Goal: Task Accomplishment & Management: Manage account settings

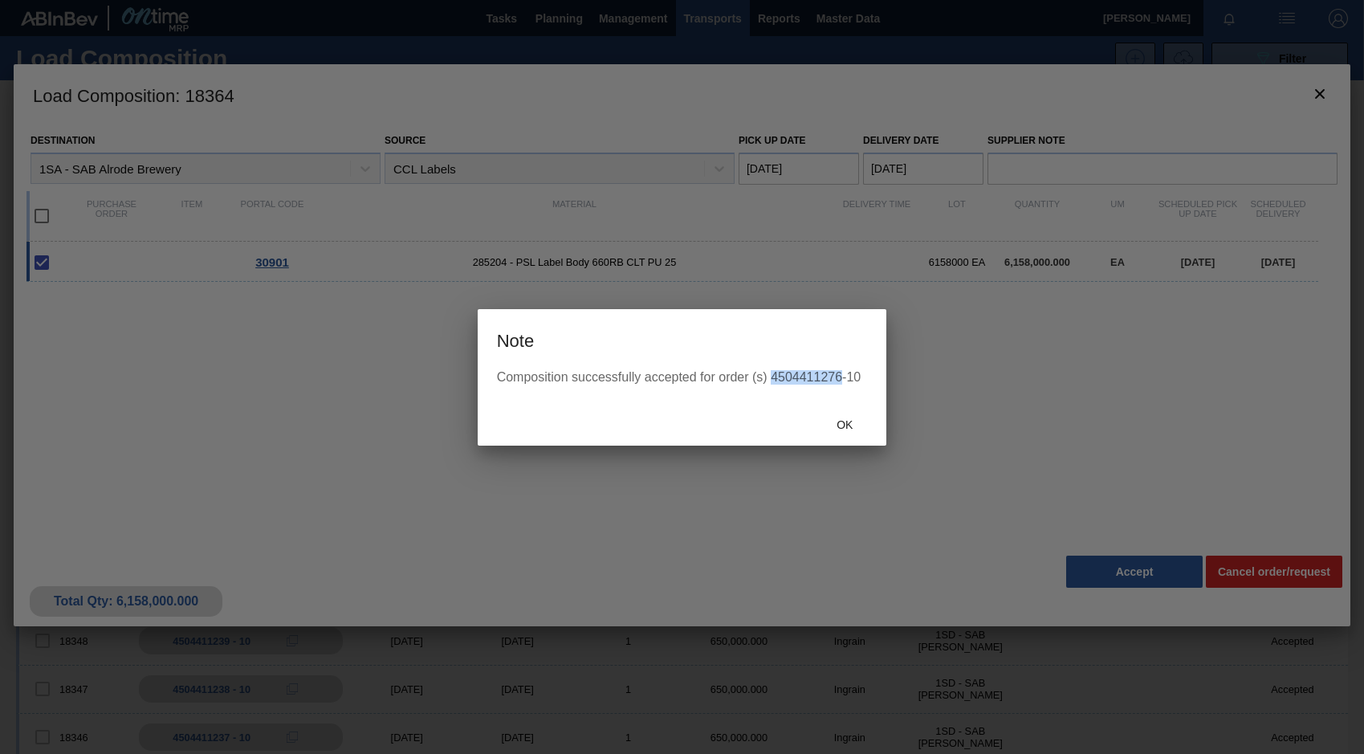
scroll to position [116, 0]
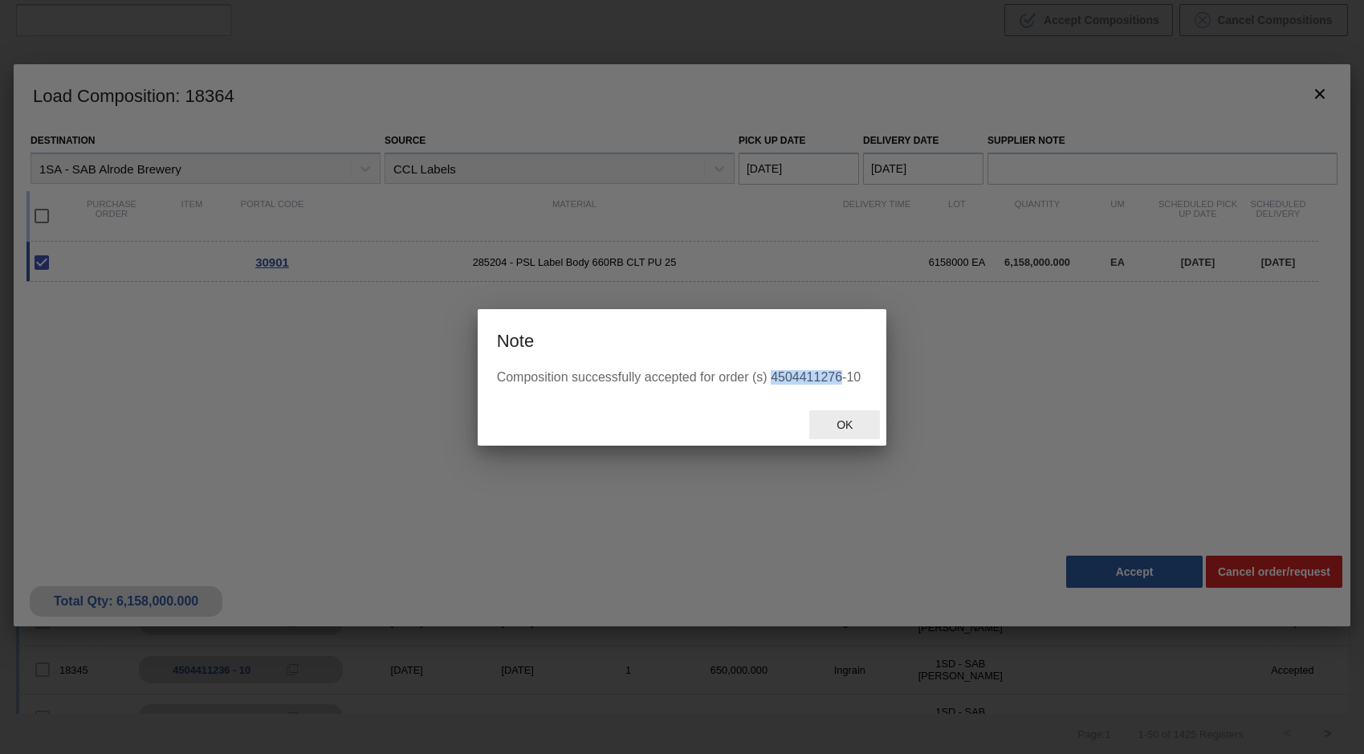
click at [845, 417] on div "Ok" at bounding box center [844, 425] width 71 height 30
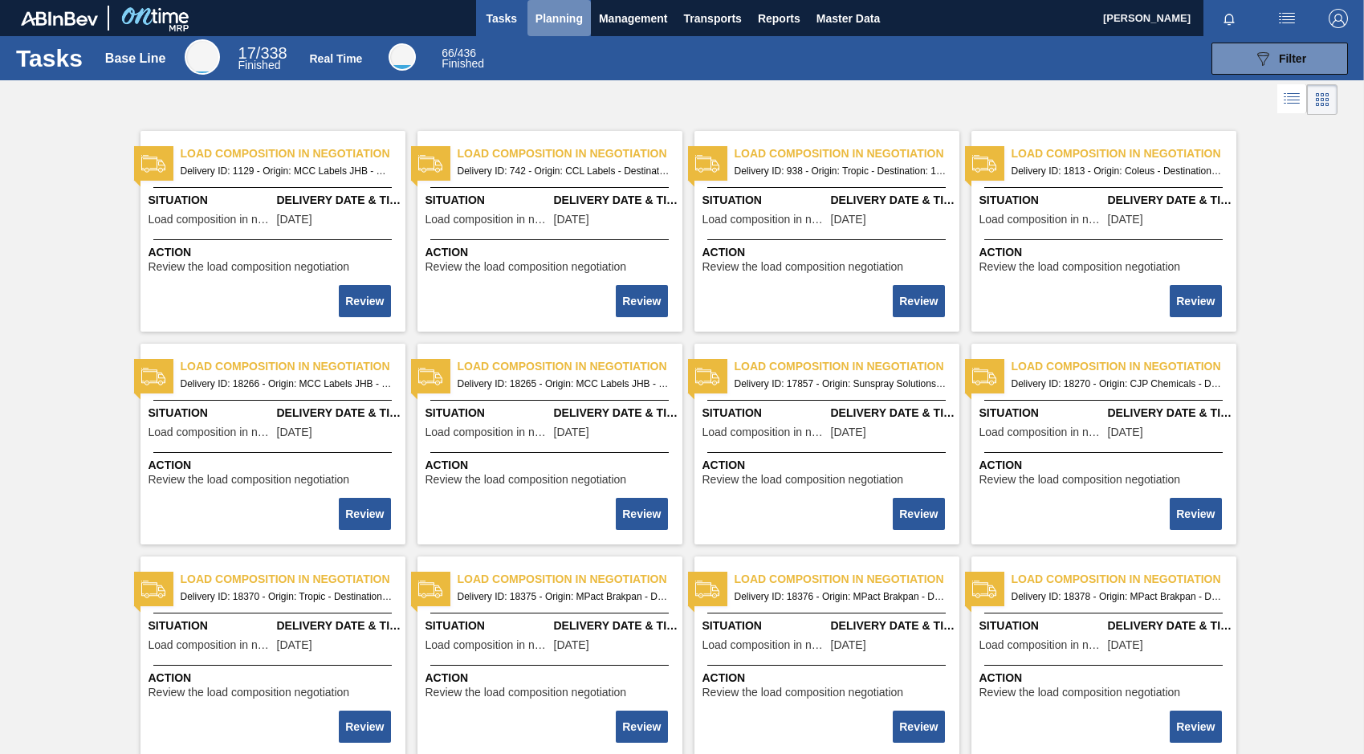
click at [561, 29] on button "Planning" at bounding box center [558, 18] width 63 height 36
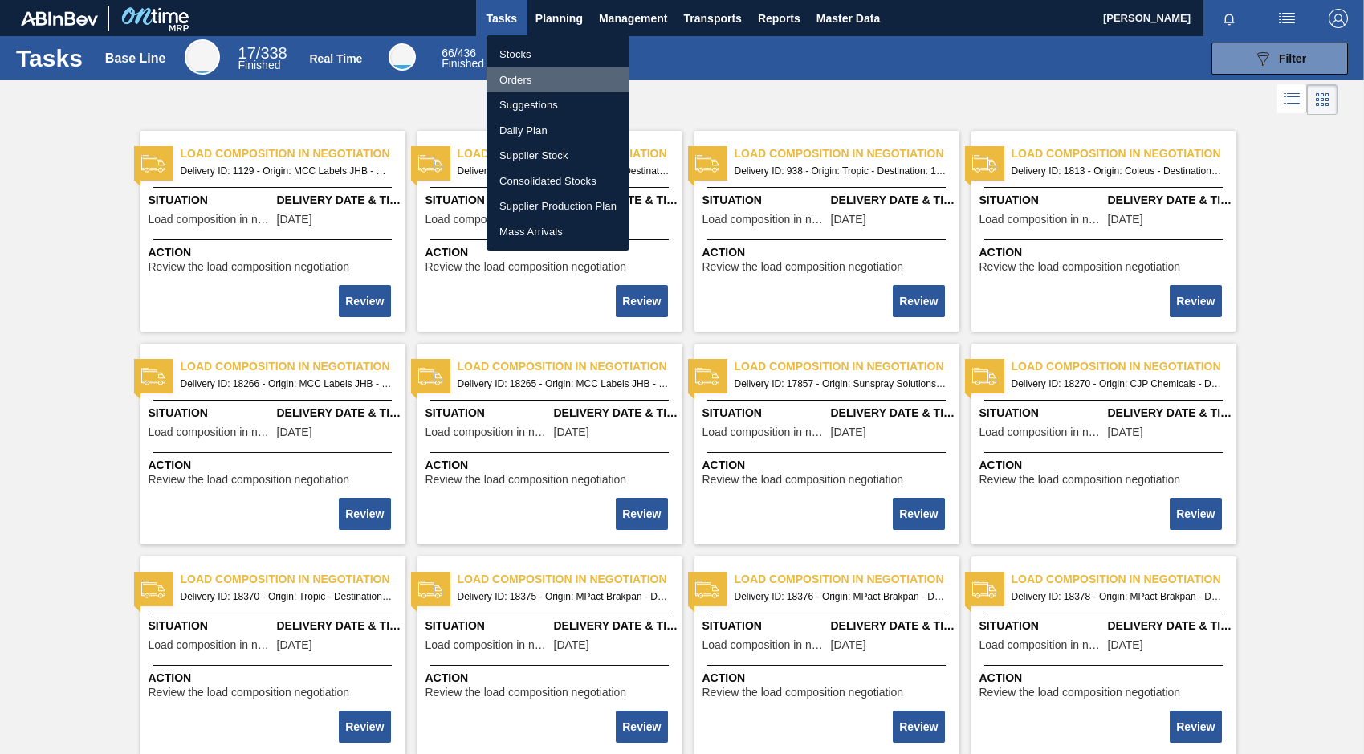
click at [514, 80] on li "Orders" at bounding box center [557, 80] width 143 height 26
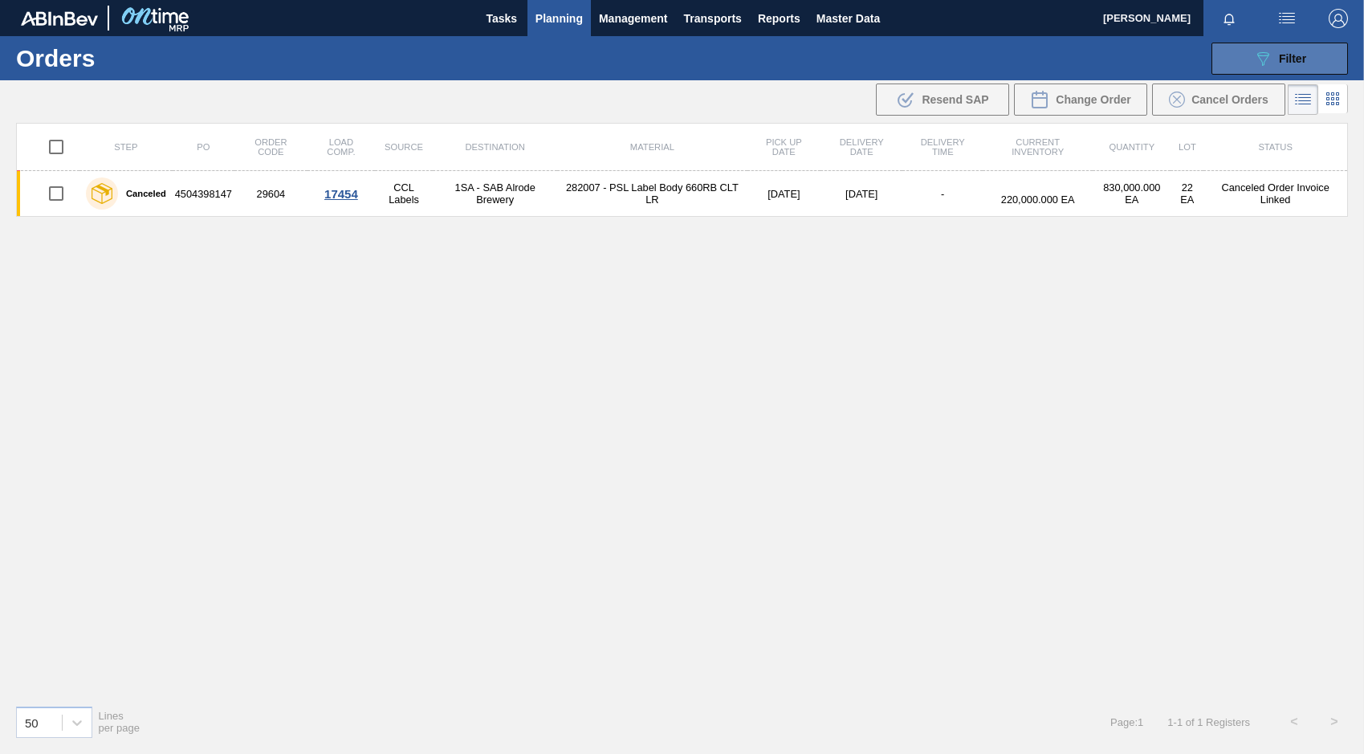
click at [1247, 63] on button "089F7B8B-B2A5-4AFE-B5C0-19BA573D28AC Filter" at bounding box center [1279, 59] width 136 height 32
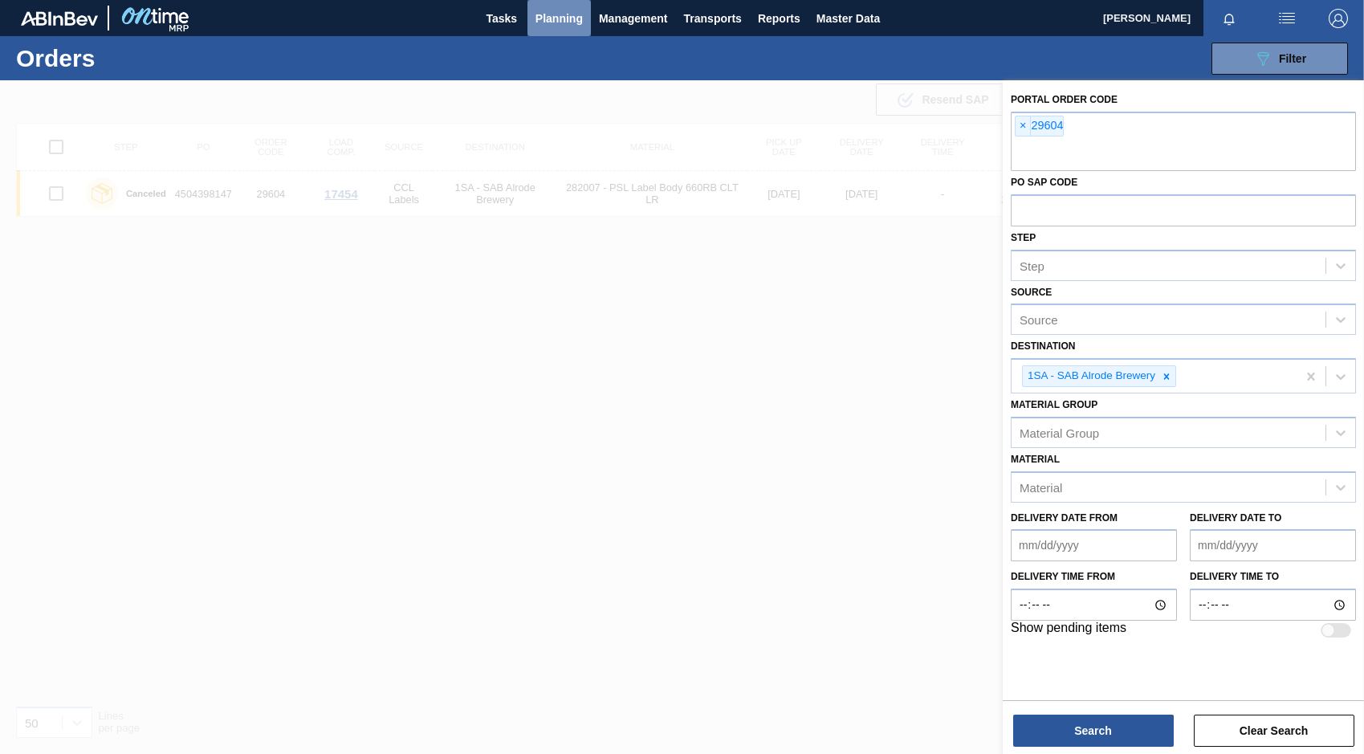
click at [552, 21] on span "Planning" at bounding box center [558, 18] width 47 height 19
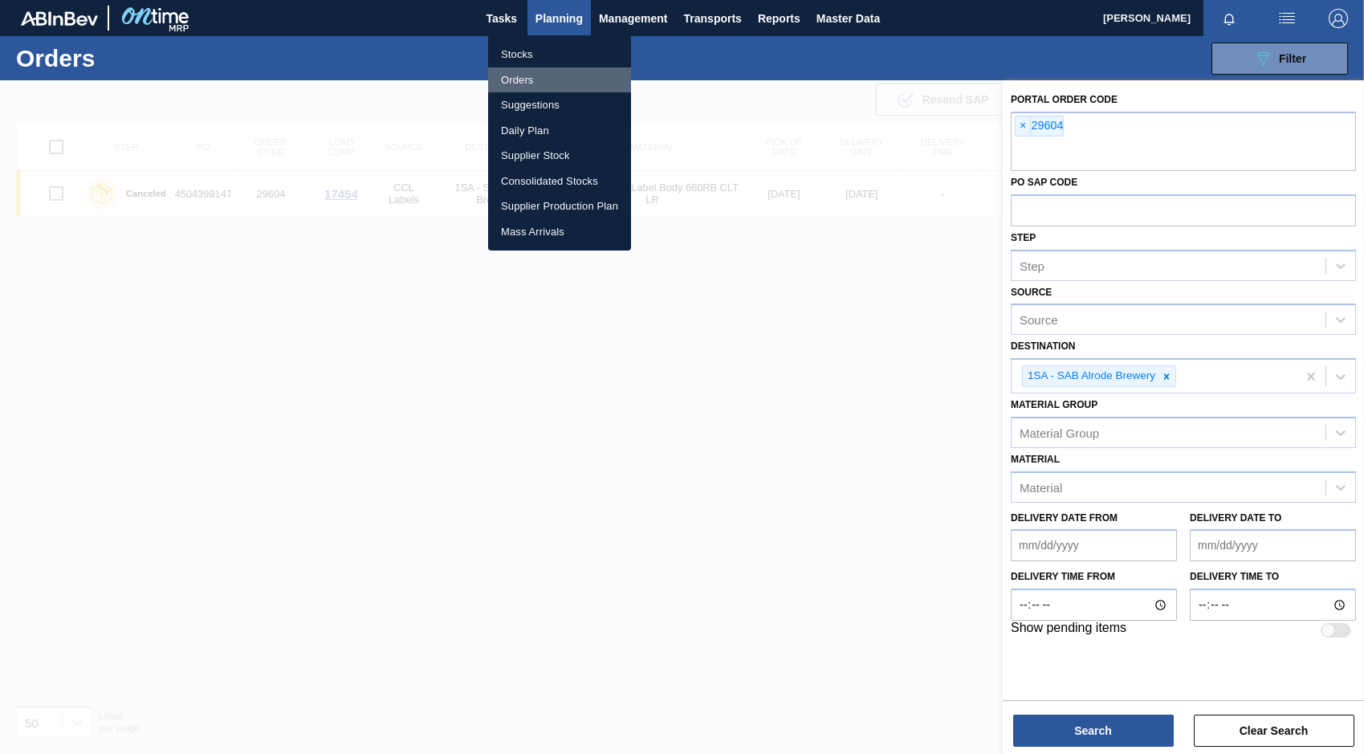
click at [515, 83] on li "Orders" at bounding box center [559, 80] width 143 height 26
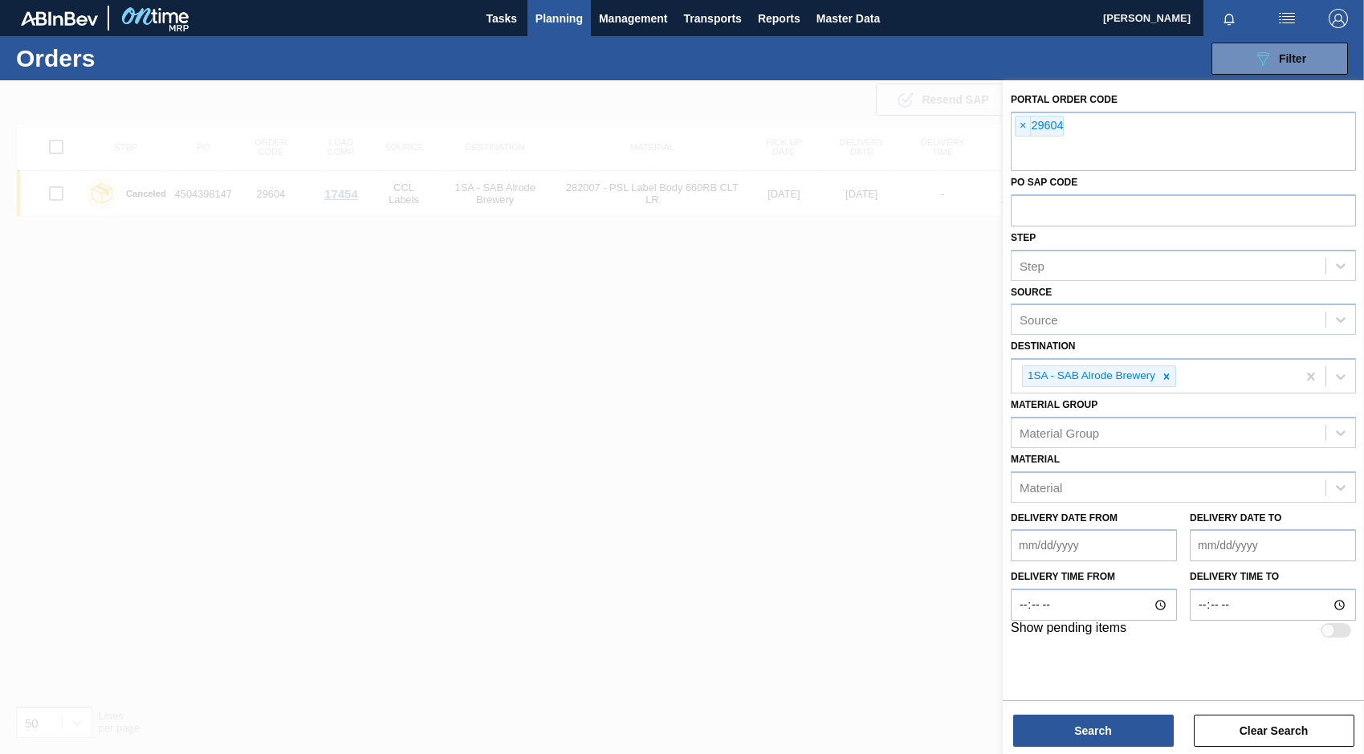
click at [552, 18] on span "Planning" at bounding box center [558, 18] width 47 height 19
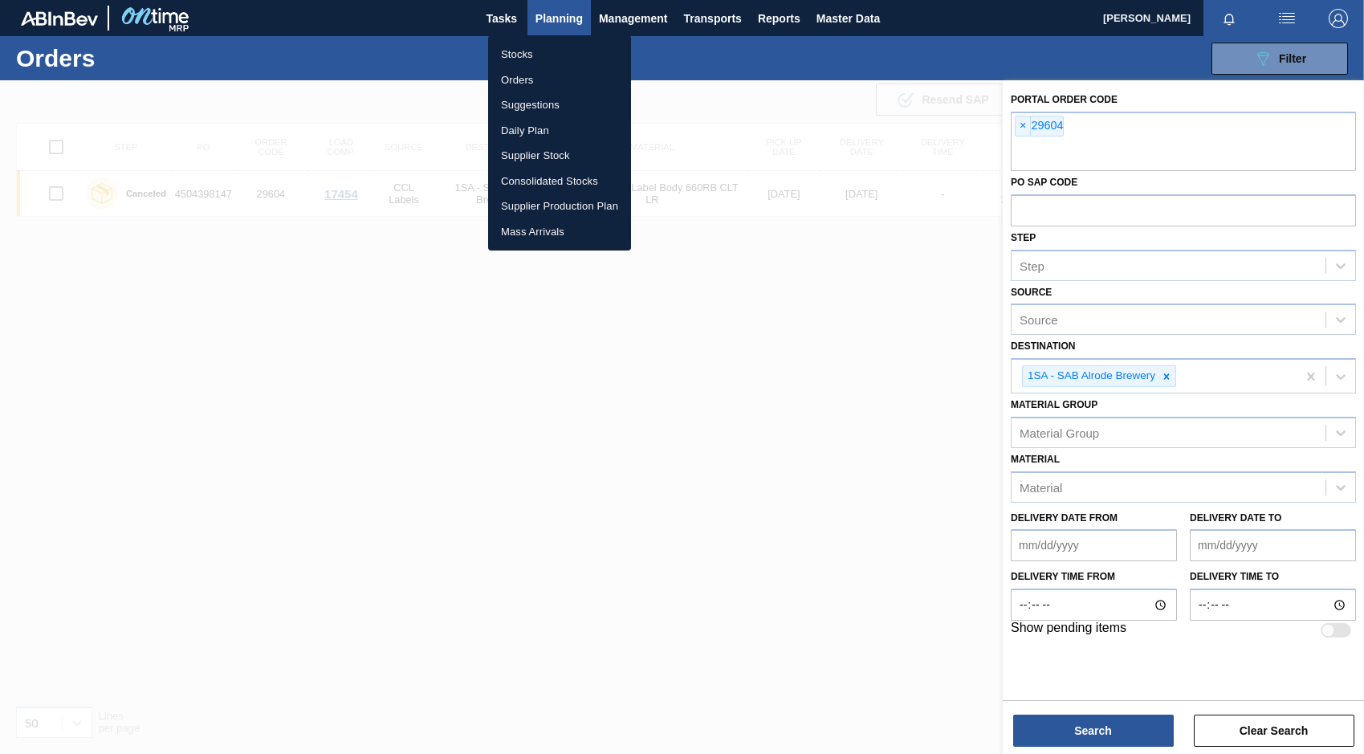
click at [530, 50] on li "Stocks" at bounding box center [559, 55] width 143 height 26
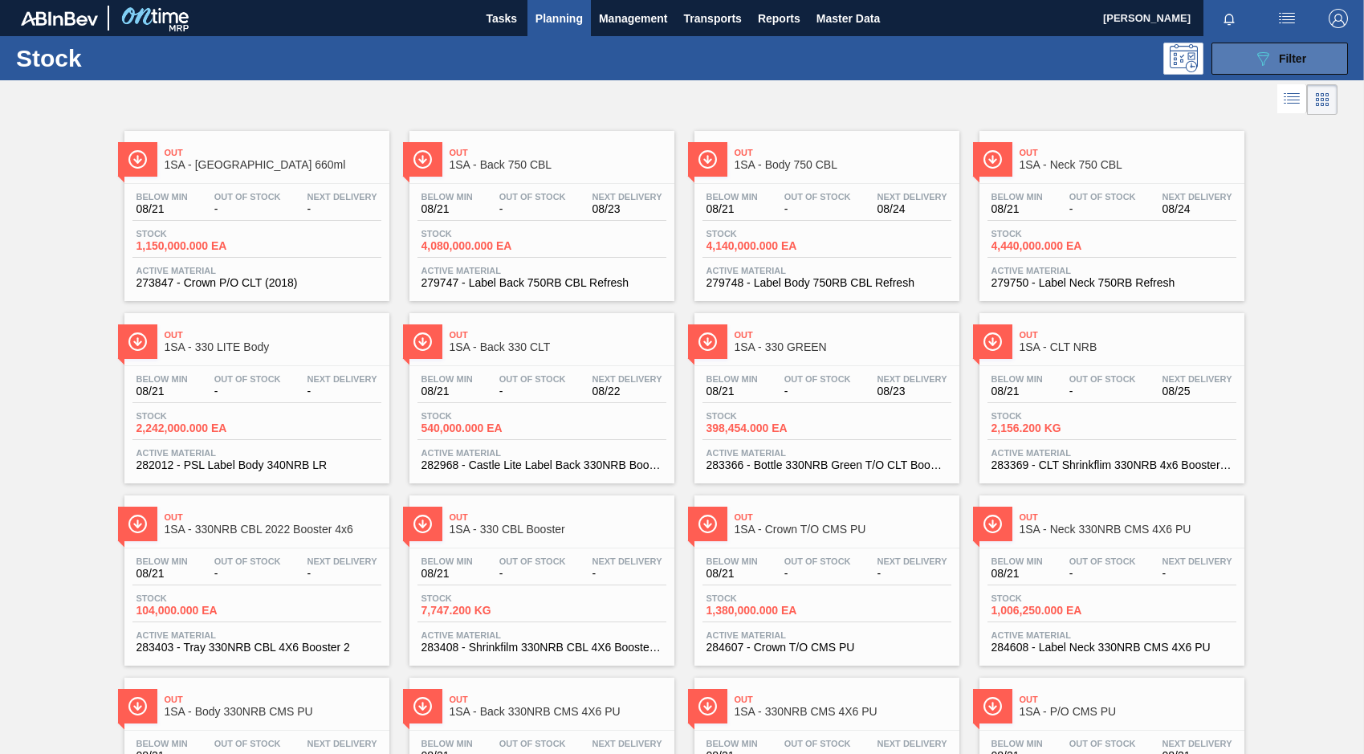
click at [1243, 65] on button "089F7B8B-B2A5-4AFE-B5C0-19BA573D28AC Filter" at bounding box center [1279, 59] width 136 height 32
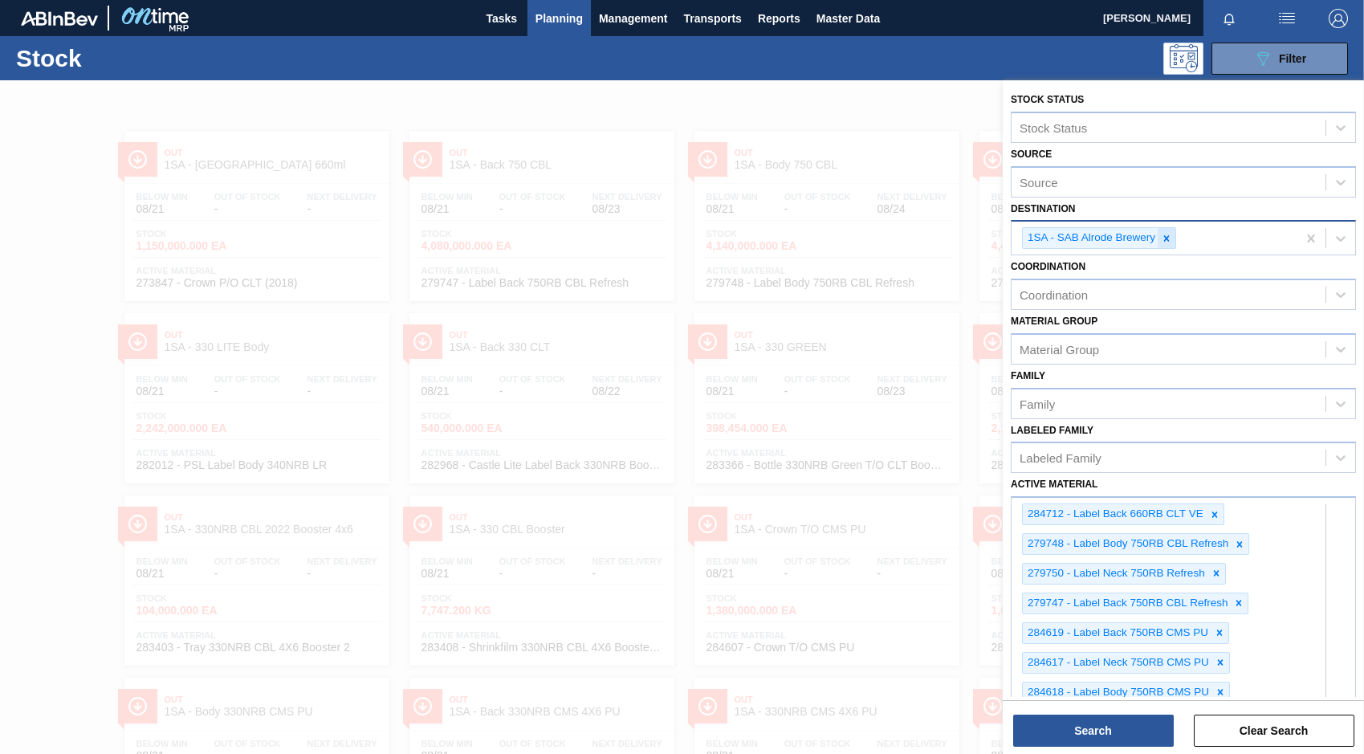
click at [1168, 248] on div at bounding box center [1167, 238] width 18 height 20
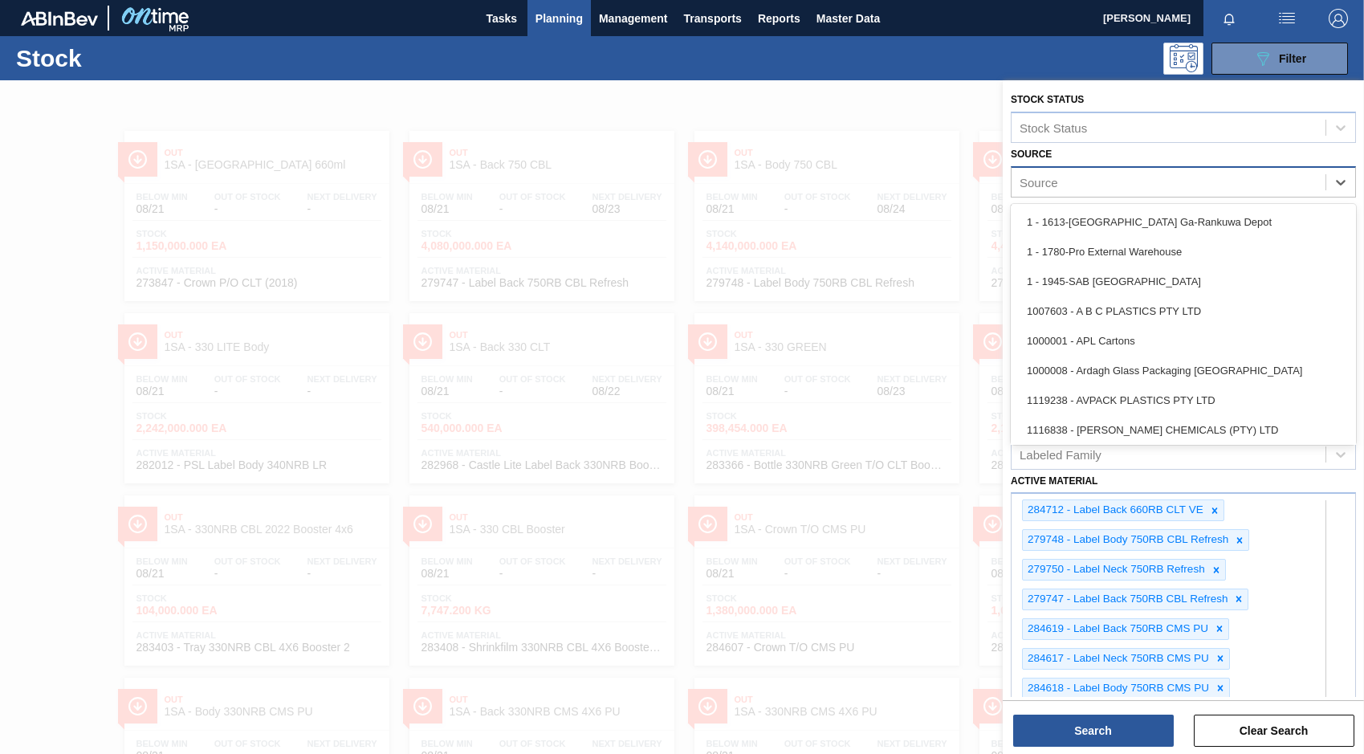
click at [1076, 182] on div "Source" at bounding box center [1169, 181] width 314 height 23
type input "1000"
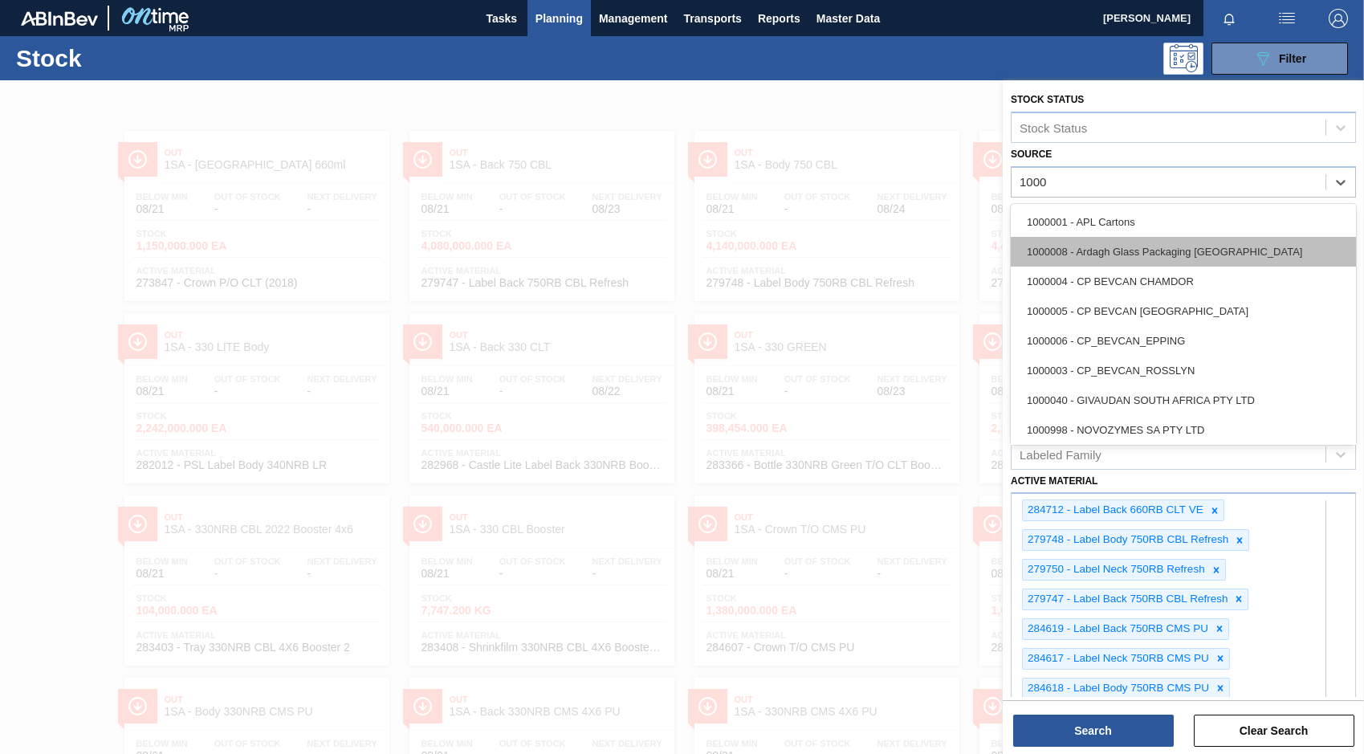
click at [1053, 253] on div "1000008 - Ardagh Glass Packaging South Africa" at bounding box center [1183, 252] width 345 height 30
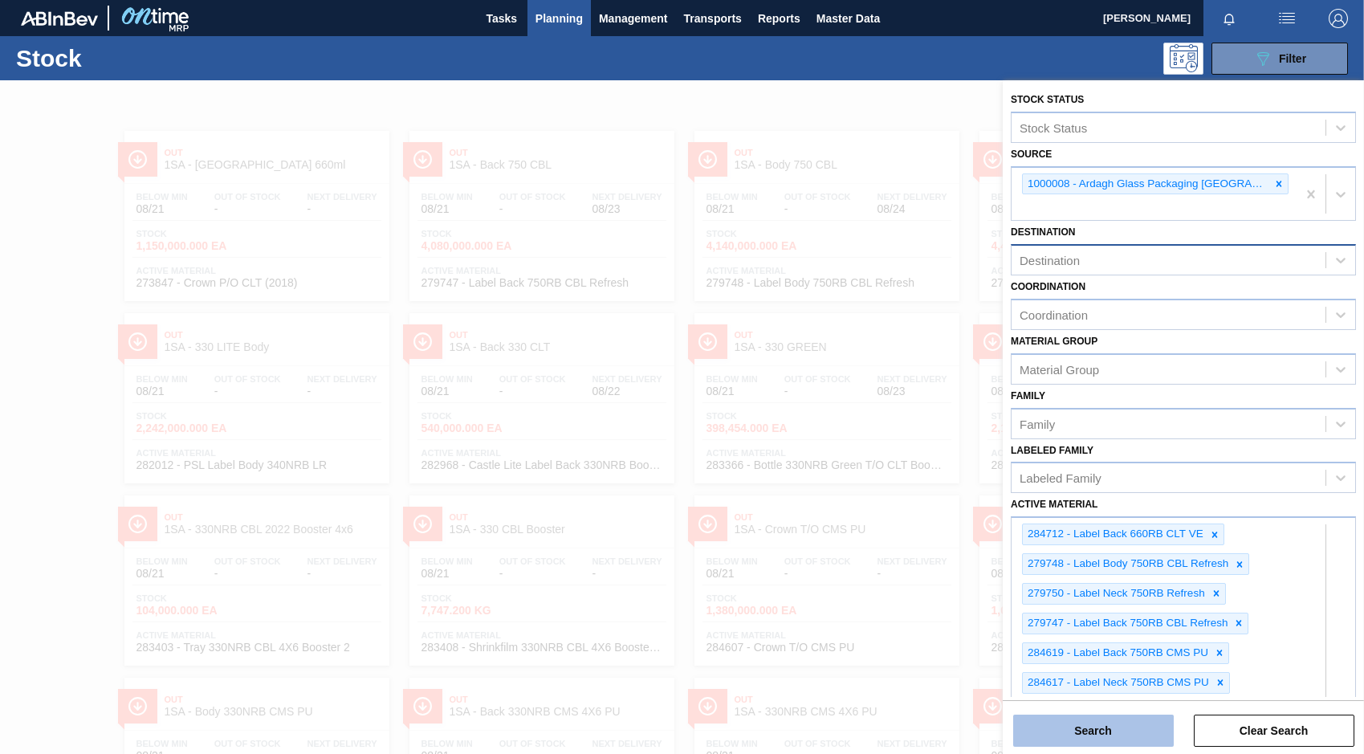
click at [1073, 723] on button "Search" at bounding box center [1093, 730] width 161 height 32
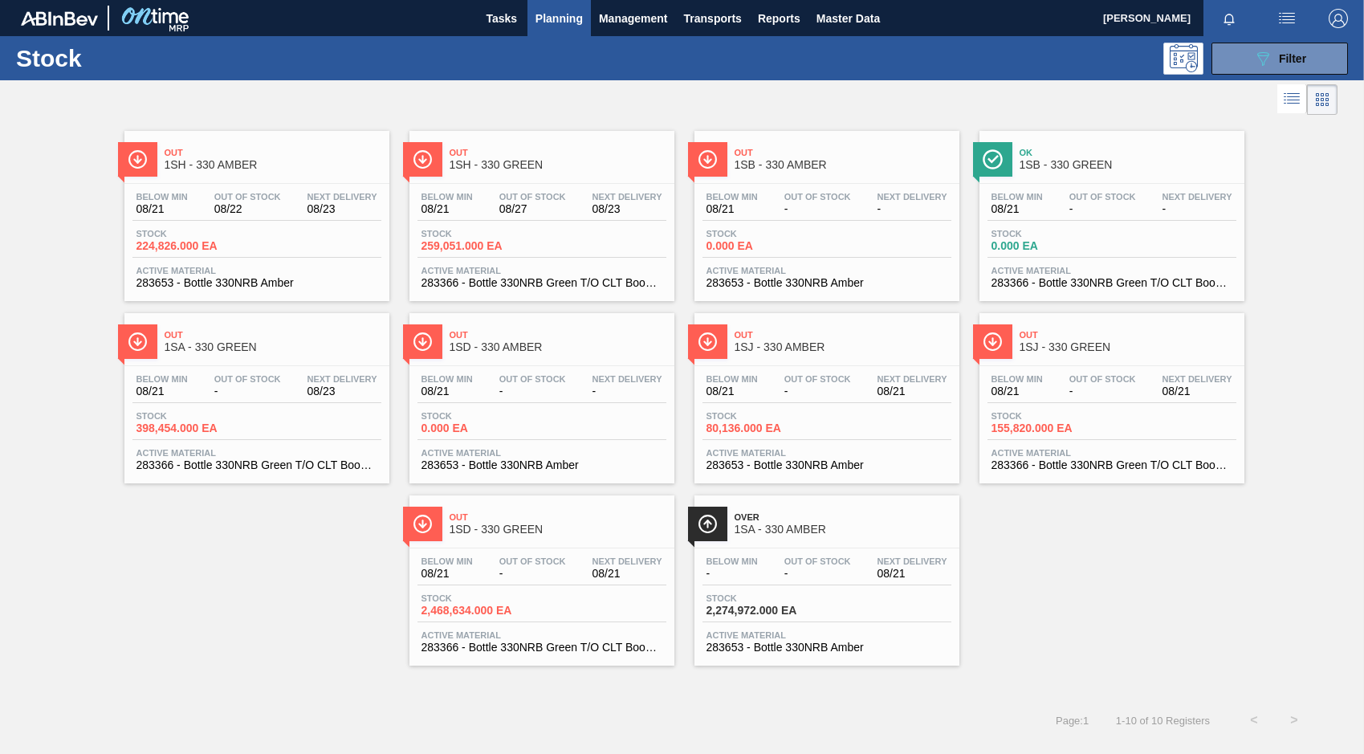
click at [237, 389] on span "-" at bounding box center [247, 391] width 67 height 12
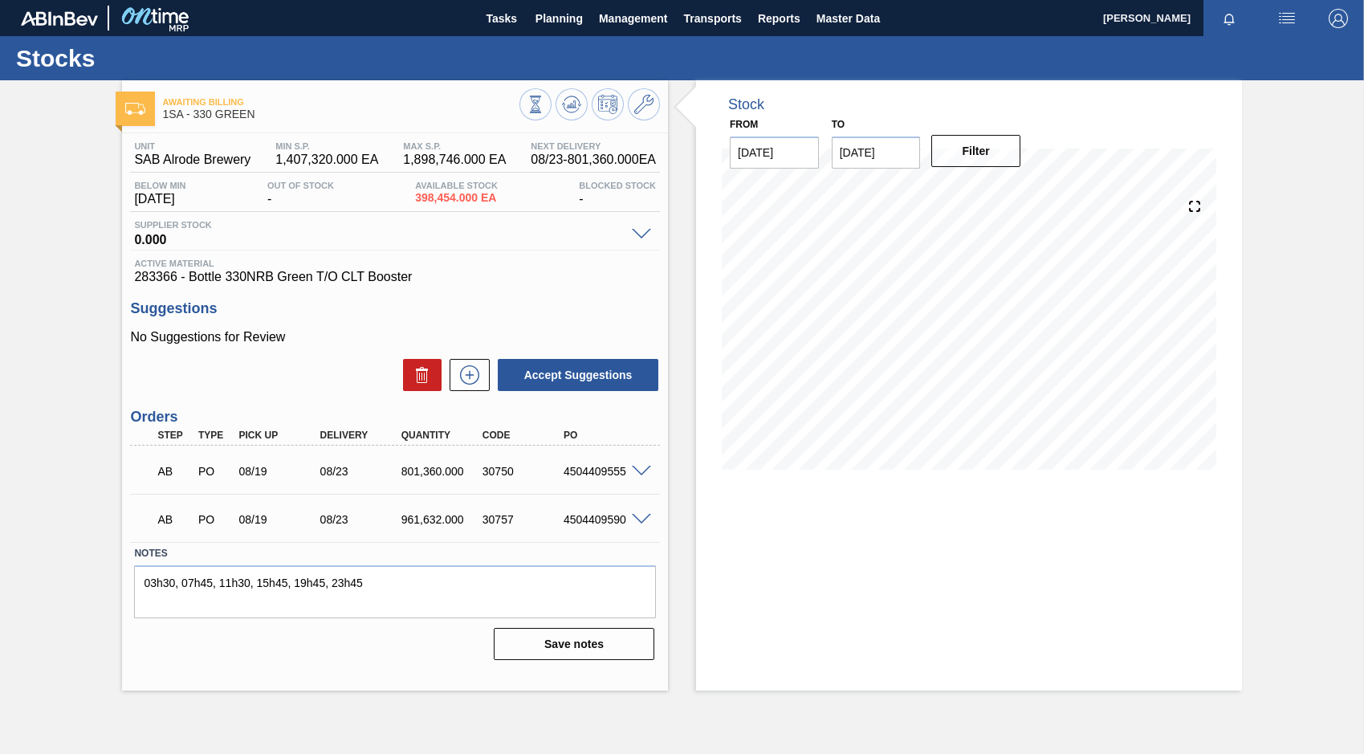
click at [642, 471] on span at bounding box center [641, 472] width 19 height 12
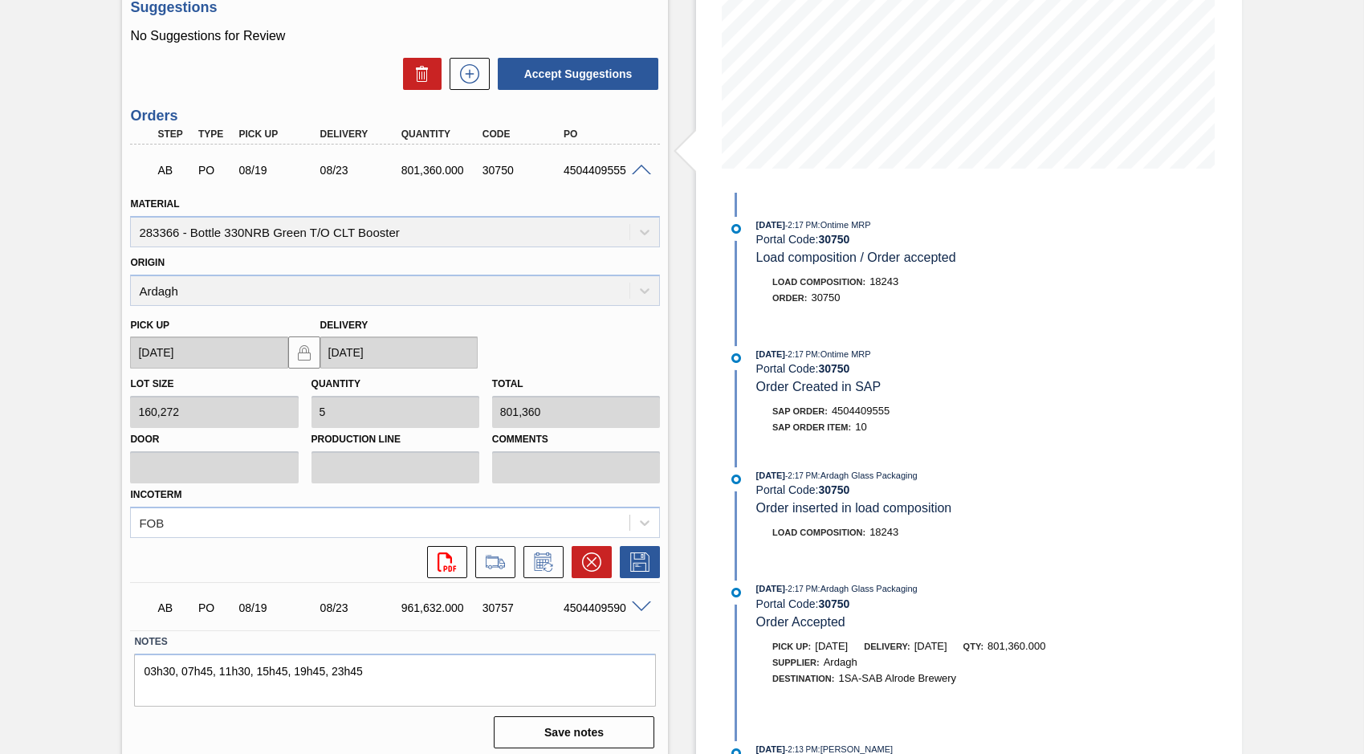
scroll to position [309, 0]
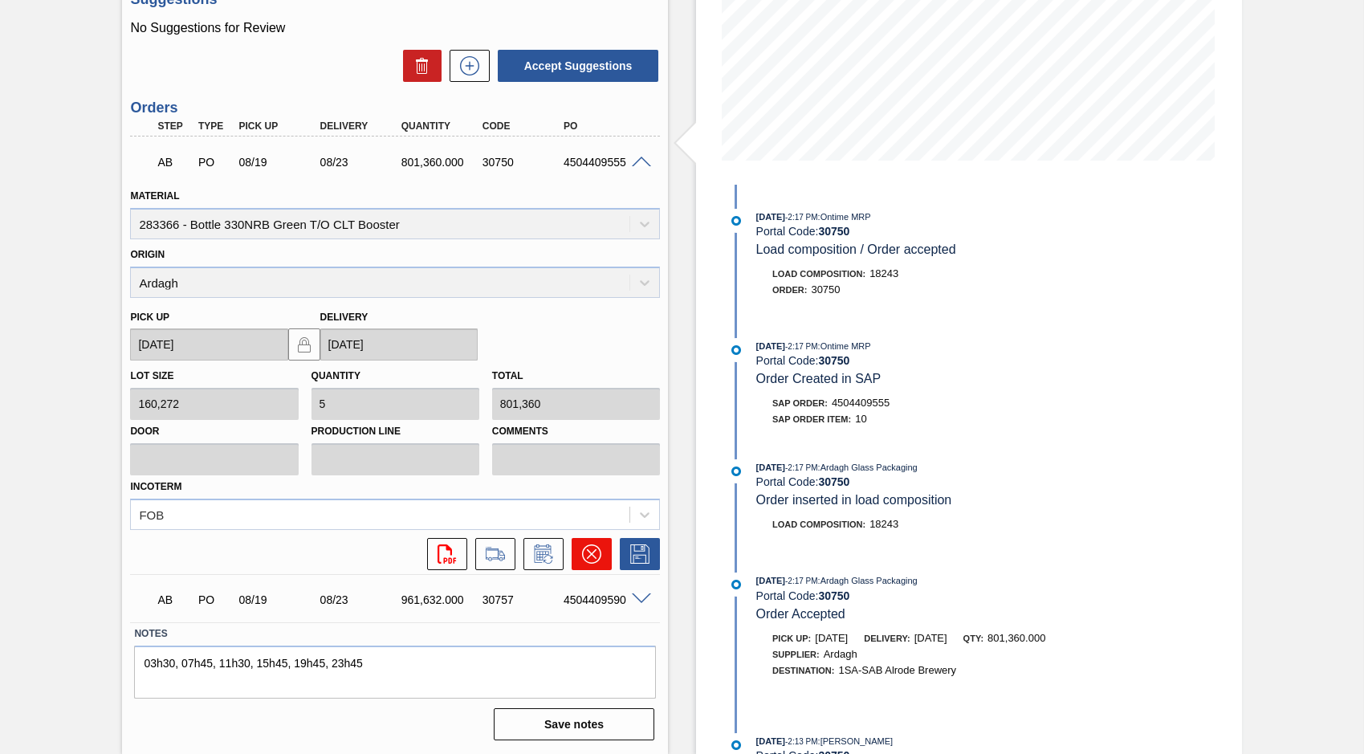
click at [588, 554] on icon at bounding box center [591, 553] width 19 height 19
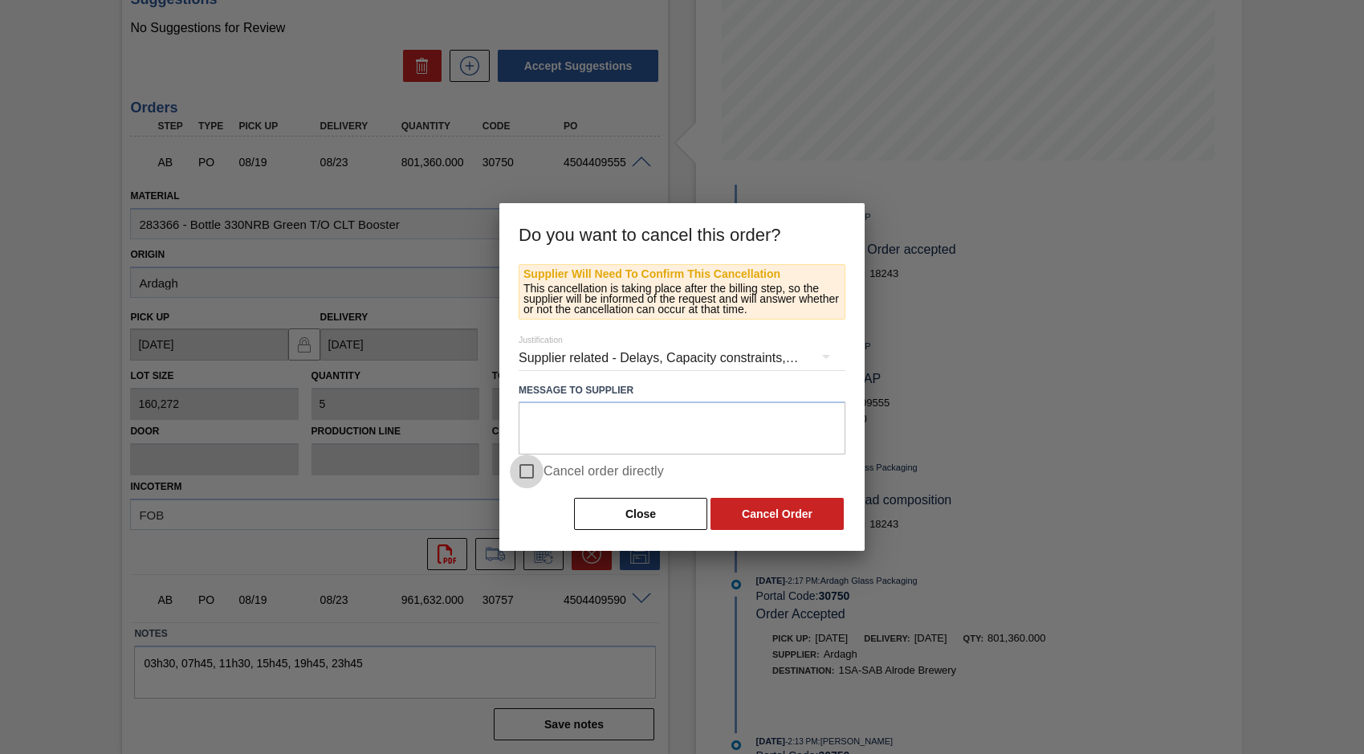
drag, startPoint x: 527, startPoint y: 470, endPoint x: 621, endPoint y: 520, distance: 105.6
click at [527, 470] on input "Cancel order directly" at bounding box center [527, 471] width 34 height 34
checkbox input "true"
click at [747, 520] on button "Cancel Order" at bounding box center [776, 514] width 133 height 32
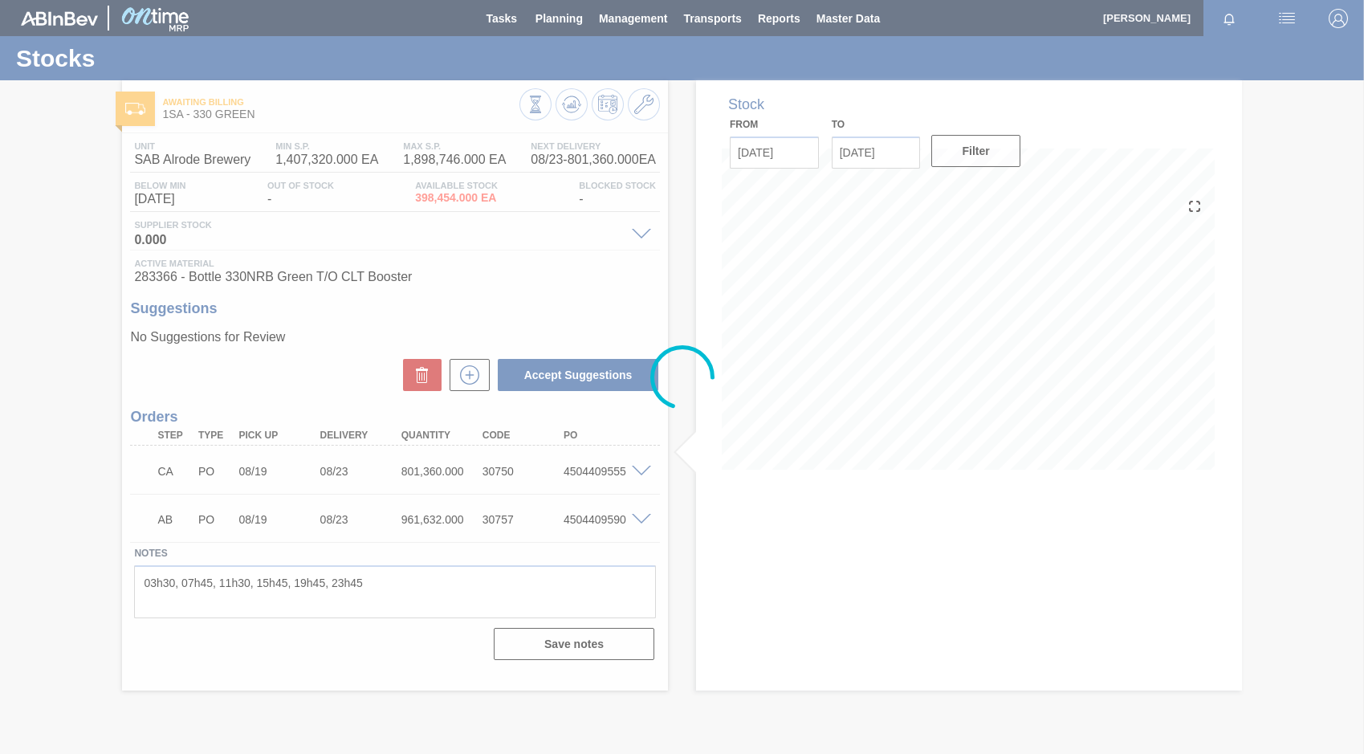
scroll to position [0, 0]
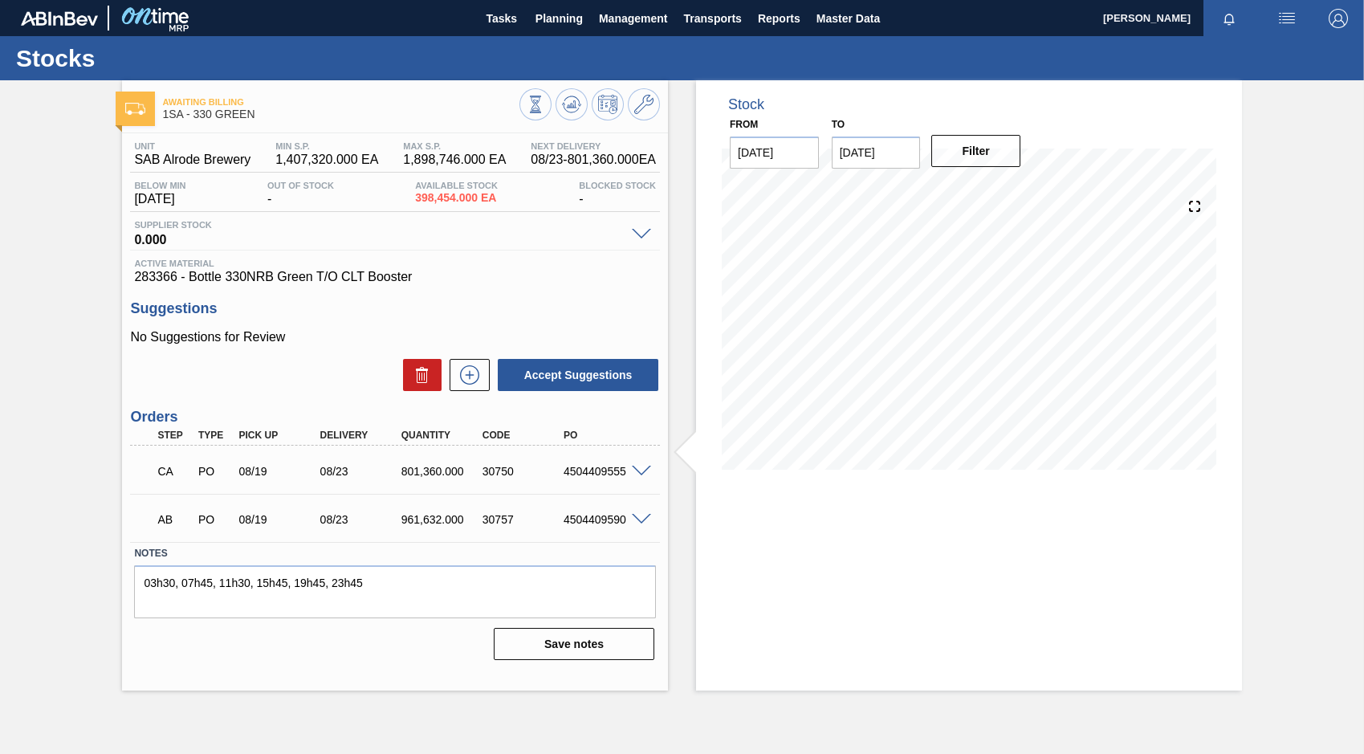
click at [636, 519] on span at bounding box center [641, 520] width 19 height 12
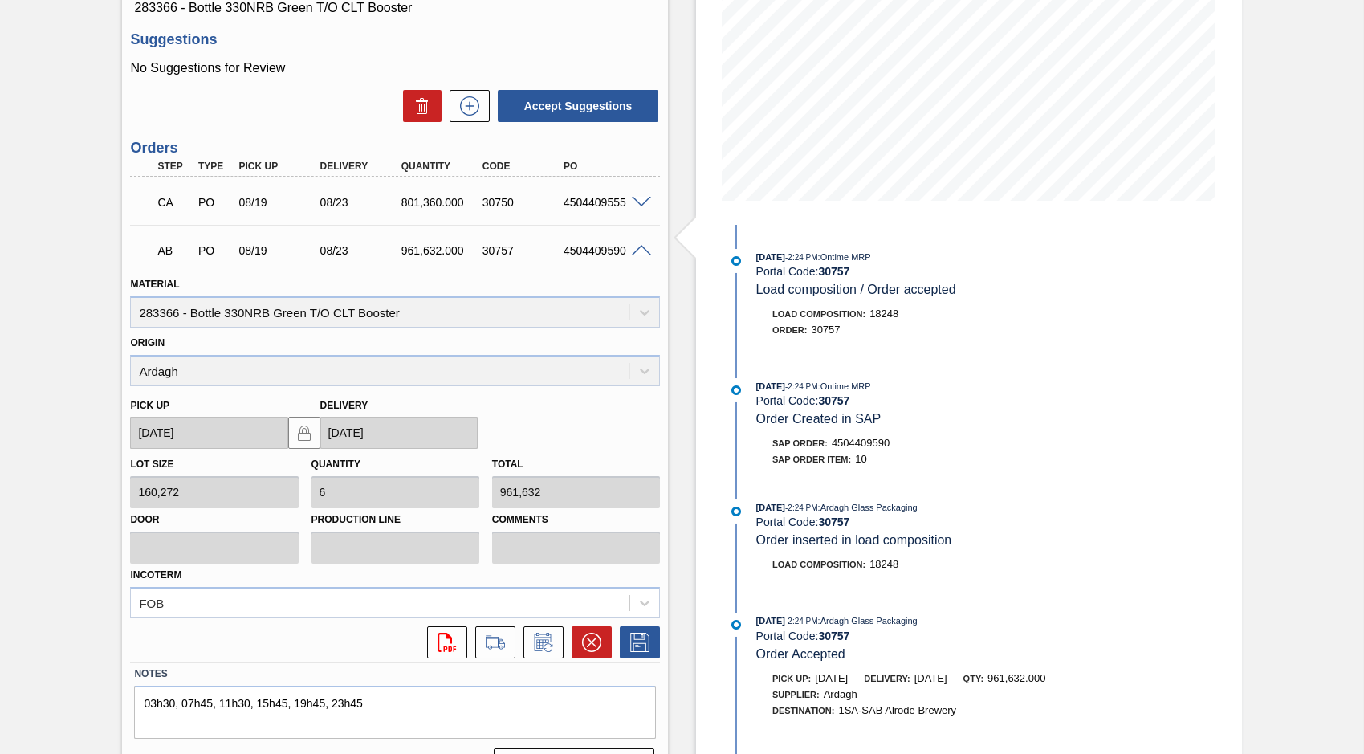
scroll to position [309, 0]
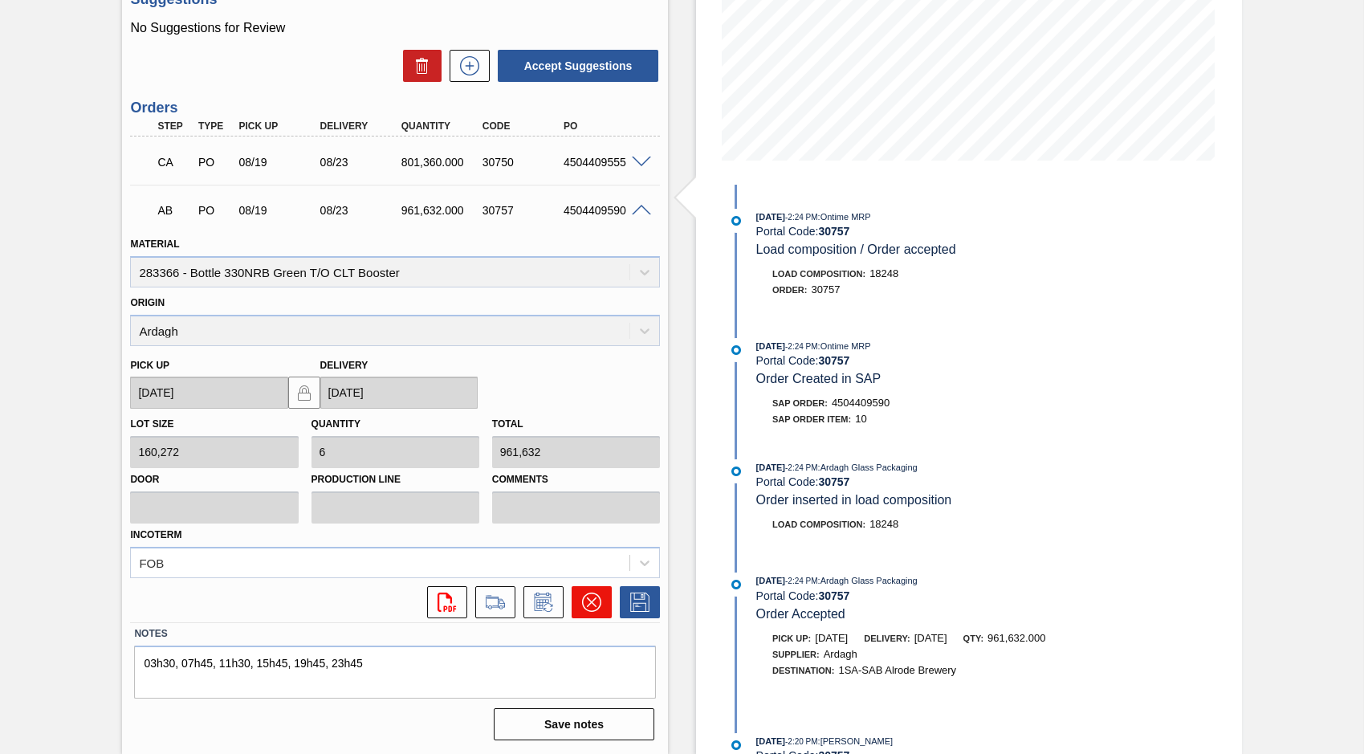
click at [590, 593] on icon at bounding box center [591, 601] width 19 height 19
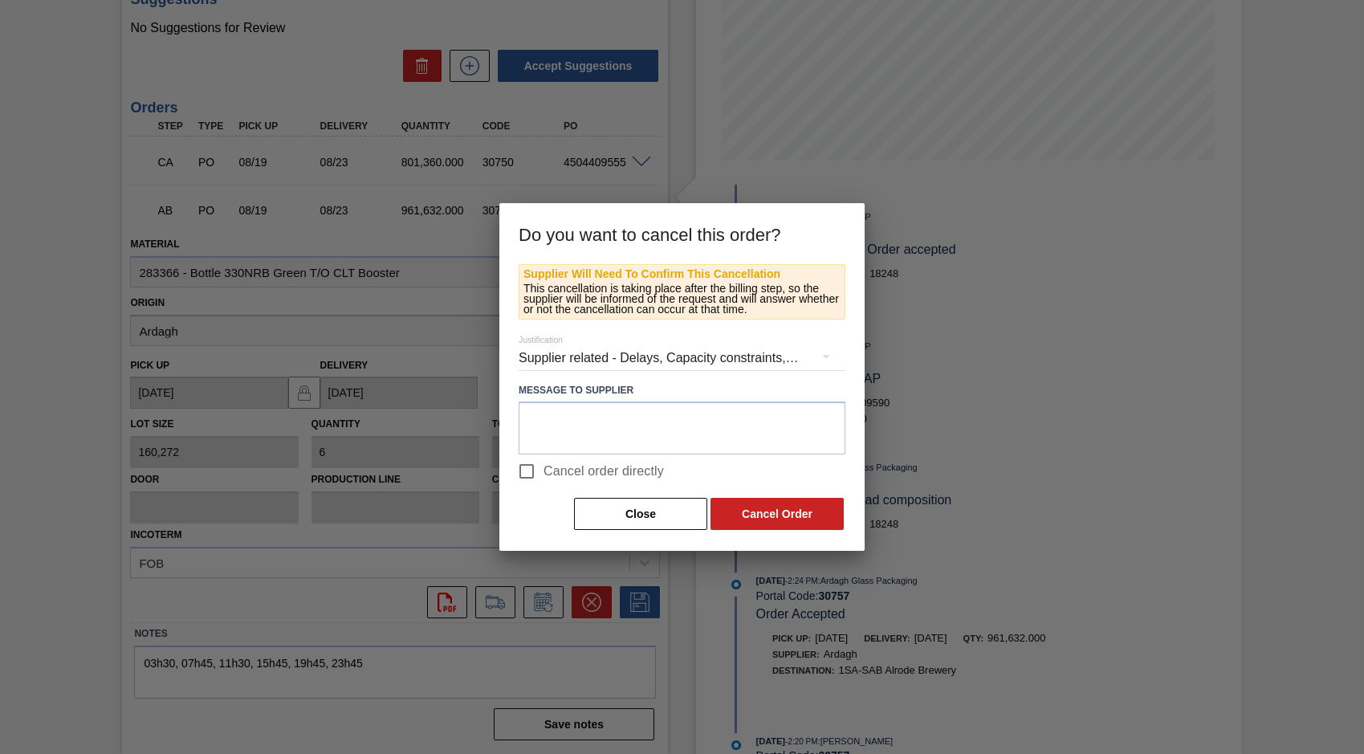
click at [531, 467] on input "Cancel order directly" at bounding box center [527, 471] width 34 height 34
checkbox input "true"
click at [765, 525] on button "Cancel Order" at bounding box center [776, 514] width 133 height 32
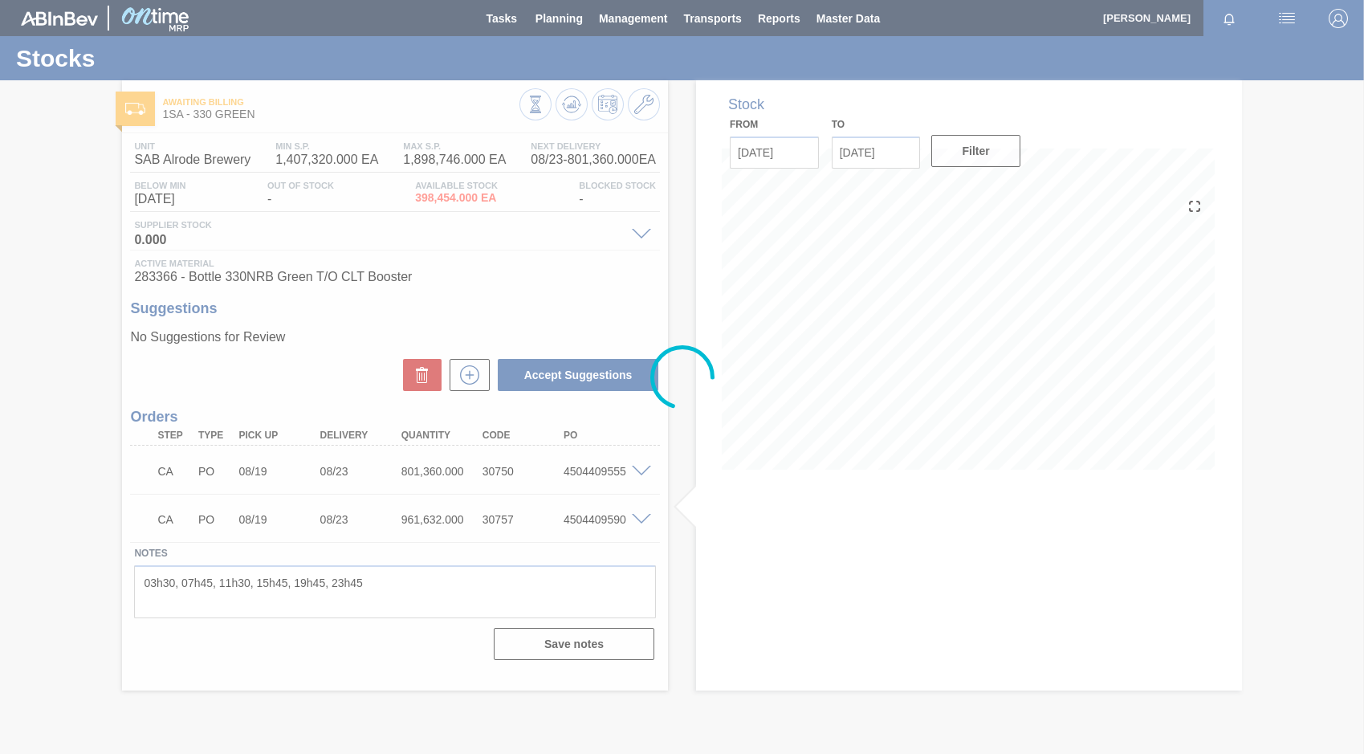
scroll to position [0, 0]
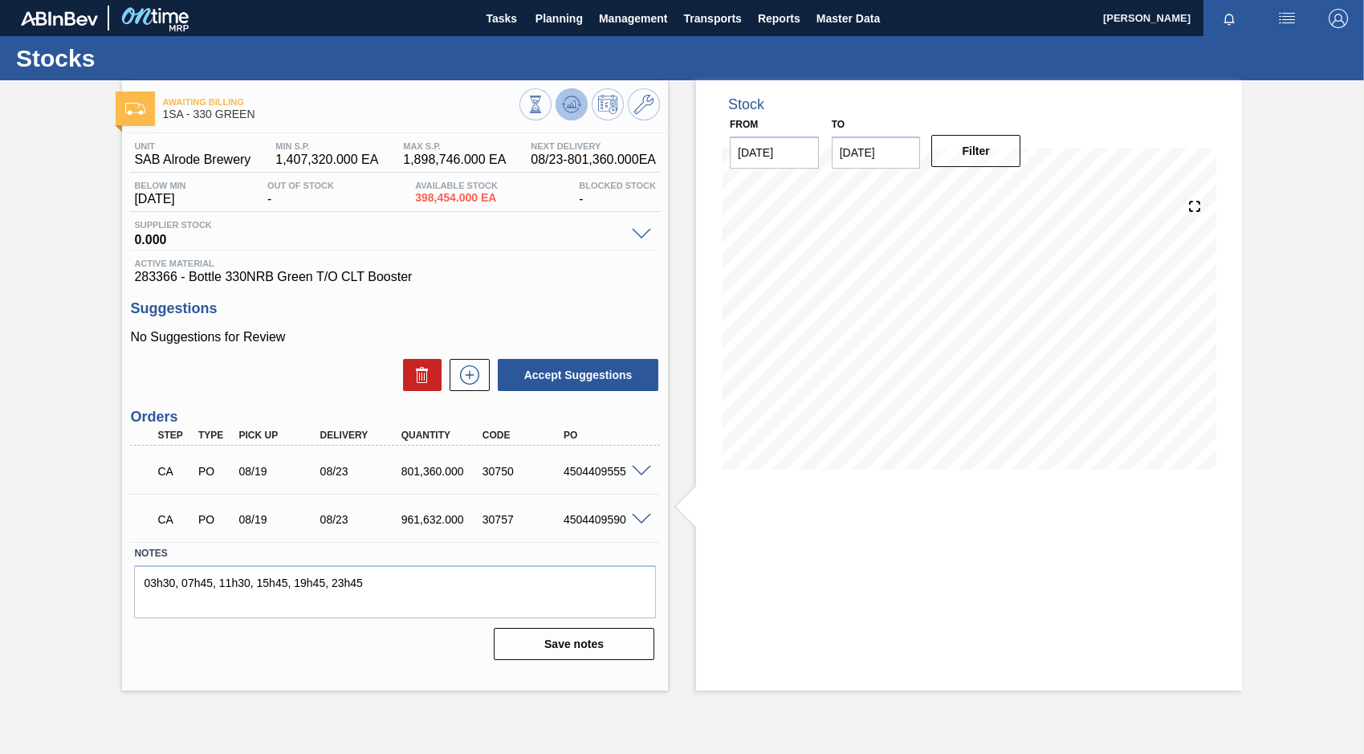
click at [544, 108] on icon at bounding box center [536, 105] width 18 height 18
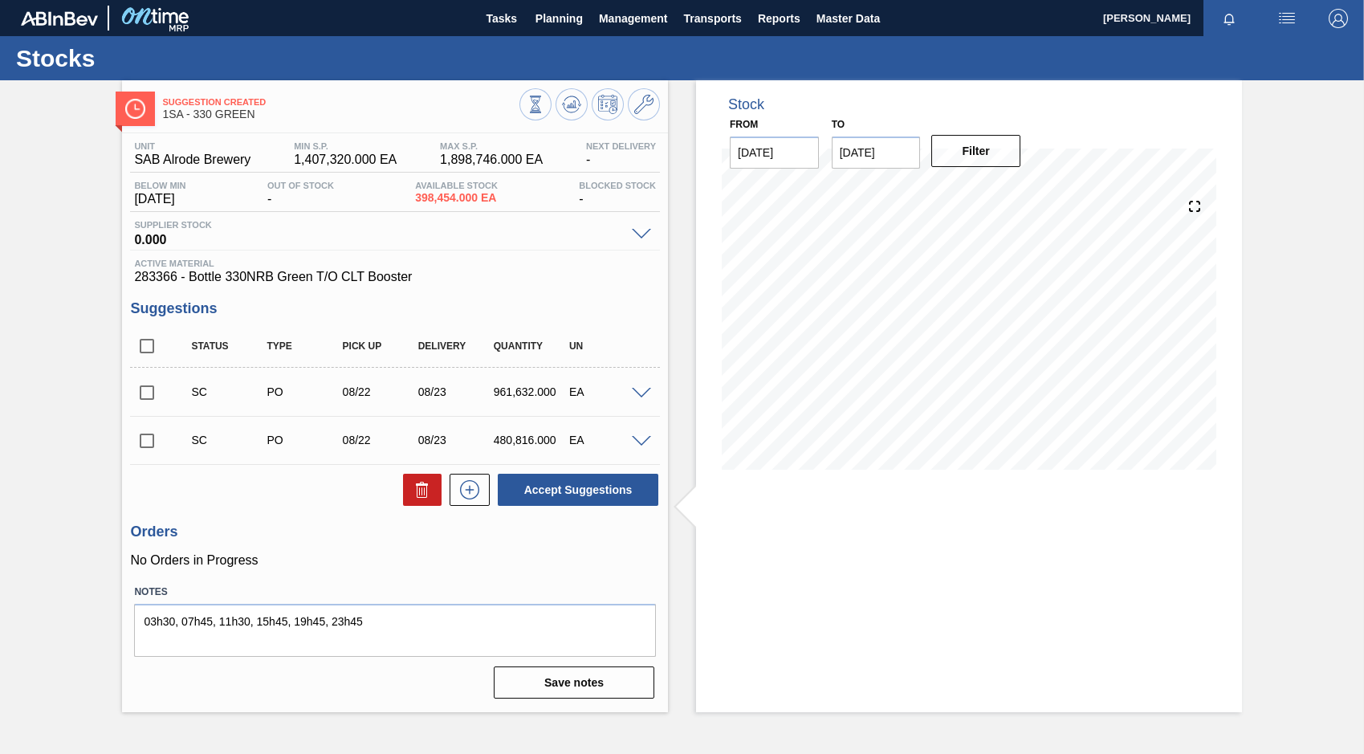
click at [642, 393] on span at bounding box center [641, 394] width 19 height 12
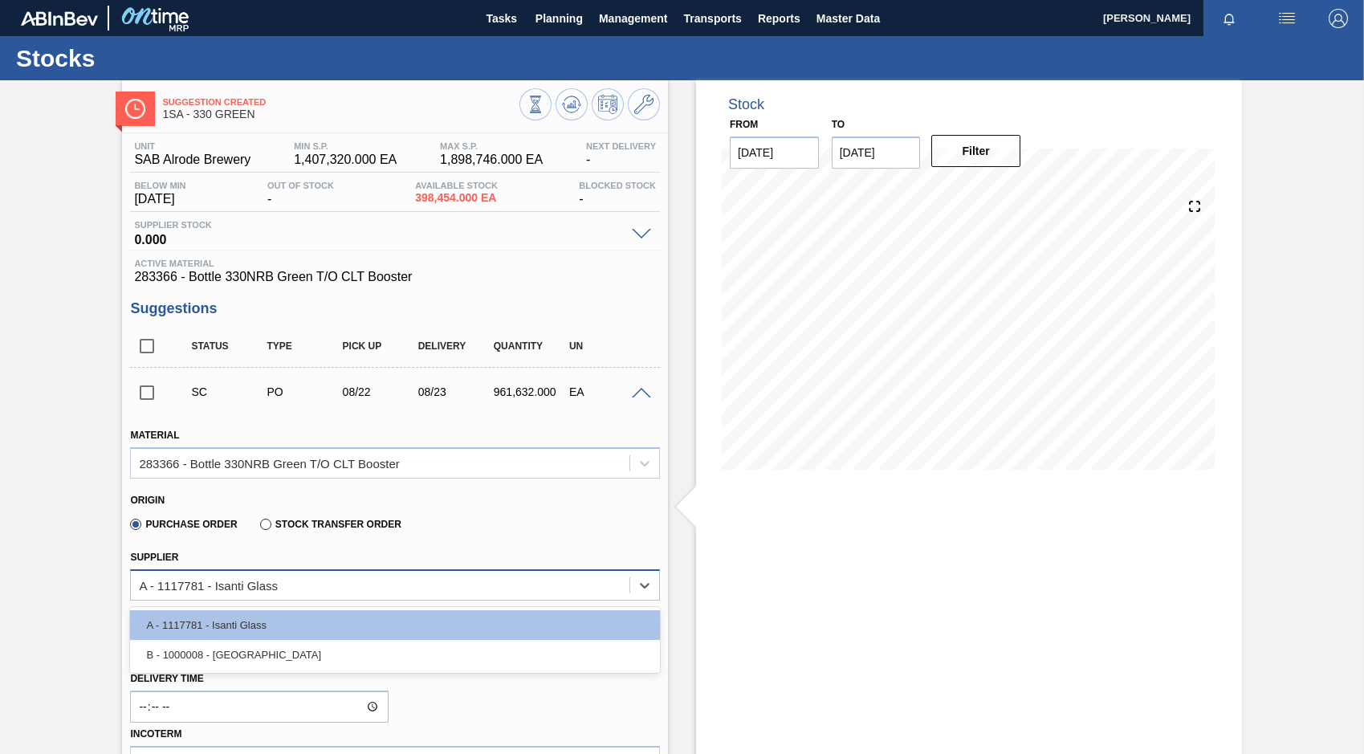
click at [324, 584] on div "A - 1117781 - Isanti Glass" at bounding box center [380, 584] width 499 height 23
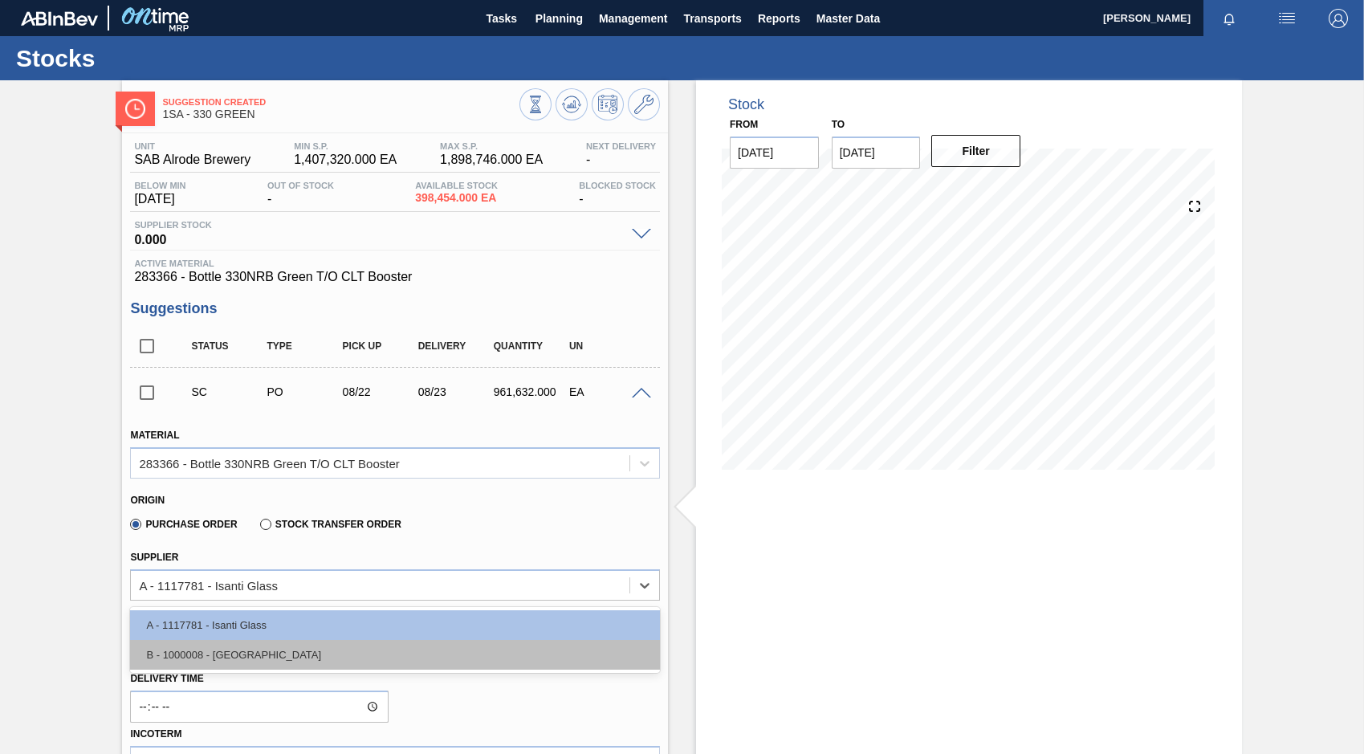
click at [246, 648] on div "B - 1000008 - Ardagh" at bounding box center [395, 655] width 530 height 30
type input "[DATE]"
type input "1.5"
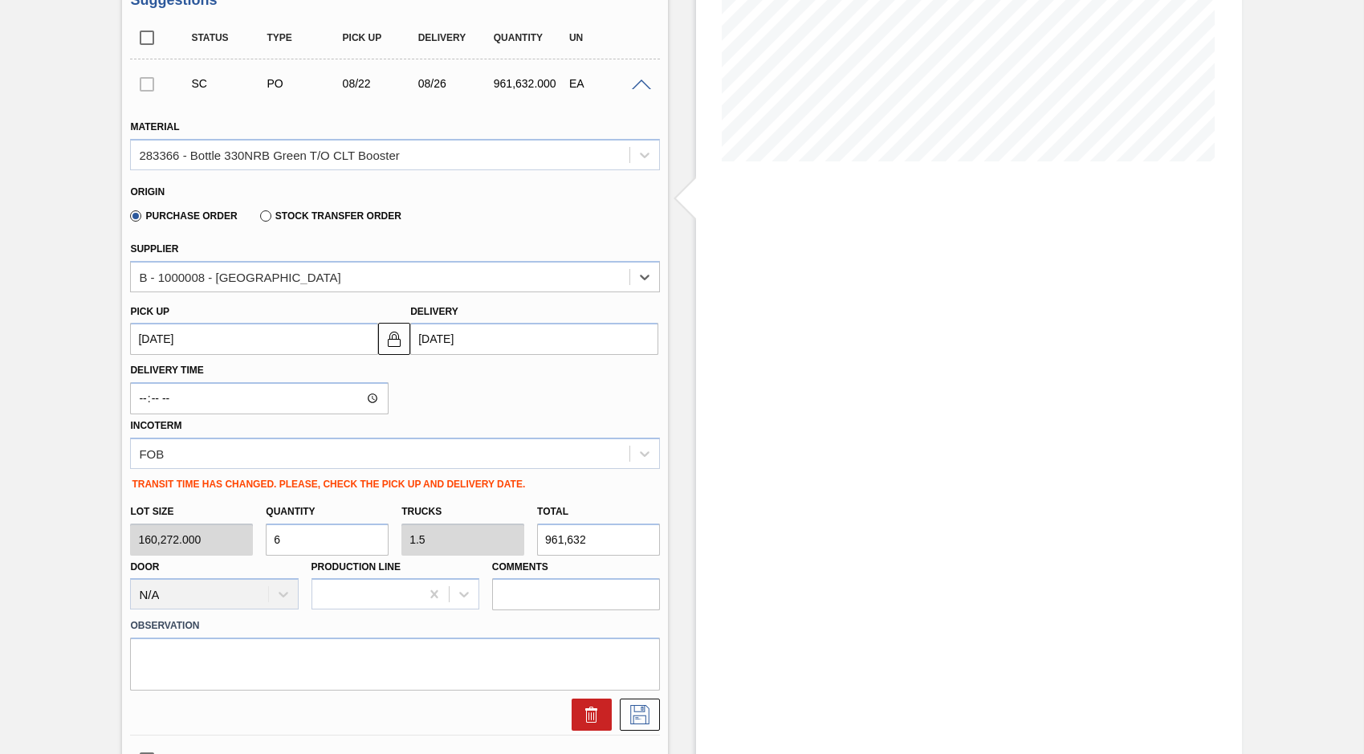
scroll to position [321, 0]
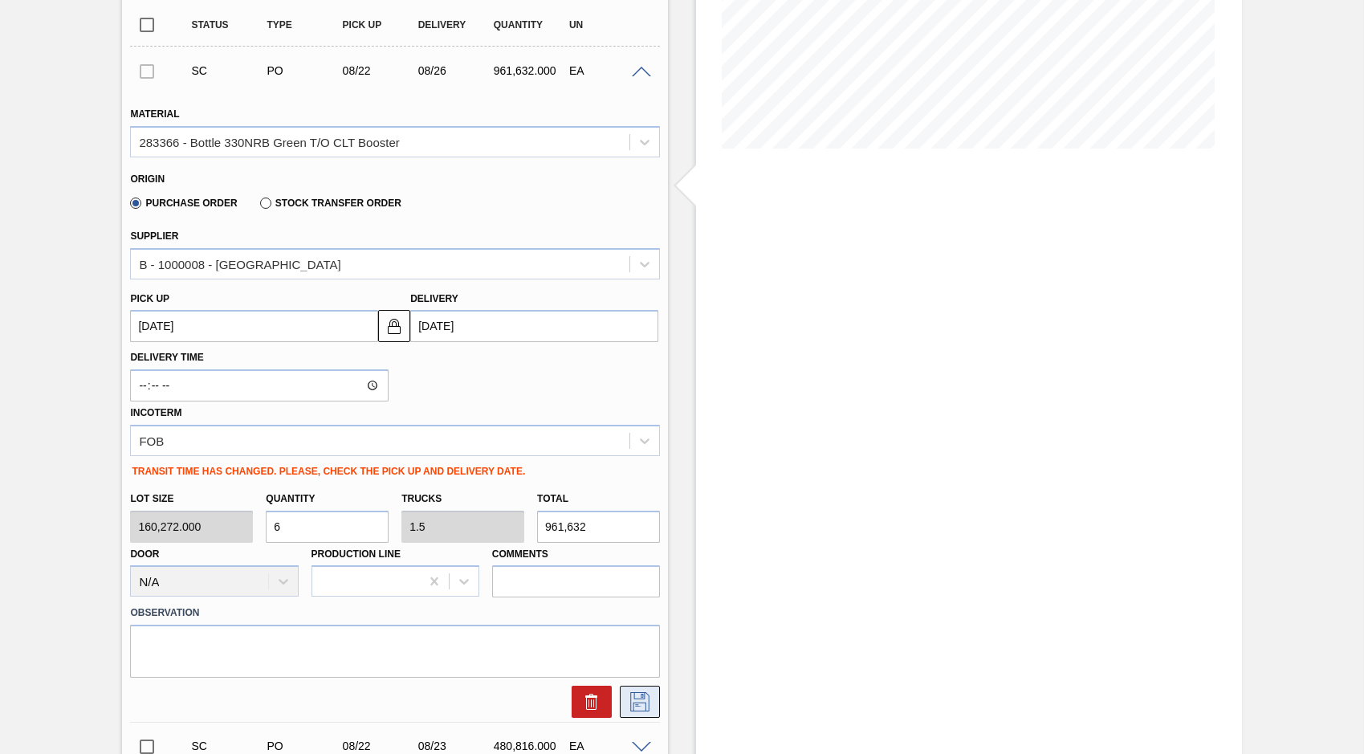
click at [639, 701] on icon at bounding box center [640, 701] width 26 height 19
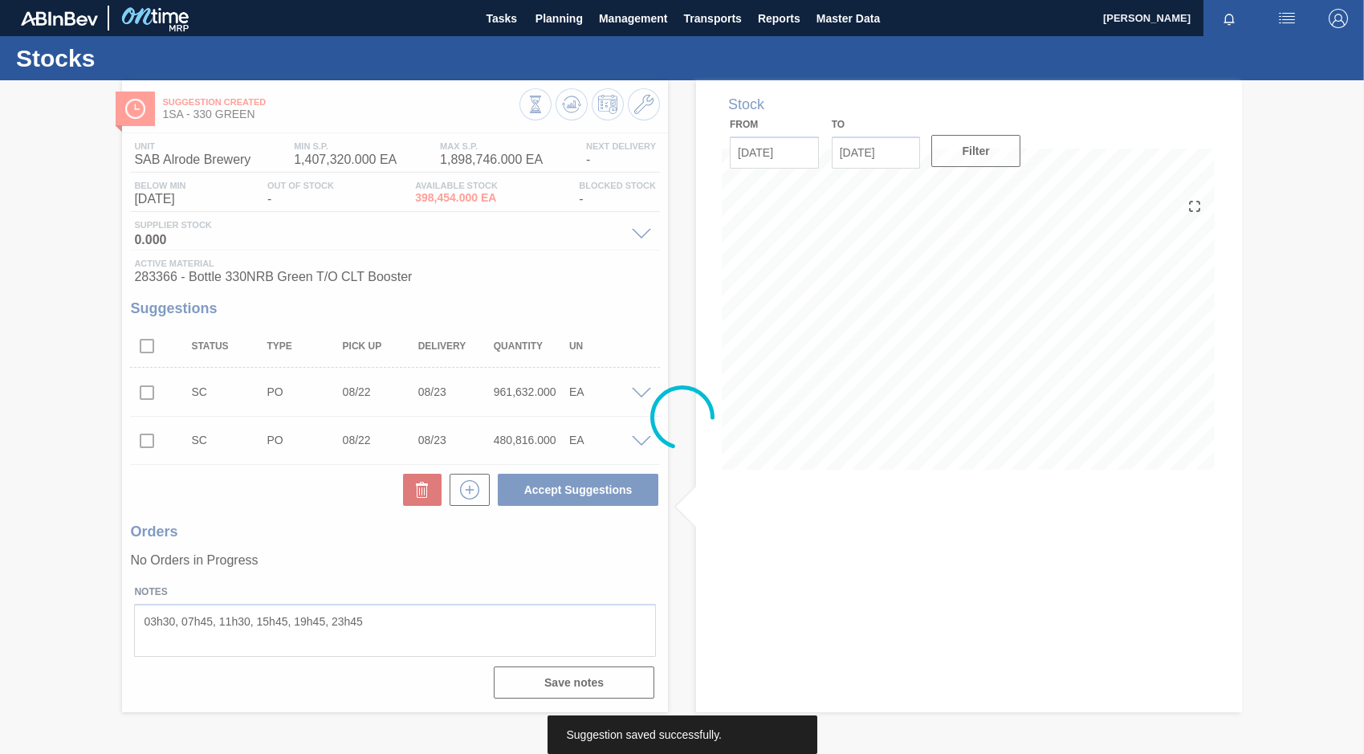
scroll to position [0, 0]
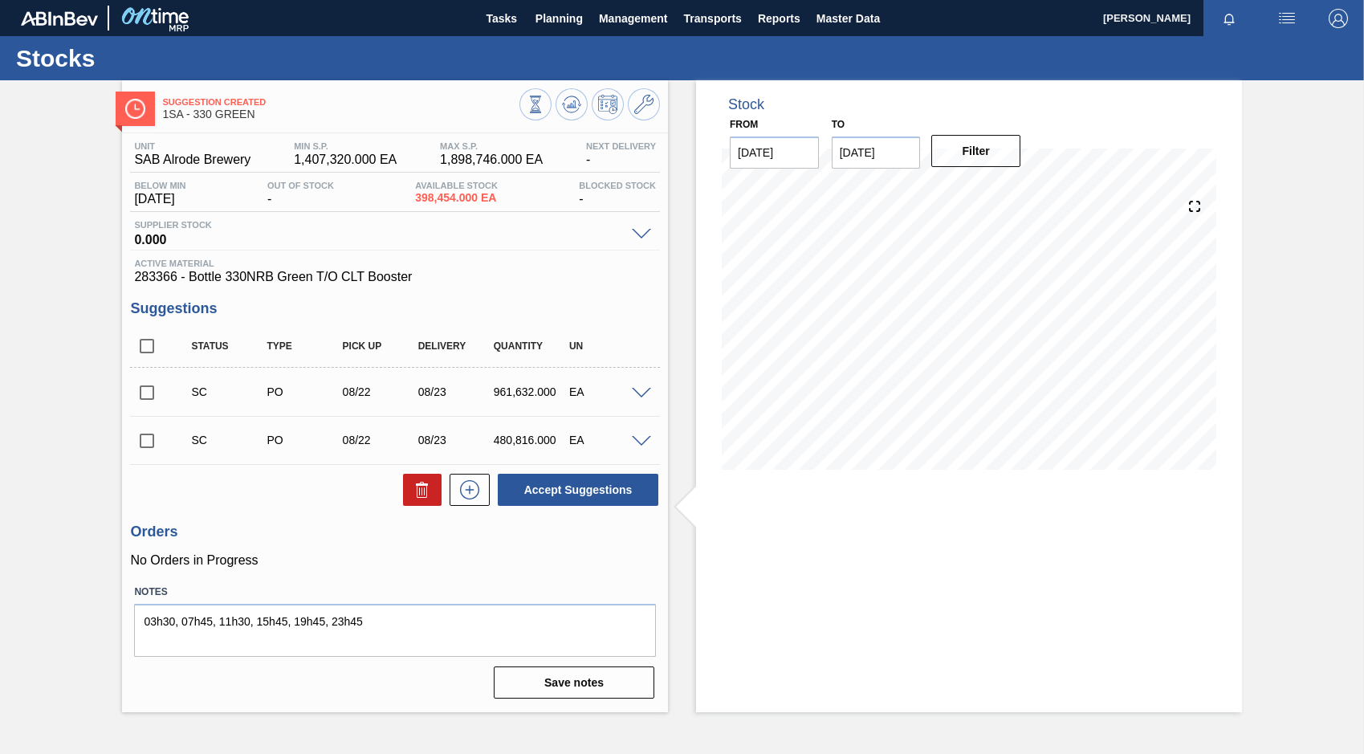
click at [639, 439] on span at bounding box center [641, 442] width 19 height 12
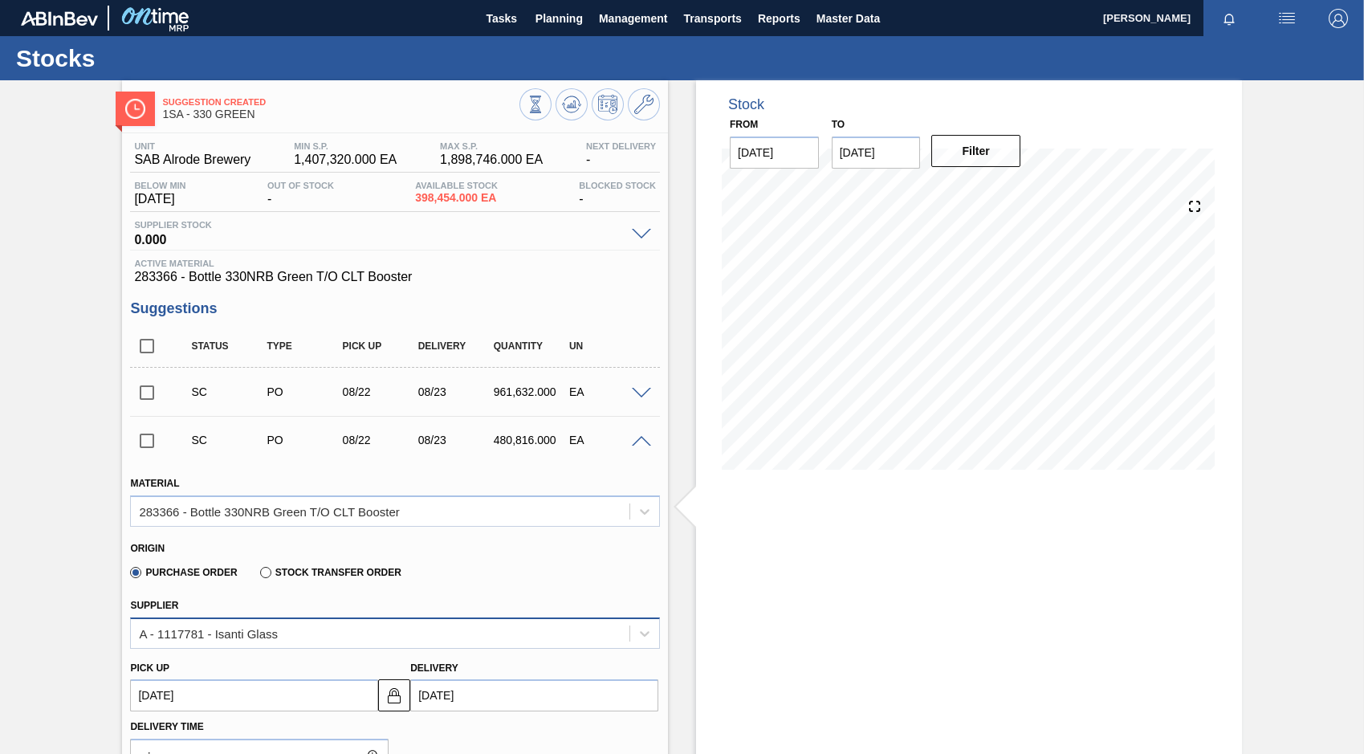
click at [404, 630] on div "A - 1117781 - Isanti Glass" at bounding box center [380, 632] width 499 height 23
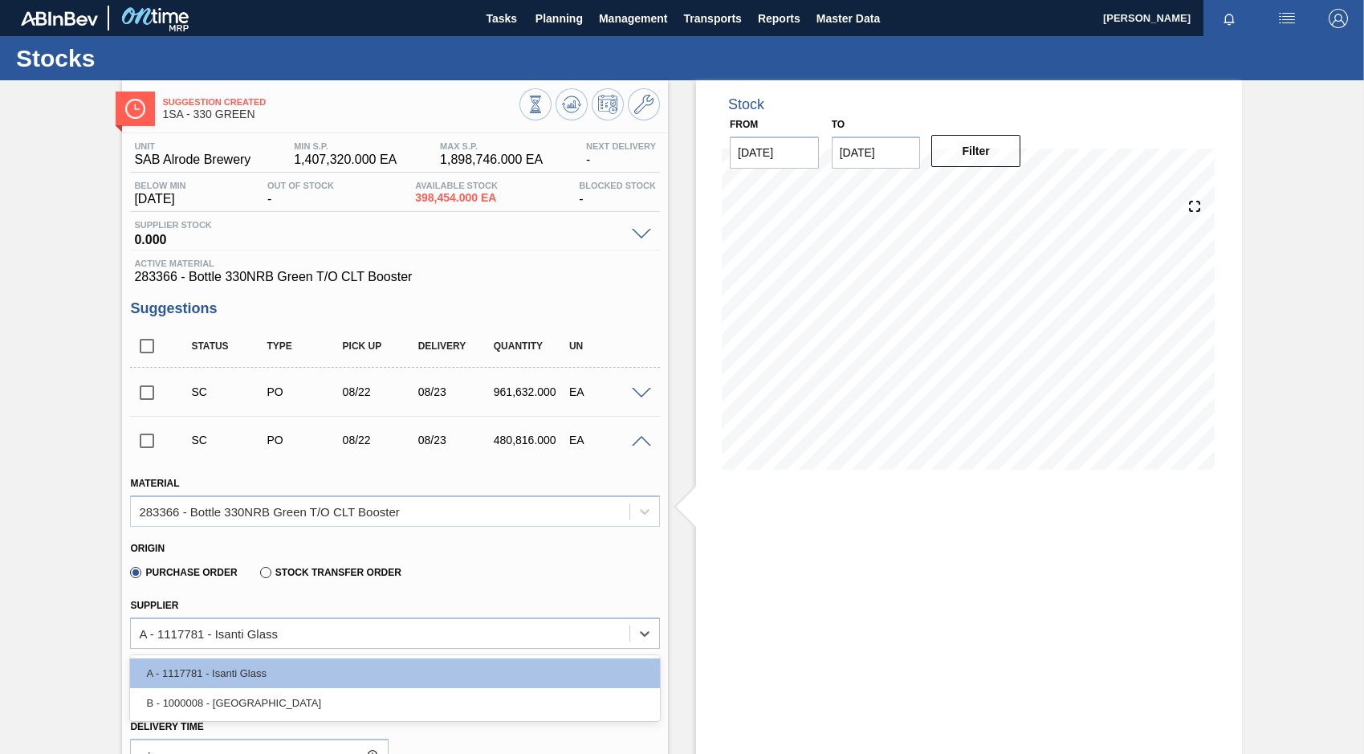
click at [295, 712] on div "B - 1000008 - Ardagh" at bounding box center [395, 703] width 530 height 30
type input "[DATE]"
type input "0.75"
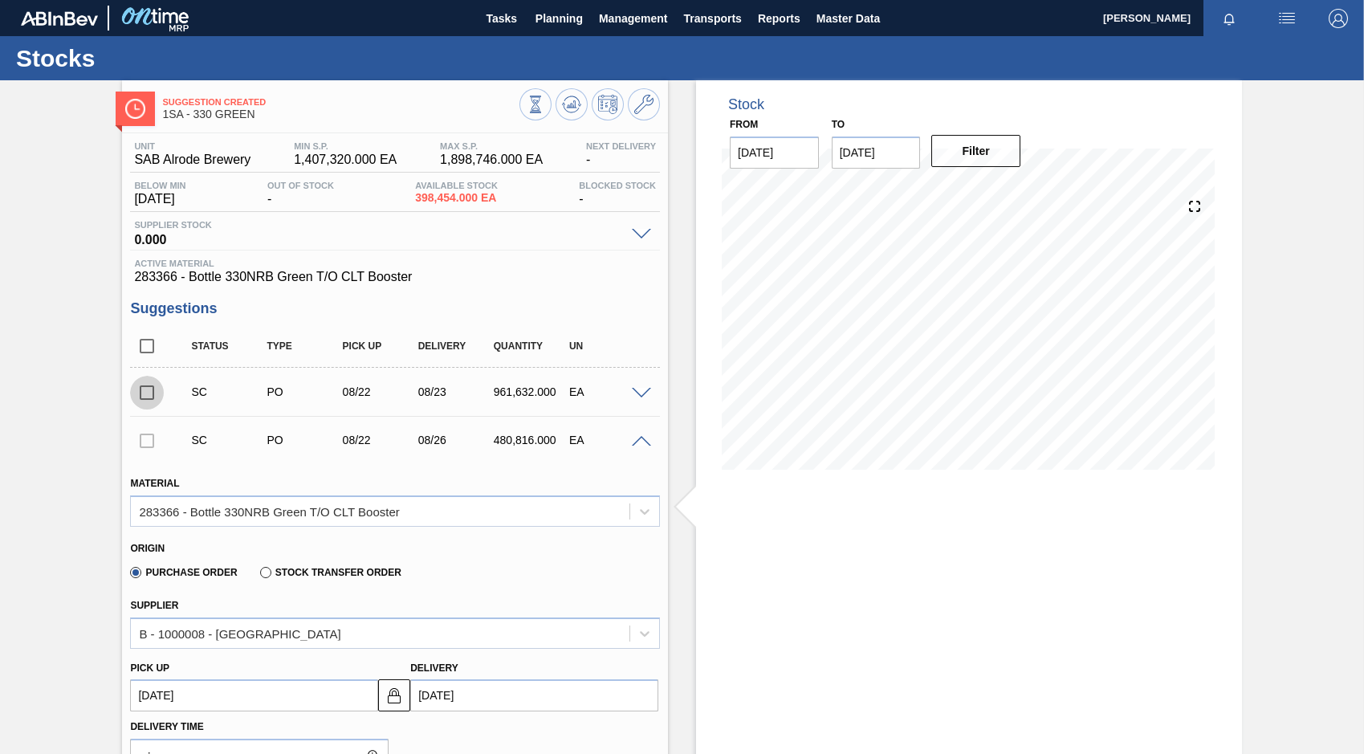
click at [147, 395] on input "checkbox" at bounding box center [147, 393] width 34 height 34
click at [141, 446] on div at bounding box center [147, 440] width 34 height 32
click at [635, 394] on span at bounding box center [641, 394] width 19 height 12
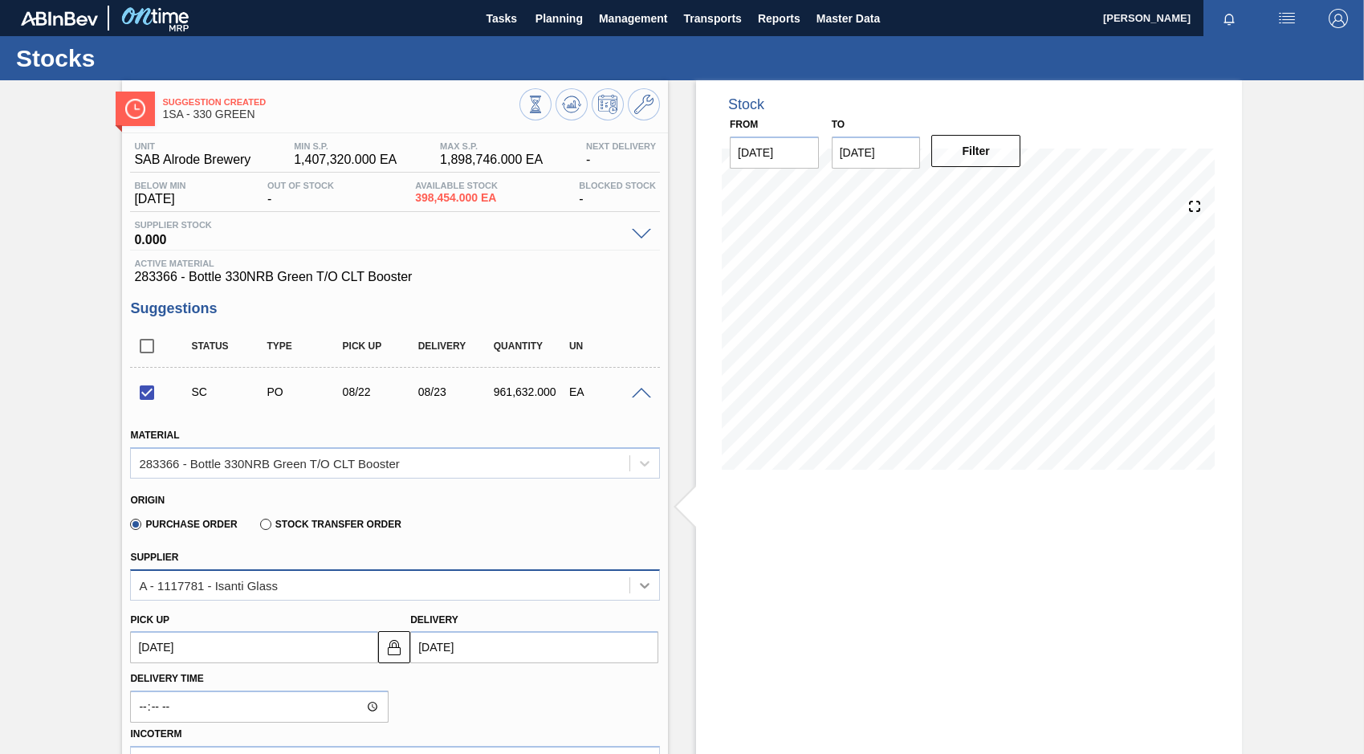
click at [644, 585] on icon at bounding box center [645, 585] width 16 height 16
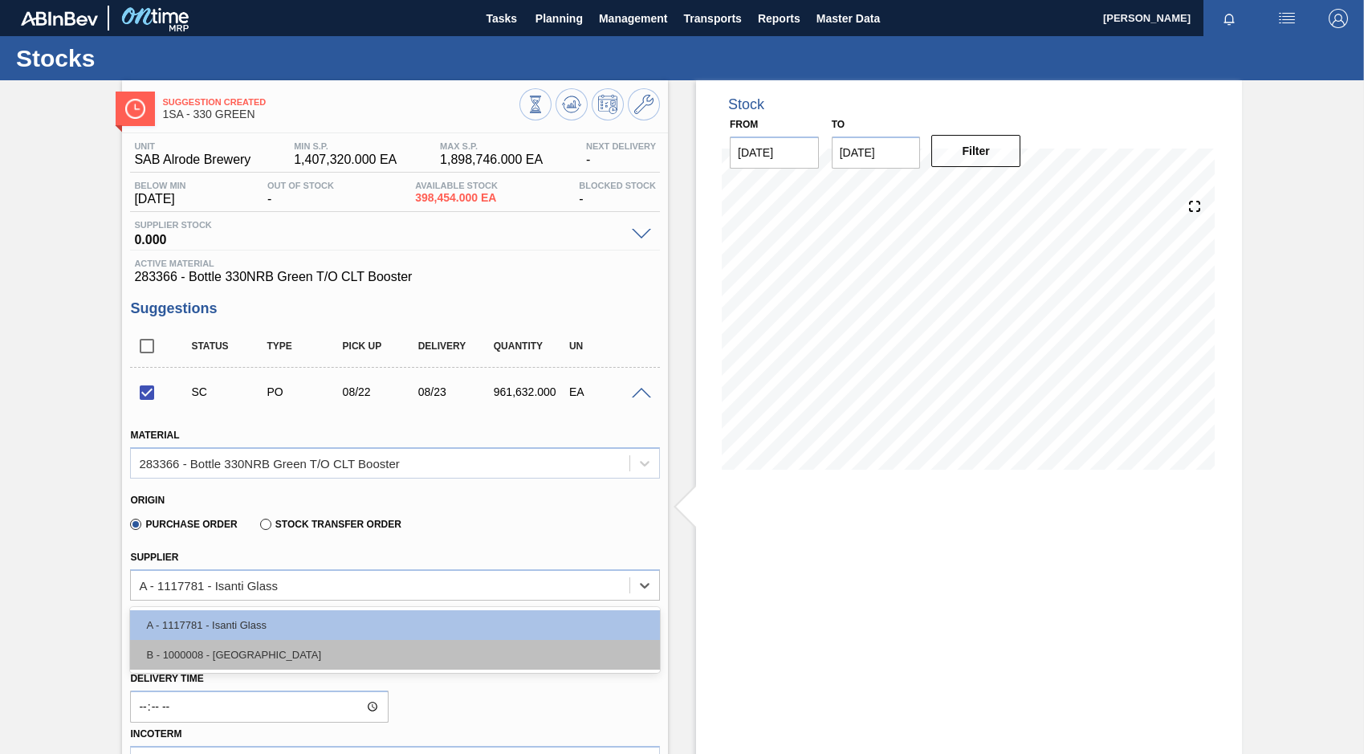
click at [295, 650] on div "B - 1000008 - Ardagh" at bounding box center [395, 655] width 530 height 30
checkbox input "false"
type input "[DATE]"
type input "1.5"
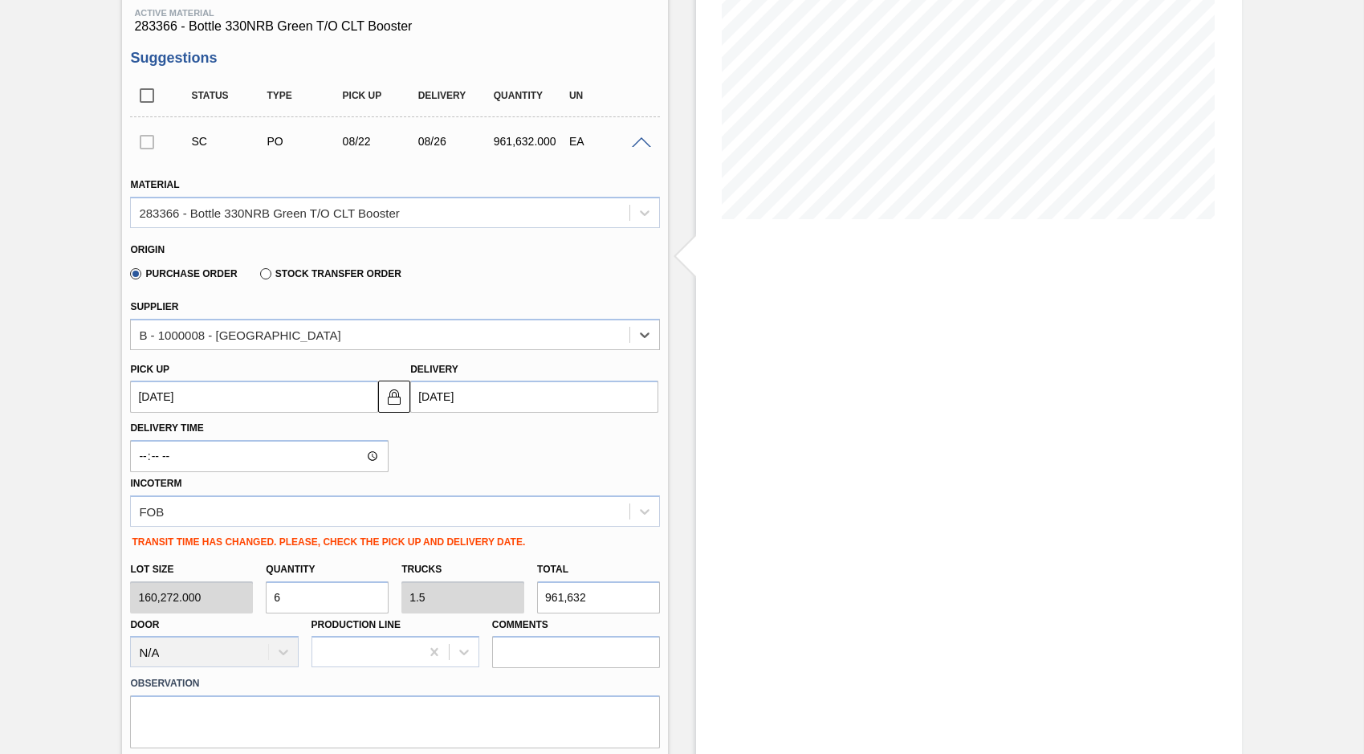
scroll to position [321, 0]
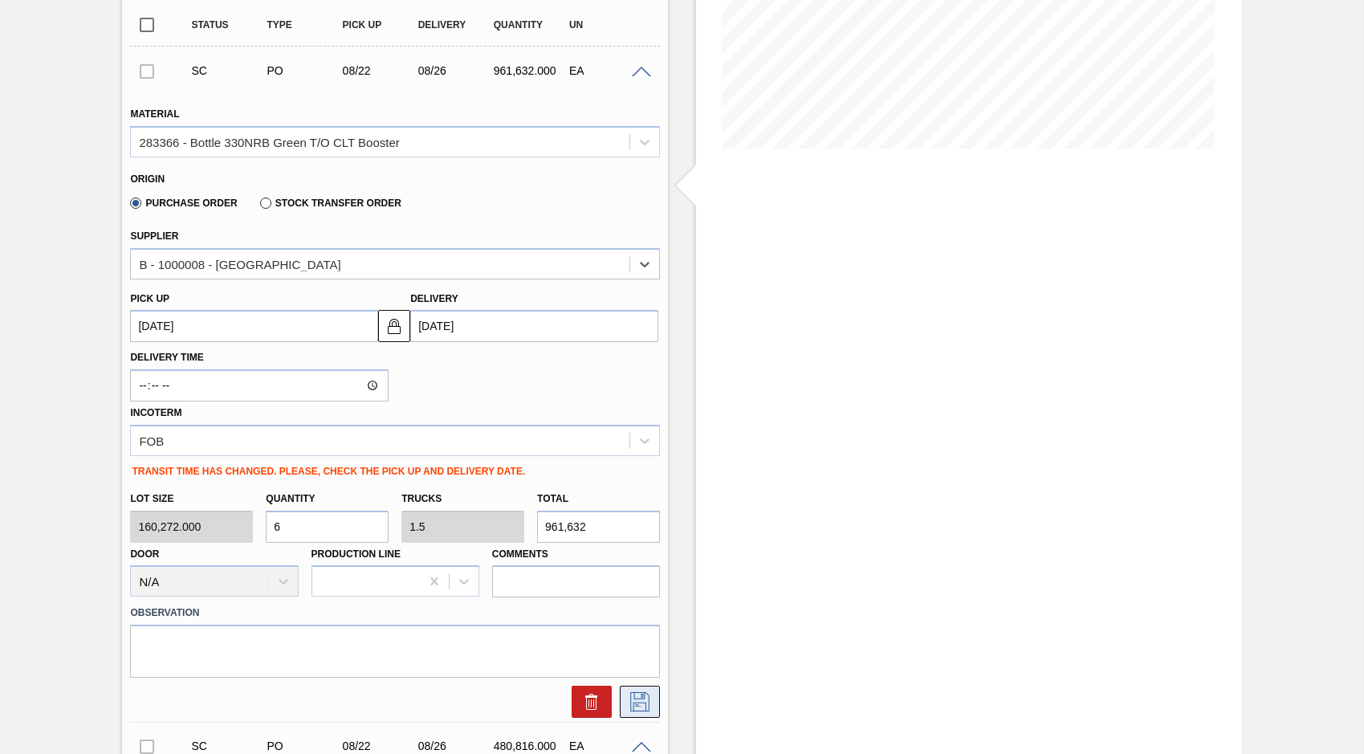
click at [636, 702] on icon at bounding box center [639, 701] width 19 height 19
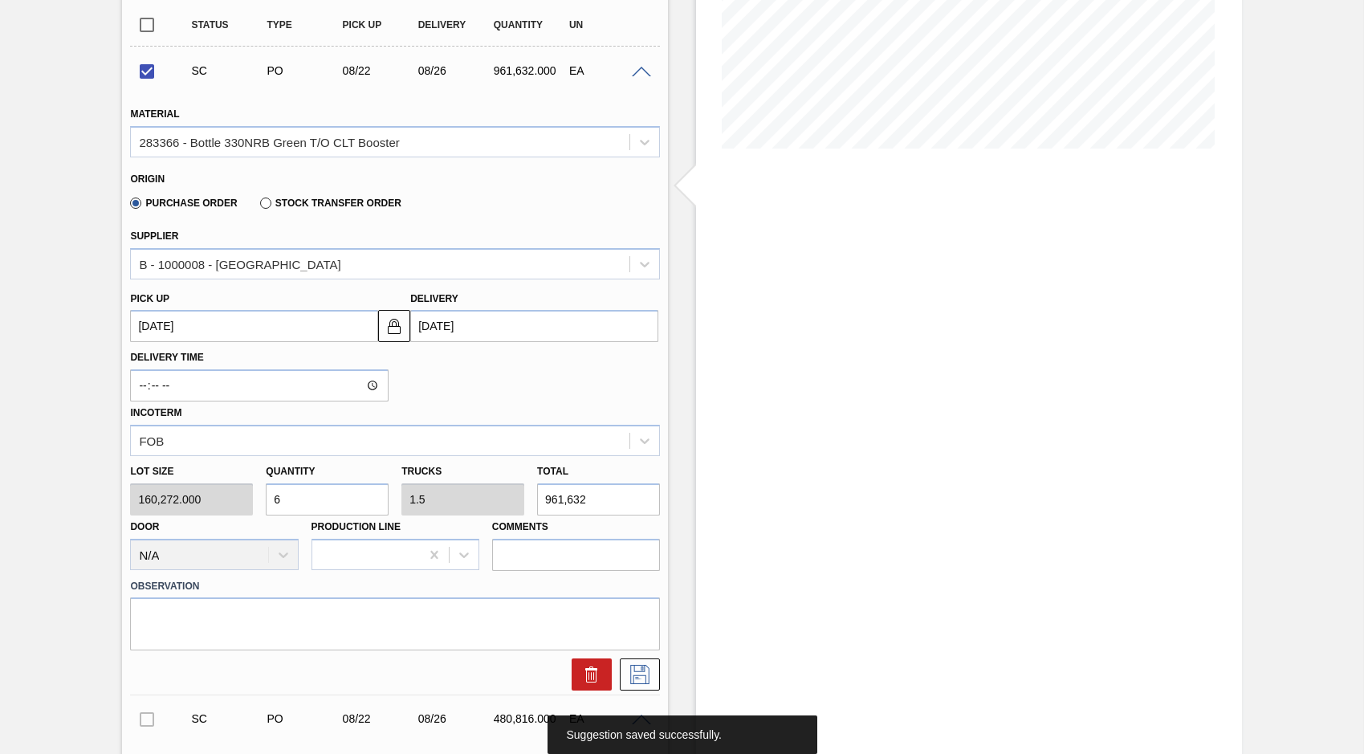
checkbox input "true"
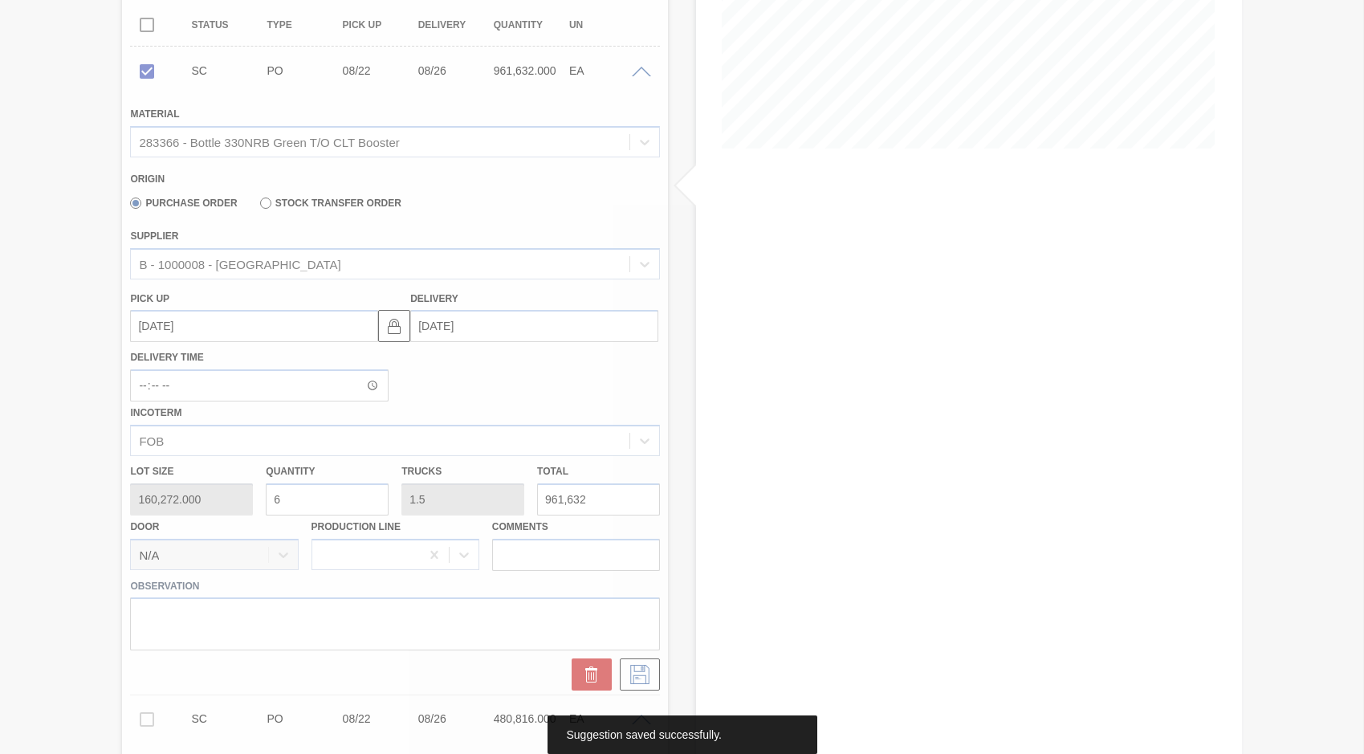
type input "0.5"
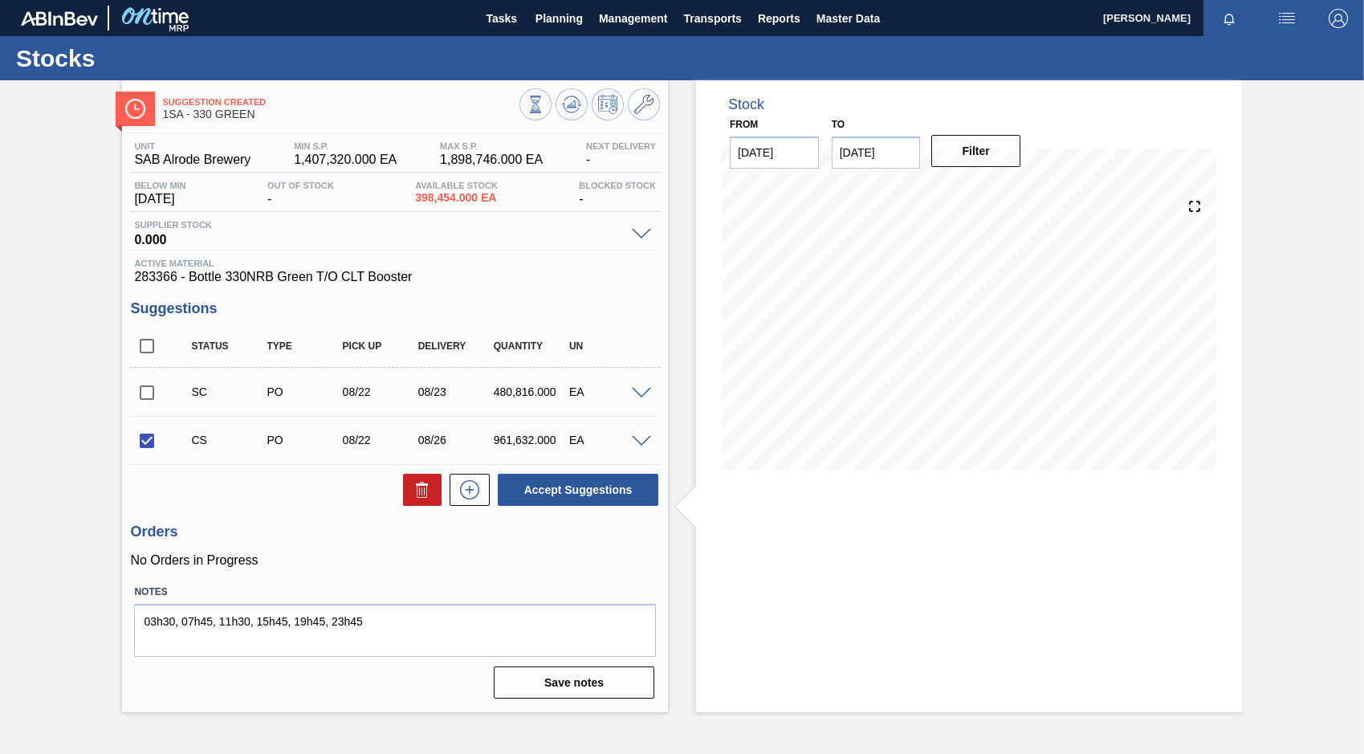
click at [638, 395] on span at bounding box center [641, 394] width 19 height 12
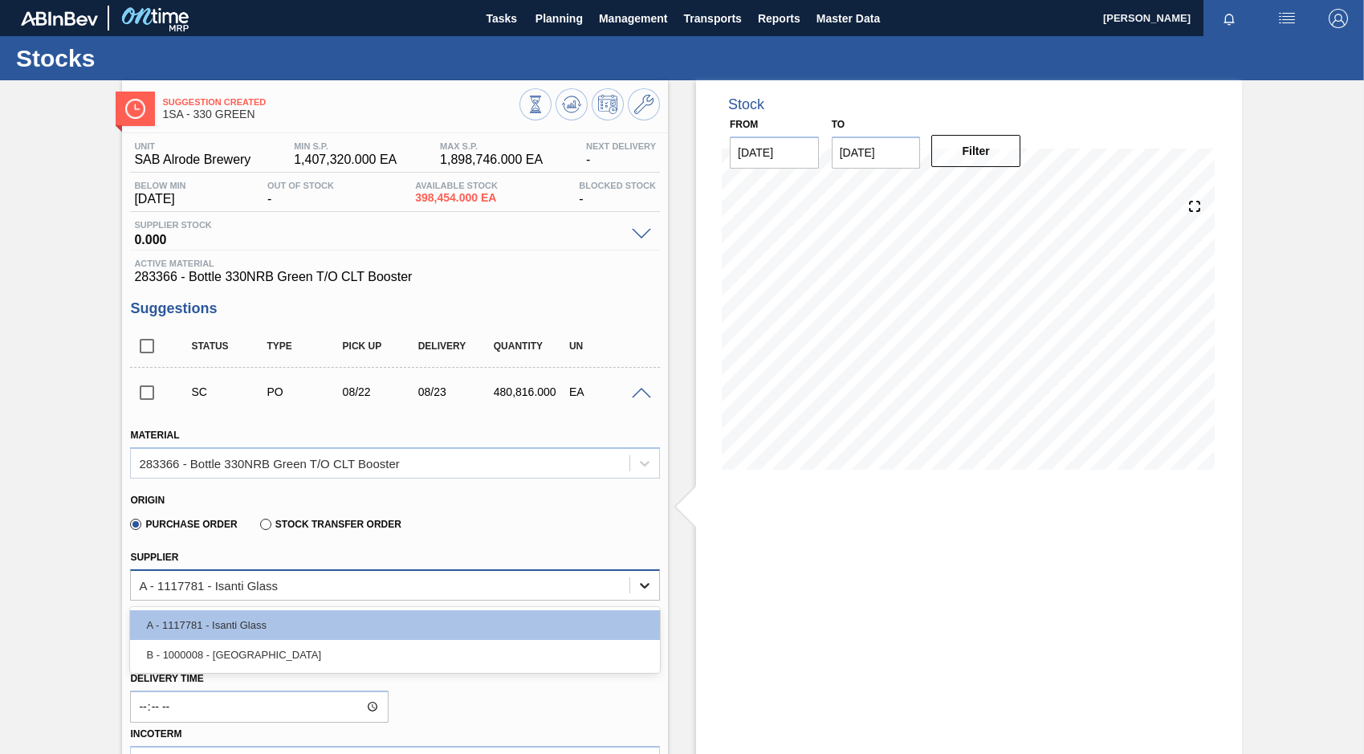
click at [647, 588] on icon at bounding box center [645, 585] width 16 height 16
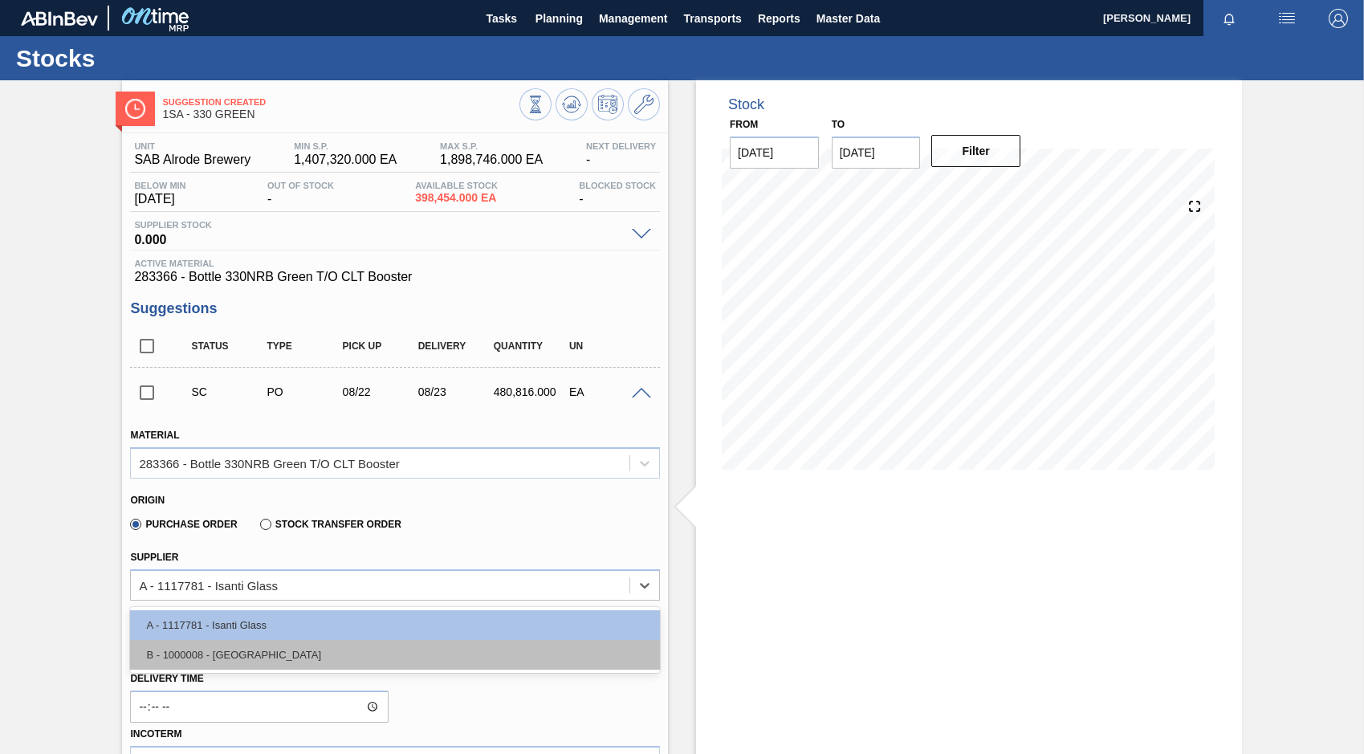
click at [207, 657] on div "B - 1000008 - Ardagh" at bounding box center [395, 655] width 530 height 30
type input "[DATE]"
type input "0.75"
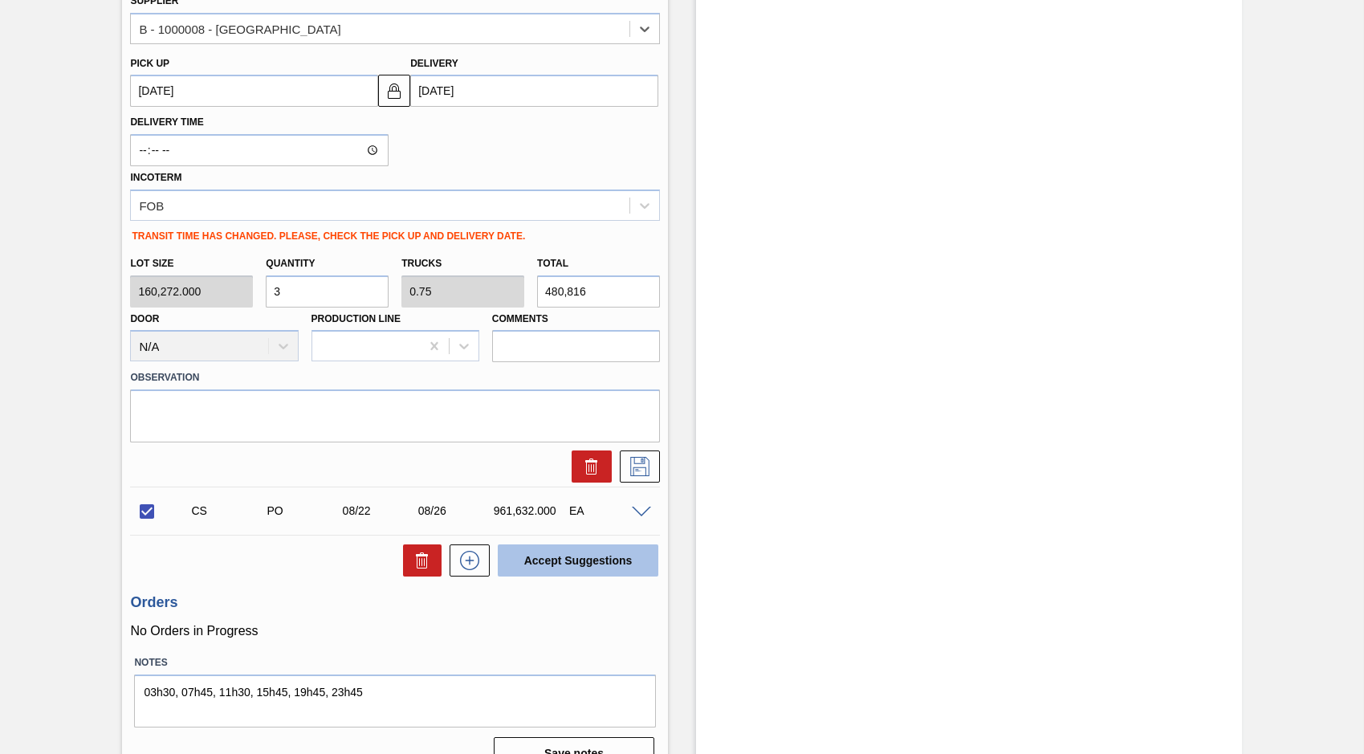
scroll to position [562, 0]
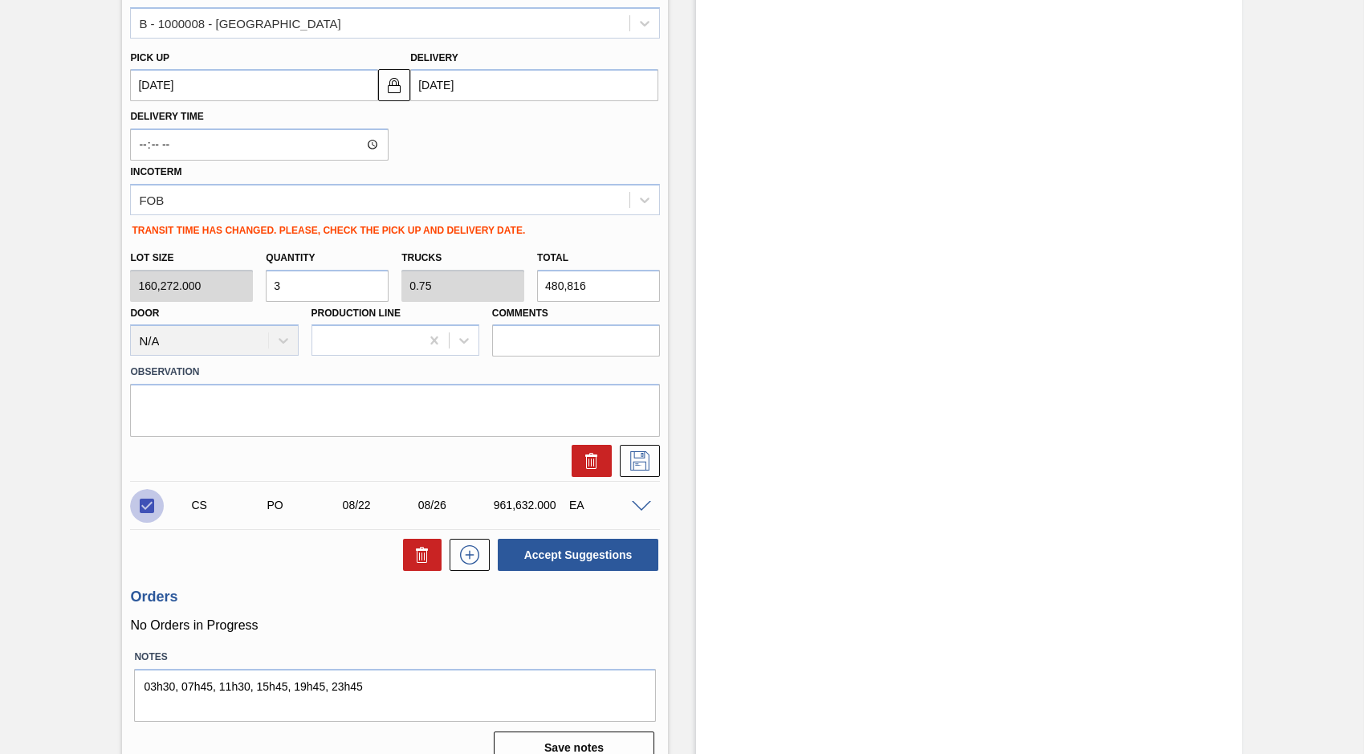
click at [145, 507] on input "checkbox" at bounding box center [147, 506] width 34 height 34
checkbox input "false"
click at [644, 461] on icon at bounding box center [640, 460] width 26 height 19
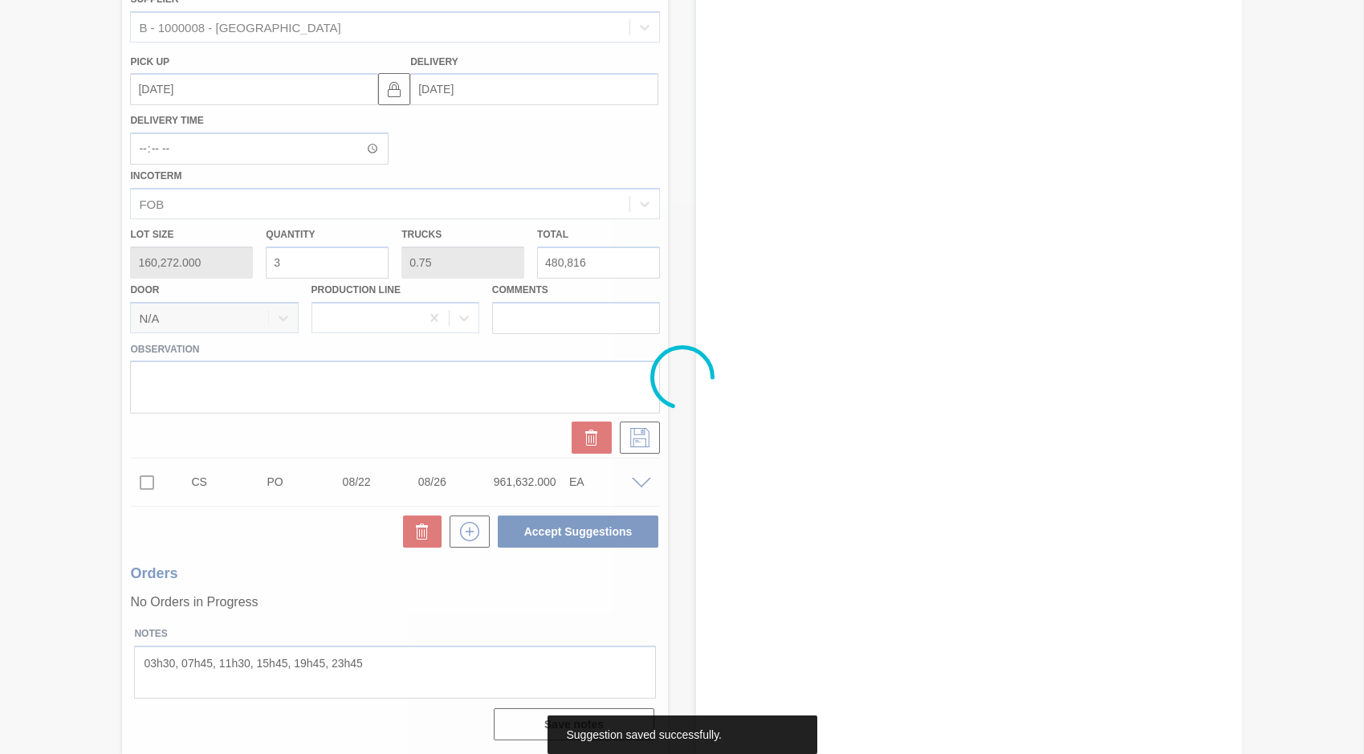
scroll to position [0, 0]
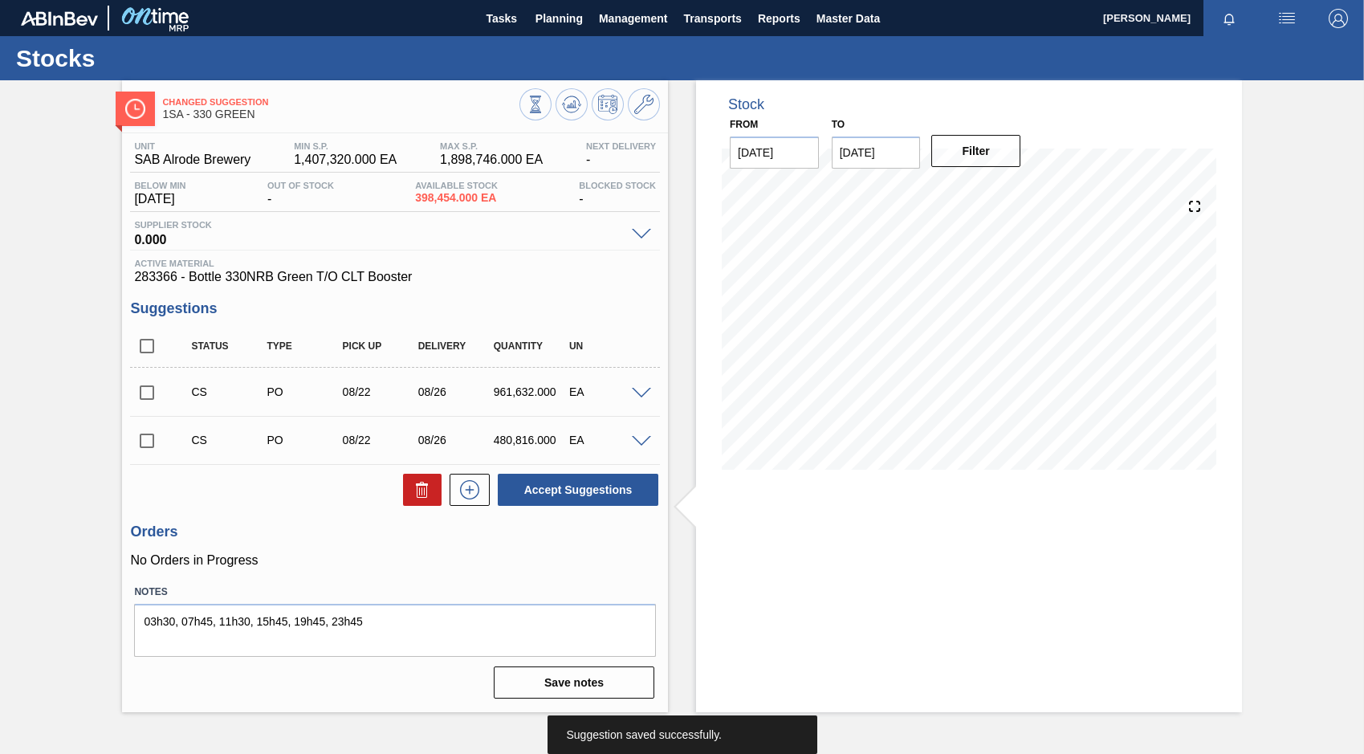
click at [637, 386] on div at bounding box center [644, 392] width 32 height 12
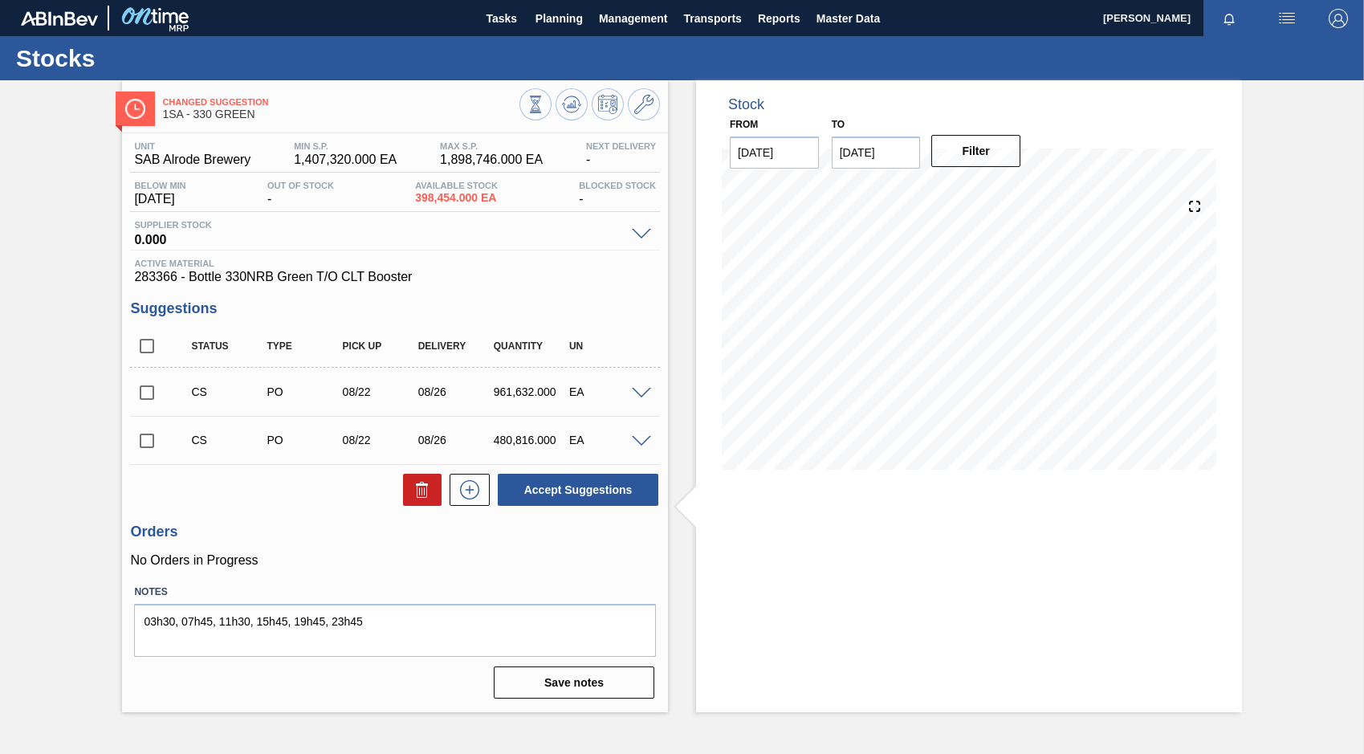
click at [639, 394] on span at bounding box center [641, 394] width 19 height 12
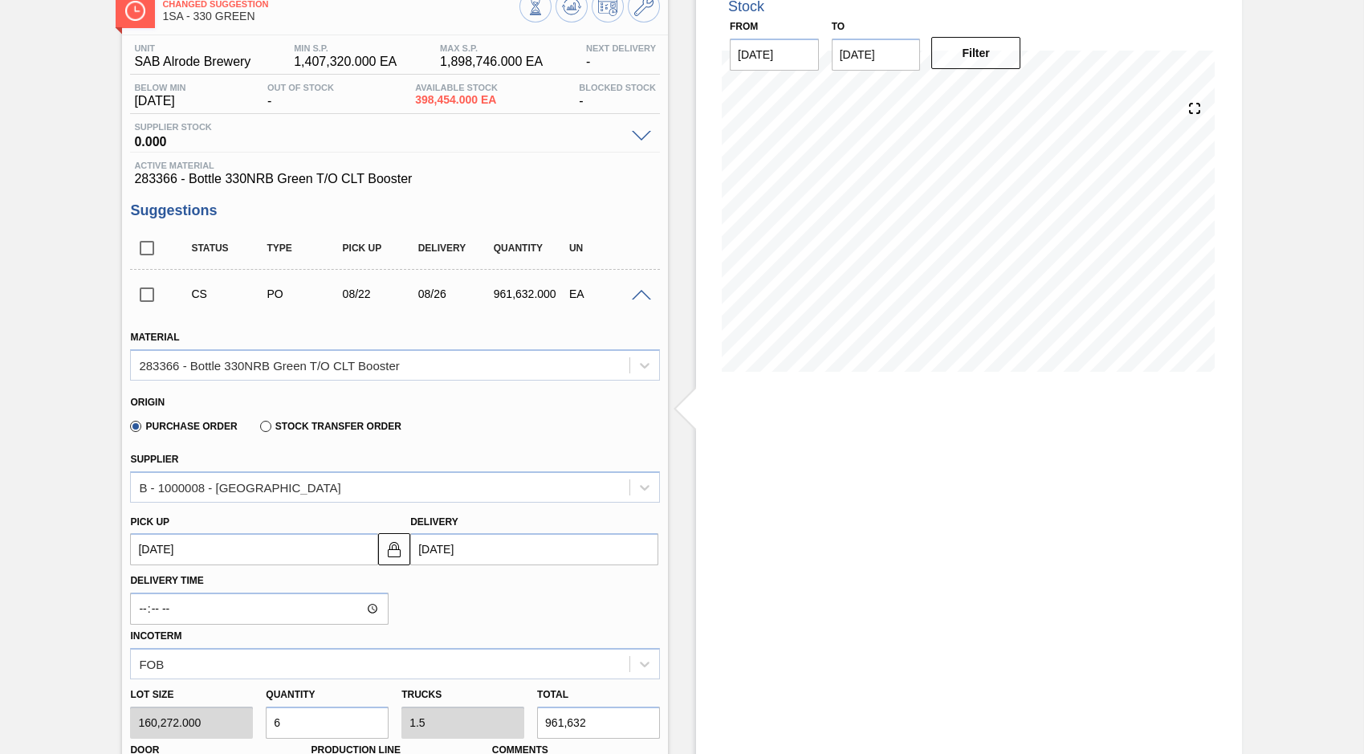
scroll to position [161, 0]
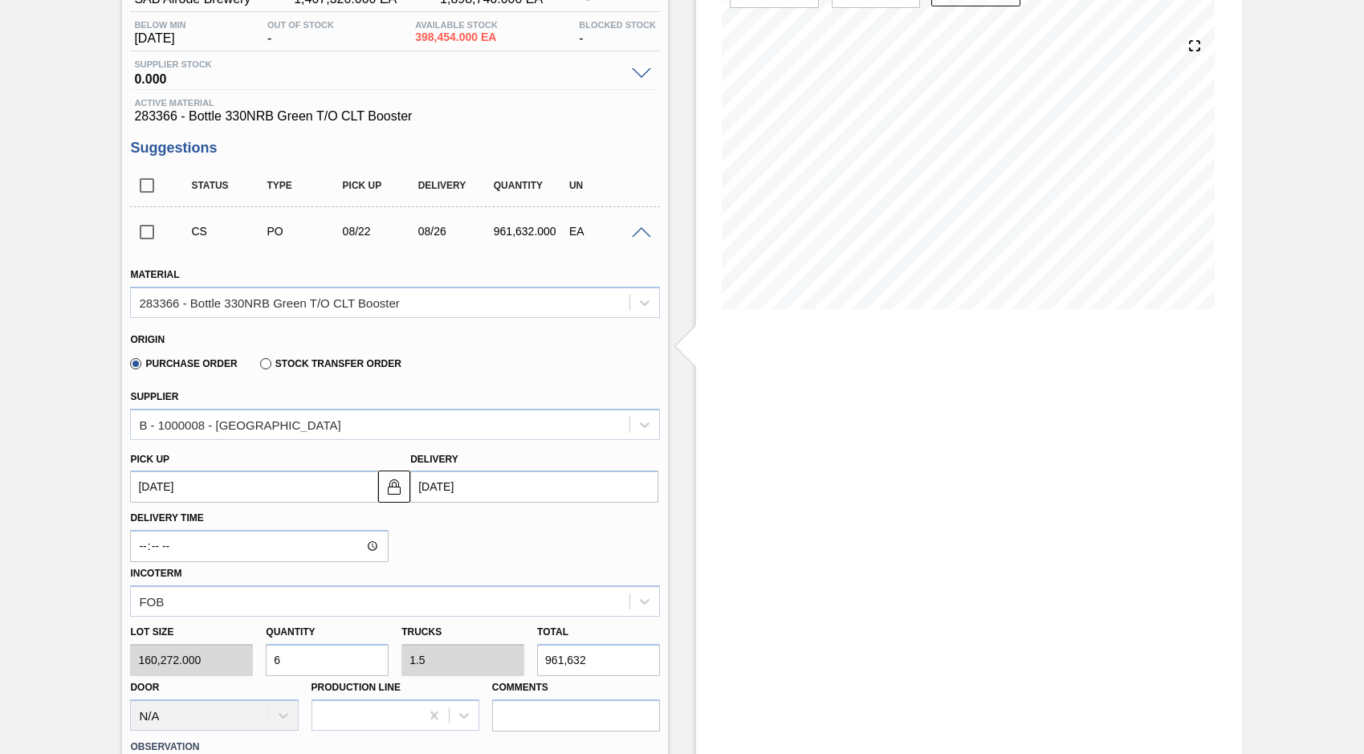
click at [638, 234] on span at bounding box center [641, 233] width 19 height 12
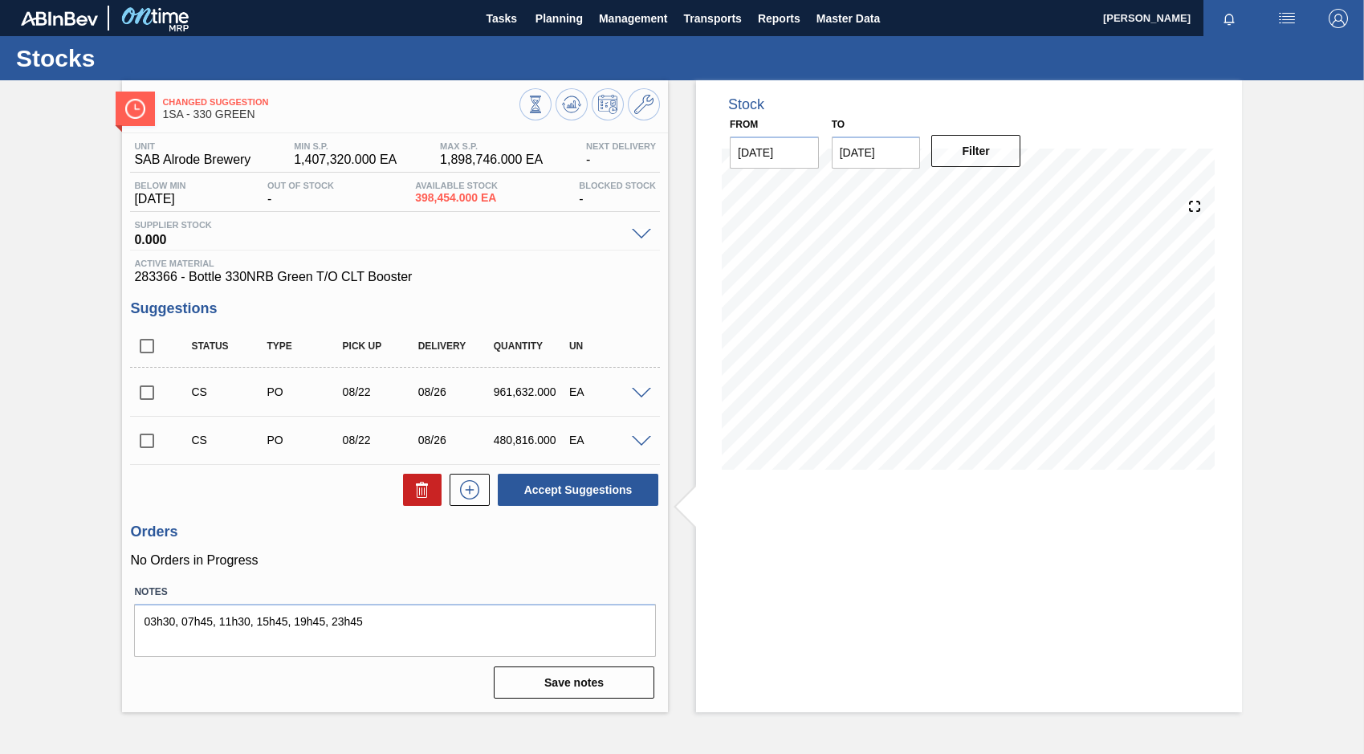
scroll to position [0, 0]
click at [634, 441] on span at bounding box center [641, 442] width 19 height 12
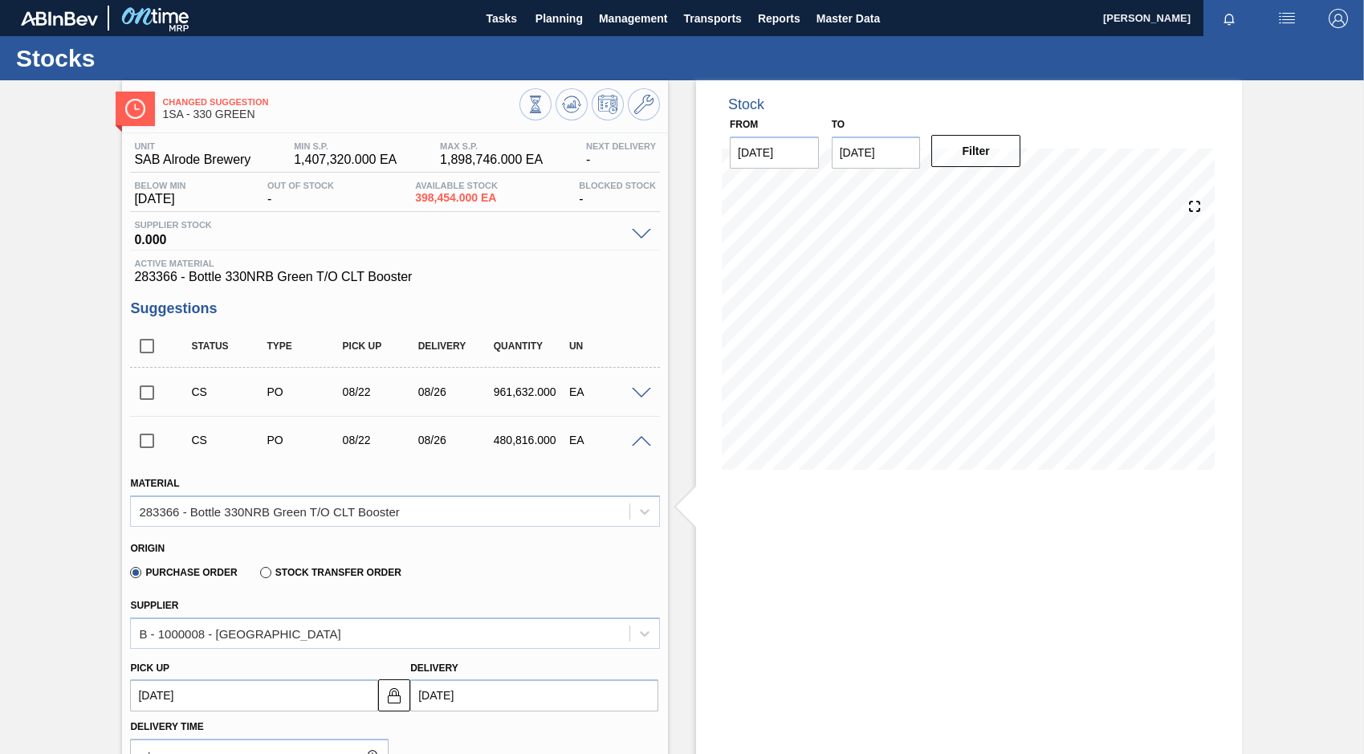
click at [641, 439] on span at bounding box center [641, 442] width 19 height 12
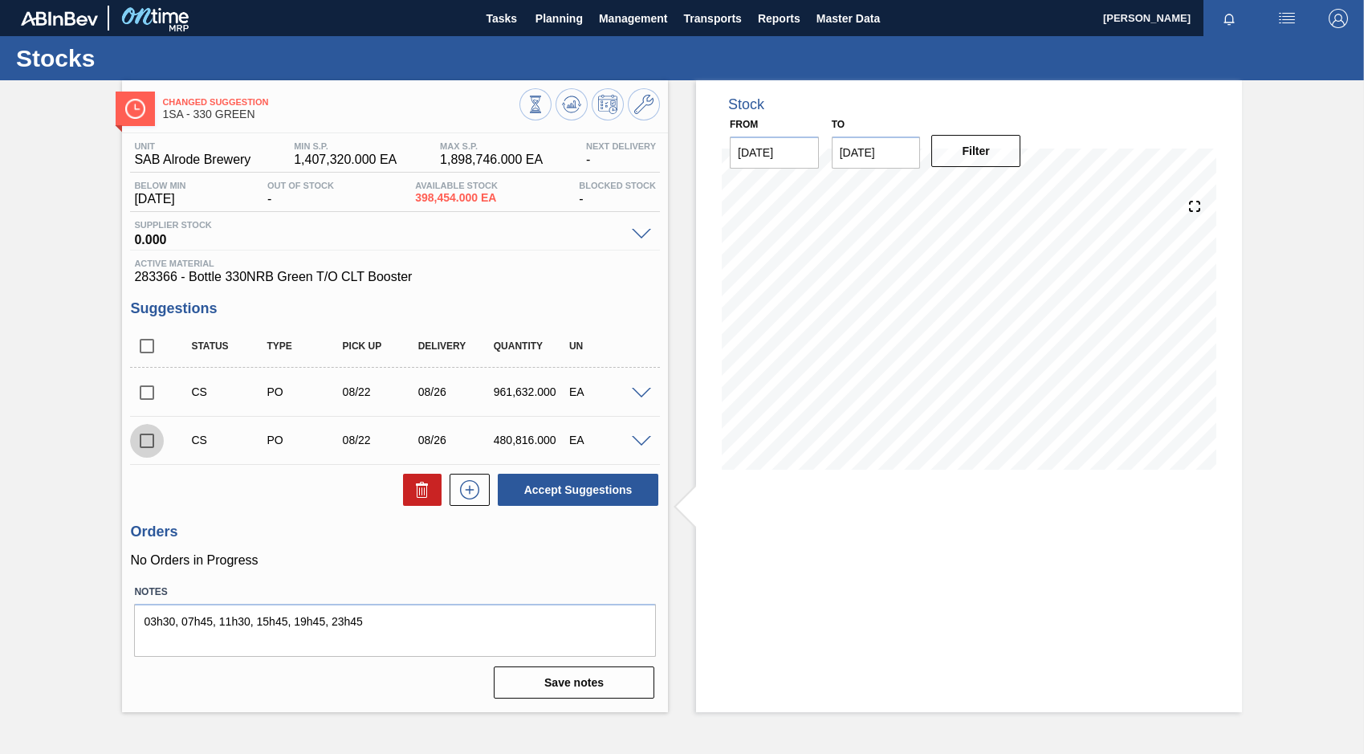
click at [138, 438] on input "checkbox" at bounding box center [147, 441] width 34 height 34
checkbox input "true"
click at [142, 393] on input "checkbox" at bounding box center [147, 393] width 34 height 34
click at [637, 393] on span at bounding box center [641, 394] width 19 height 12
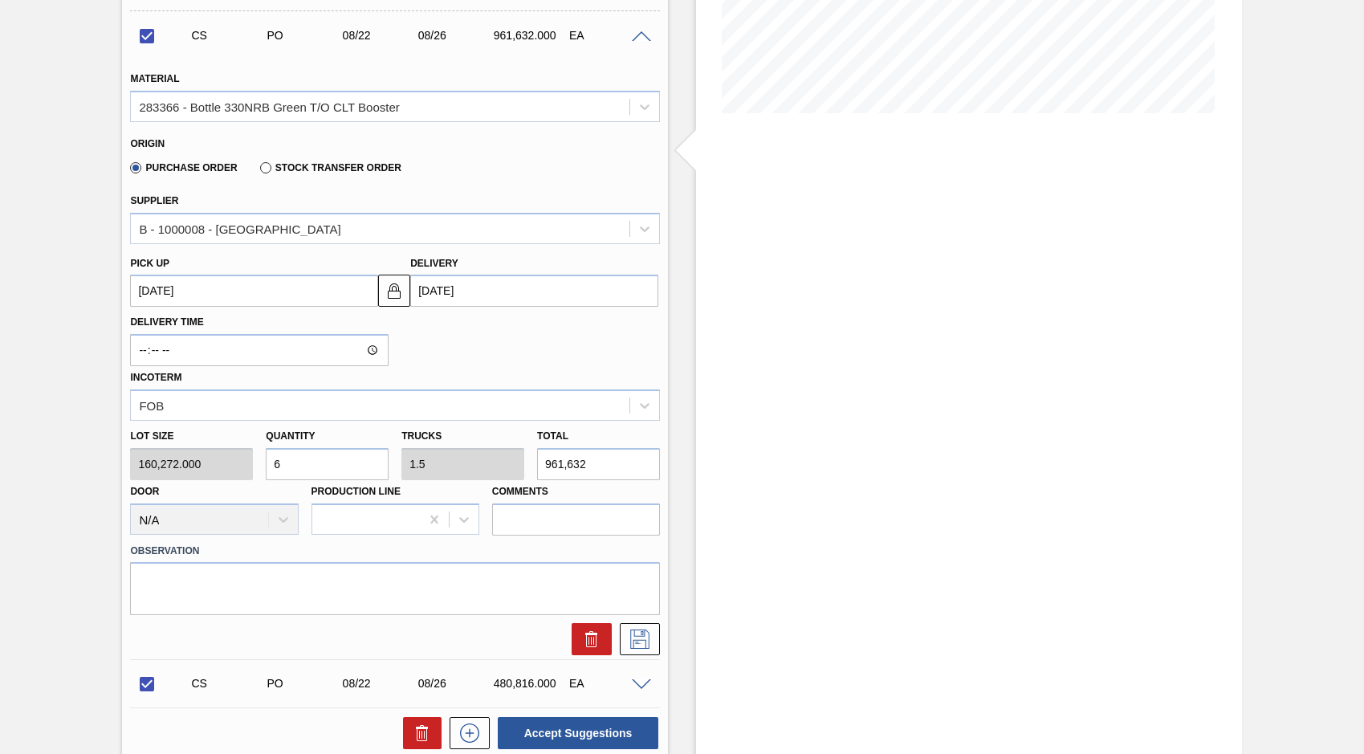
scroll to position [482, 0]
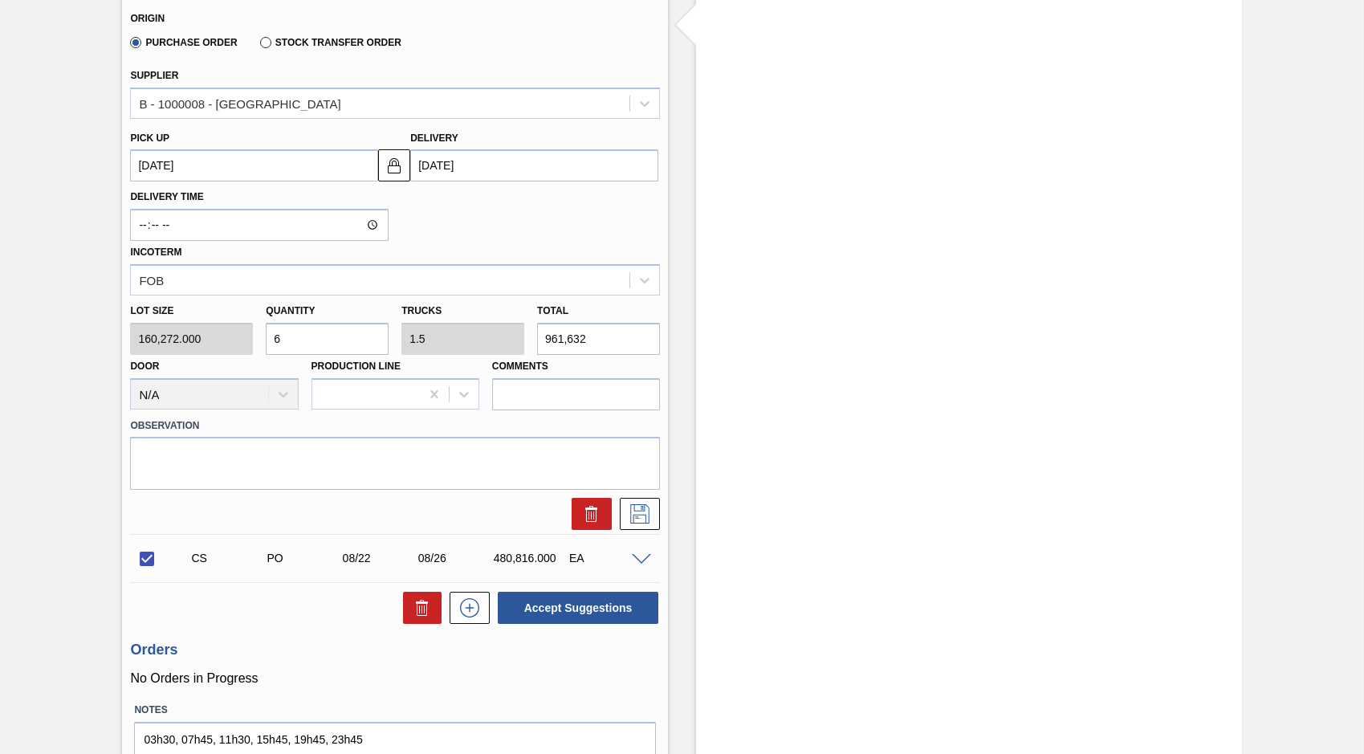
click at [642, 561] on span at bounding box center [641, 560] width 19 height 12
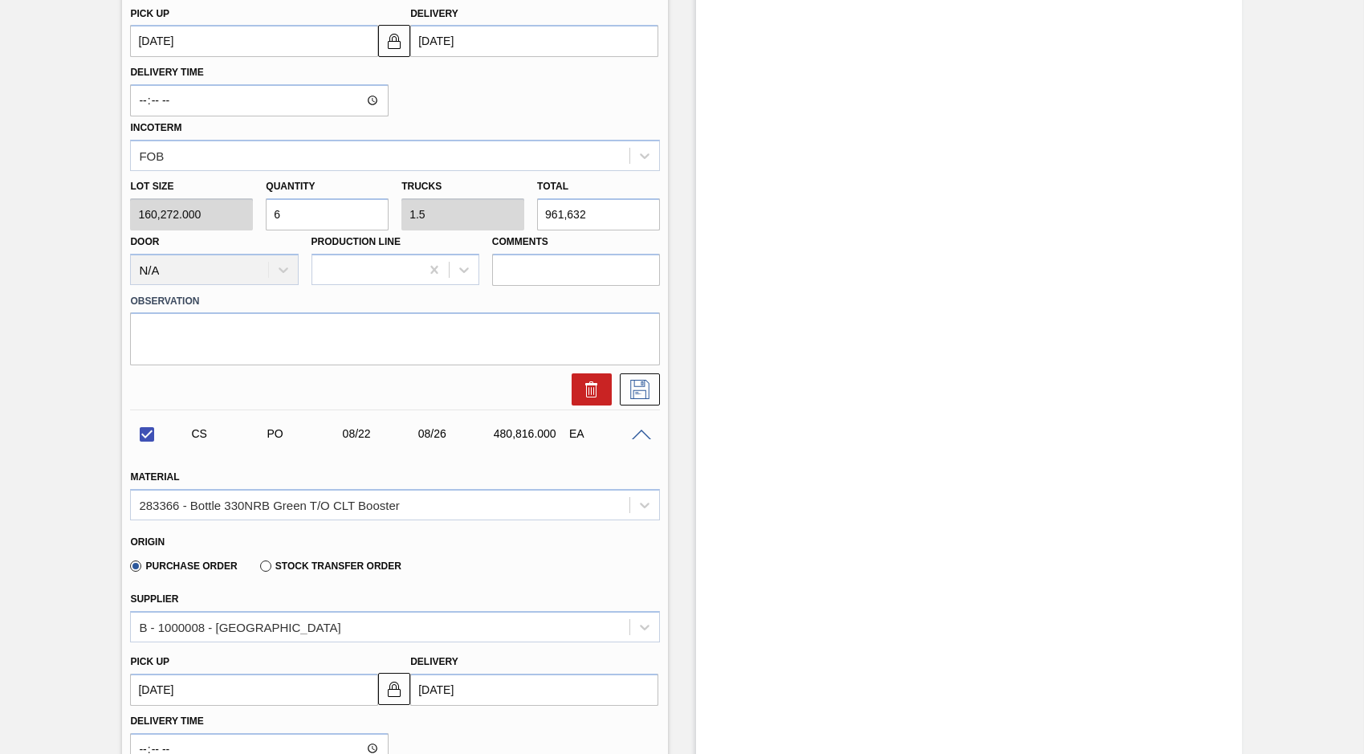
scroll to position [642, 0]
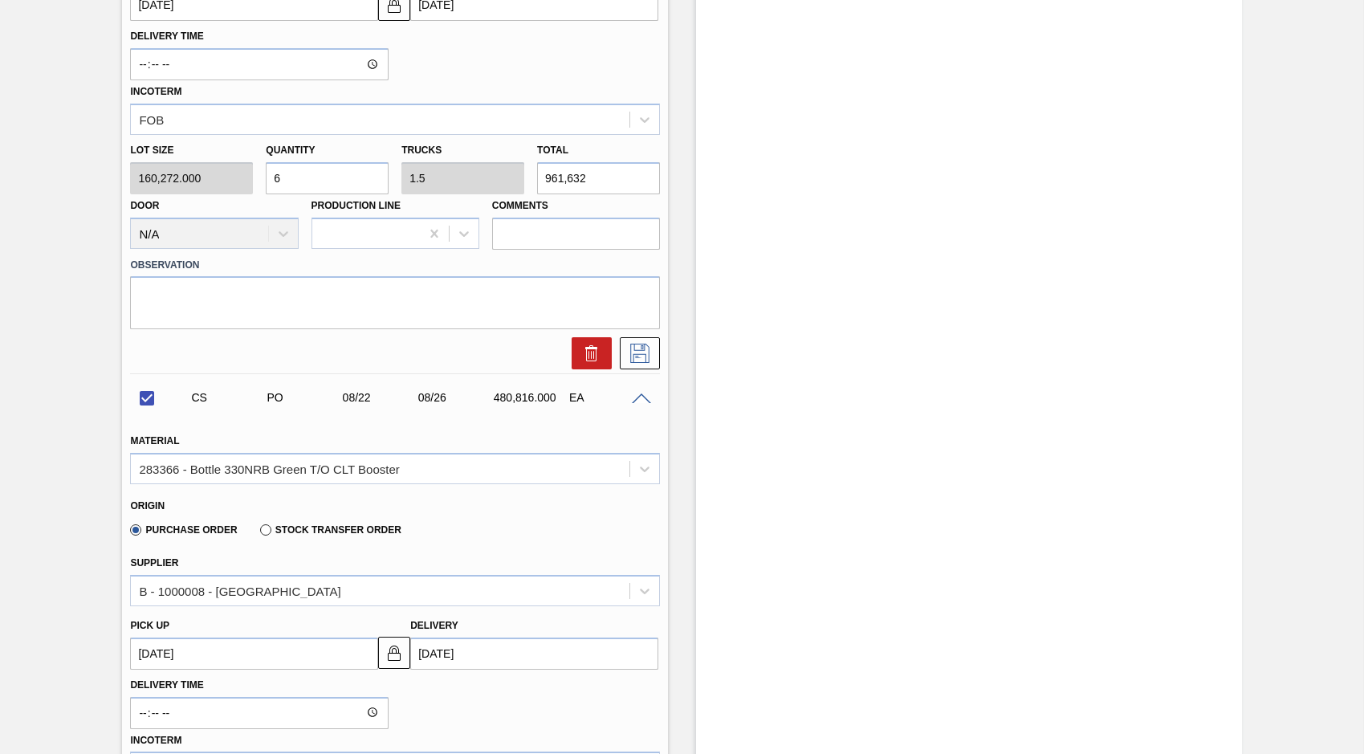
click at [645, 393] on span at bounding box center [641, 399] width 19 height 12
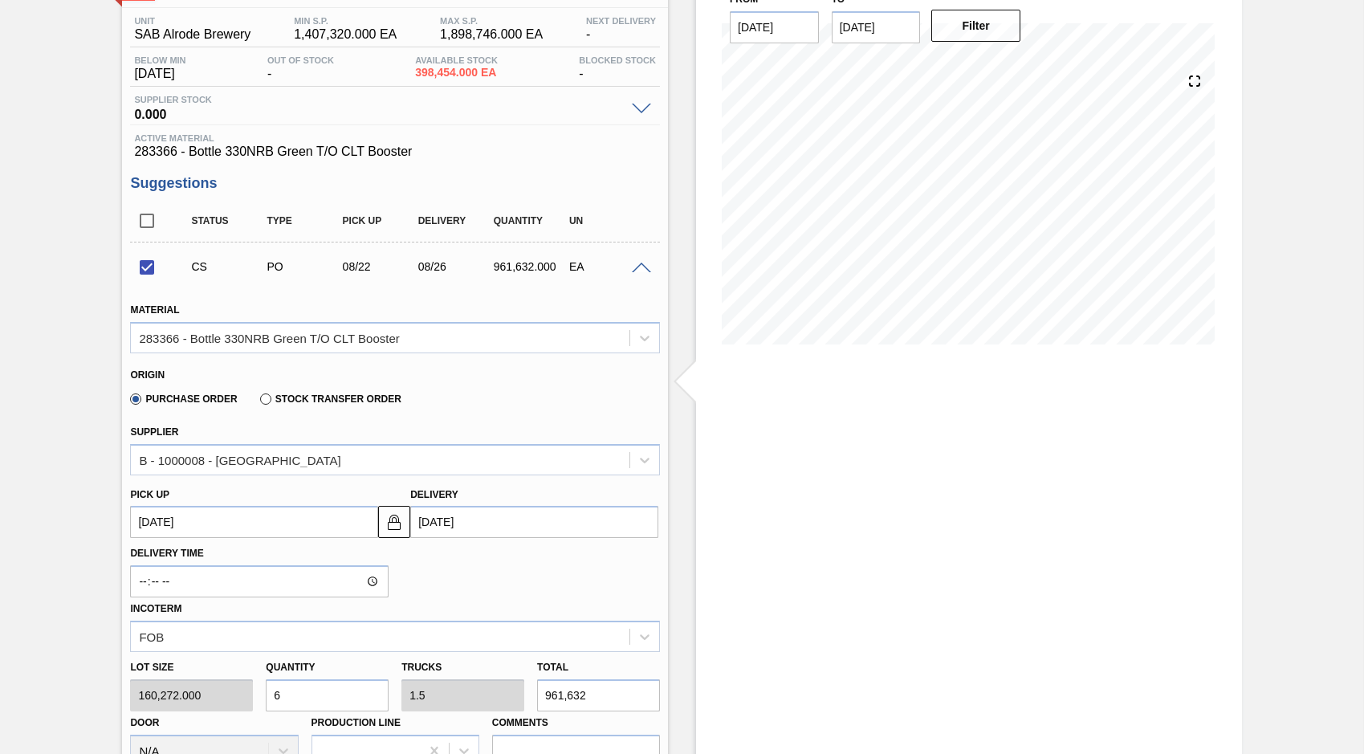
scroll to position [0, 0]
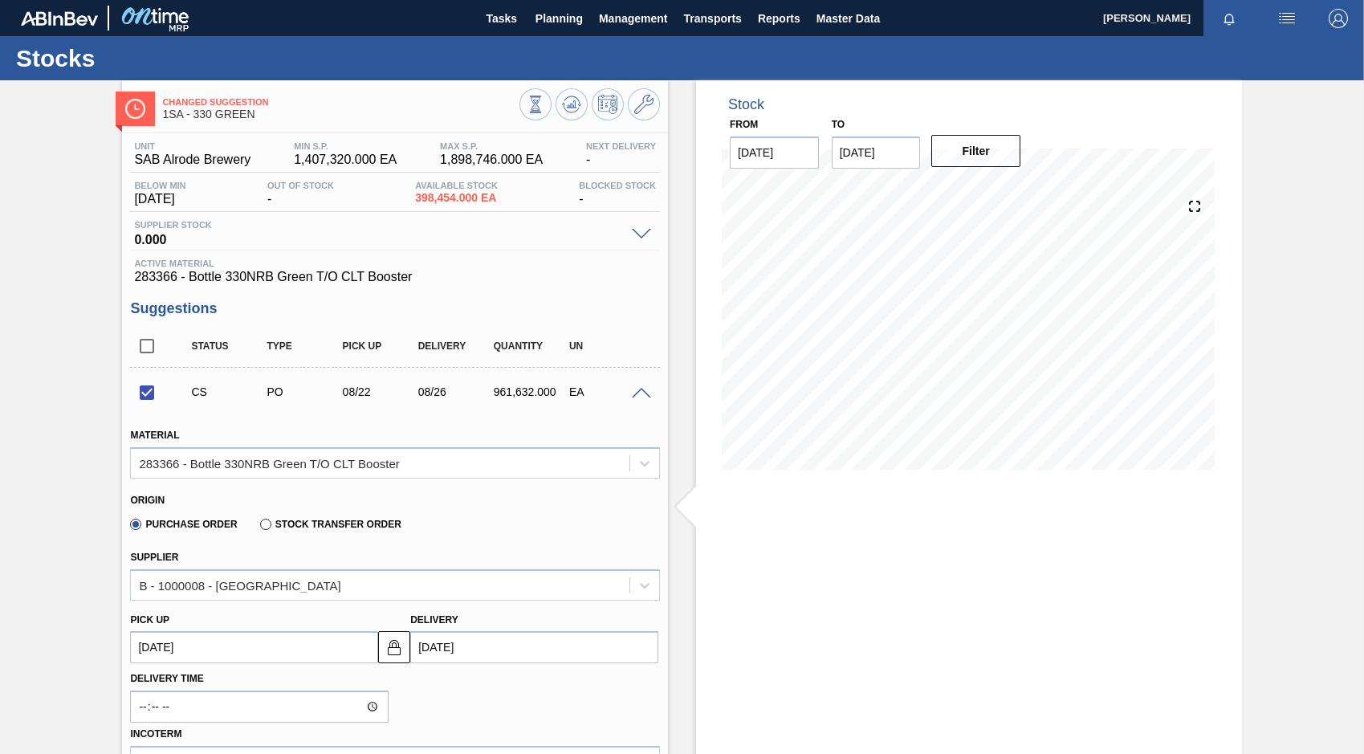
click at [645, 396] on span at bounding box center [641, 394] width 19 height 12
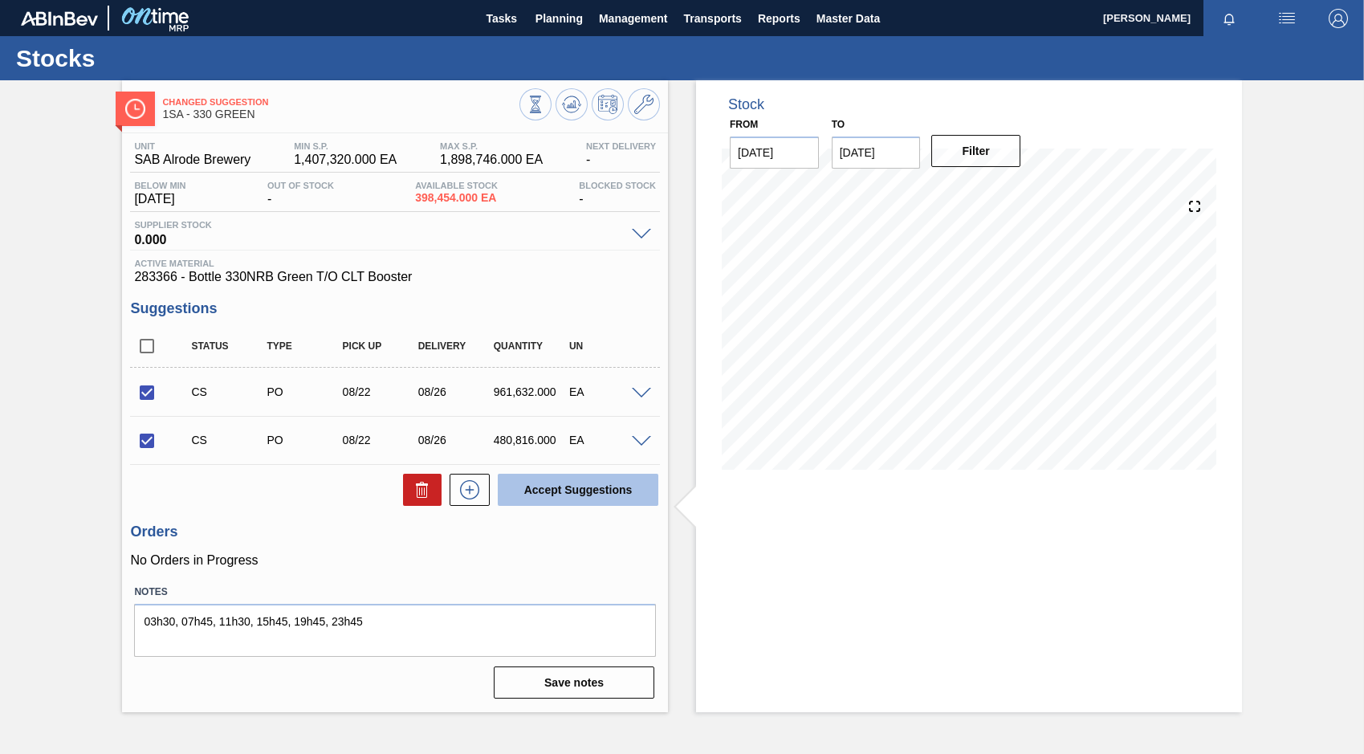
click at [554, 491] on button "Accept Suggestions" at bounding box center [578, 490] width 161 height 32
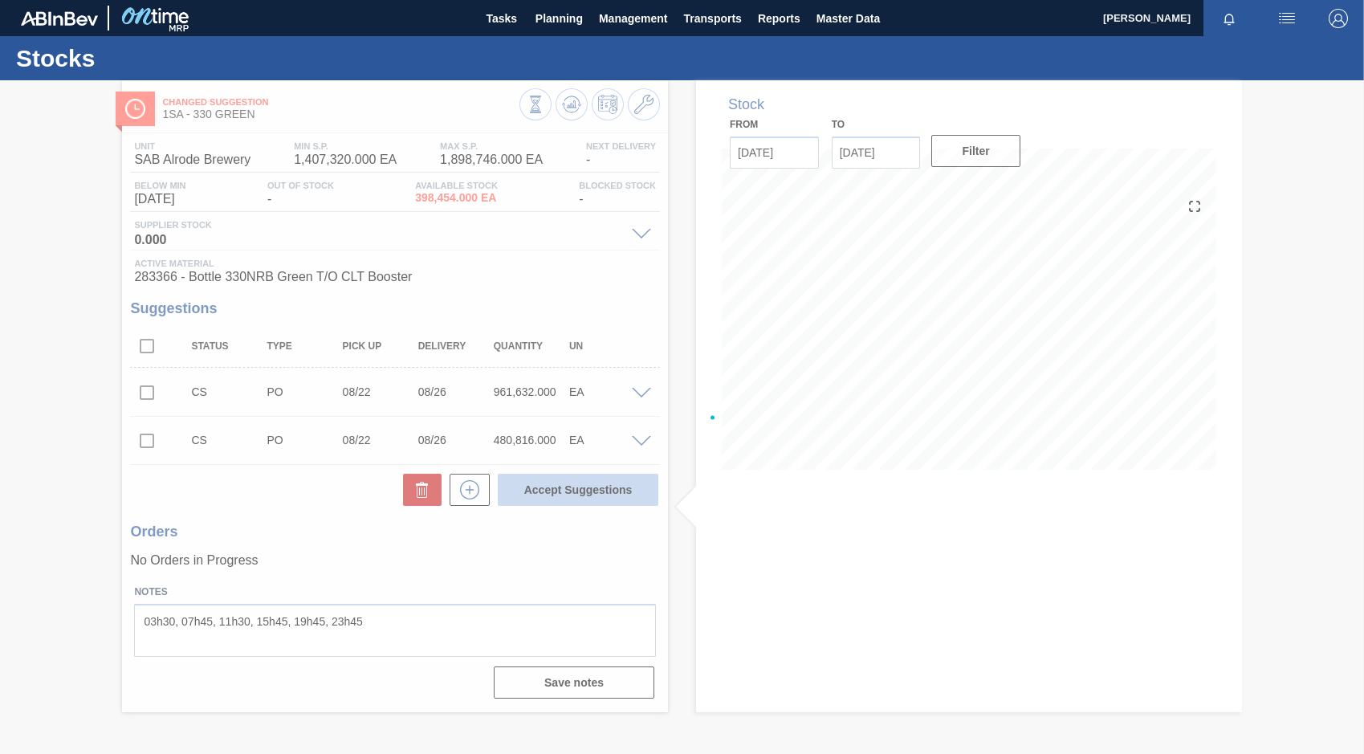
checkbox input "false"
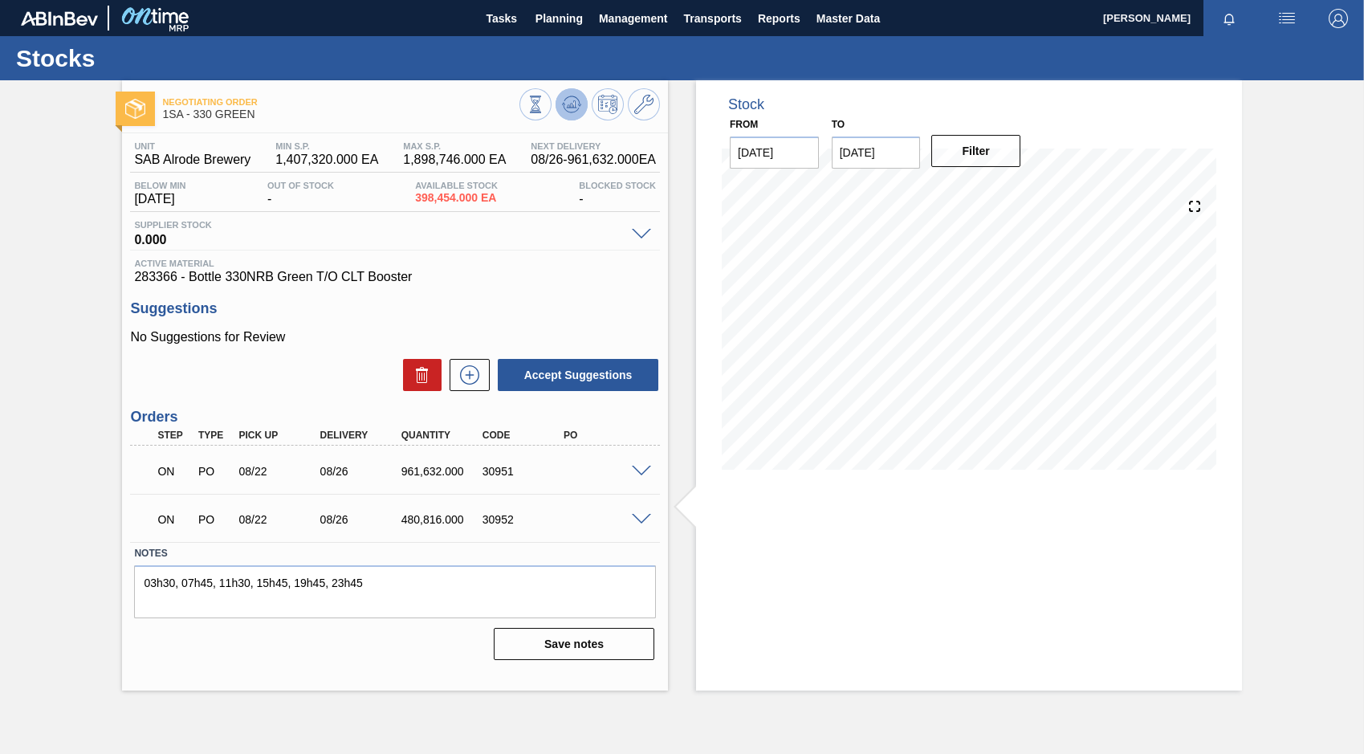
click at [573, 104] on polygon at bounding box center [573, 104] width 1 height 6
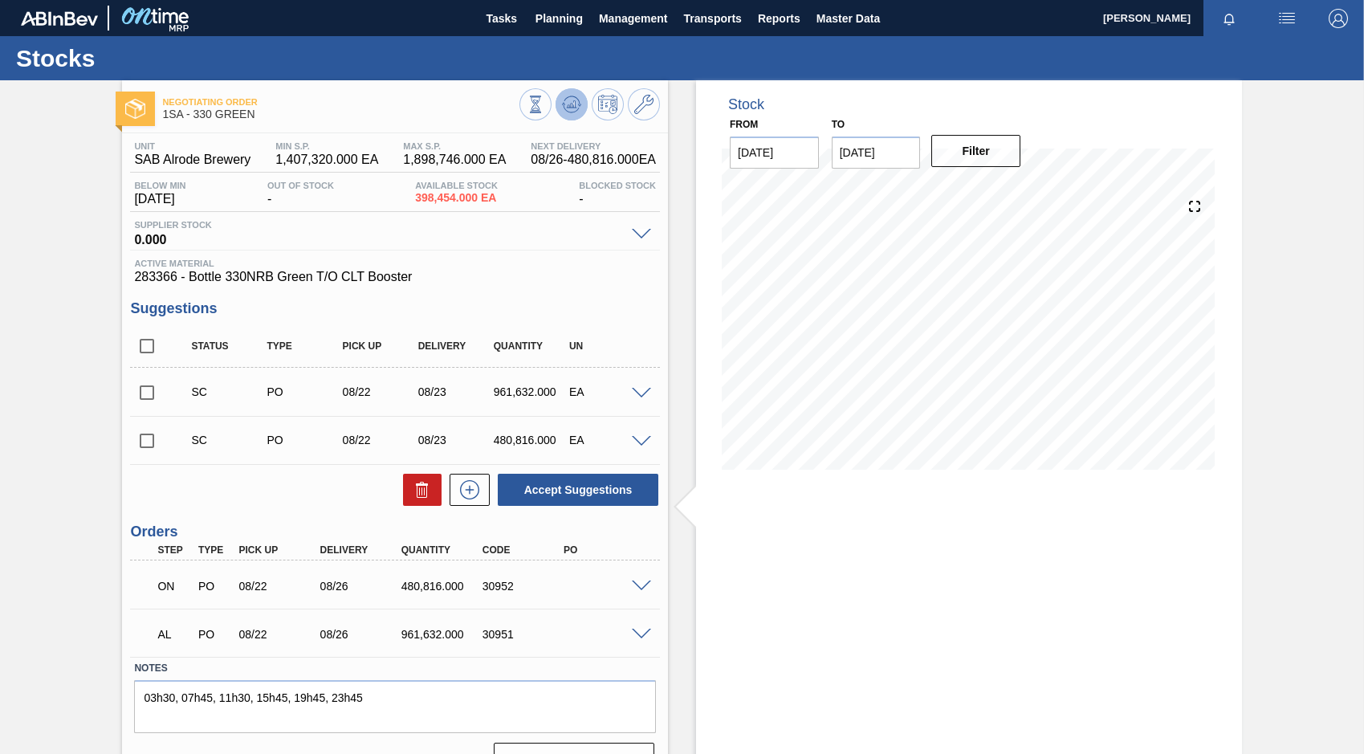
click at [544, 108] on icon at bounding box center [536, 105] width 18 height 18
click at [633, 629] on span at bounding box center [641, 635] width 19 height 12
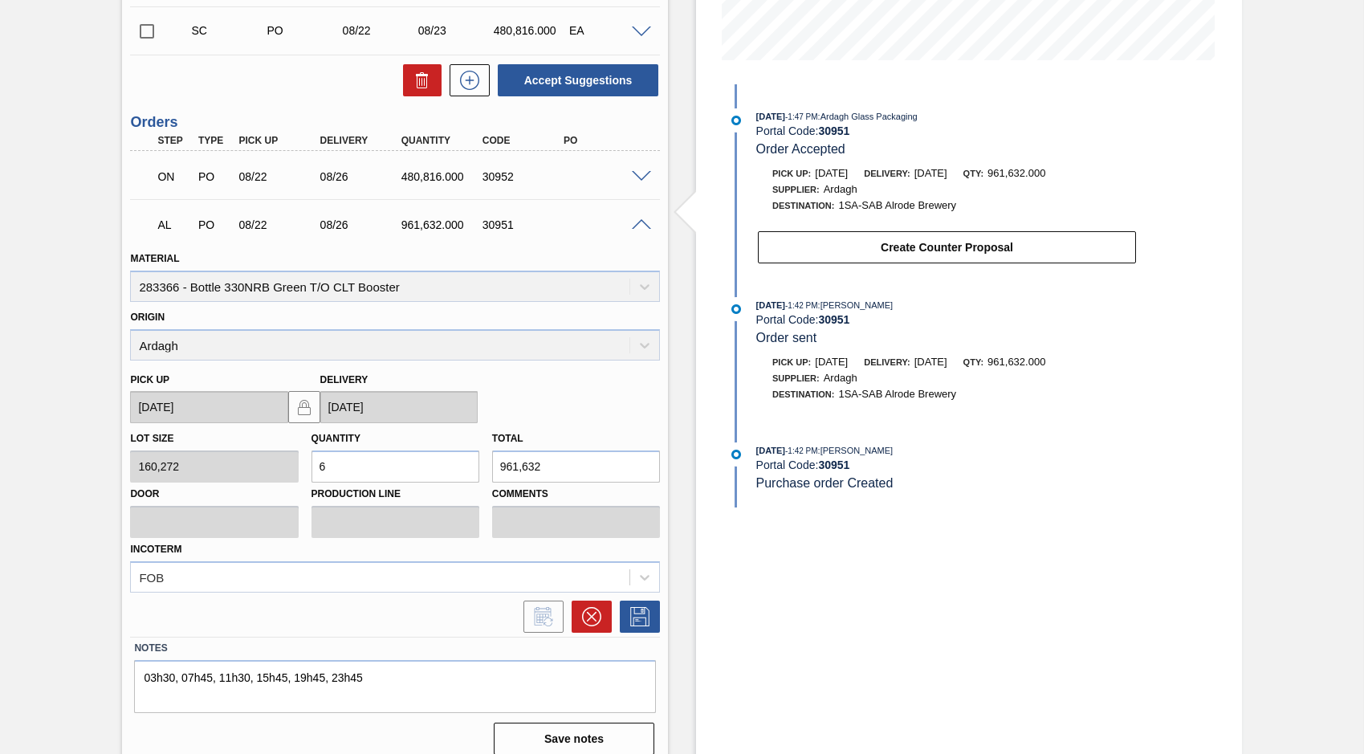
scroll to position [424, 0]
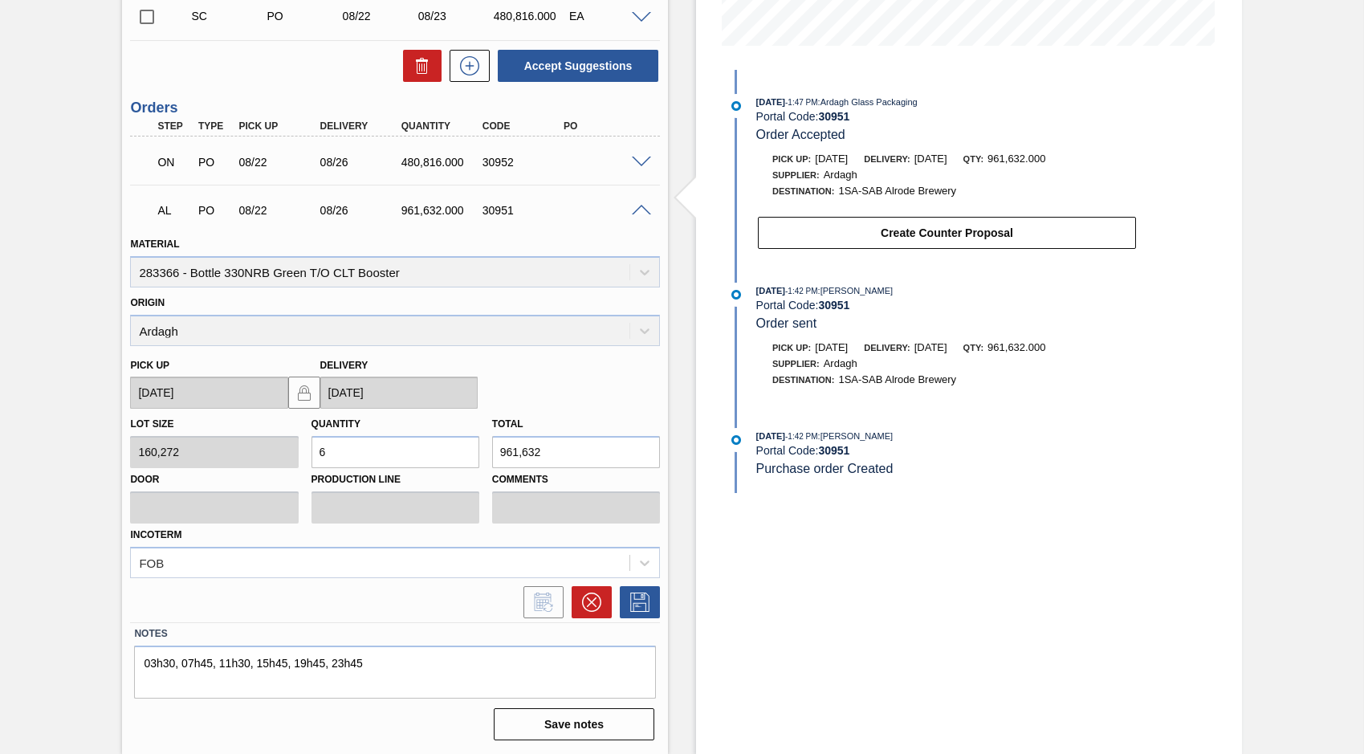
click at [636, 212] on span at bounding box center [641, 211] width 19 height 12
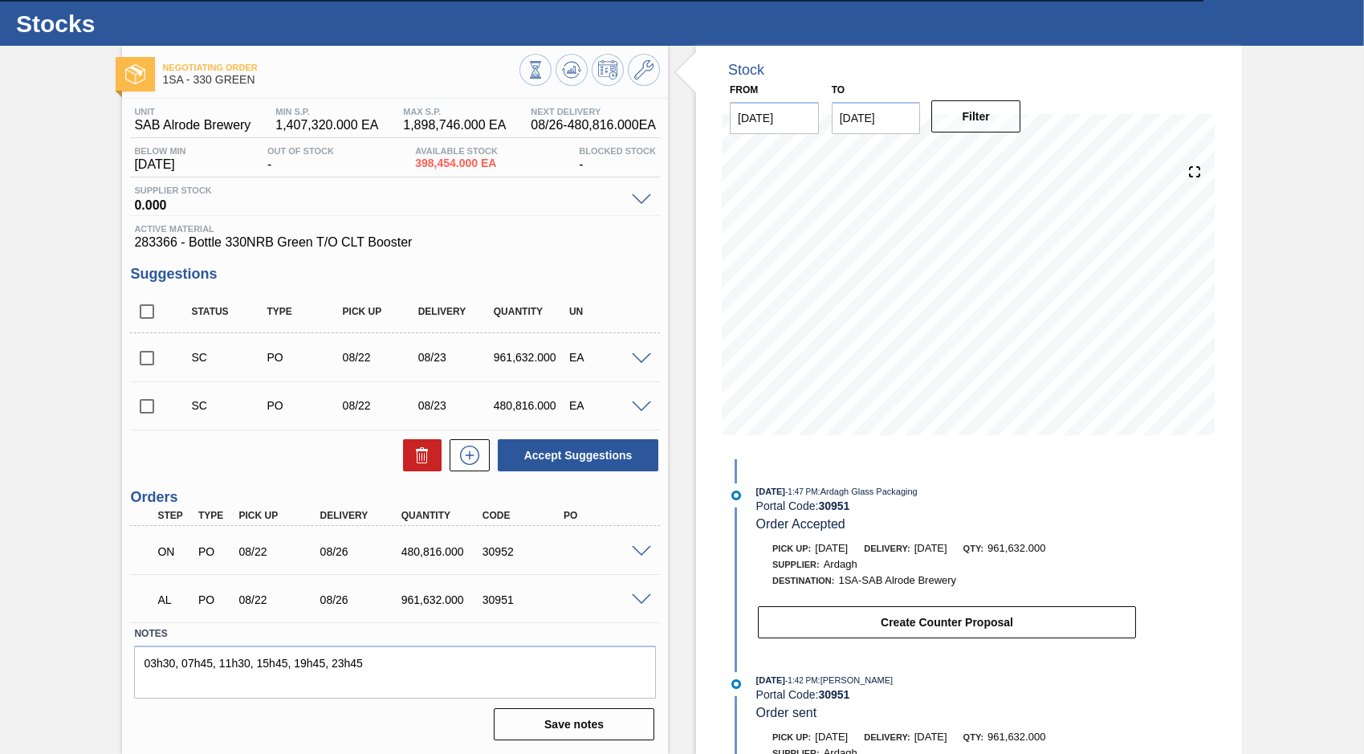
click at [643, 550] on span at bounding box center [641, 552] width 19 height 12
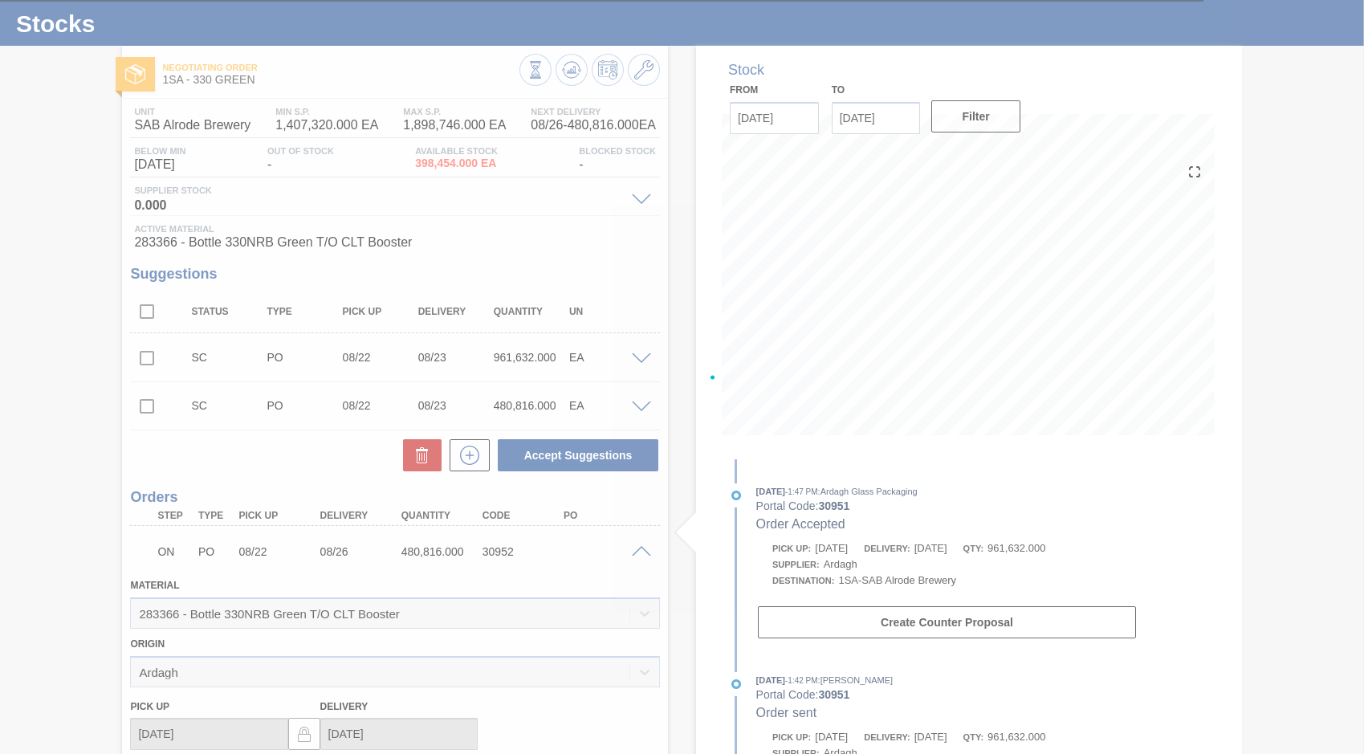
scroll to position [424, 0]
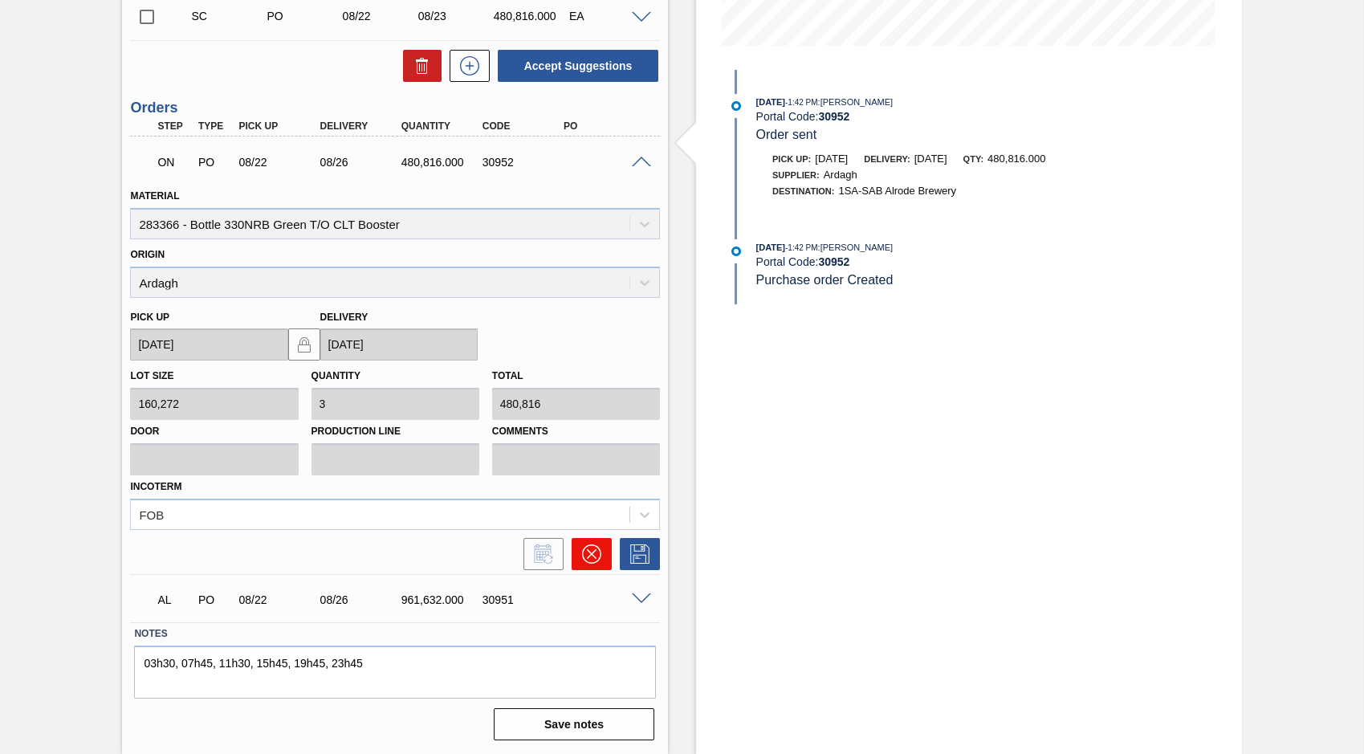
click at [593, 555] on icon at bounding box center [591, 553] width 19 height 19
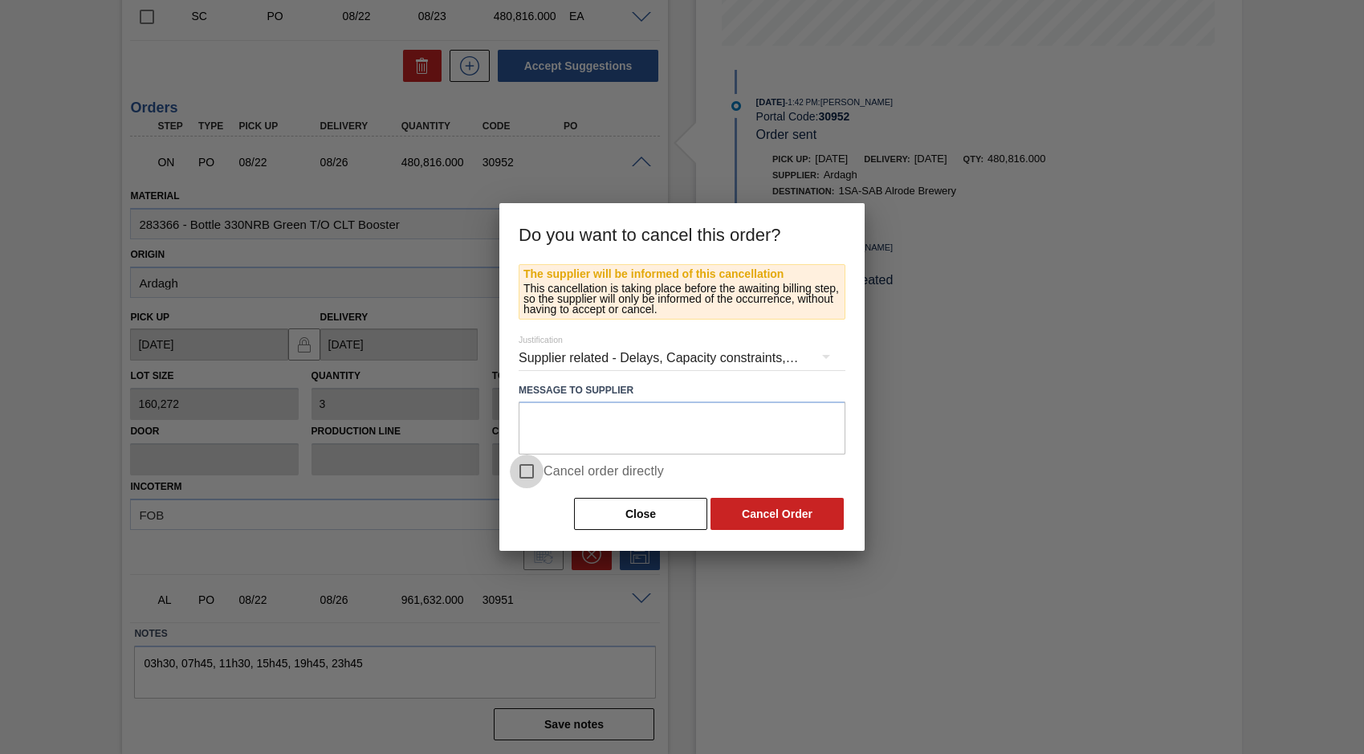
click at [527, 473] on input "Cancel order directly" at bounding box center [527, 471] width 34 height 34
checkbox input "true"
click at [787, 512] on button "Cancel Order" at bounding box center [776, 514] width 133 height 32
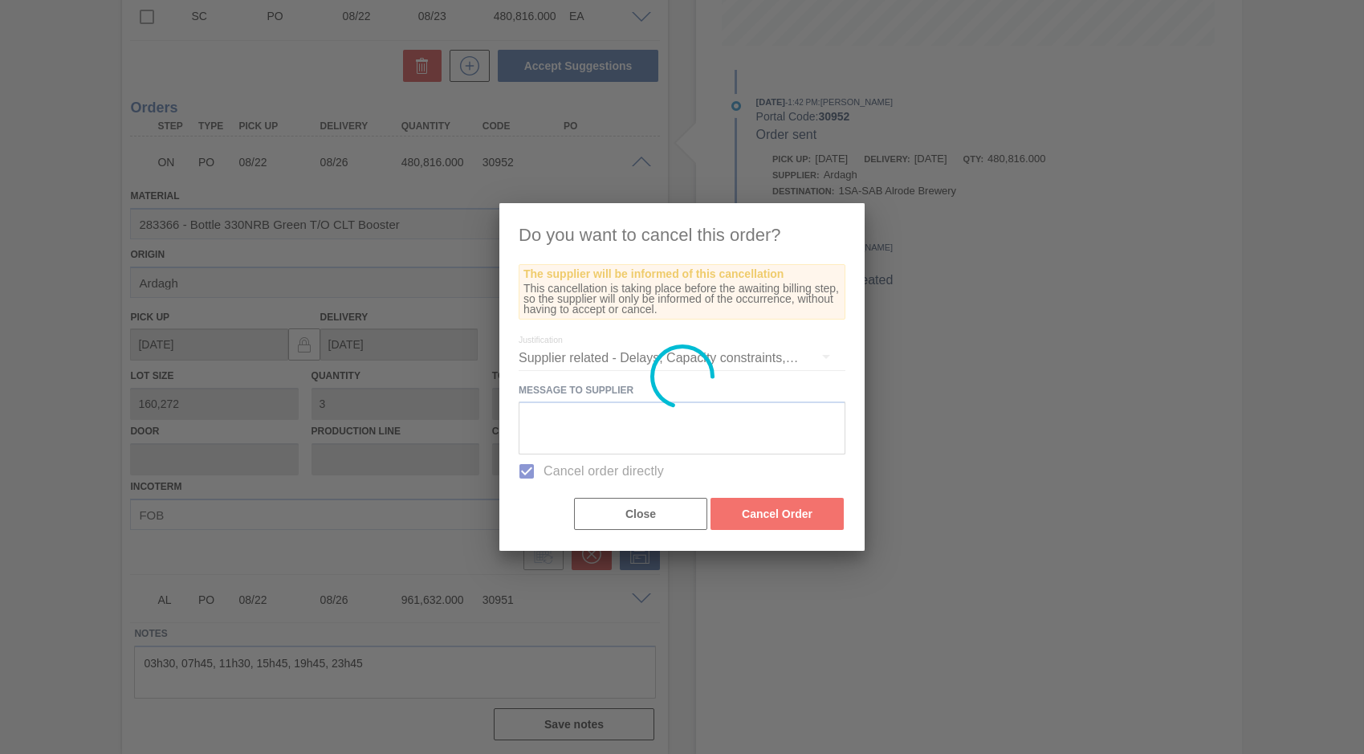
scroll to position [0, 0]
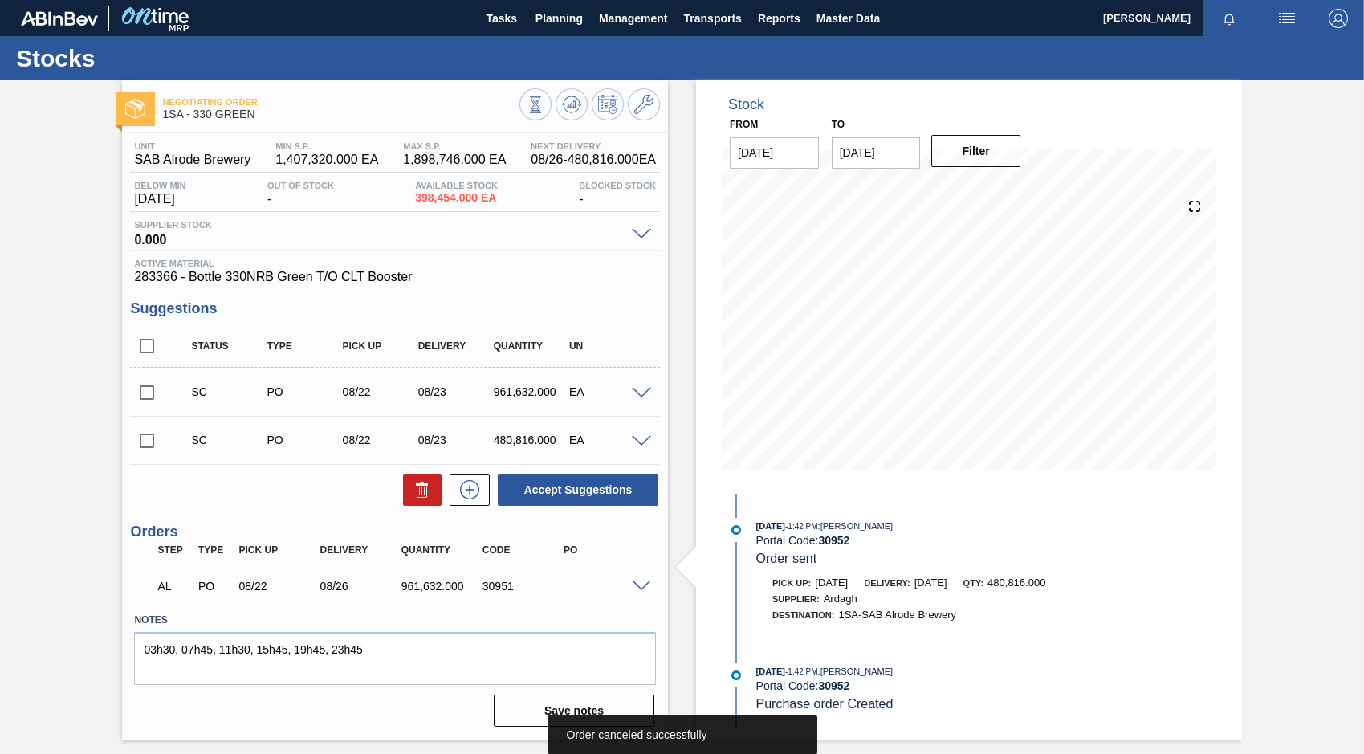
click at [645, 584] on span at bounding box center [641, 586] width 19 height 12
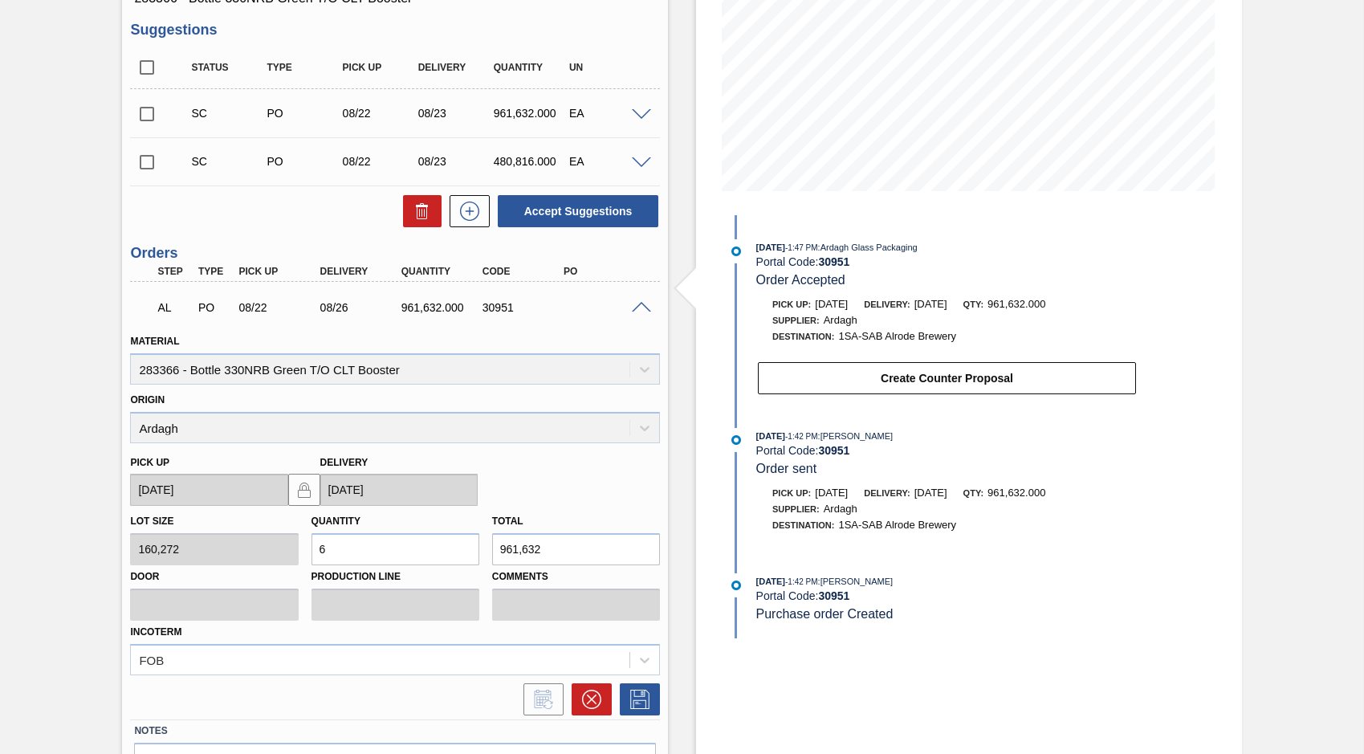
scroll to position [321, 0]
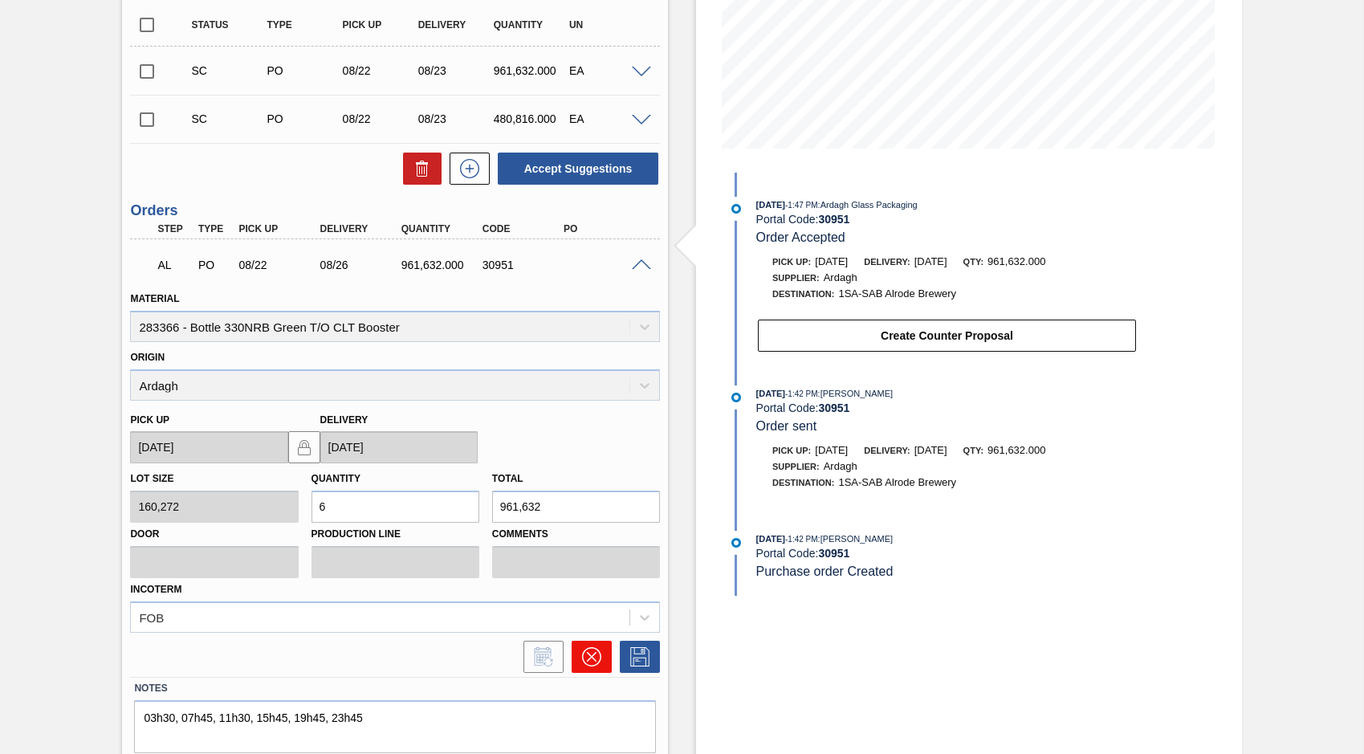
click at [596, 651] on icon at bounding box center [591, 656] width 19 height 19
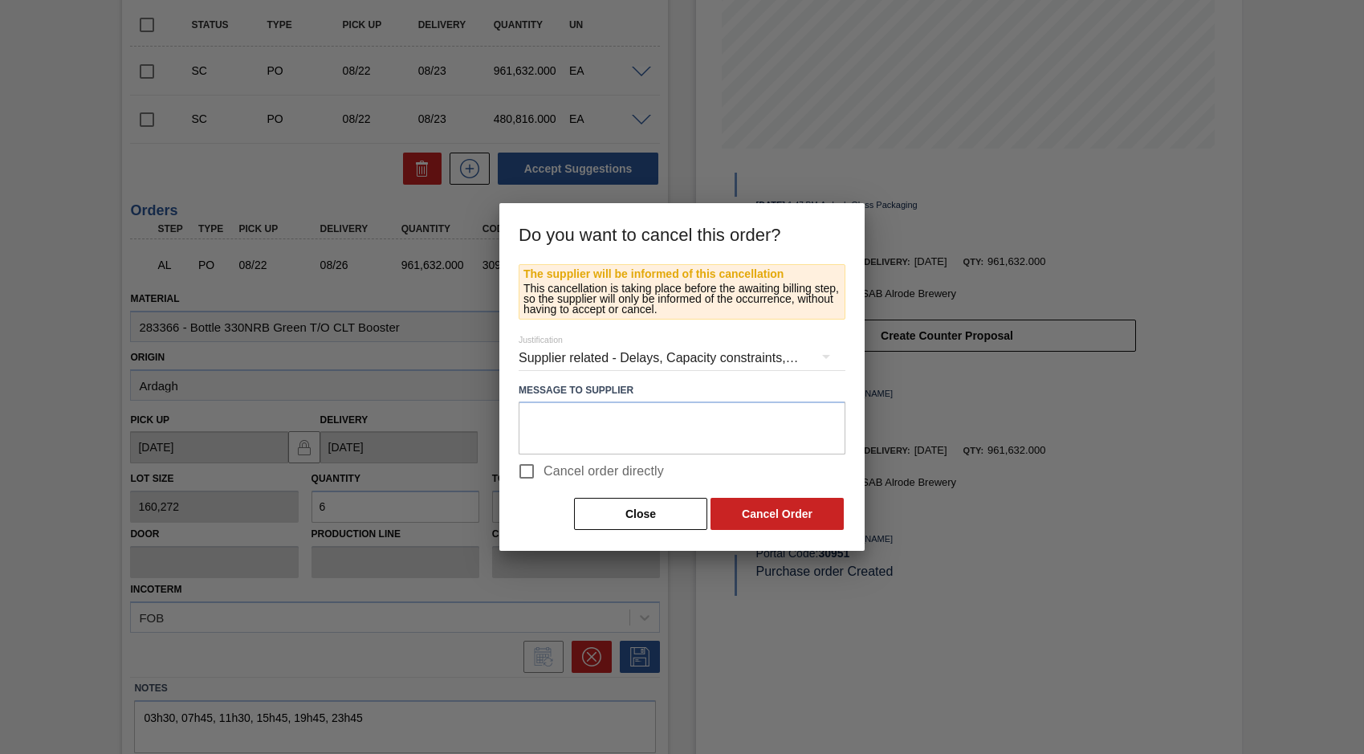
click at [527, 470] on input "Cancel order directly" at bounding box center [527, 471] width 34 height 34
checkbox input "true"
click at [787, 509] on button "Cancel Order" at bounding box center [776, 514] width 133 height 32
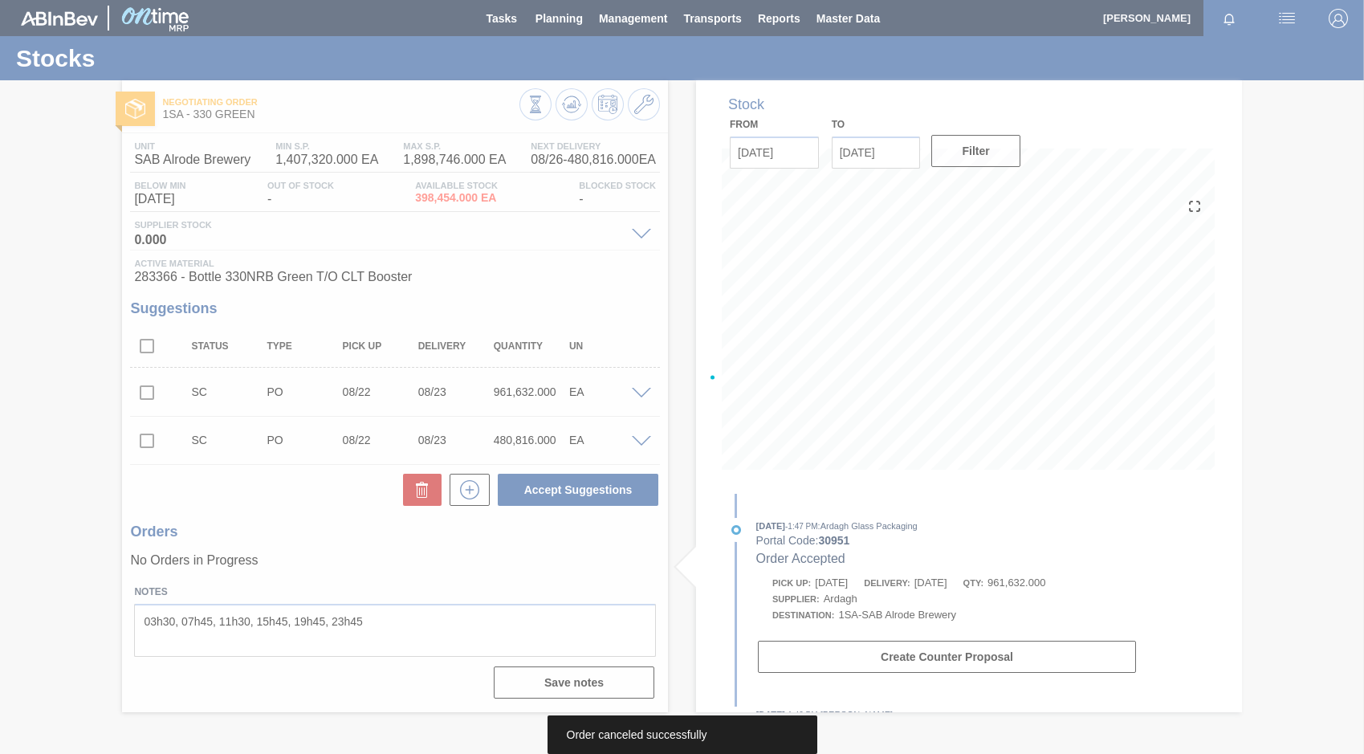
scroll to position [0, 0]
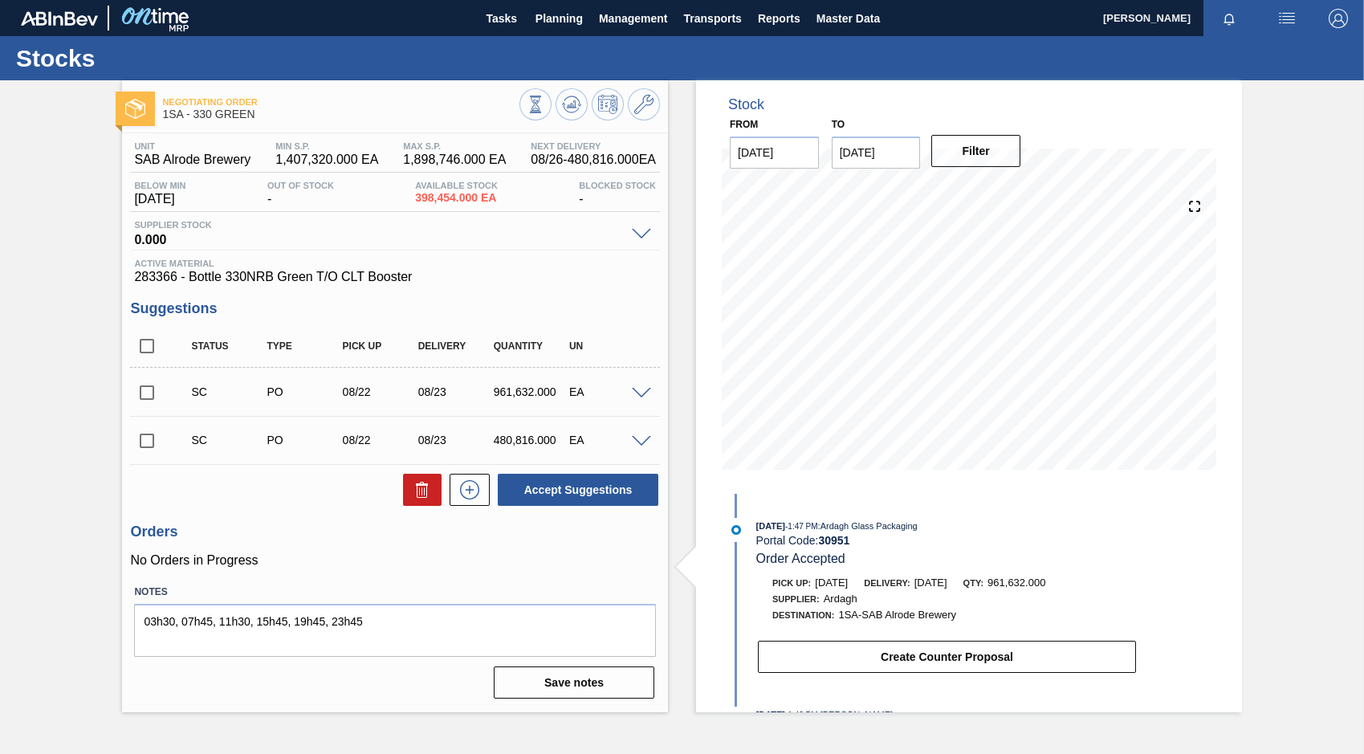
click at [634, 389] on span at bounding box center [641, 394] width 19 height 12
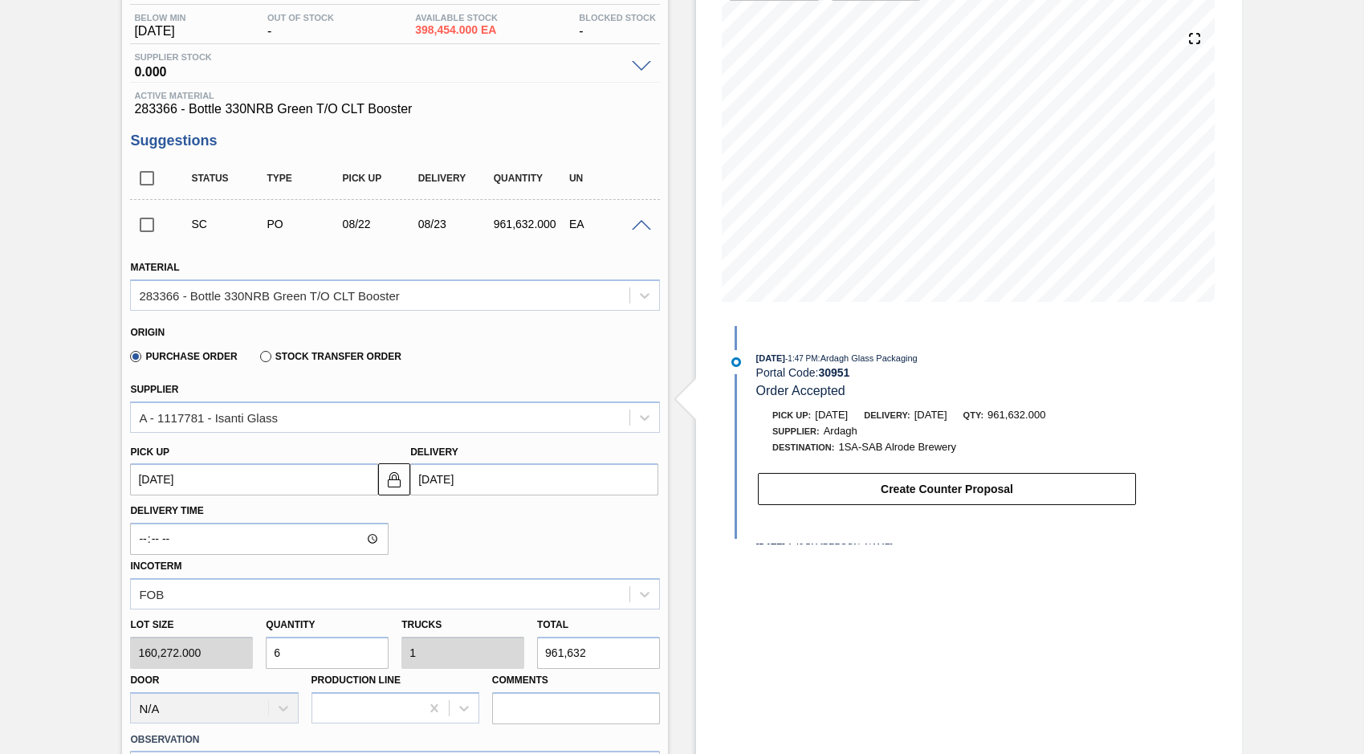
scroll to position [241, 0]
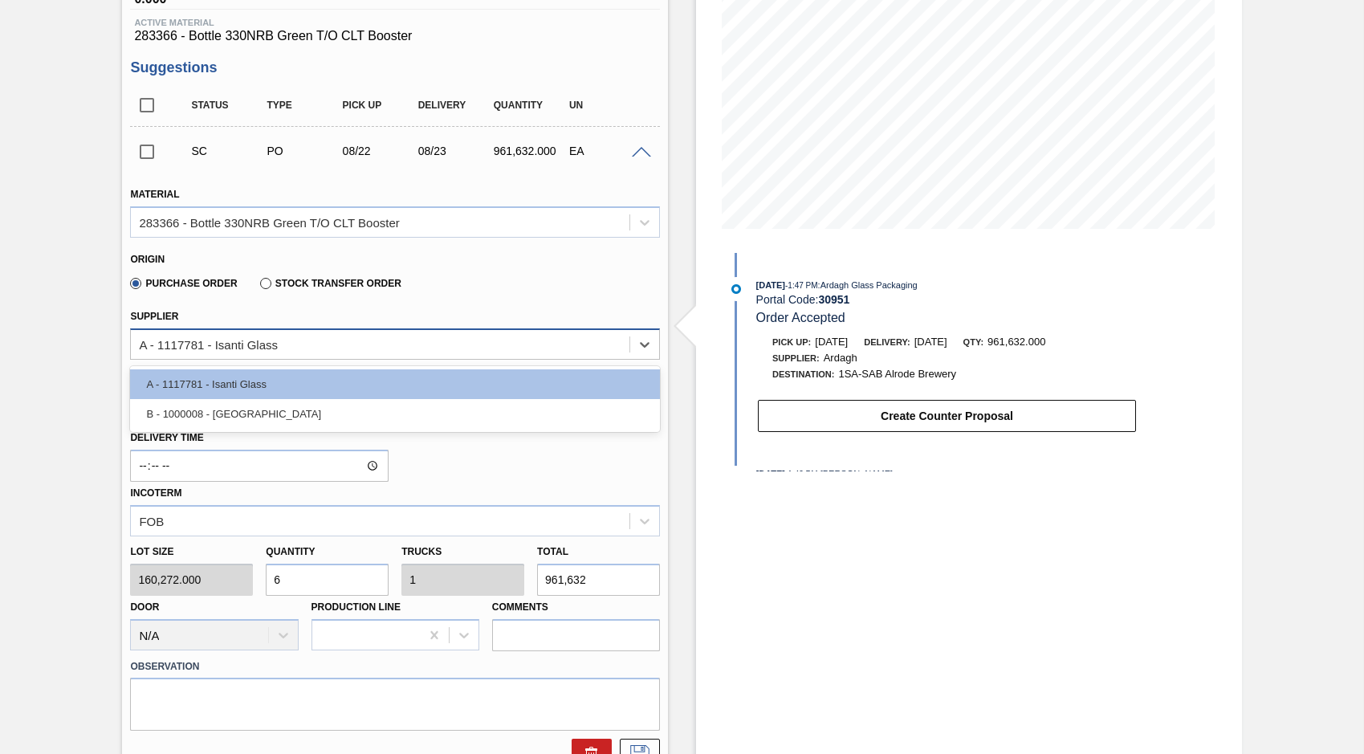
click at [466, 351] on div "A - 1117781 - Isanti Glass" at bounding box center [380, 343] width 499 height 23
click at [254, 417] on div "B - 1000008 - Ardagh" at bounding box center [395, 414] width 530 height 30
type input "[DATE]"
type input "1.5"
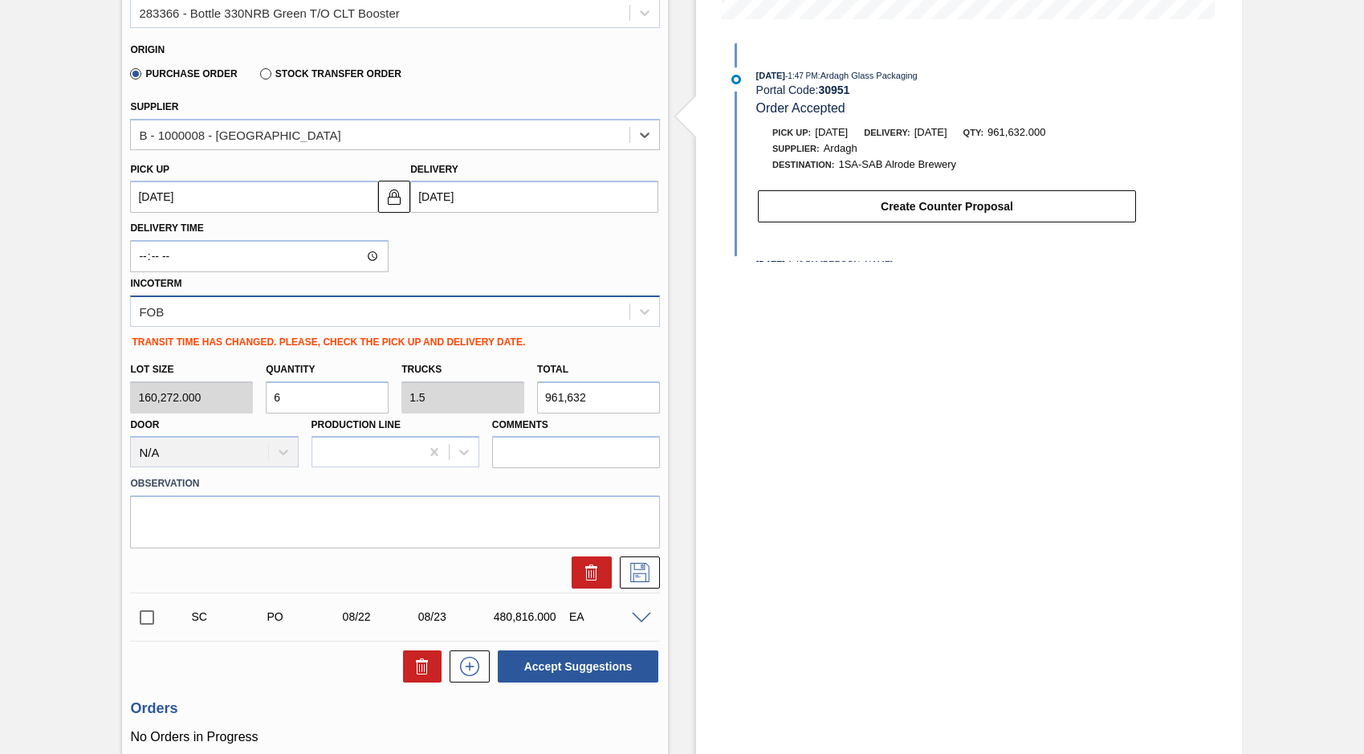
scroll to position [482, 0]
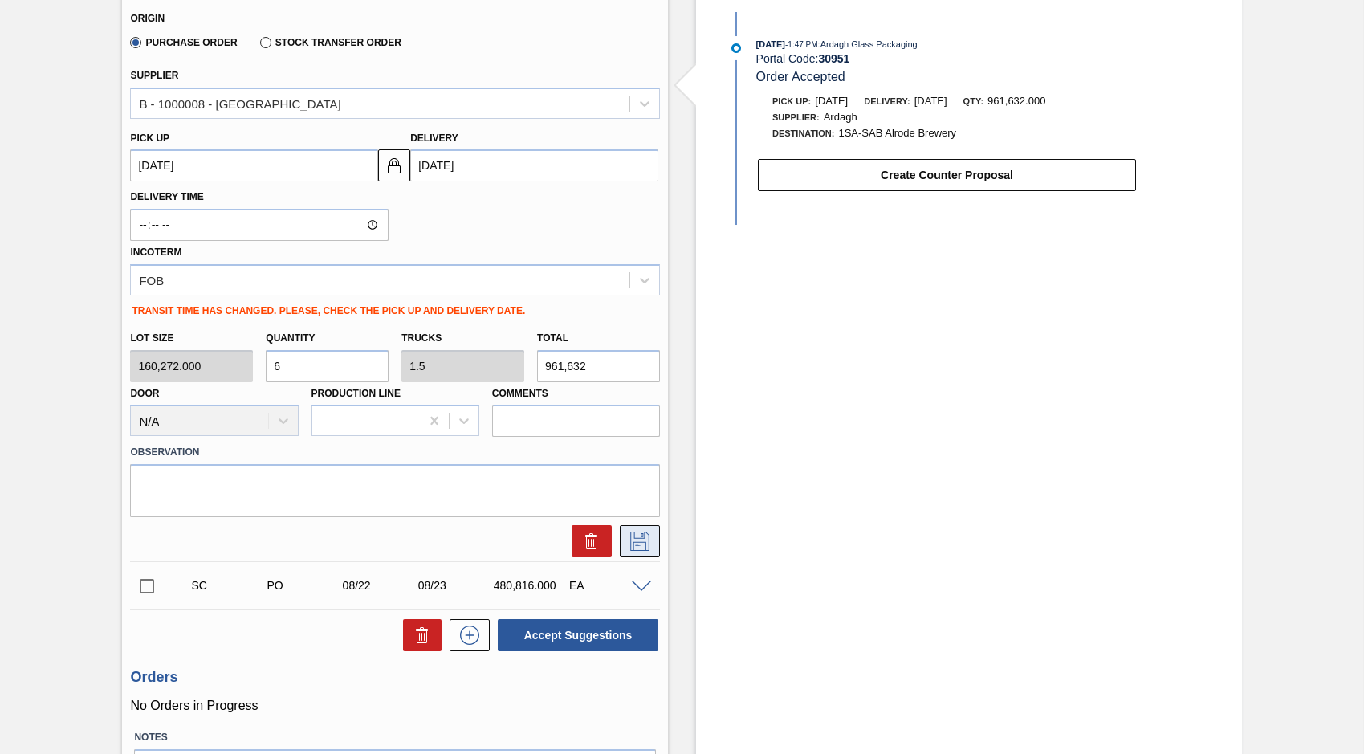
click at [639, 542] on icon at bounding box center [639, 540] width 19 height 19
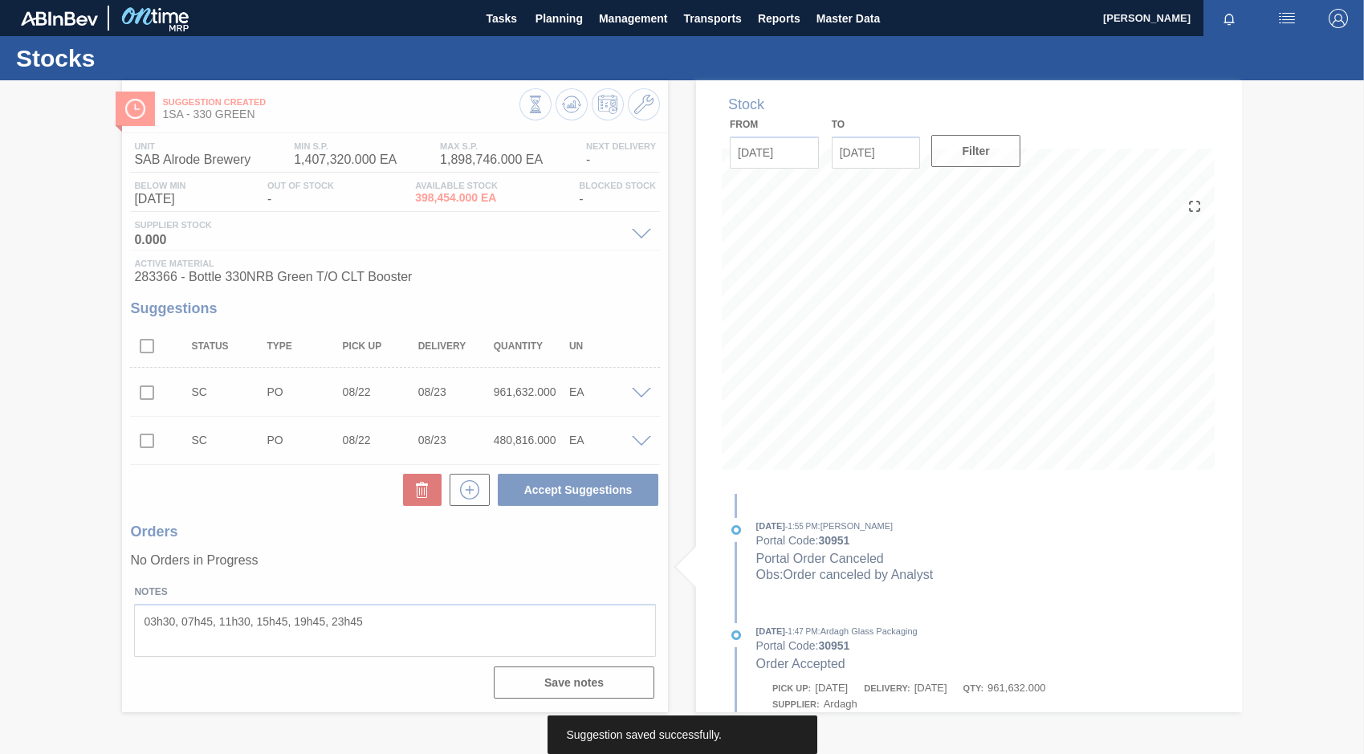
scroll to position [0, 0]
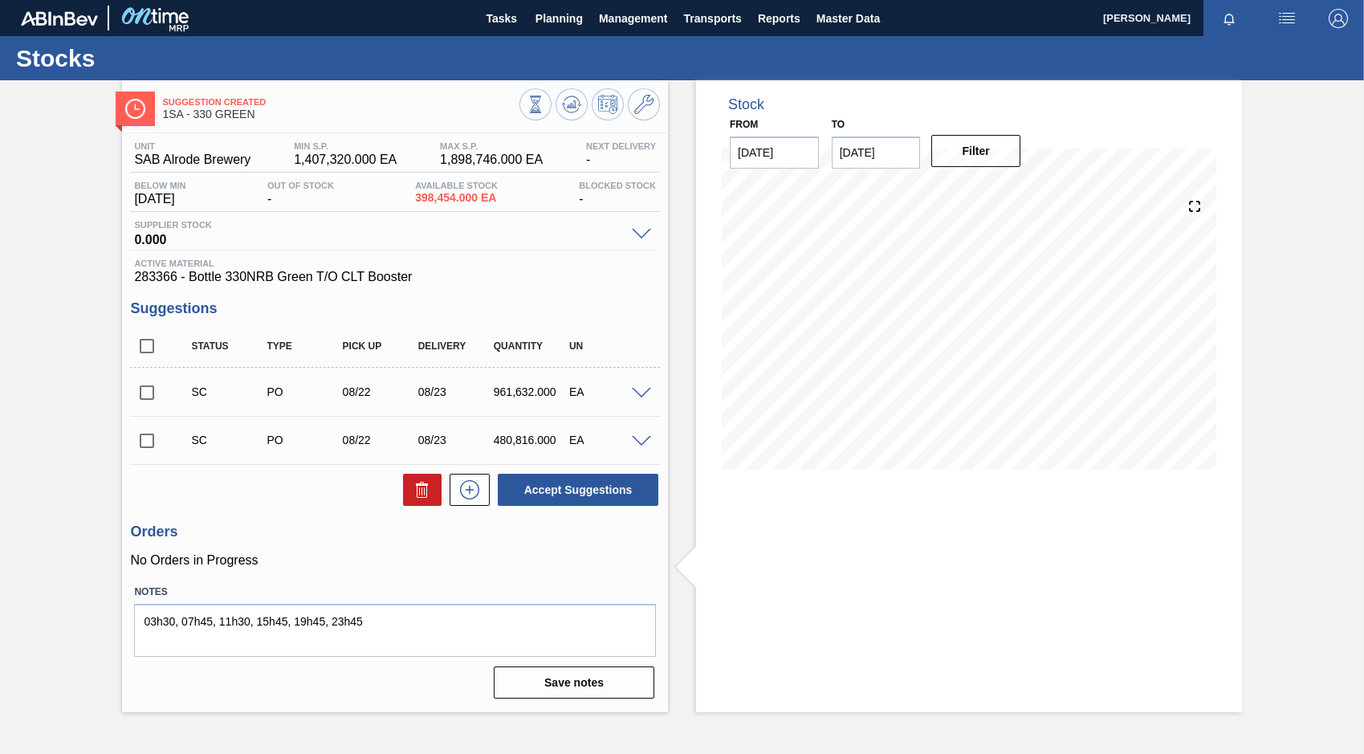
click at [643, 391] on span at bounding box center [641, 394] width 19 height 12
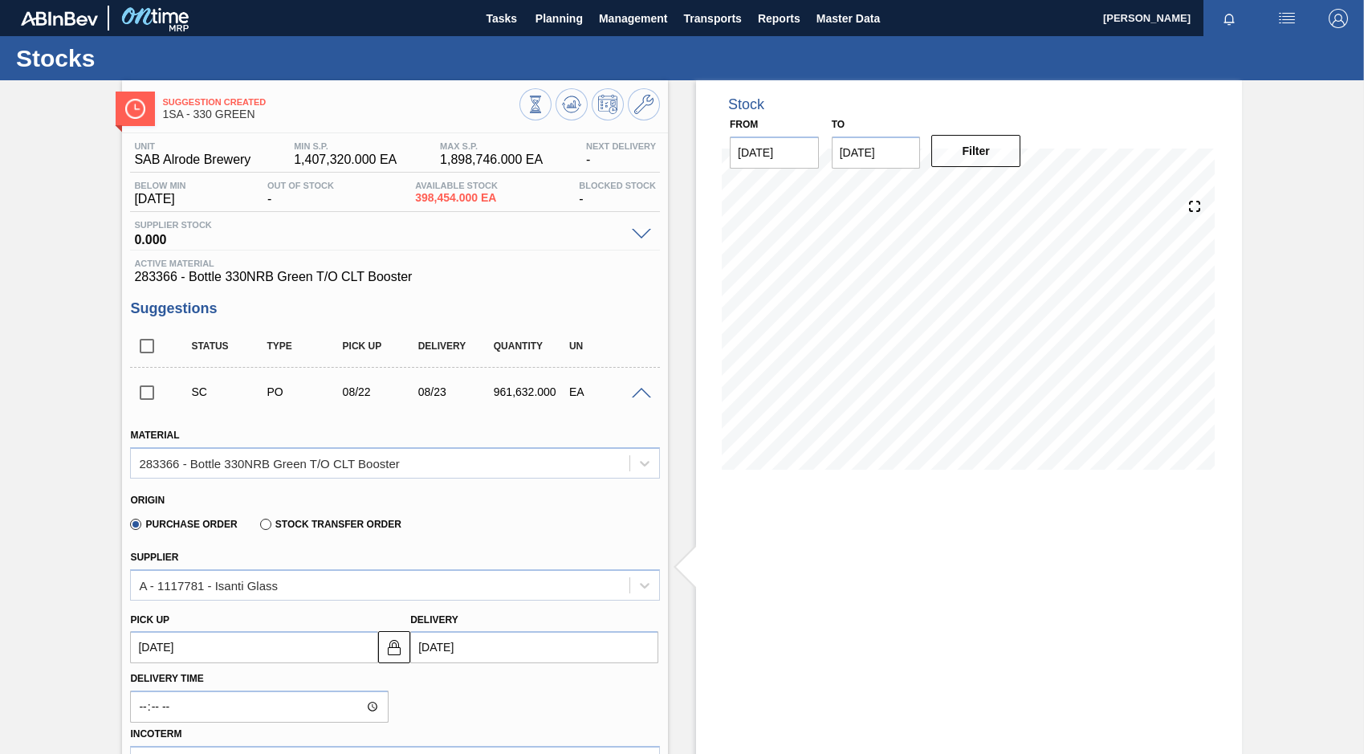
click at [643, 391] on span at bounding box center [641, 394] width 19 height 12
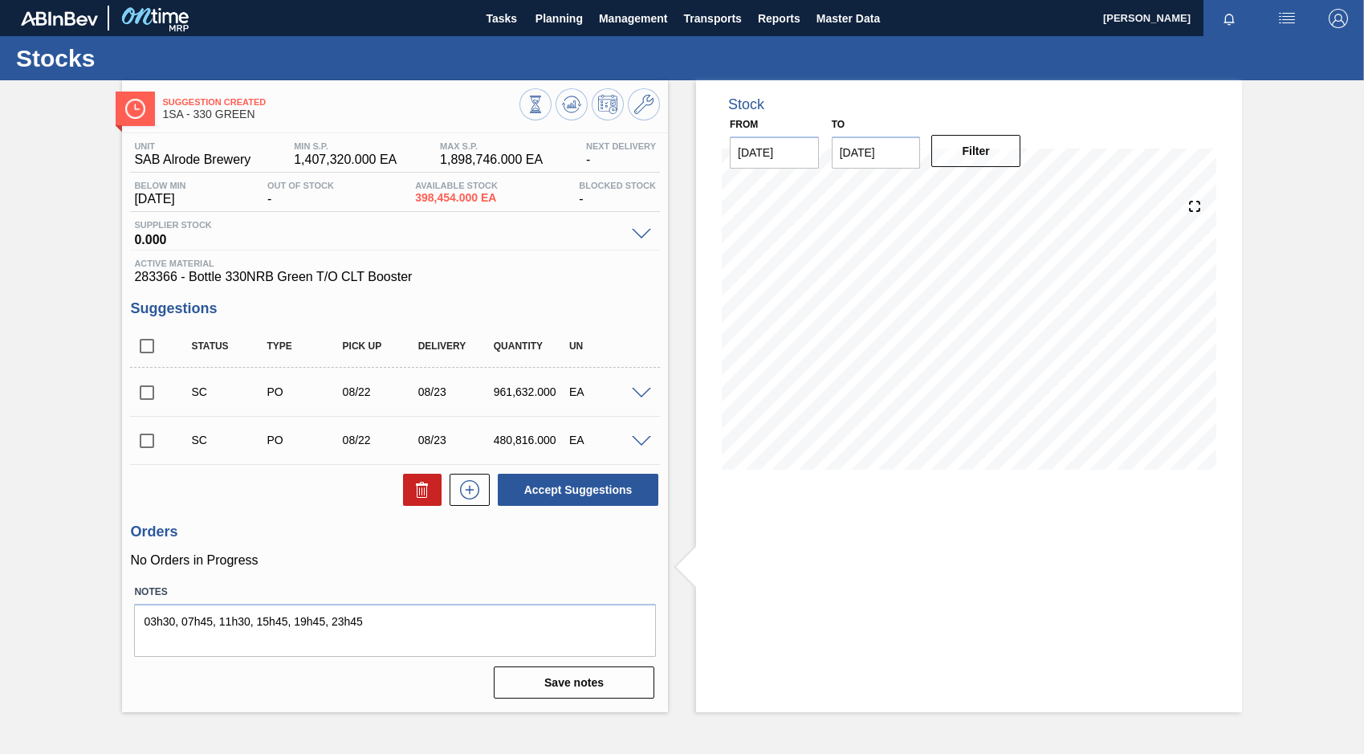
click at [639, 442] on span at bounding box center [641, 442] width 19 height 12
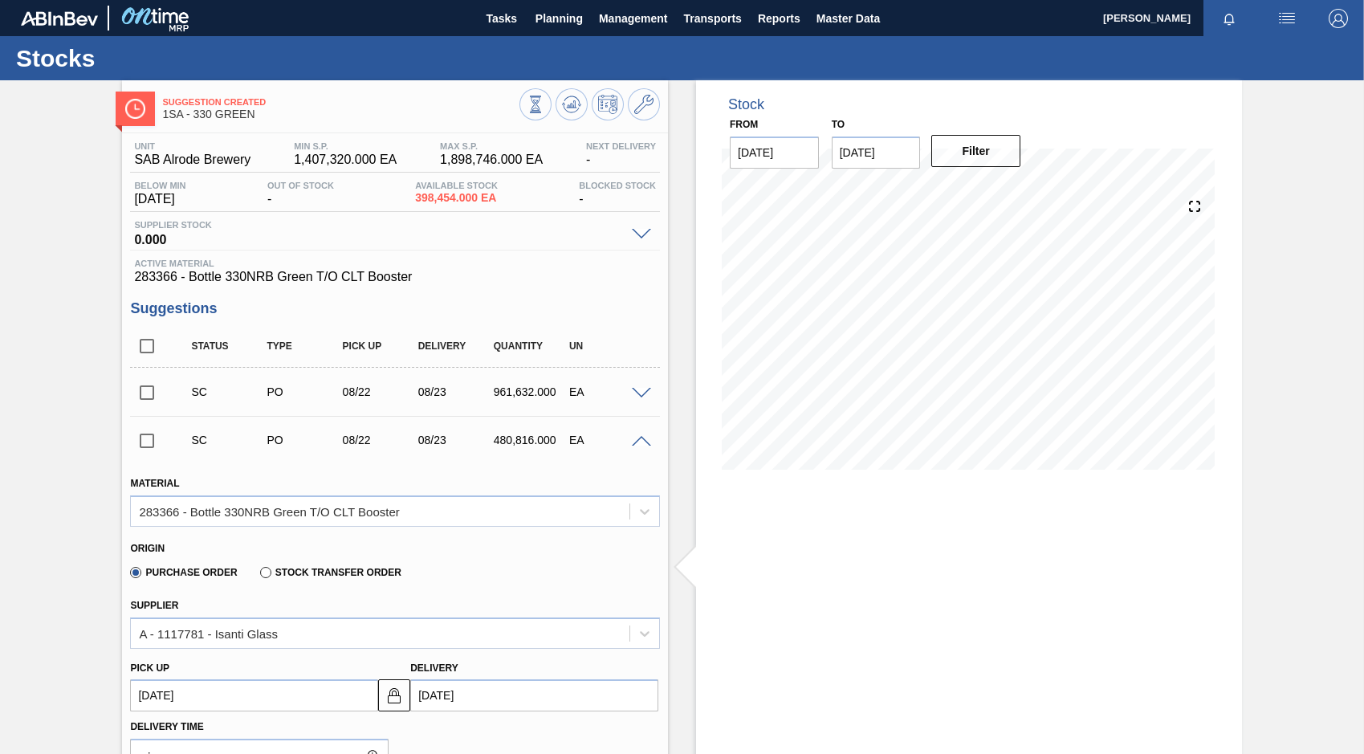
click at [639, 393] on span at bounding box center [641, 394] width 19 height 12
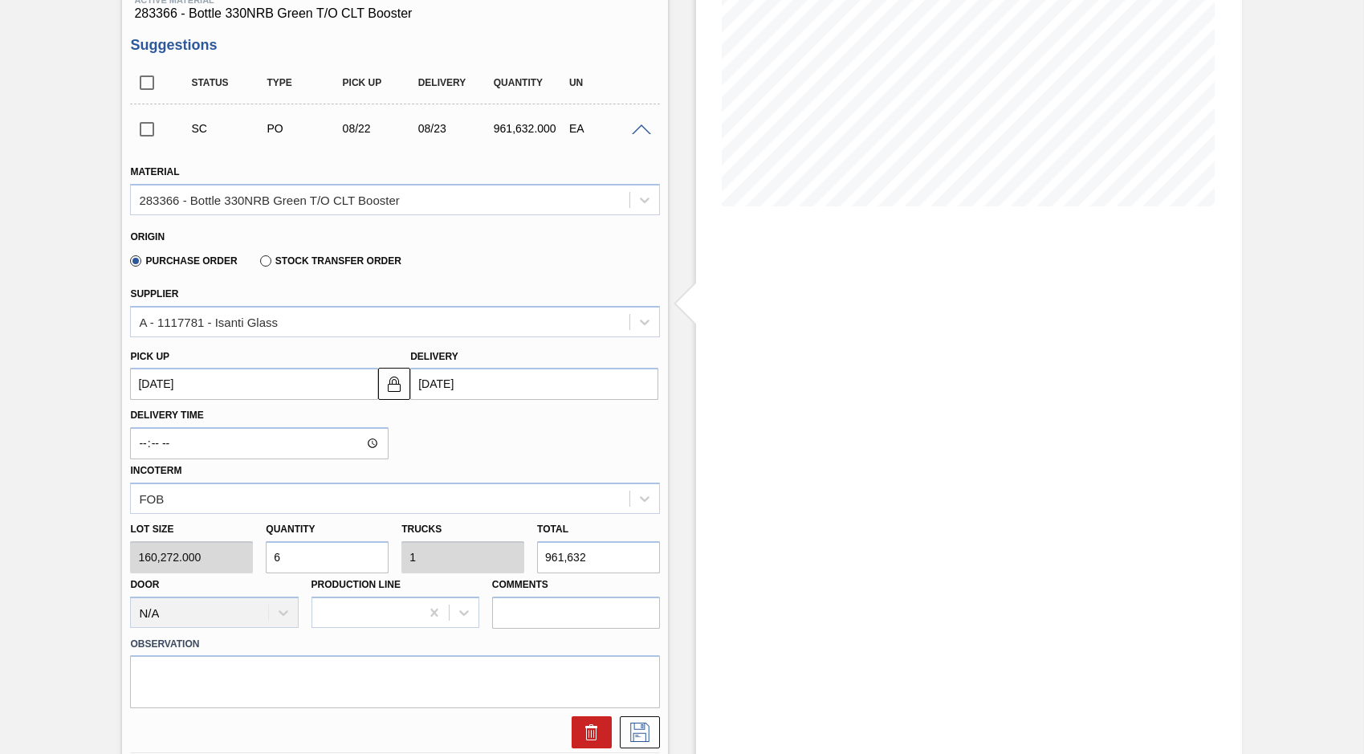
scroll to position [321, 0]
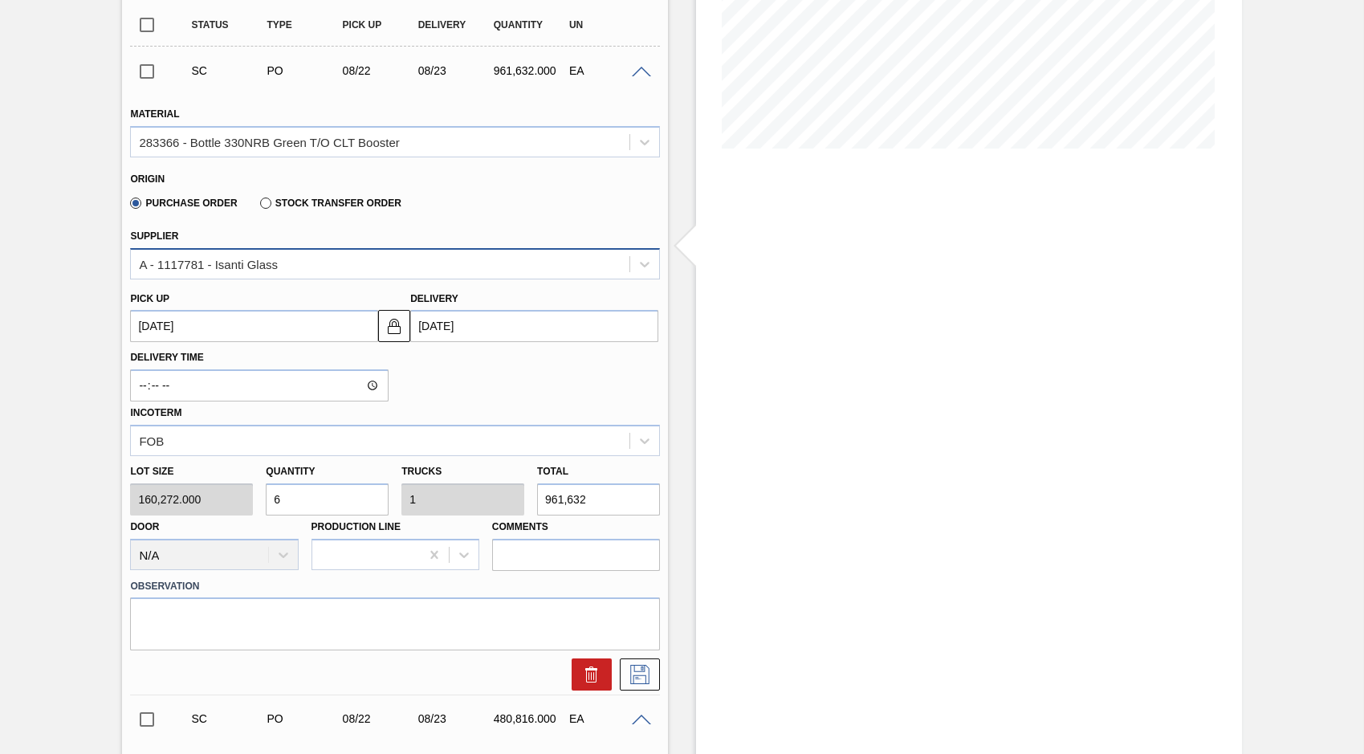
click at [273, 262] on div "A - 1117781 - Isanti Glass" at bounding box center [208, 264] width 139 height 14
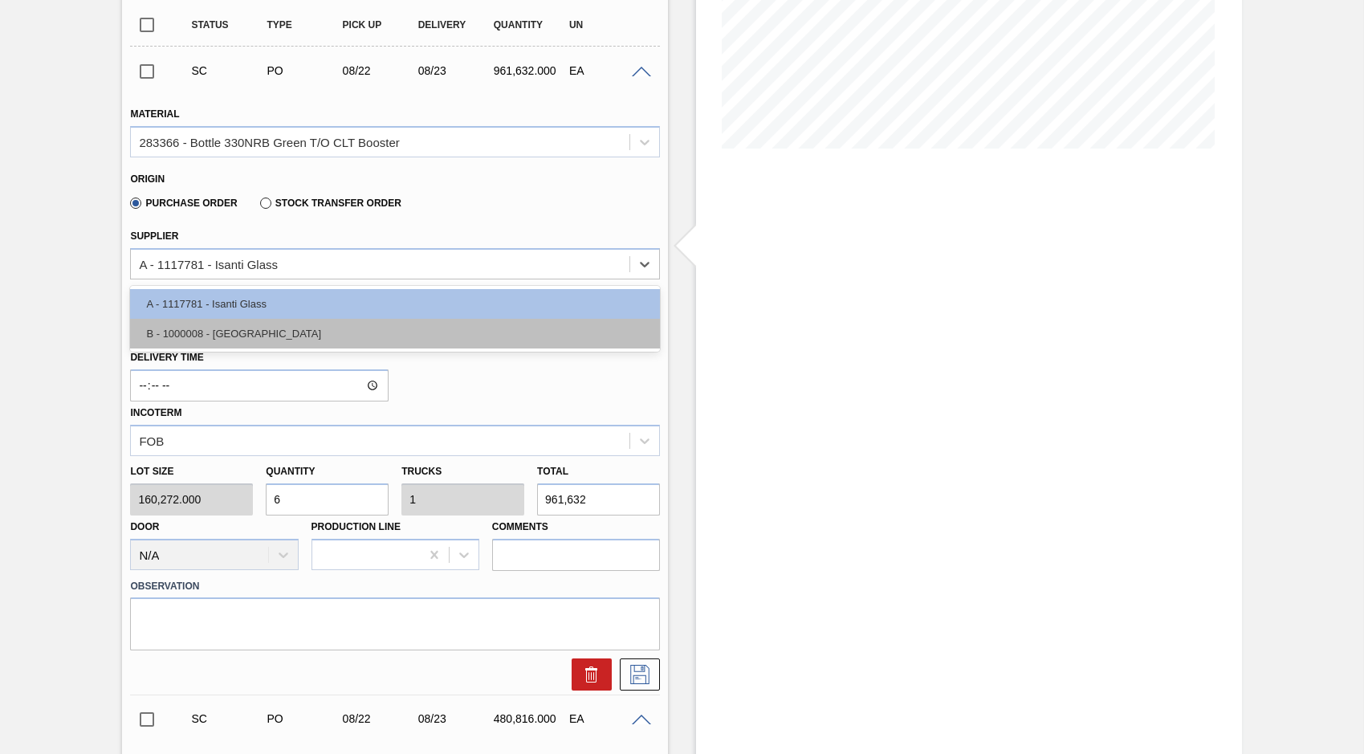
click at [242, 328] on div "B - 1000008 - Ardagh" at bounding box center [395, 334] width 530 height 30
type input "[DATE]"
type input "1.5"
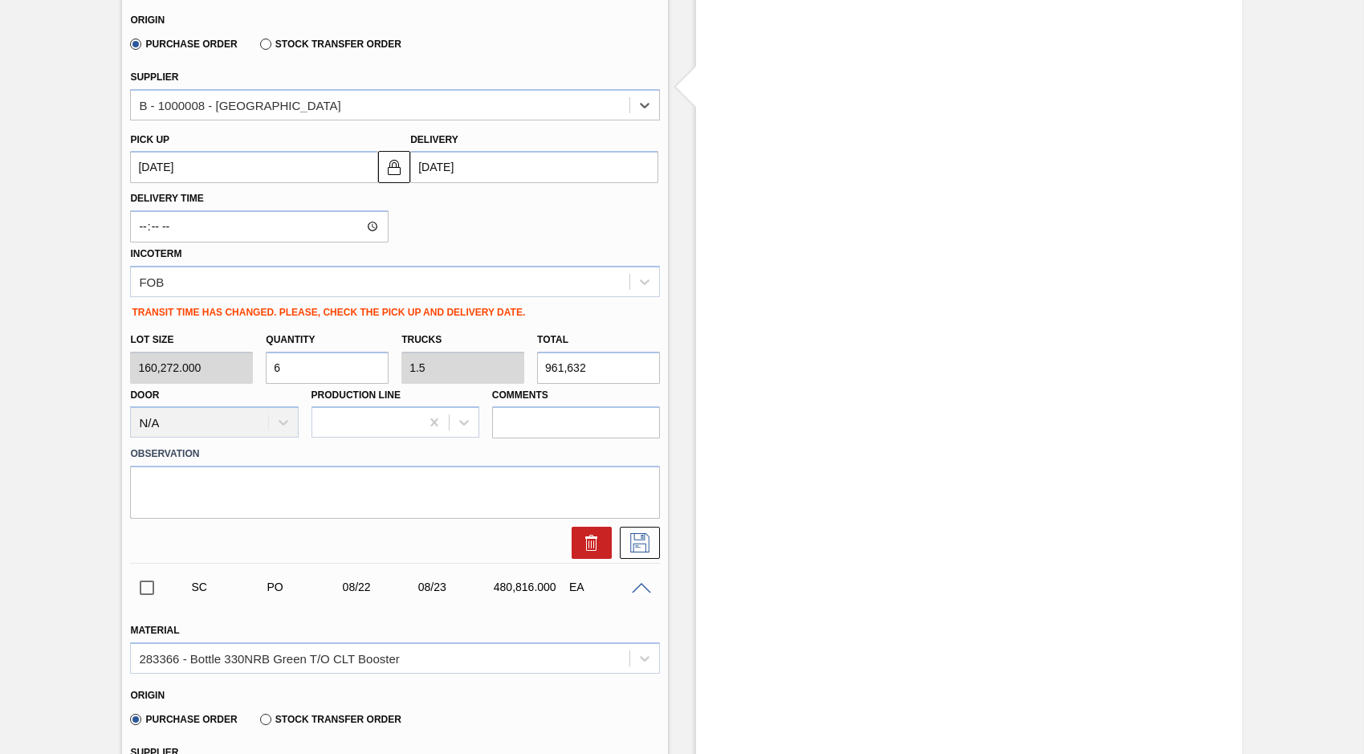
scroll to position [482, 0]
click at [643, 545] on icon at bounding box center [640, 540] width 26 height 19
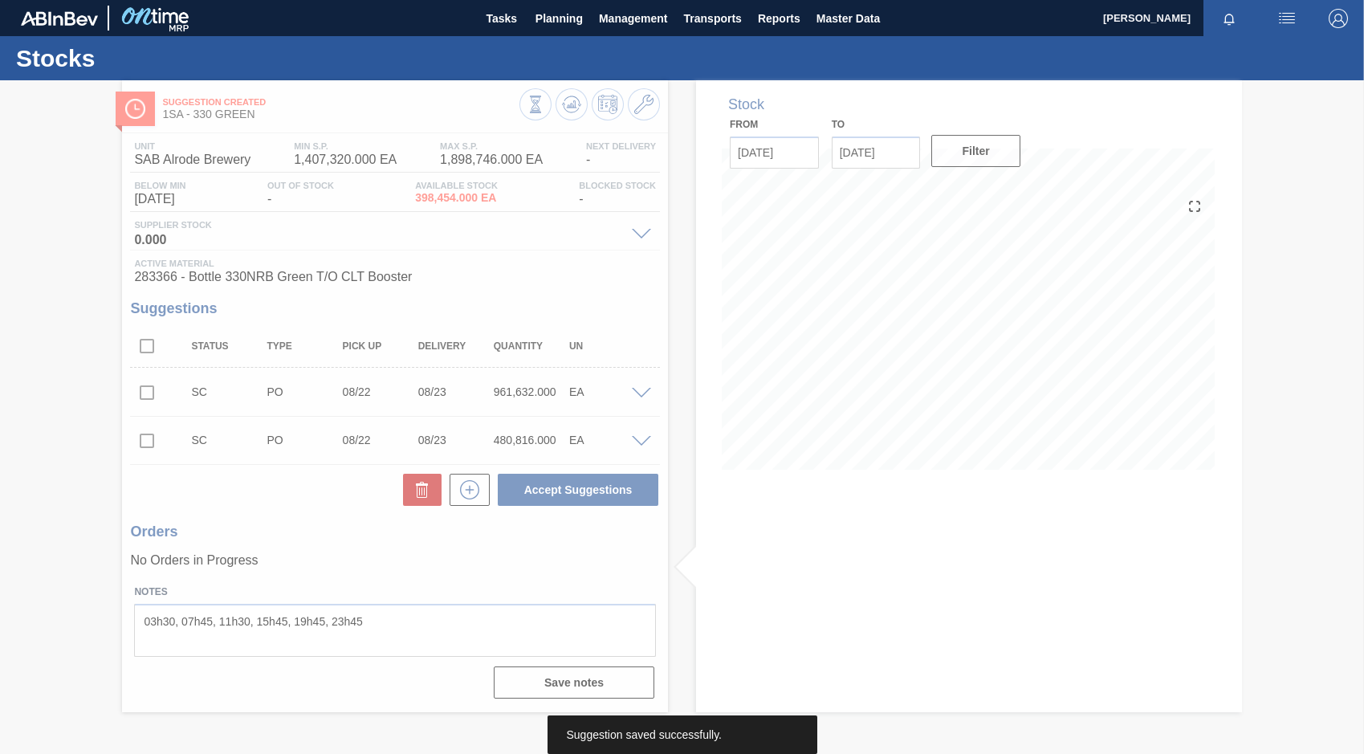
scroll to position [0, 0]
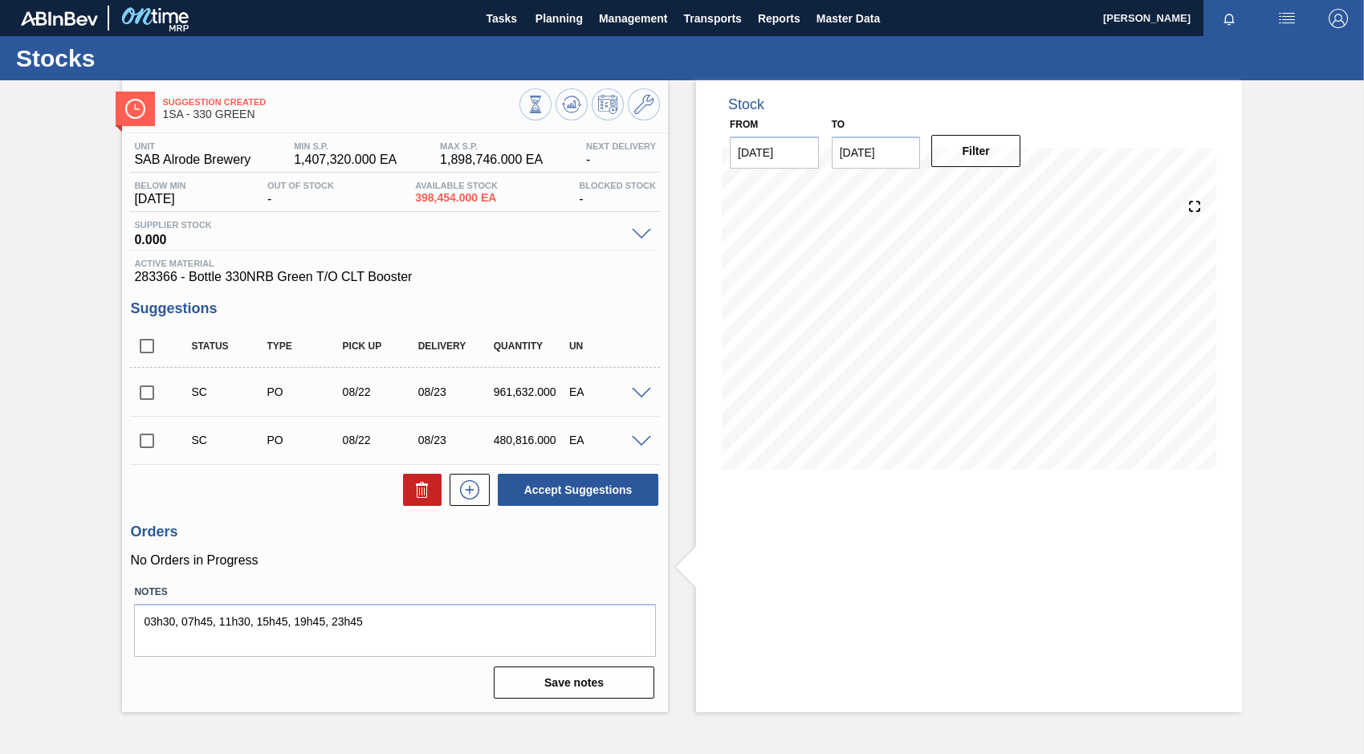
click at [638, 444] on span at bounding box center [641, 442] width 19 height 12
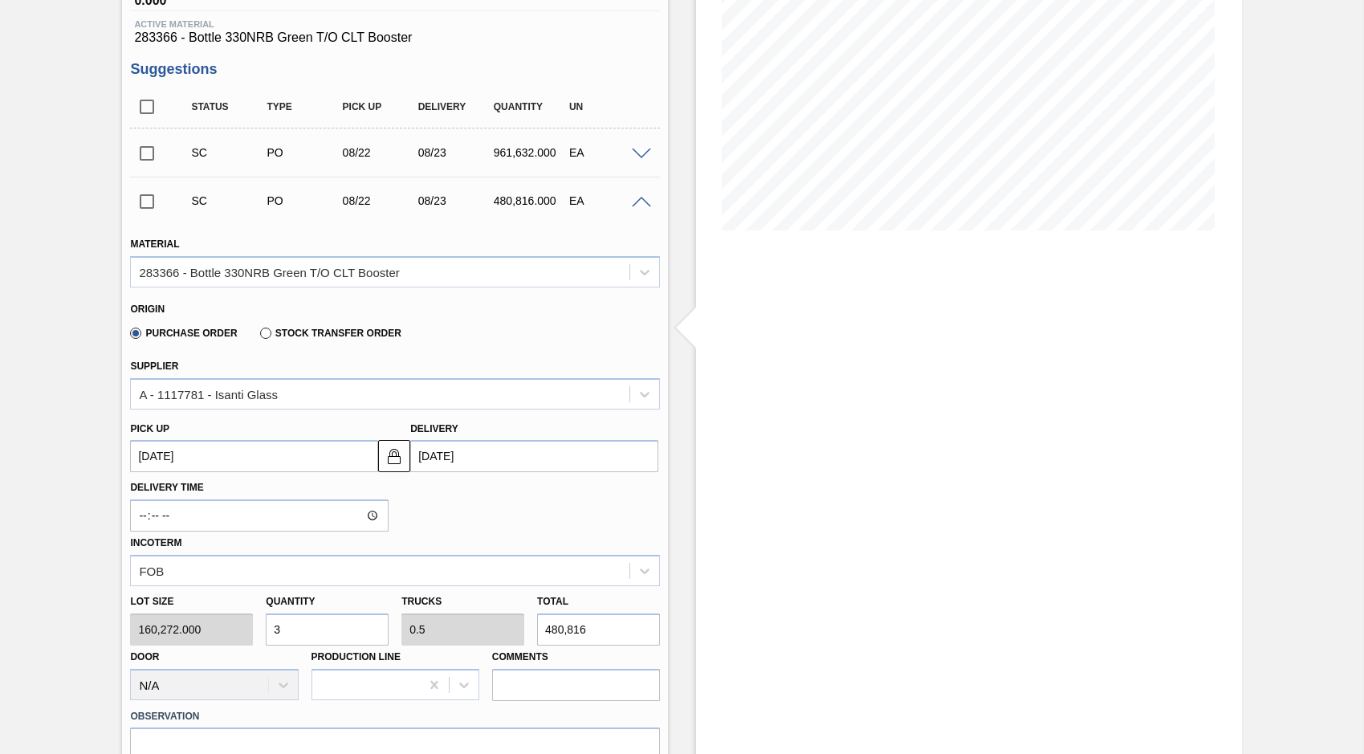
scroll to position [241, 0]
click at [642, 392] on icon at bounding box center [645, 393] width 16 height 16
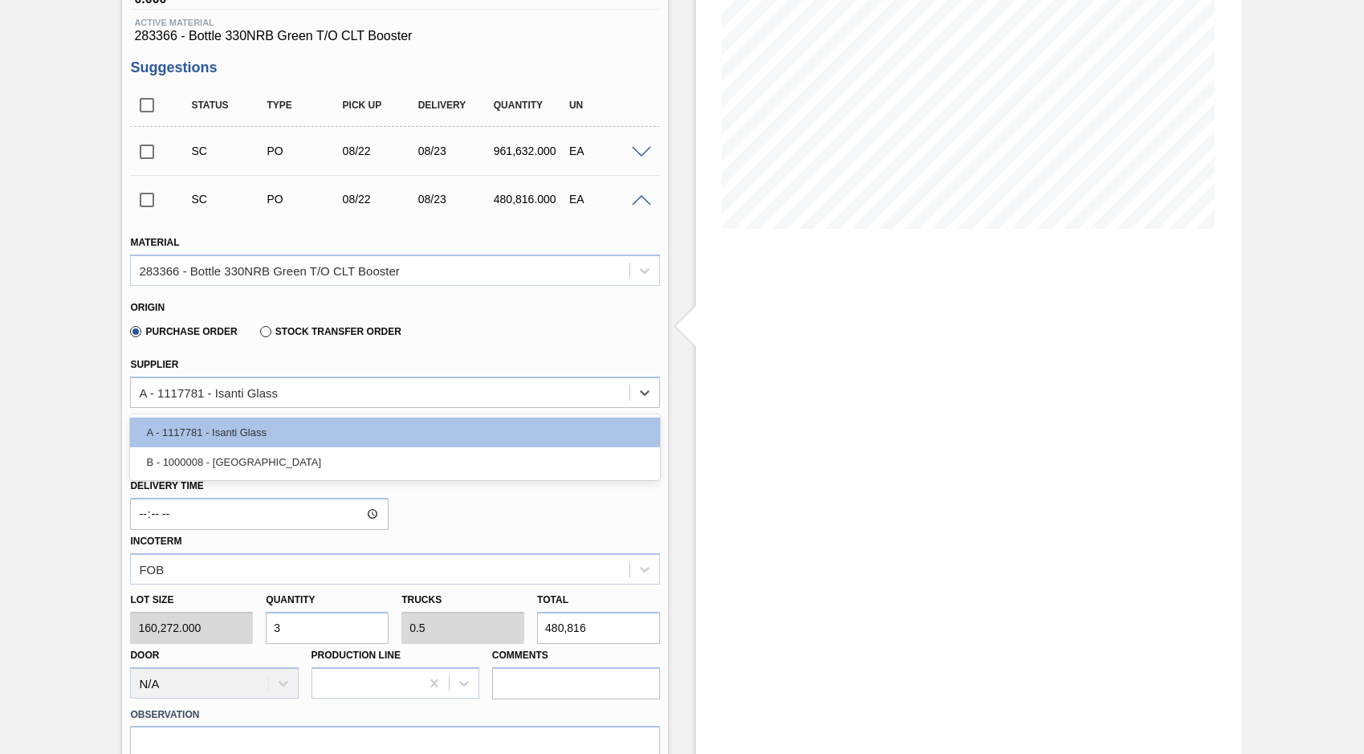
click at [290, 458] on div "B - 1000008 - Ardagh" at bounding box center [395, 462] width 530 height 30
type input "[DATE]"
type input "0.75"
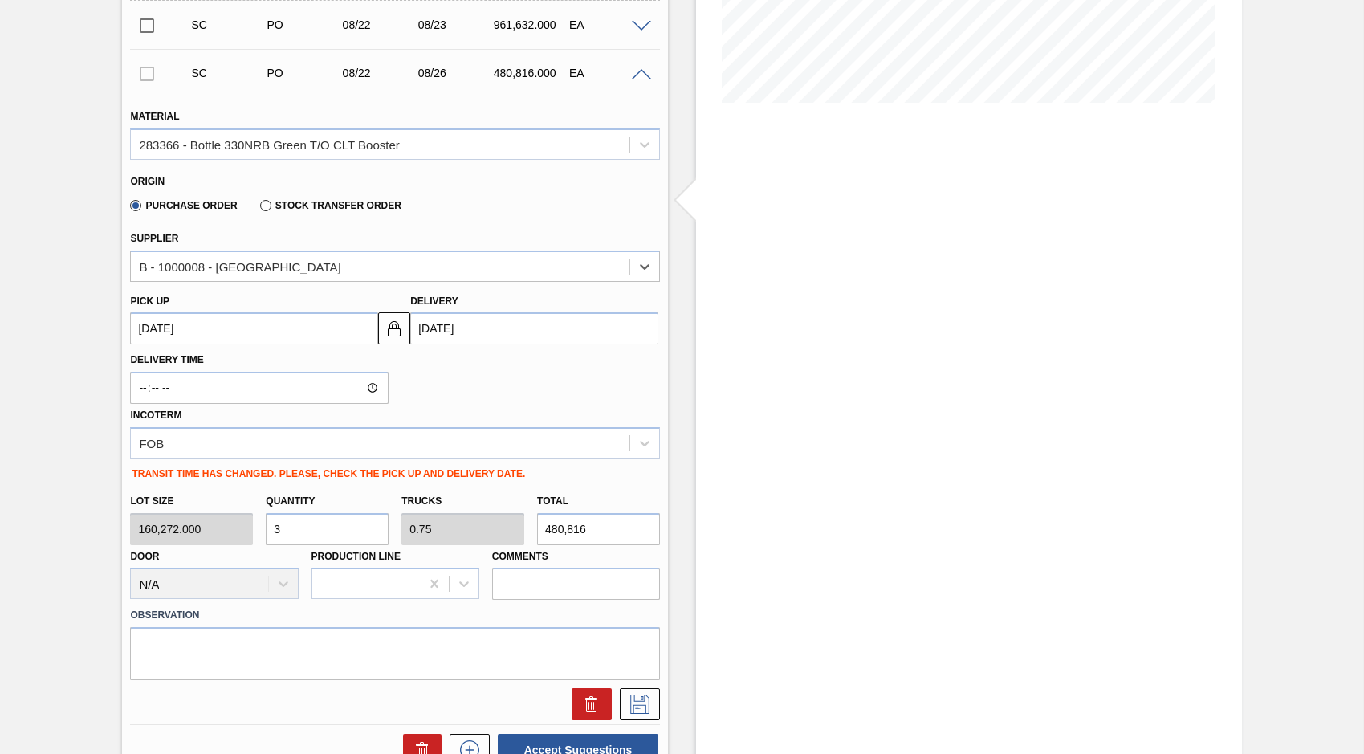
scroll to position [401, 0]
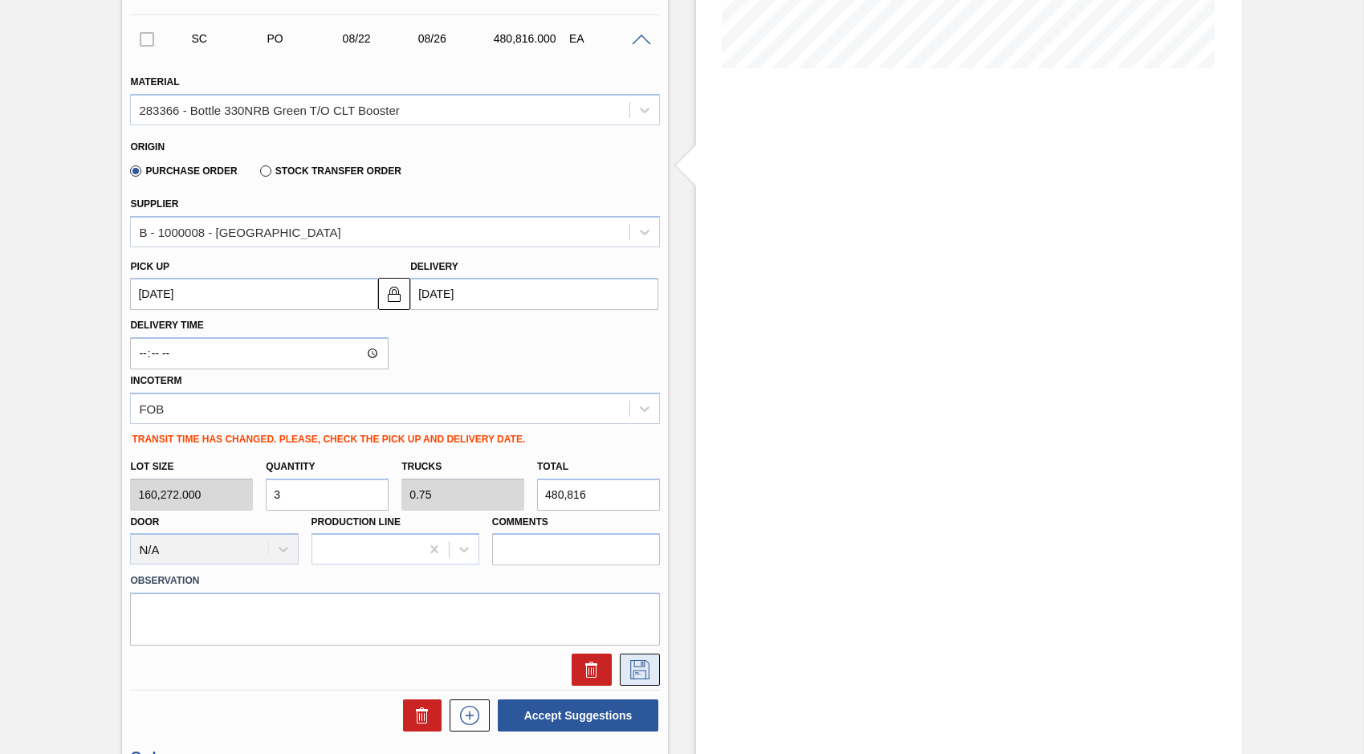
click at [645, 666] on icon at bounding box center [640, 669] width 26 height 19
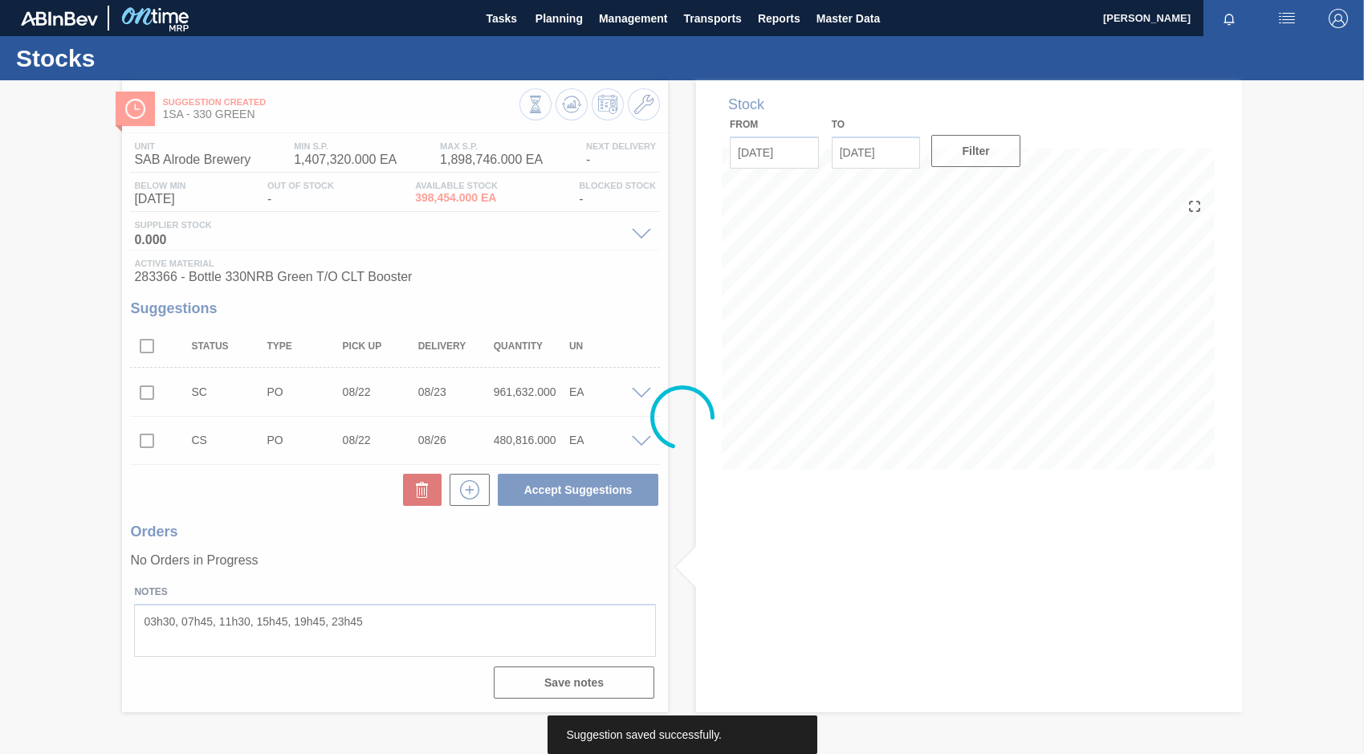
scroll to position [0, 0]
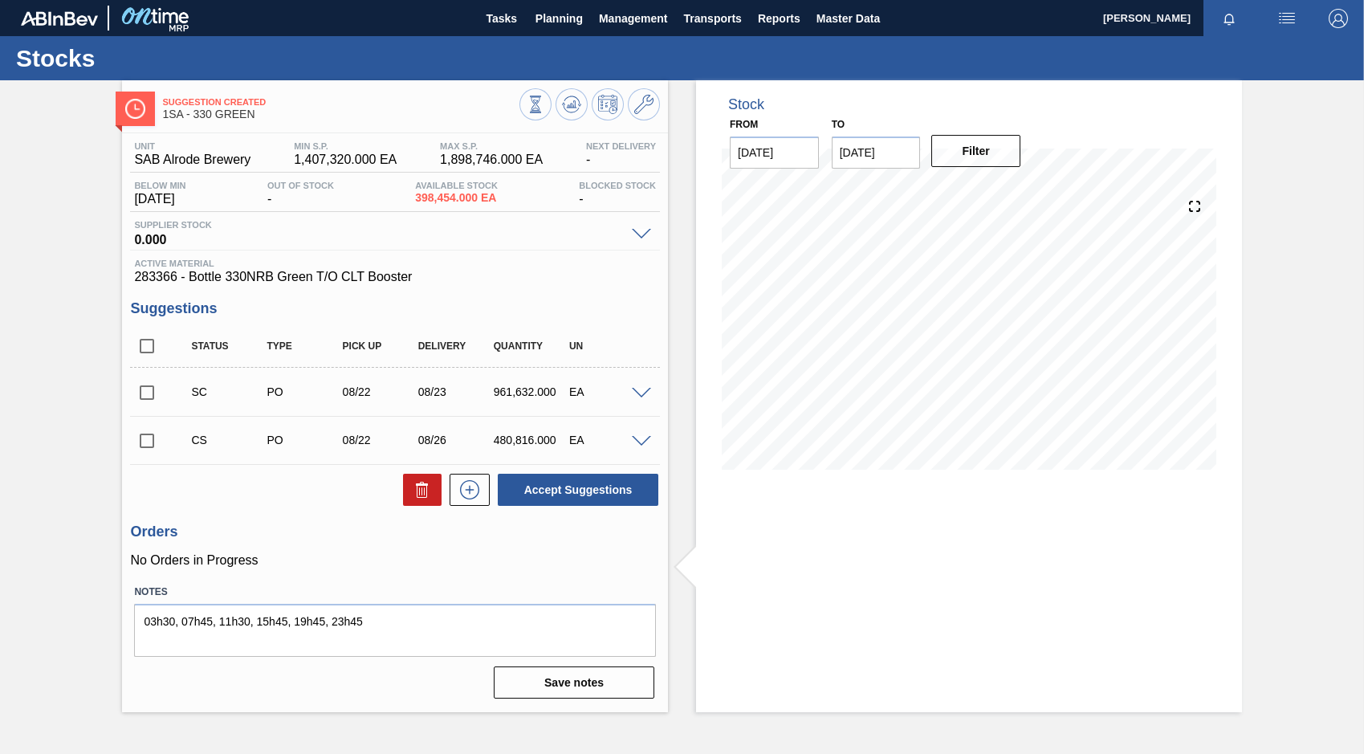
click at [639, 390] on span at bounding box center [641, 394] width 19 height 12
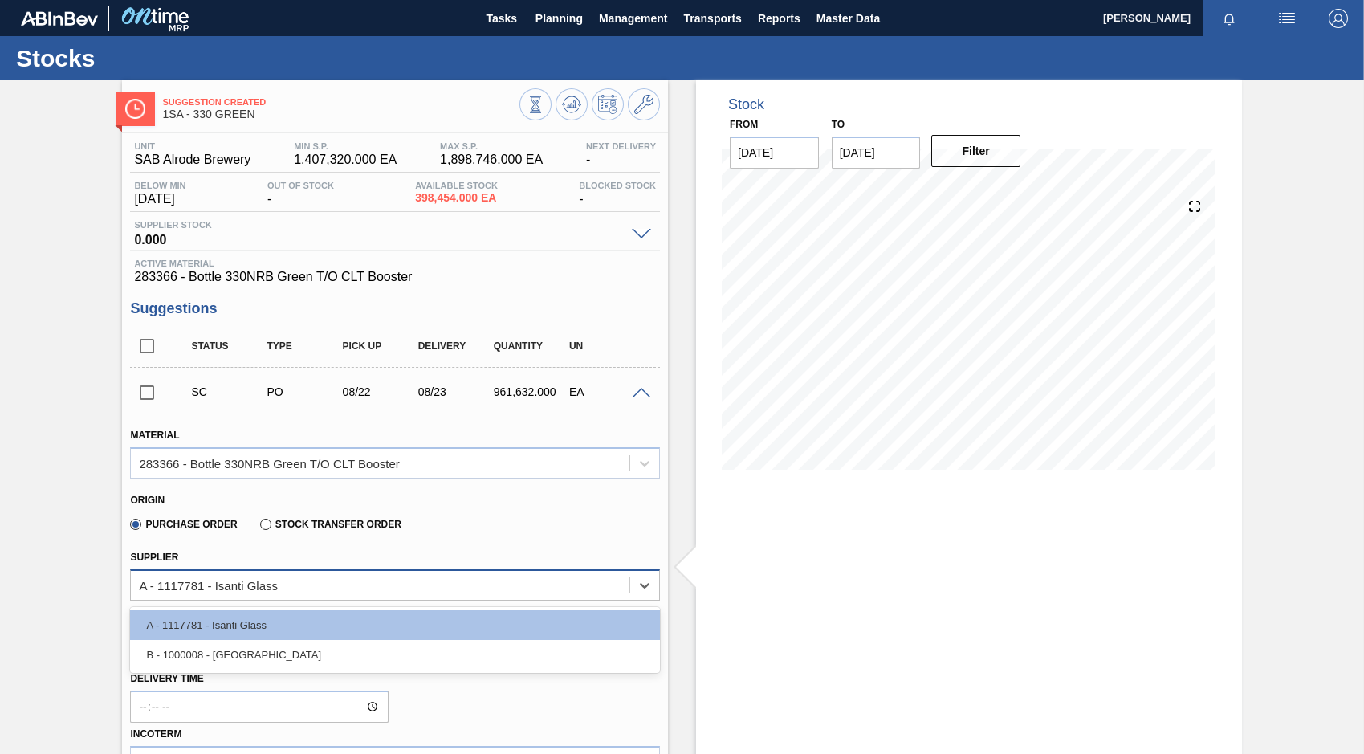
click at [287, 584] on div "A - 1117781 - Isanti Glass" at bounding box center [380, 584] width 499 height 23
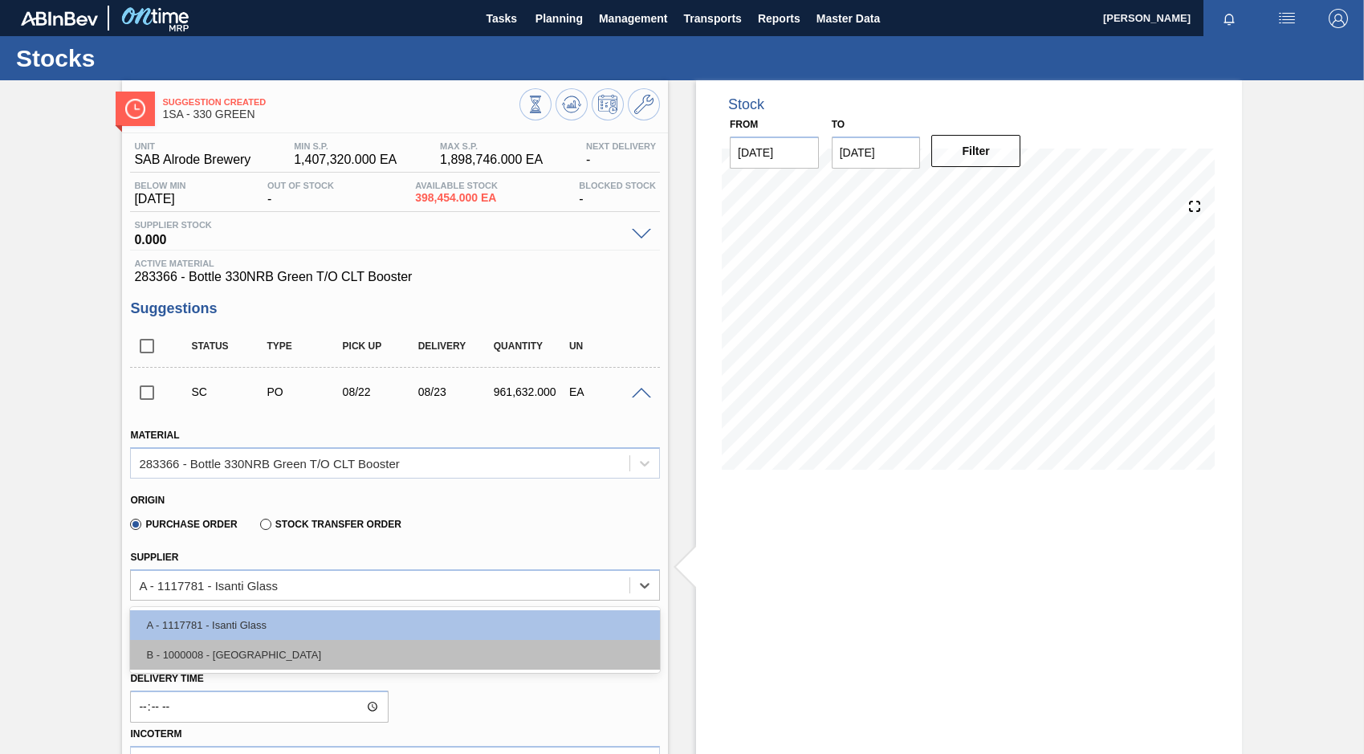
click at [246, 651] on div "B - 1000008 - Ardagh" at bounding box center [395, 655] width 530 height 30
type input "[DATE]"
type input "1.5"
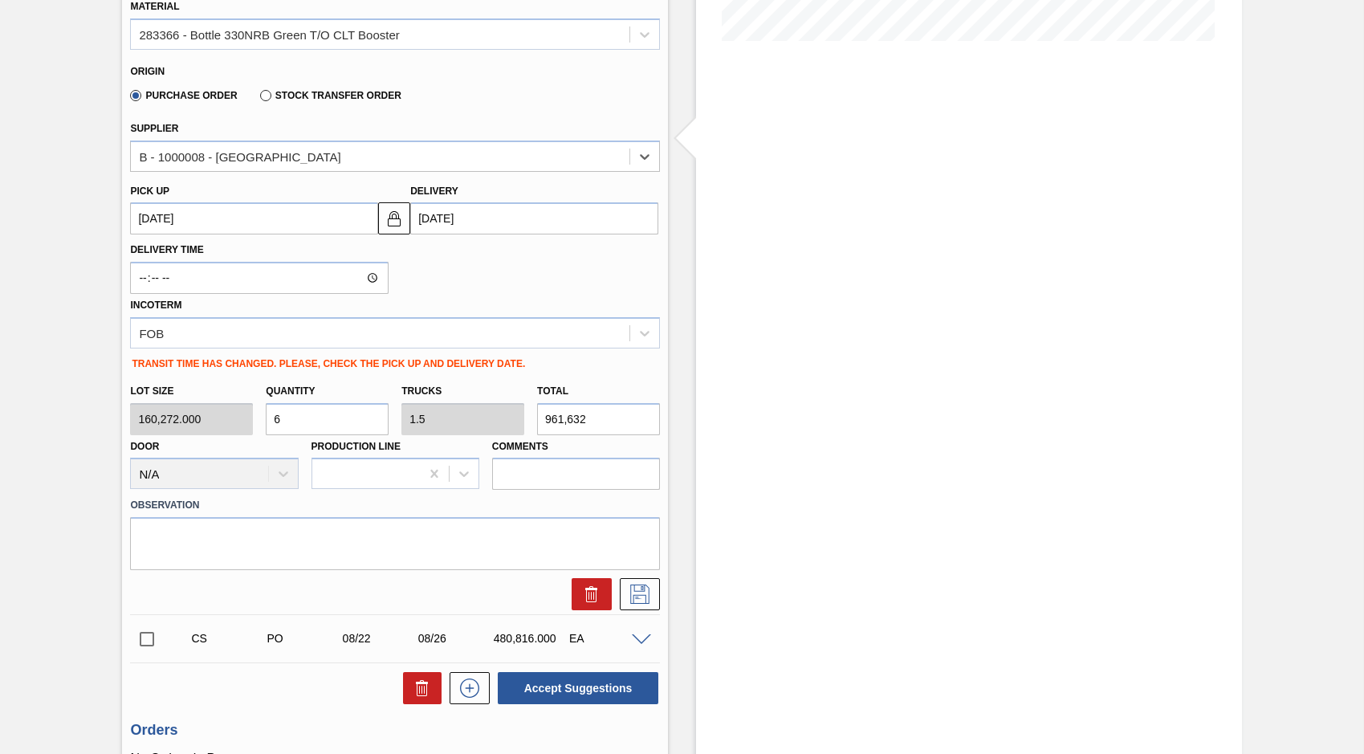
scroll to position [482, 0]
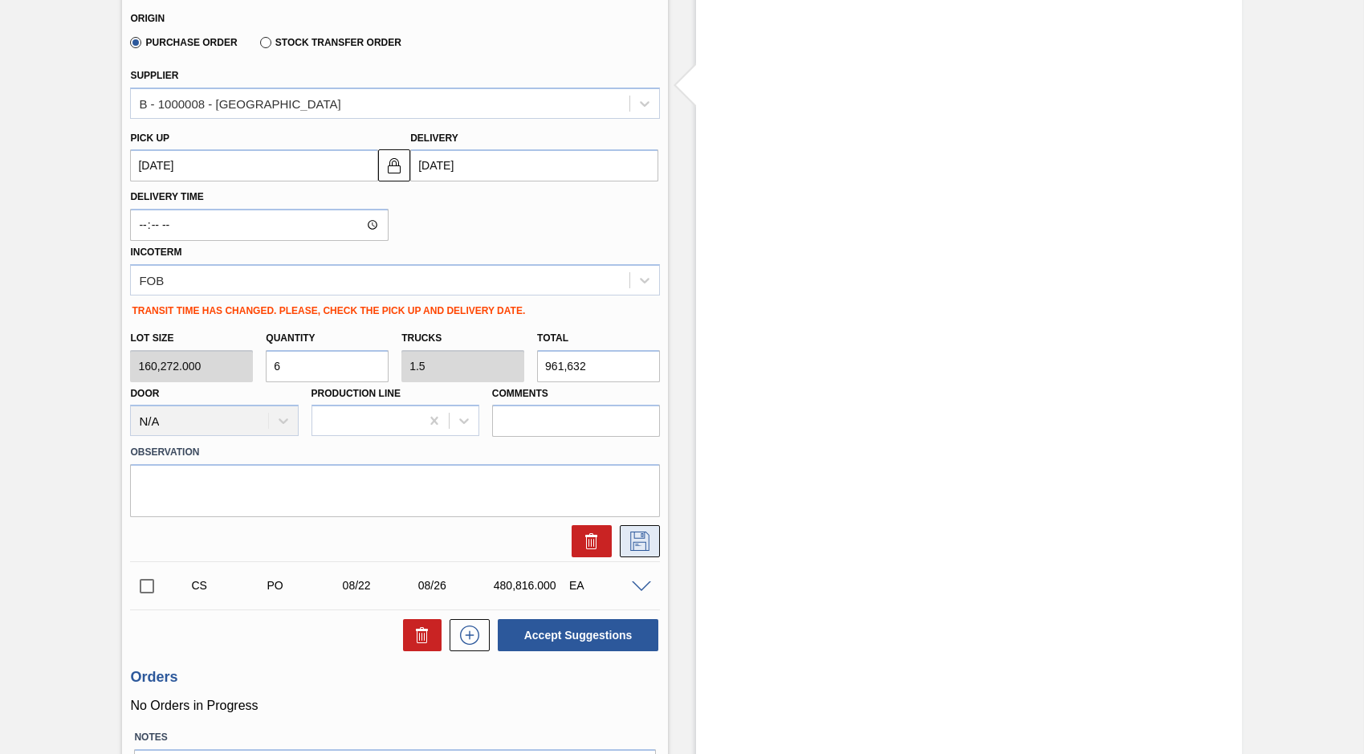
click at [634, 543] on icon at bounding box center [640, 540] width 26 height 19
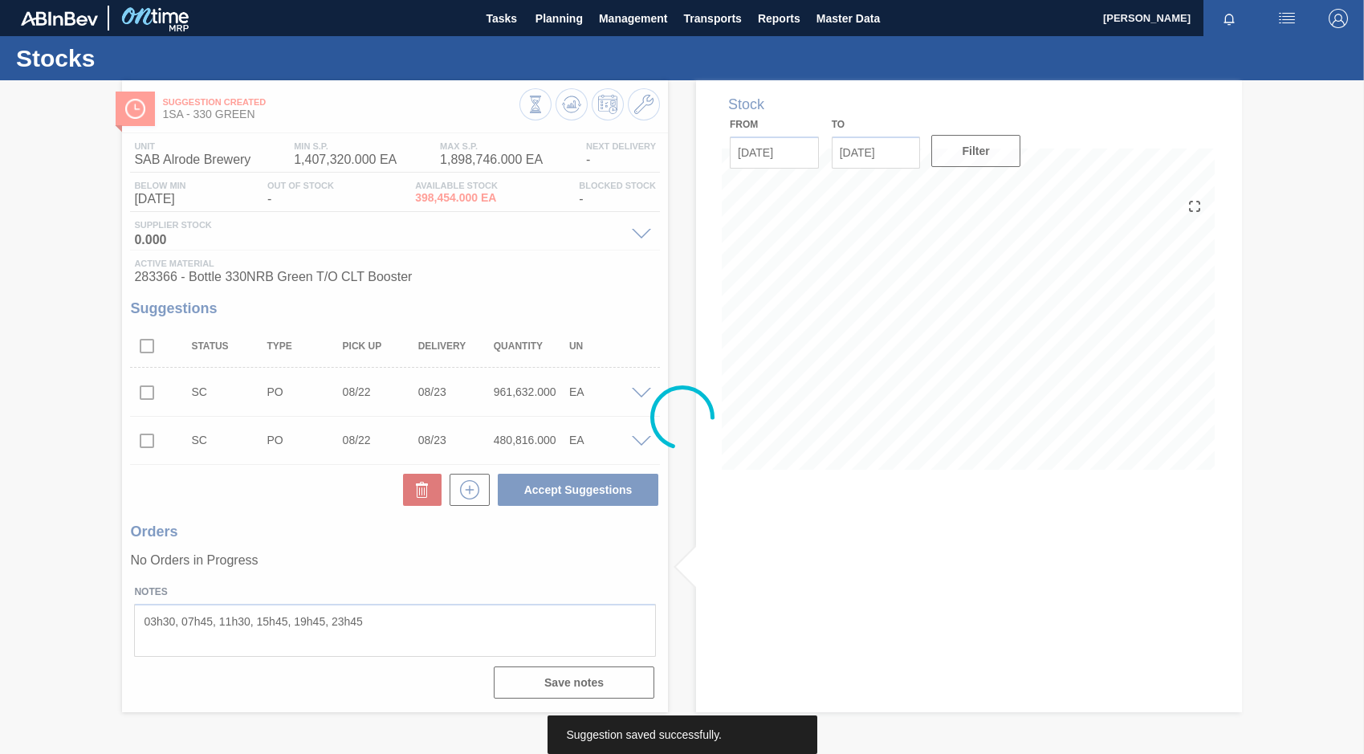
scroll to position [0, 0]
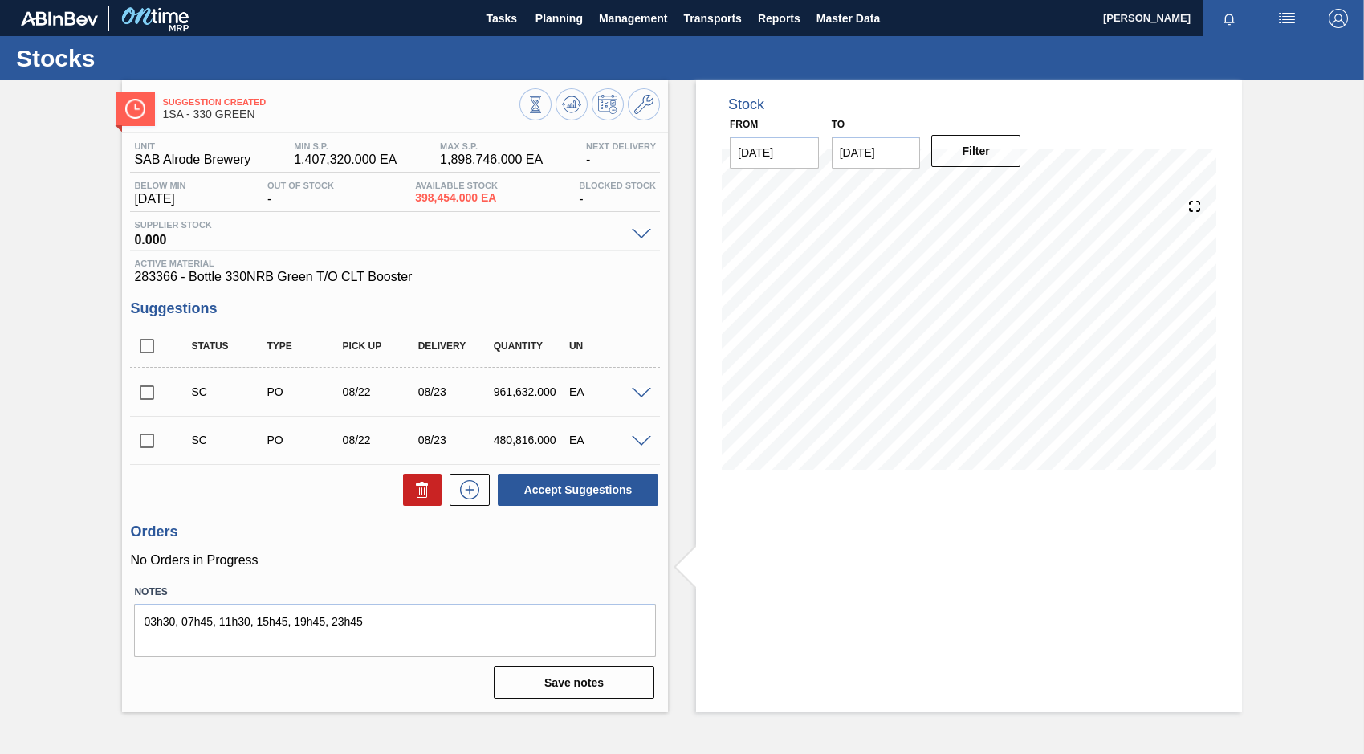
click at [633, 390] on span at bounding box center [641, 394] width 19 height 12
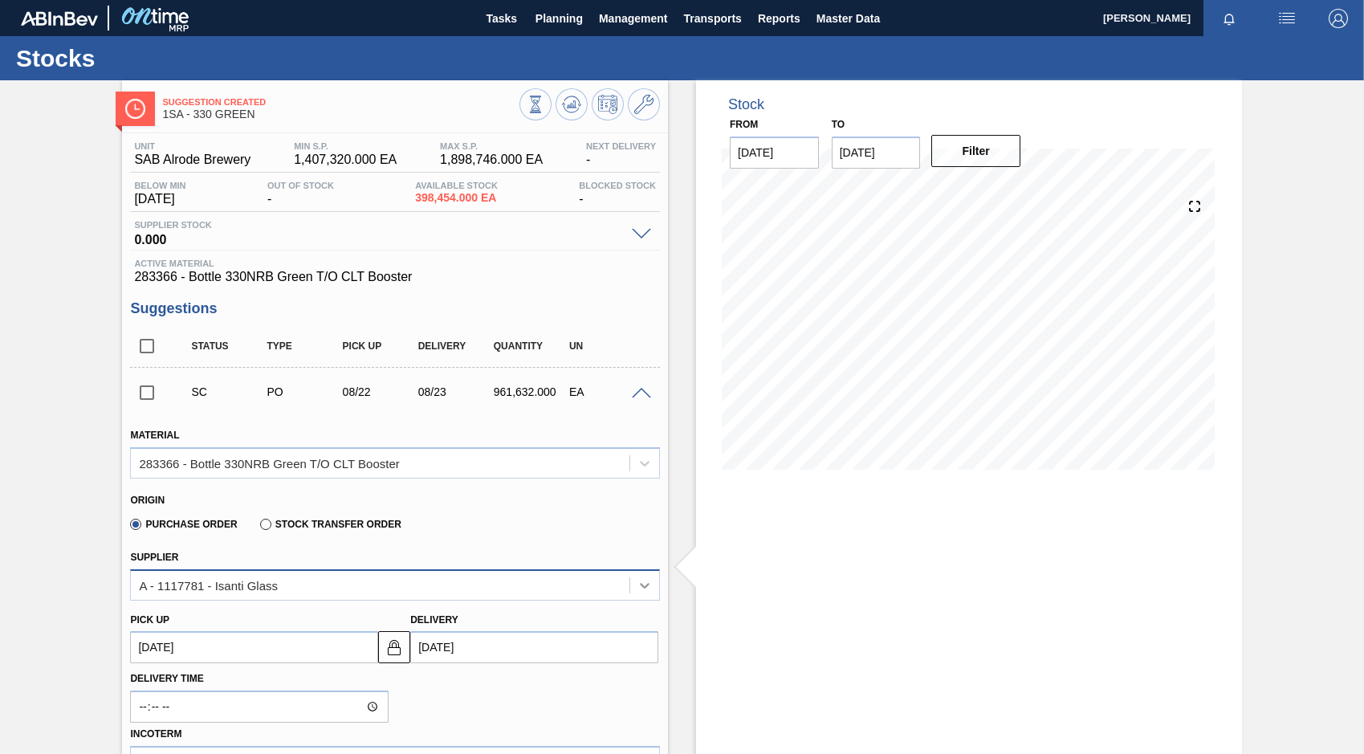
click at [639, 588] on icon at bounding box center [645, 585] width 16 height 16
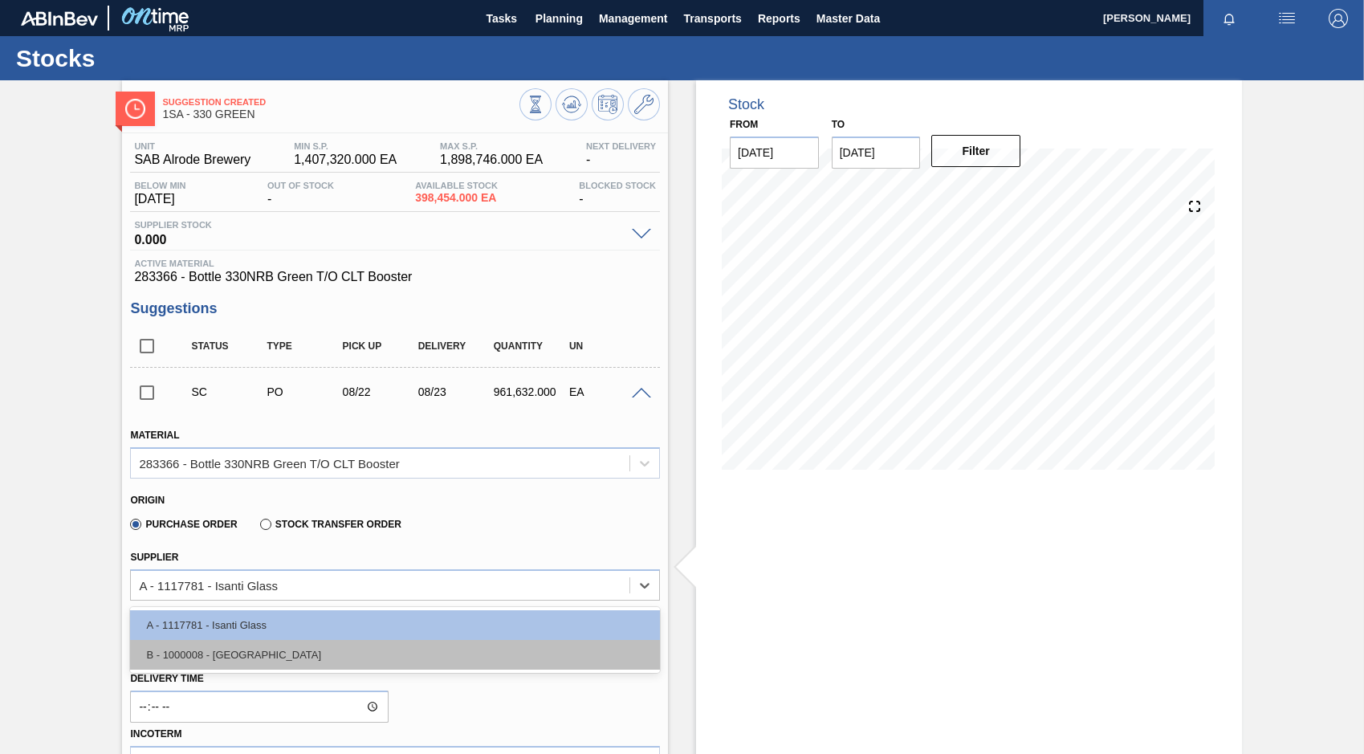
click at [220, 657] on div "B - 1000008 - Ardagh" at bounding box center [395, 655] width 530 height 30
type input "[DATE]"
type input "1.5"
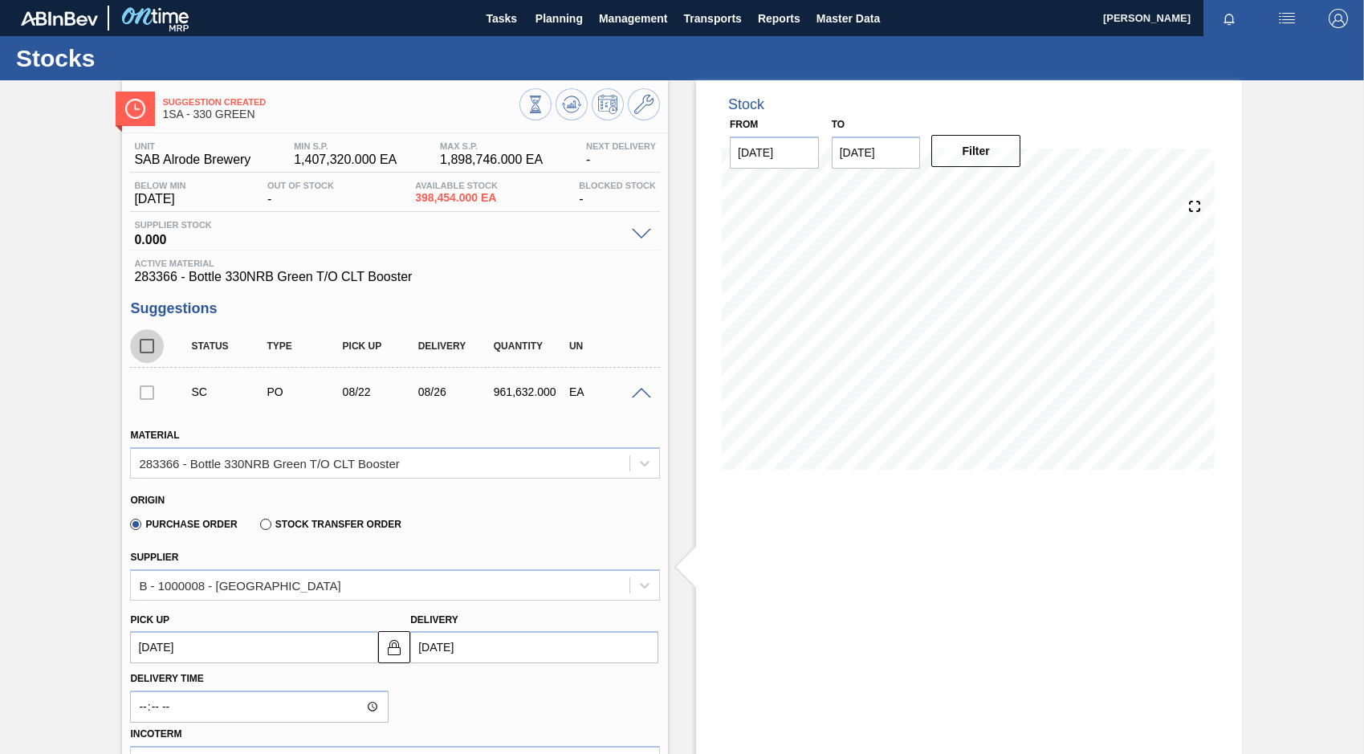
click at [149, 348] on input "checkbox" at bounding box center [147, 346] width 34 height 34
checkbox input "true"
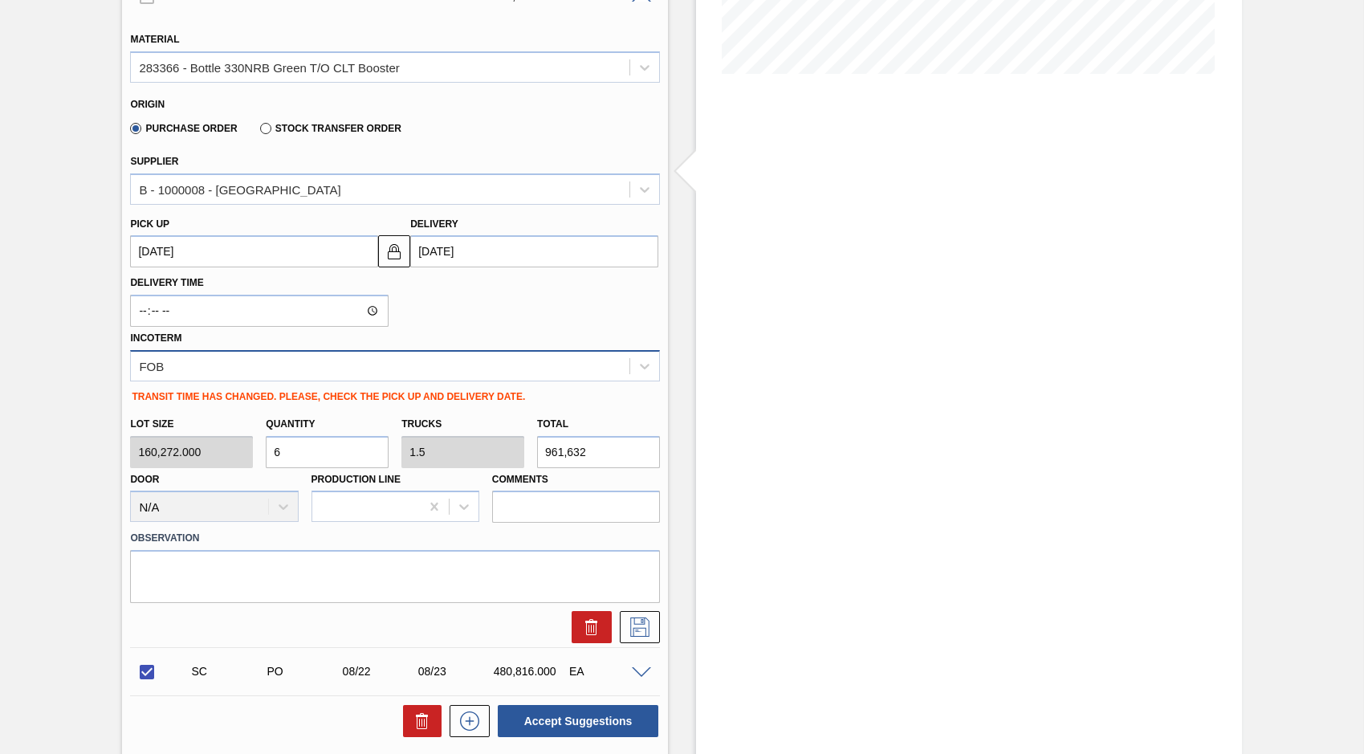
scroll to position [401, 0]
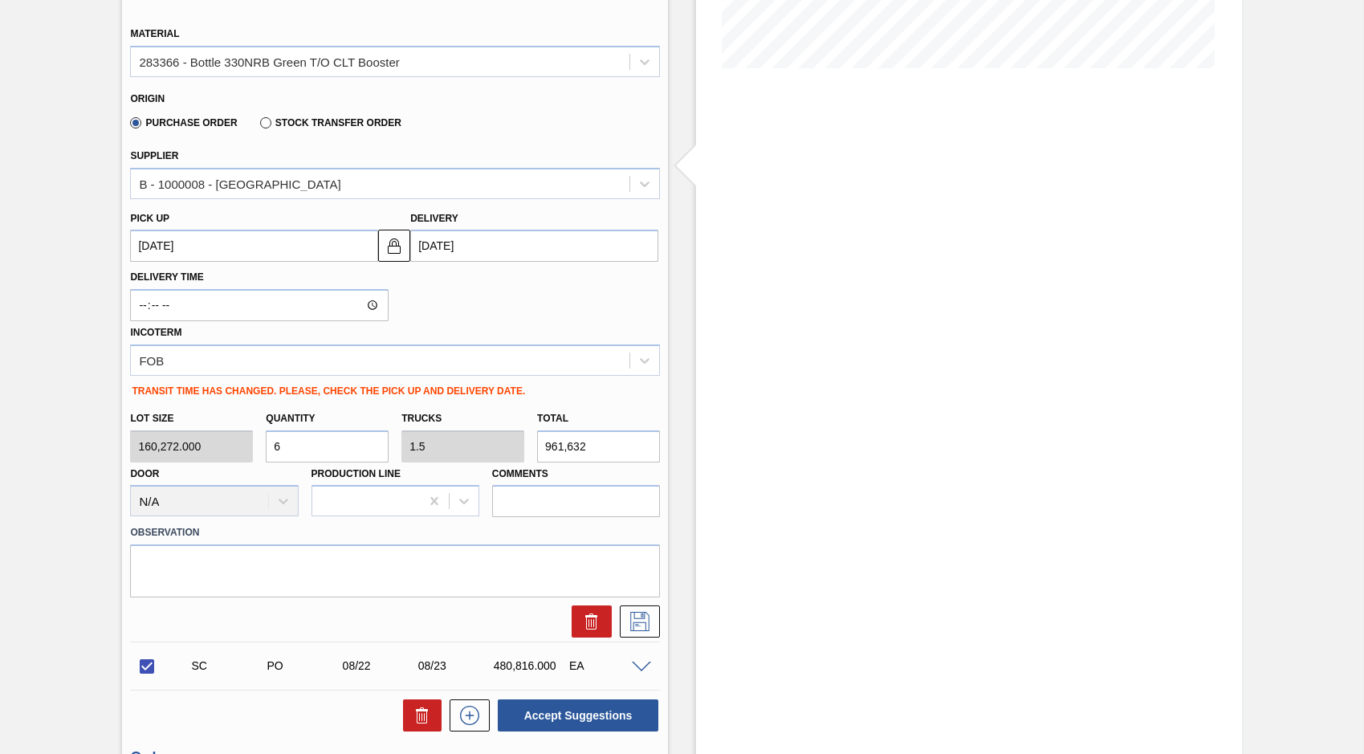
click at [168, 246] on up3151732593 "[DATE]" at bounding box center [254, 246] width 248 height 32
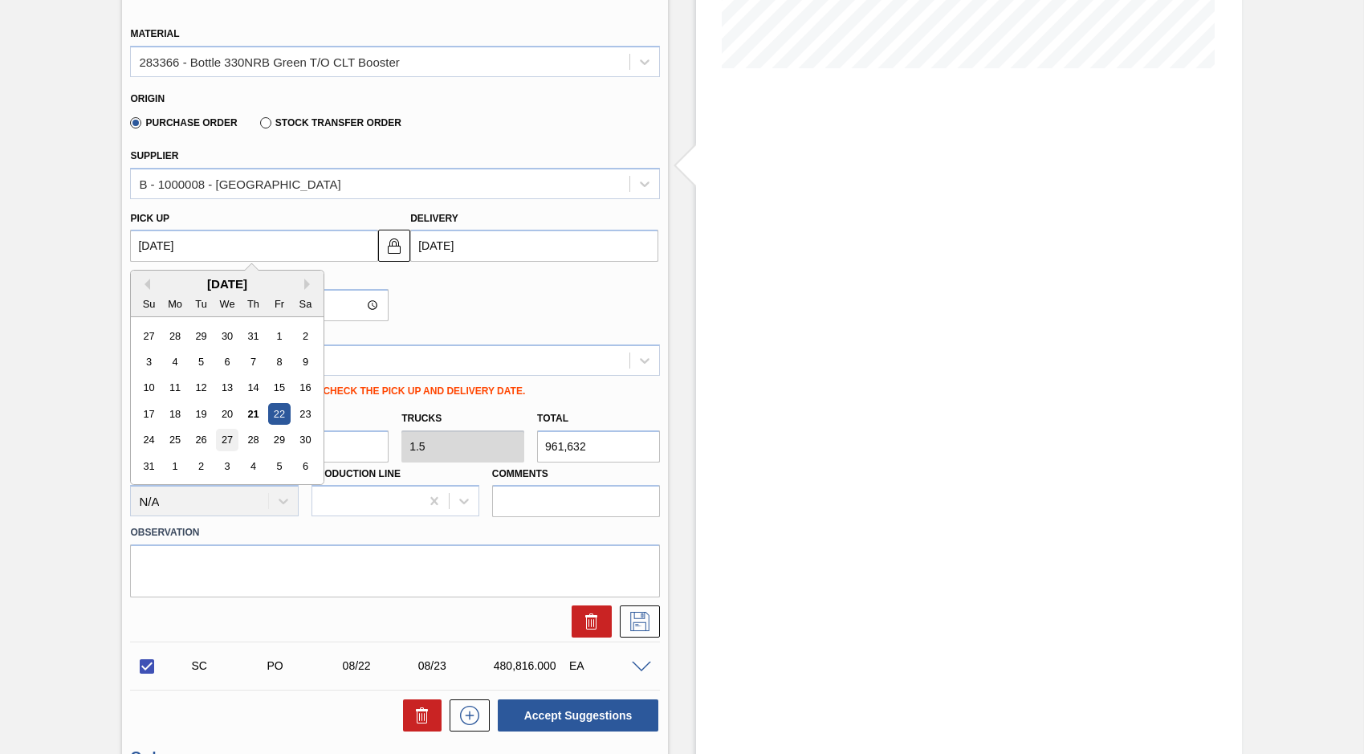
click at [226, 439] on div "27" at bounding box center [228, 440] width 22 height 22
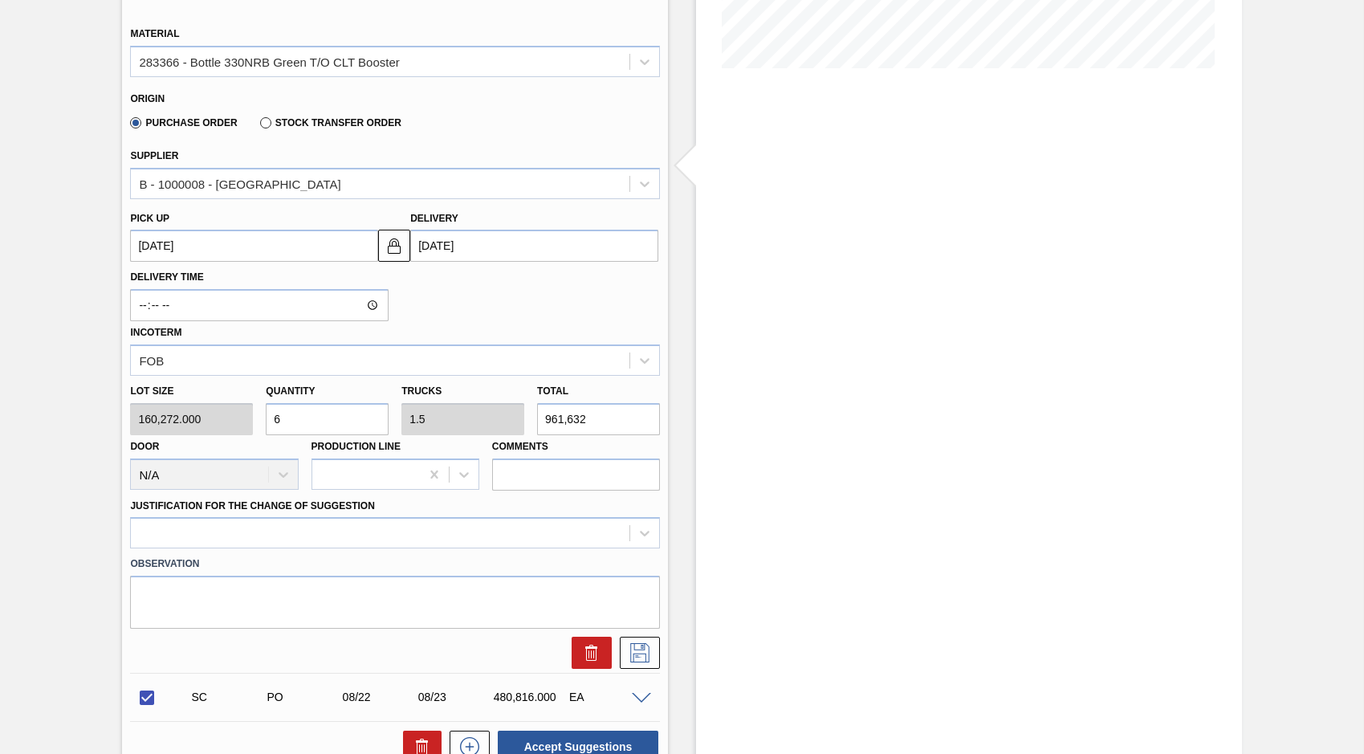
type up3151732593 "[DATE]"
type input "[DATE]"
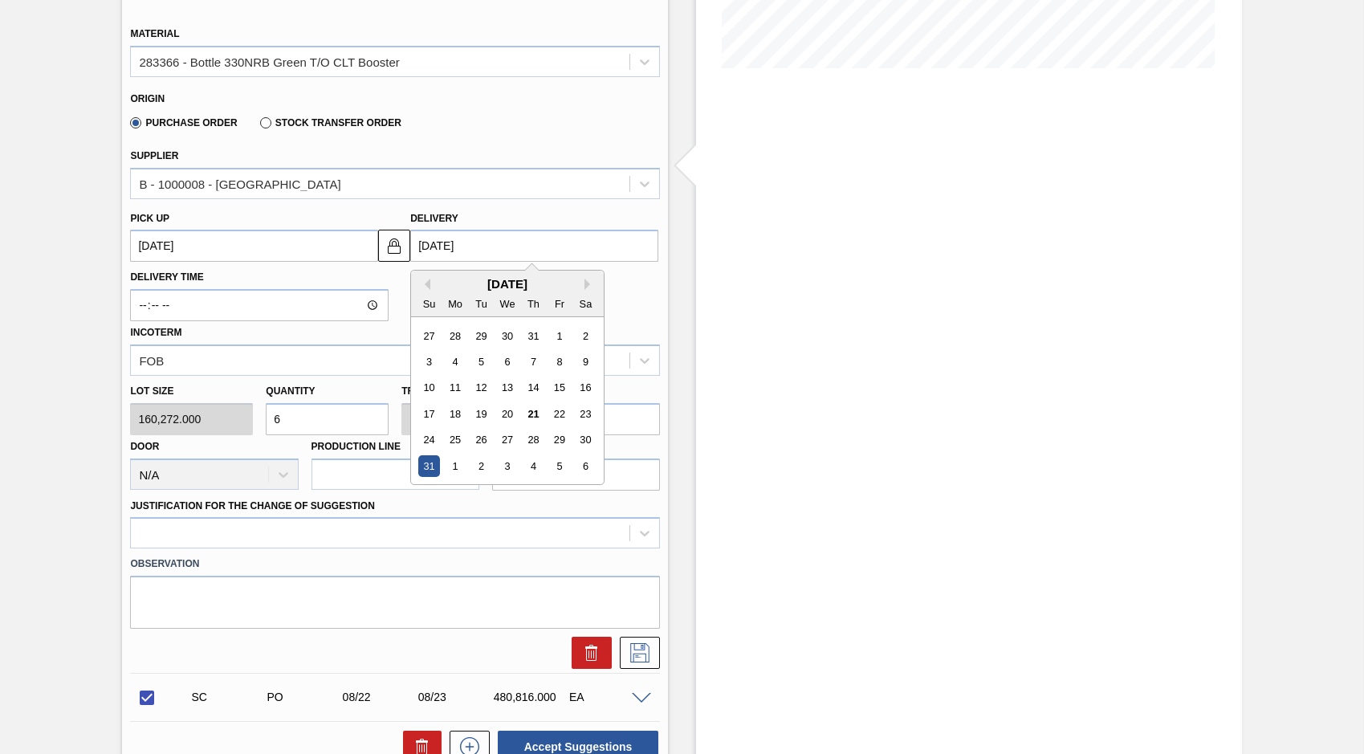
click at [441, 248] on input "[DATE]" at bounding box center [534, 246] width 248 height 32
click at [535, 441] on div "28" at bounding box center [534, 440] width 22 height 22
type up3151732593 "08/24/2025"
type input "[DATE]"
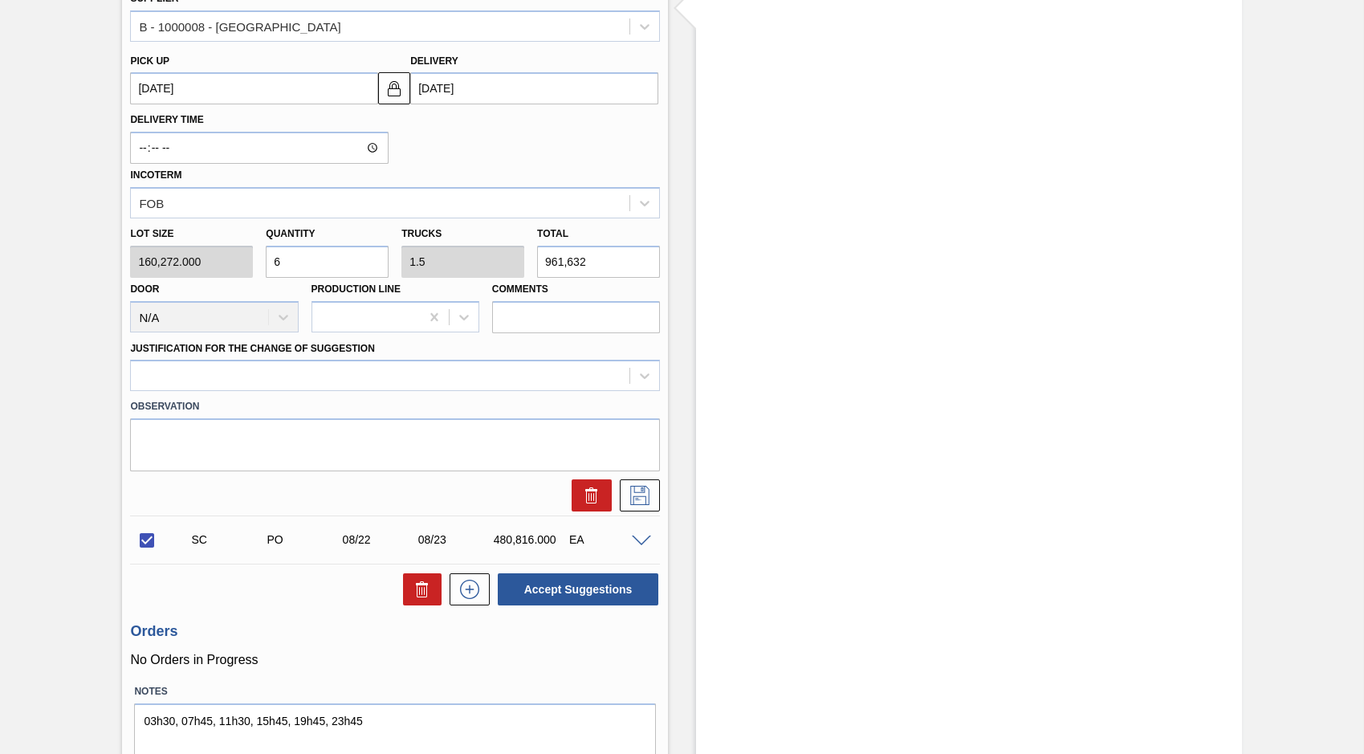
scroll to position [562, 0]
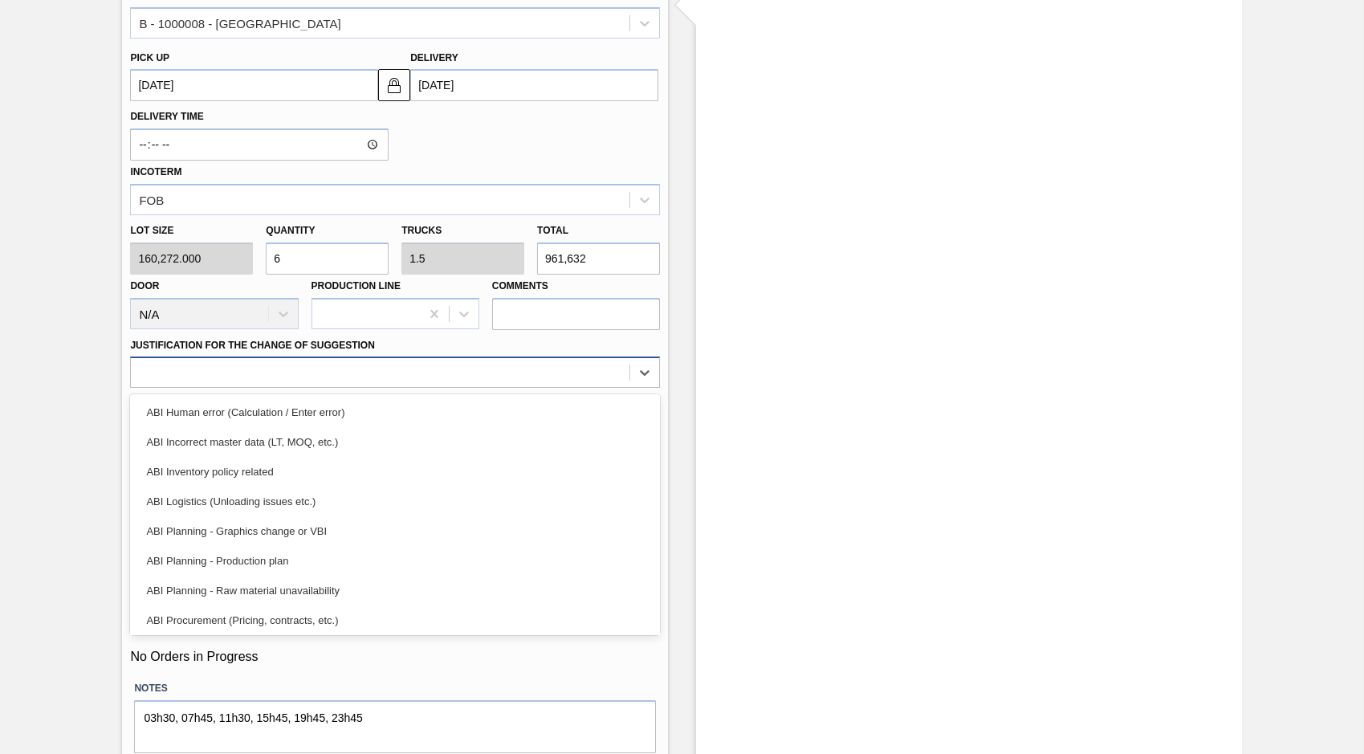
drag, startPoint x: 641, startPoint y: 372, endPoint x: 588, endPoint y: 364, distance: 53.6
click at [638, 372] on icon at bounding box center [645, 372] width 16 height 16
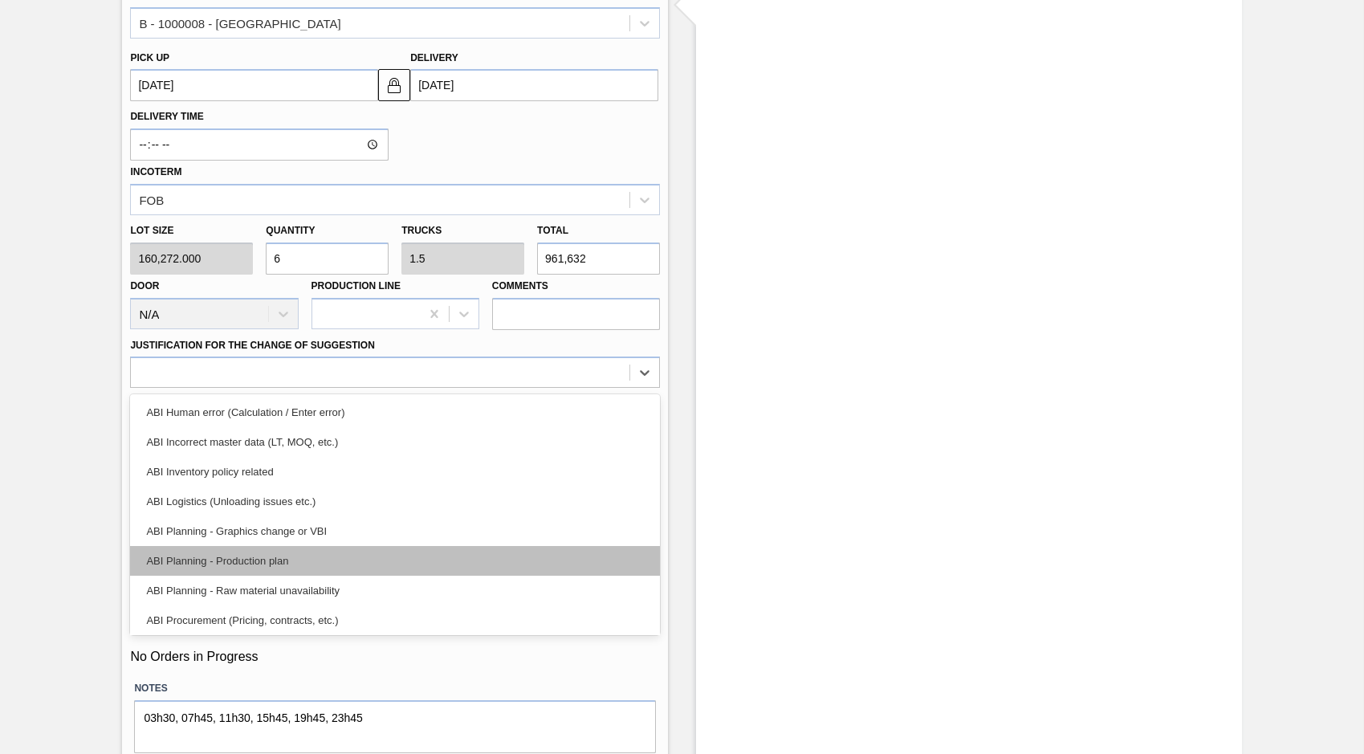
click at [206, 553] on div "ABI Planning - Production plan" at bounding box center [395, 561] width 530 height 30
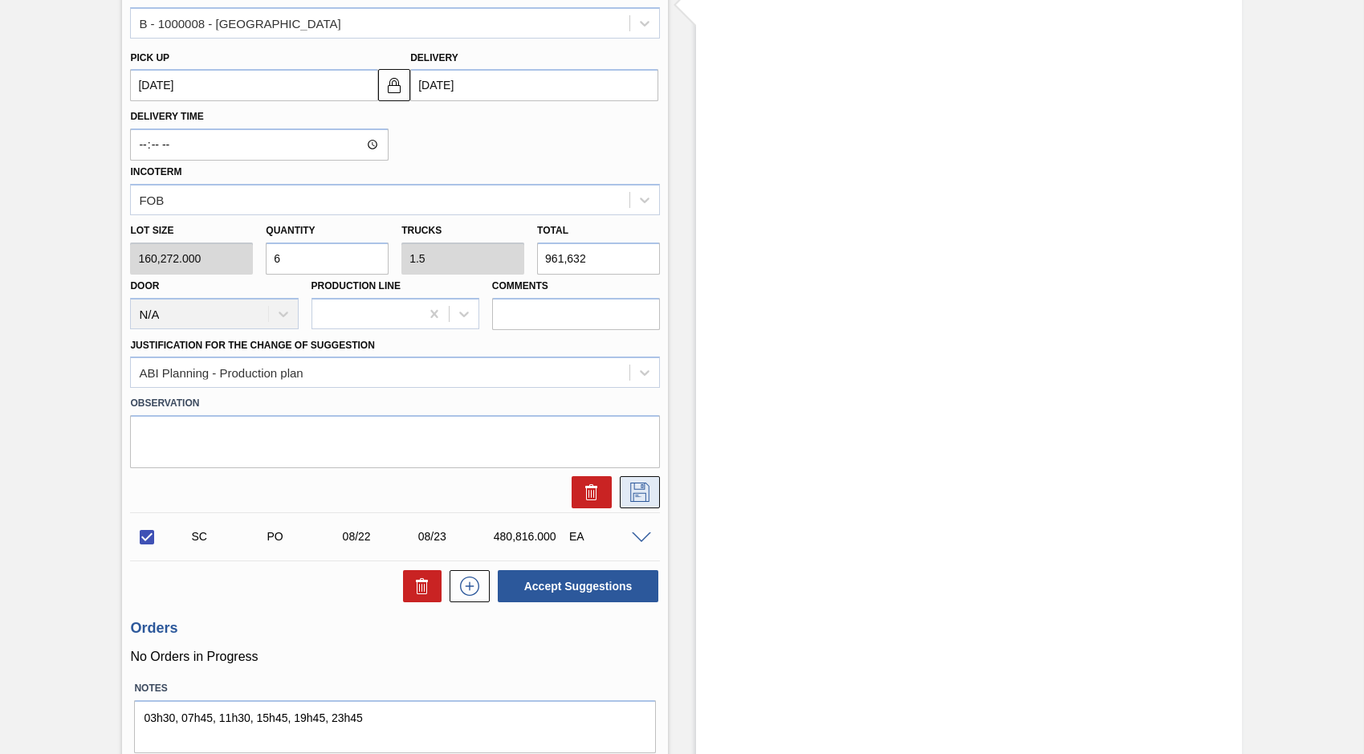
click at [637, 481] on button at bounding box center [640, 492] width 40 height 32
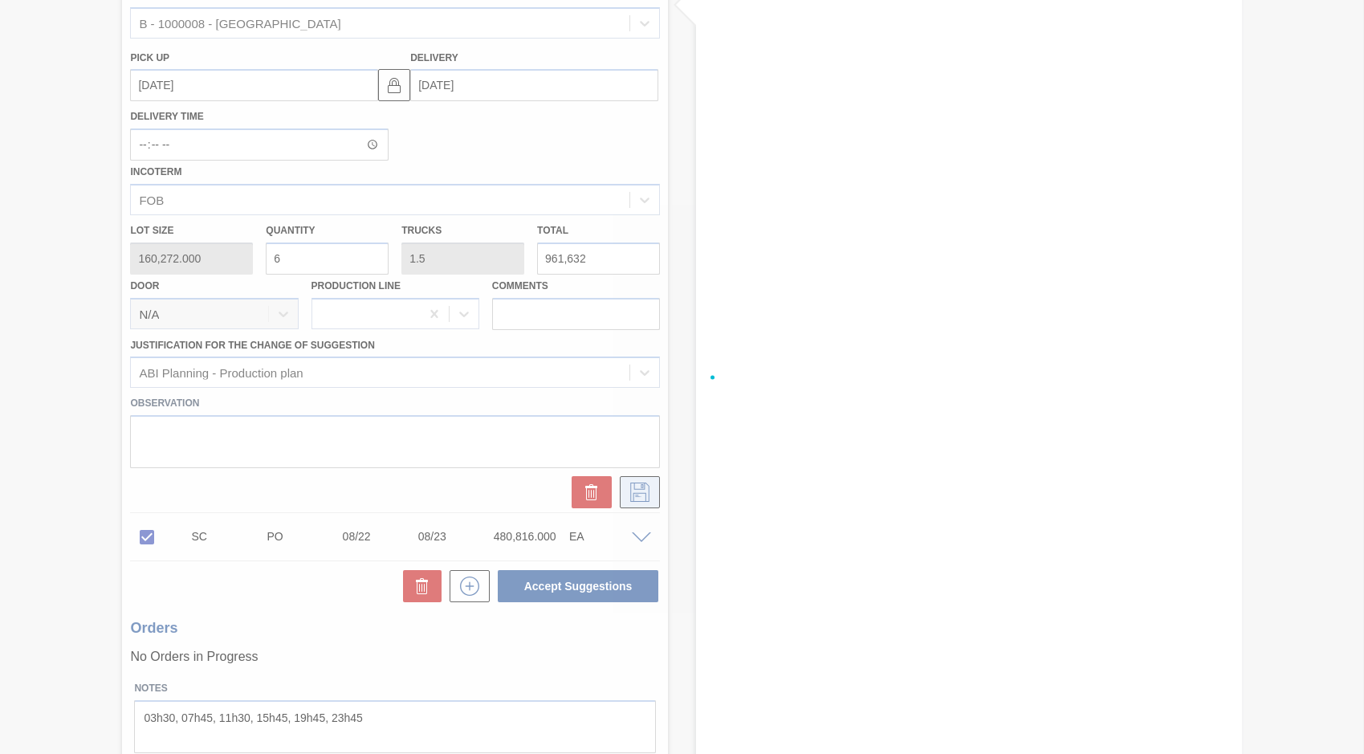
checkbox input "true"
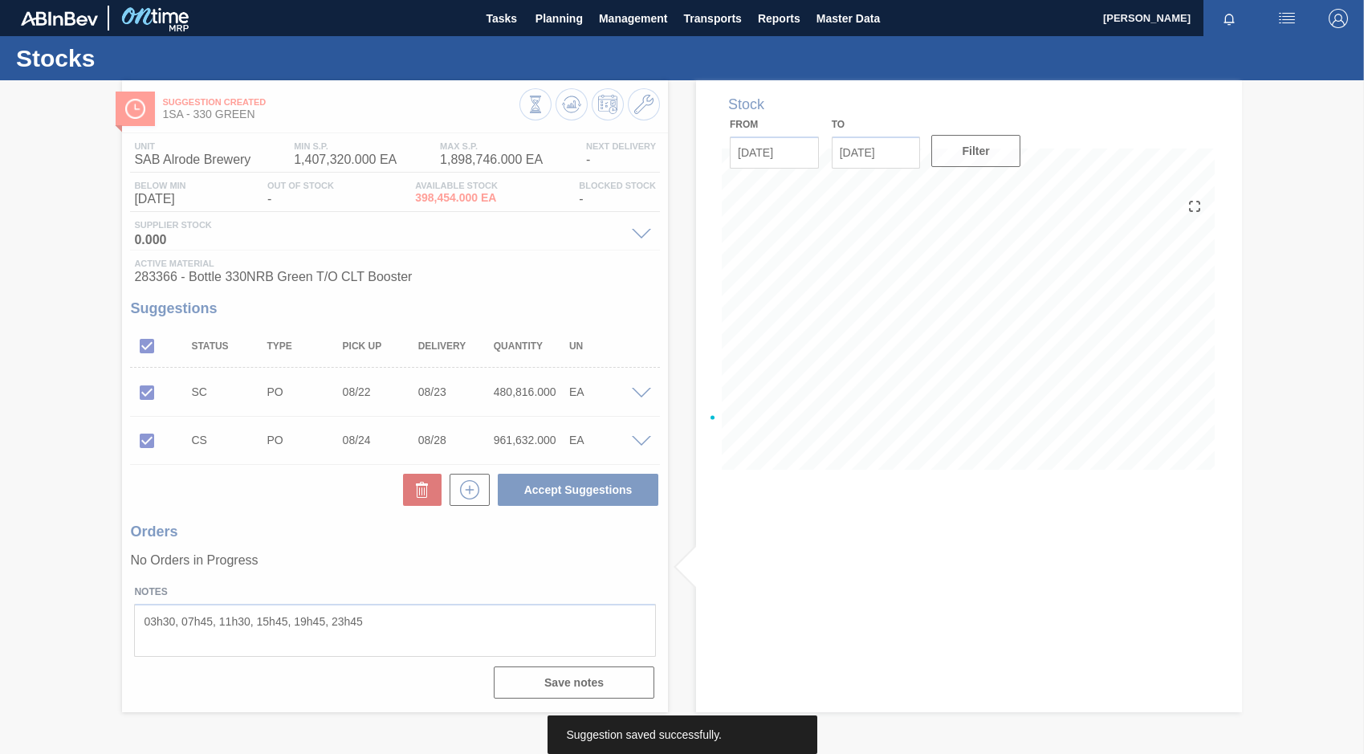
scroll to position [0, 0]
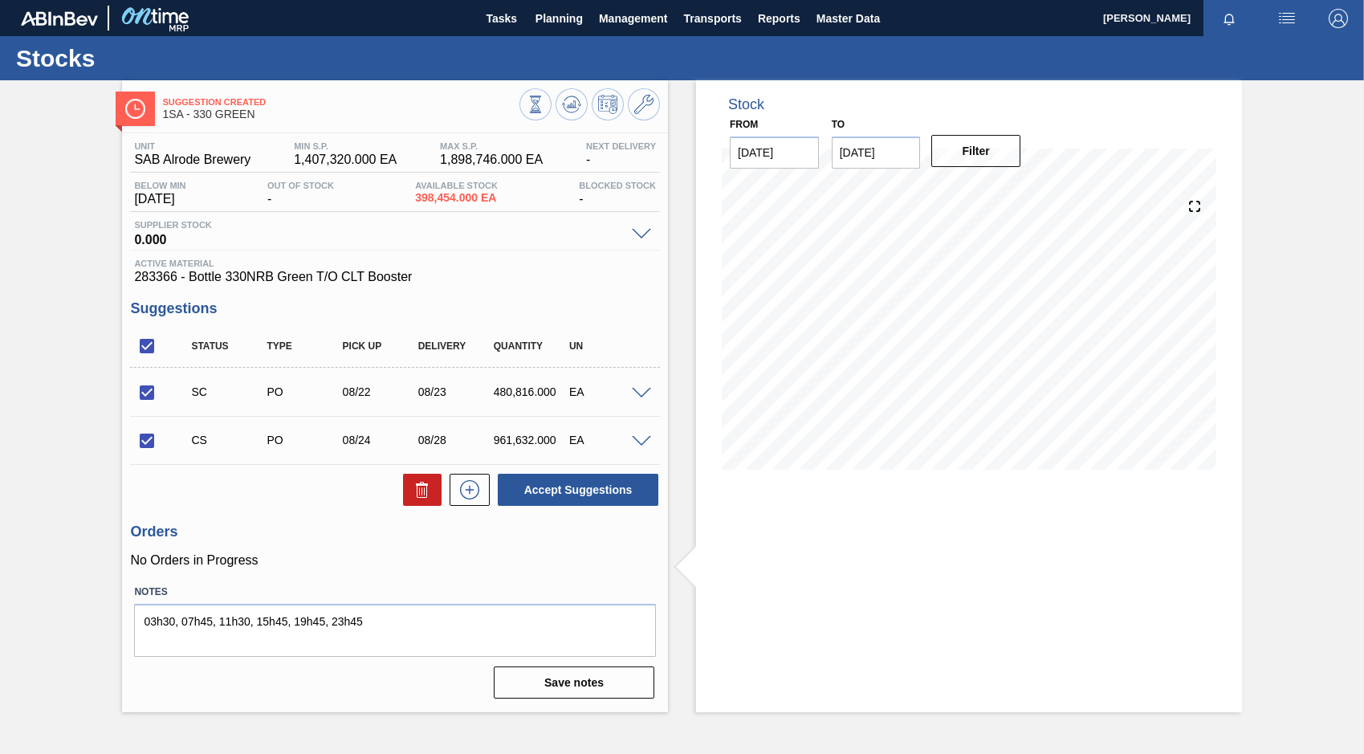
click at [641, 439] on span at bounding box center [641, 442] width 19 height 12
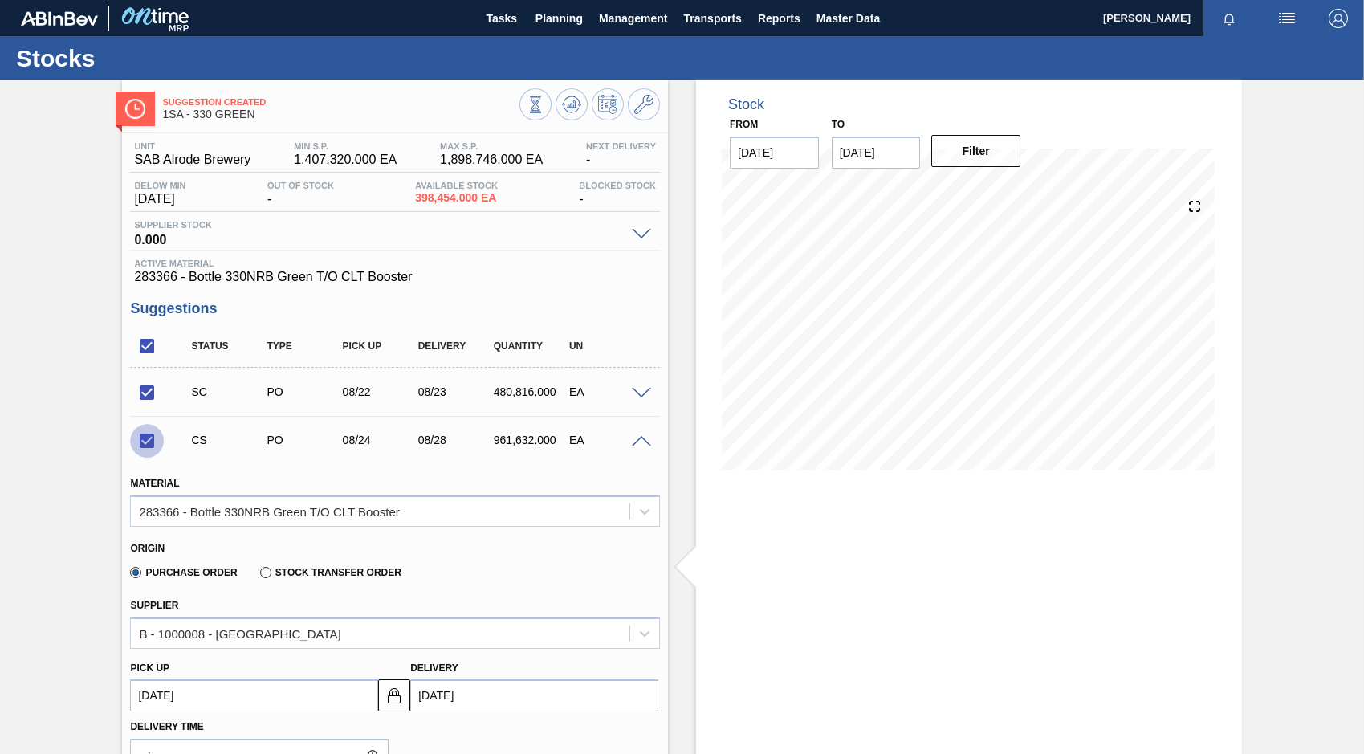
click at [149, 435] on input "checkbox" at bounding box center [147, 441] width 34 height 34
checkbox input "false"
click at [639, 397] on span at bounding box center [641, 394] width 19 height 12
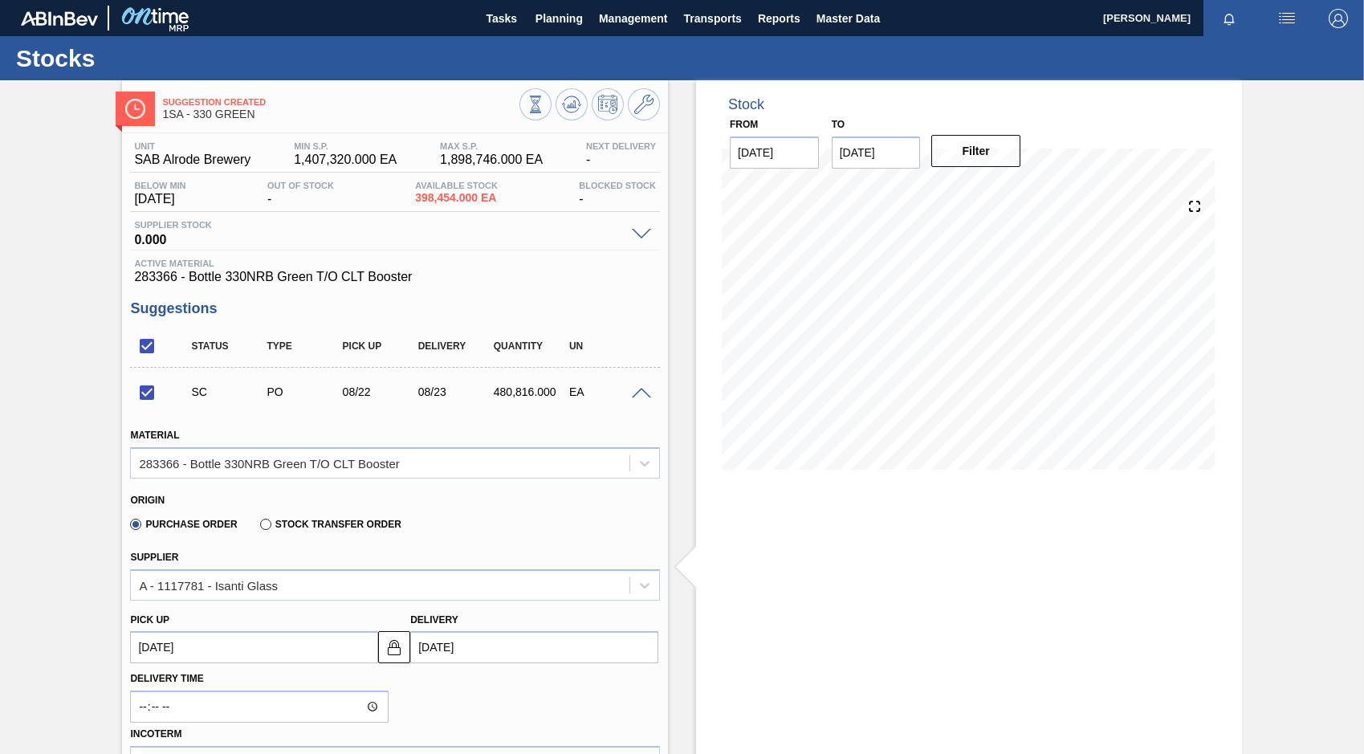
click at [640, 393] on span at bounding box center [641, 394] width 19 height 12
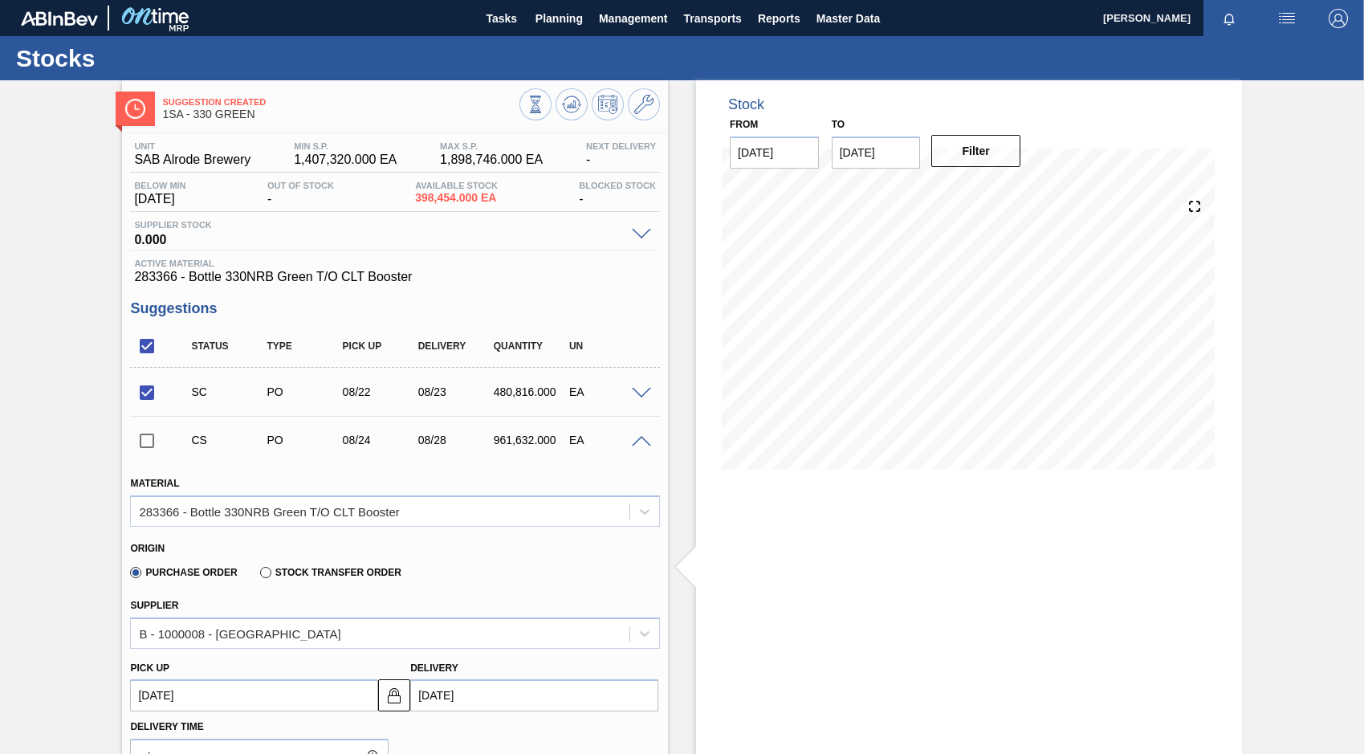
click at [645, 443] on span at bounding box center [641, 442] width 19 height 12
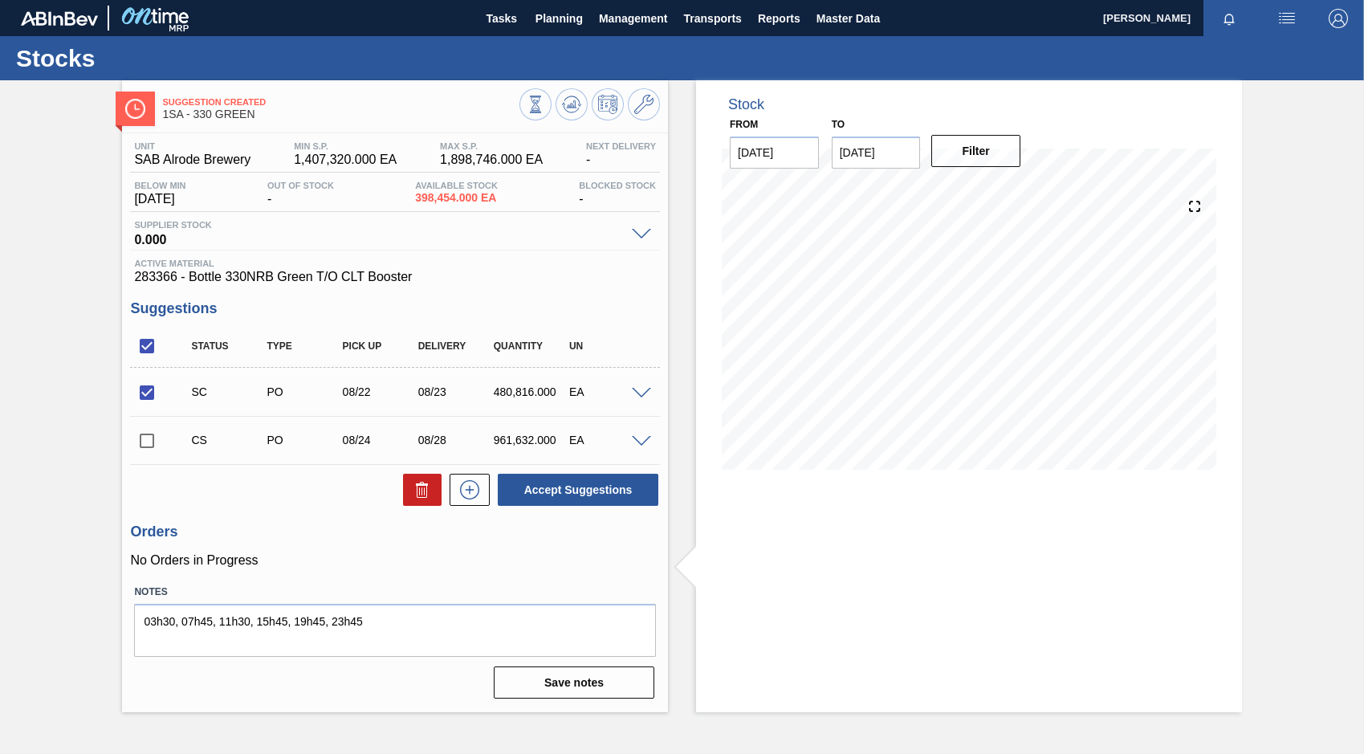
click at [147, 397] on input "checkbox" at bounding box center [147, 393] width 34 height 34
checkbox input "false"
click at [147, 442] on input "checkbox" at bounding box center [147, 441] width 34 height 34
click at [639, 441] on span at bounding box center [641, 442] width 19 height 12
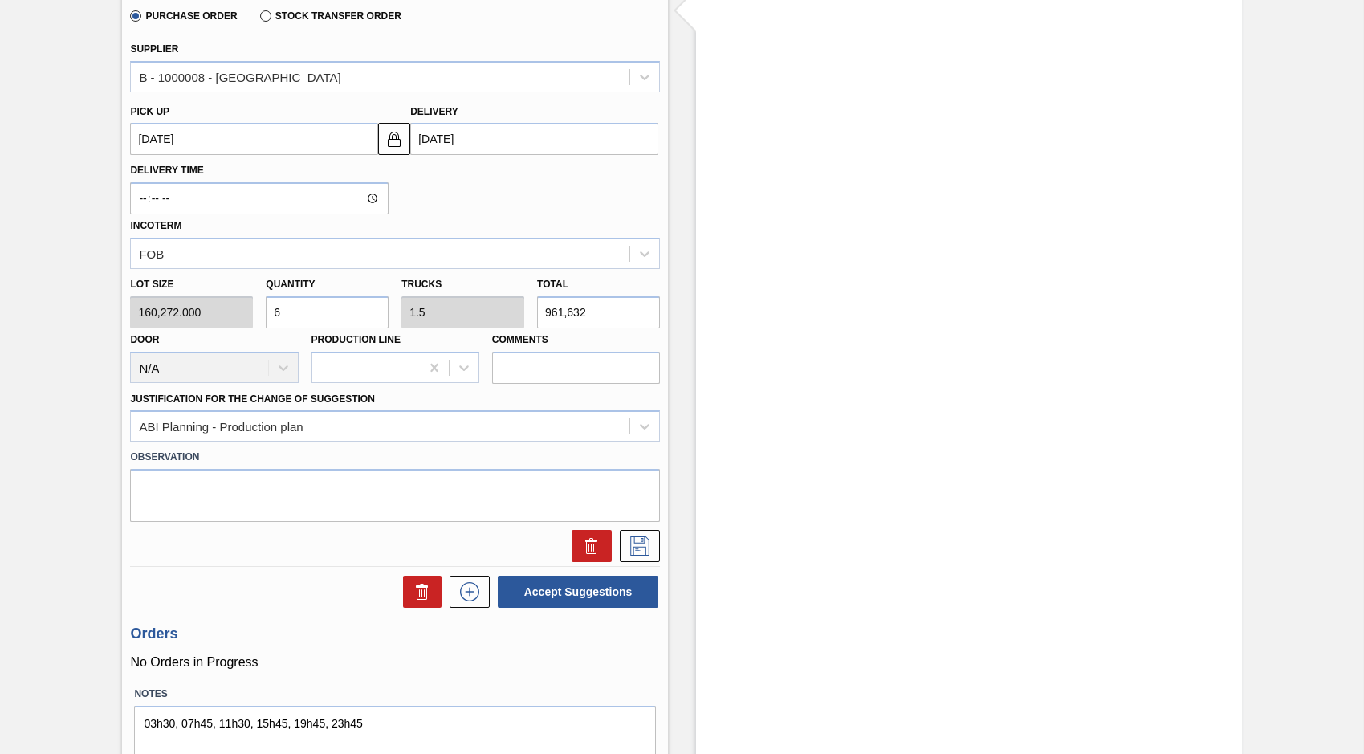
scroll to position [562, 0]
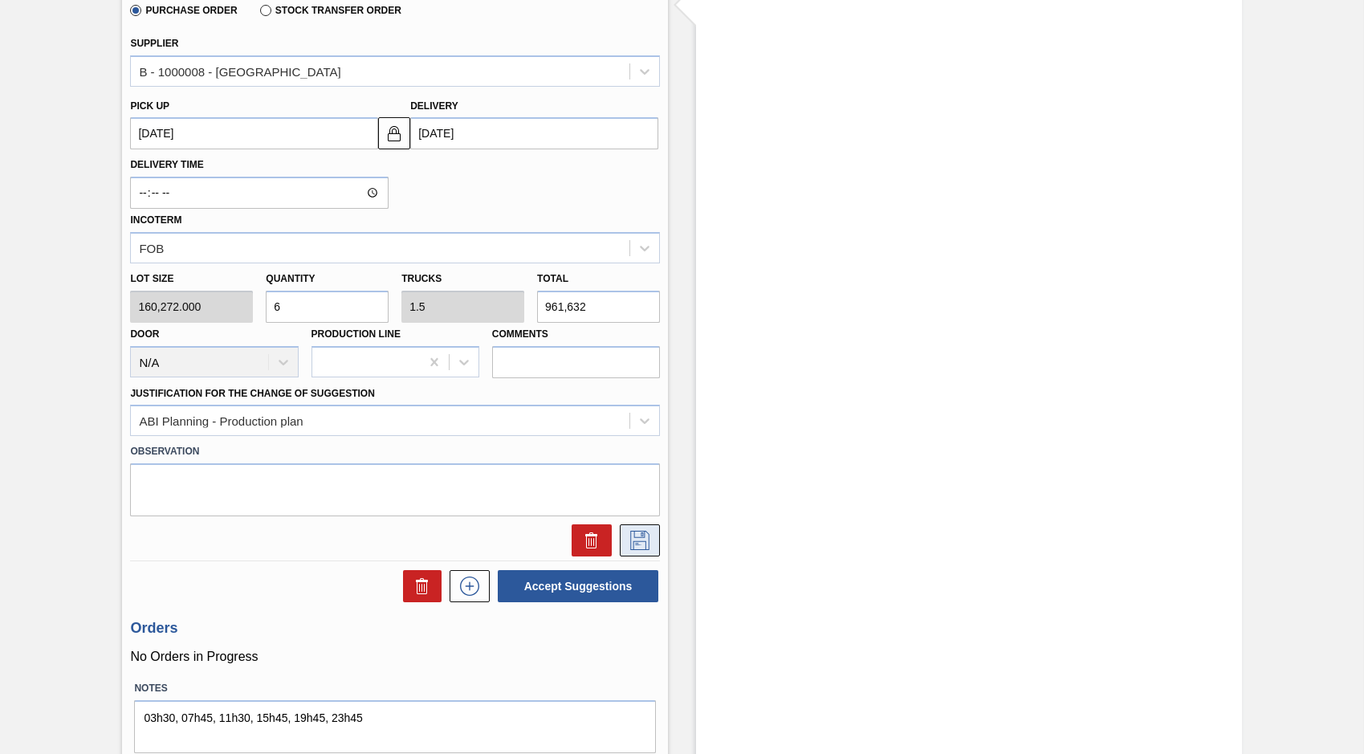
click at [643, 539] on icon at bounding box center [640, 540] width 26 height 19
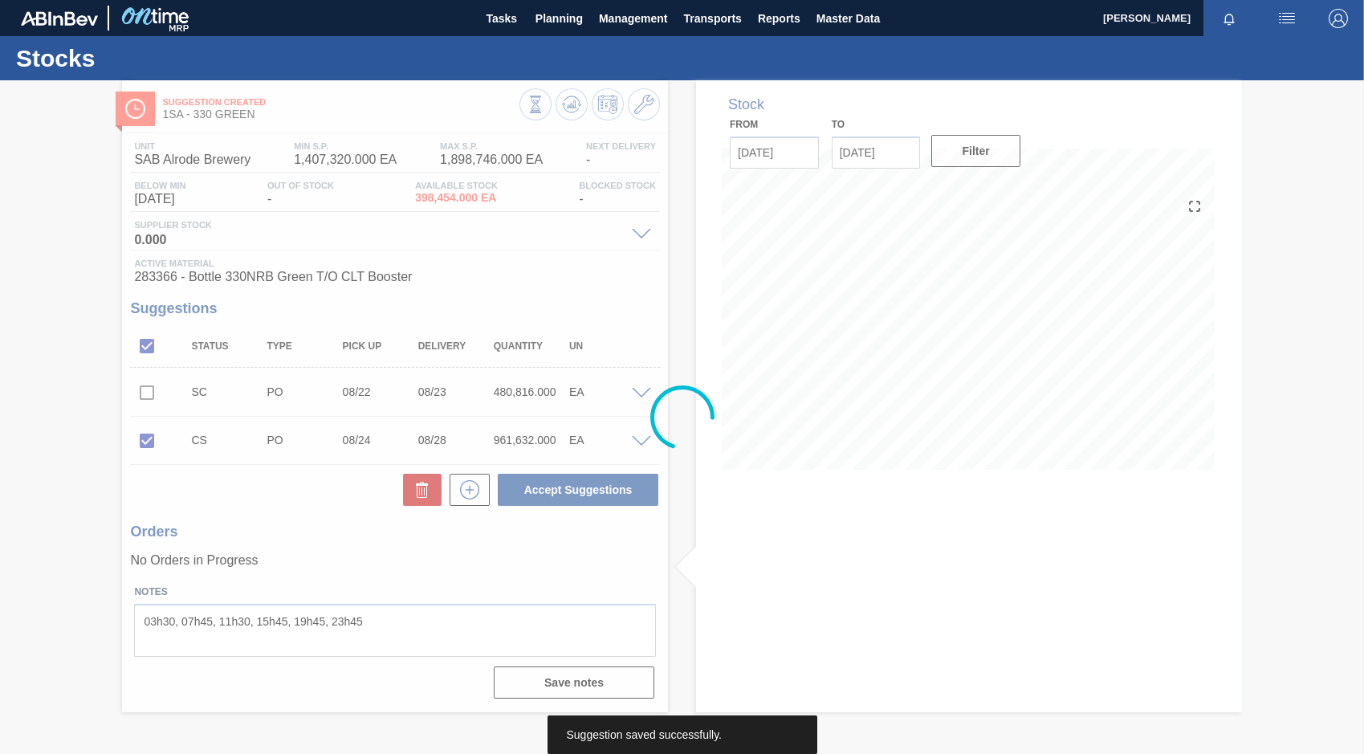
scroll to position [0, 0]
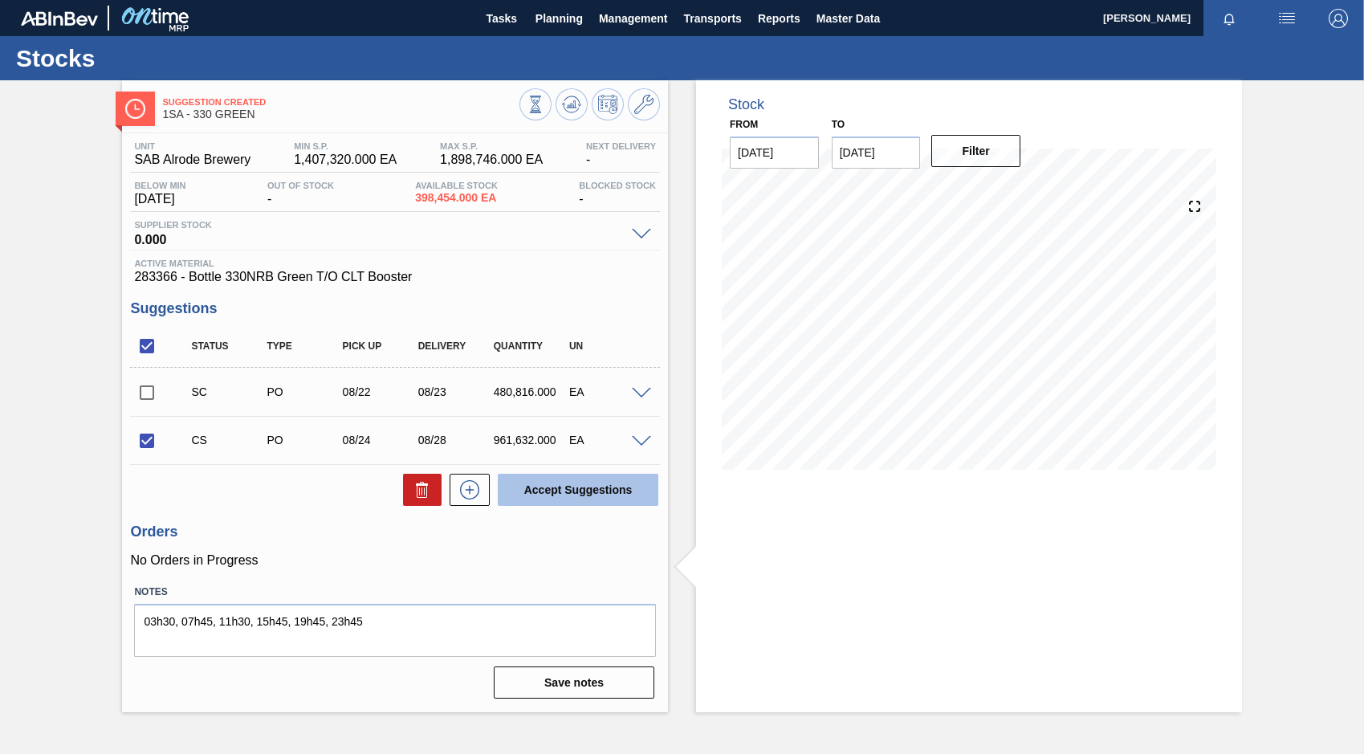
click at [580, 491] on button "Accept Suggestions" at bounding box center [578, 490] width 161 height 32
checkbox input "false"
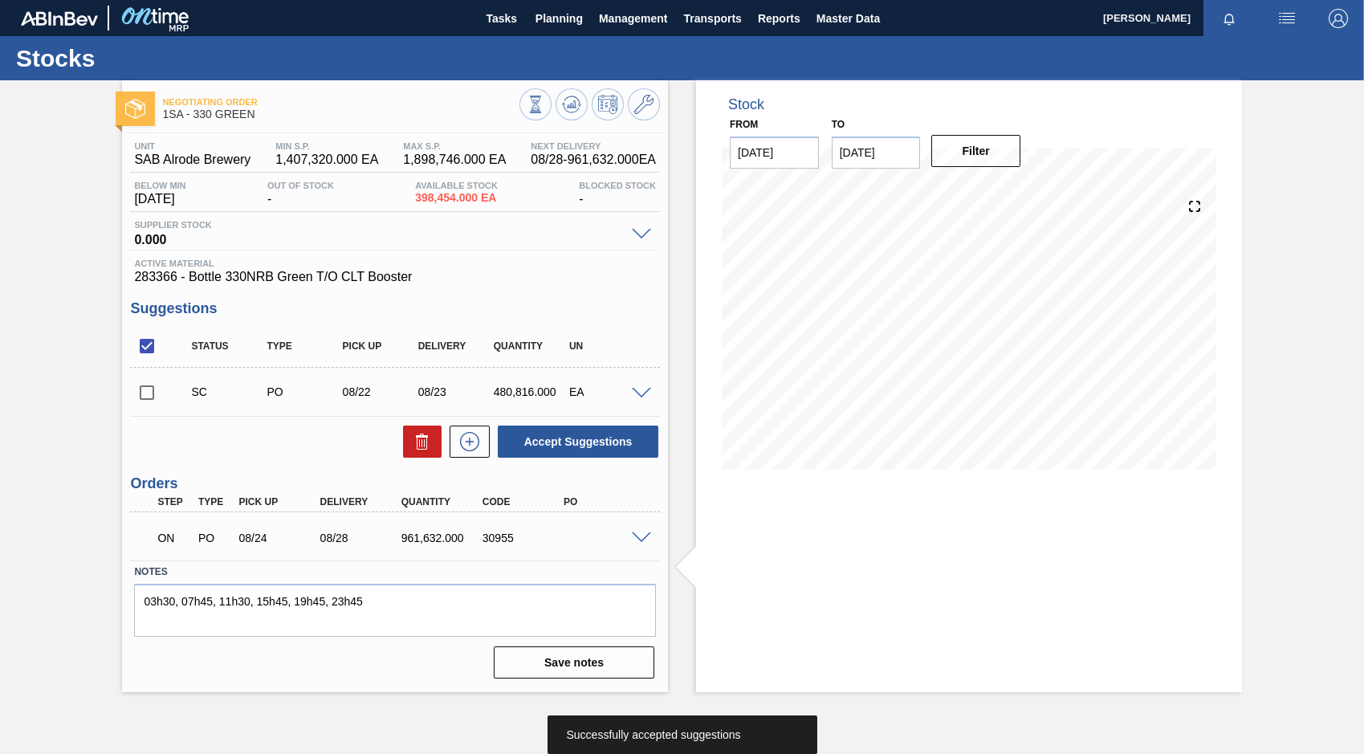
click at [640, 537] on span at bounding box center [641, 538] width 19 height 12
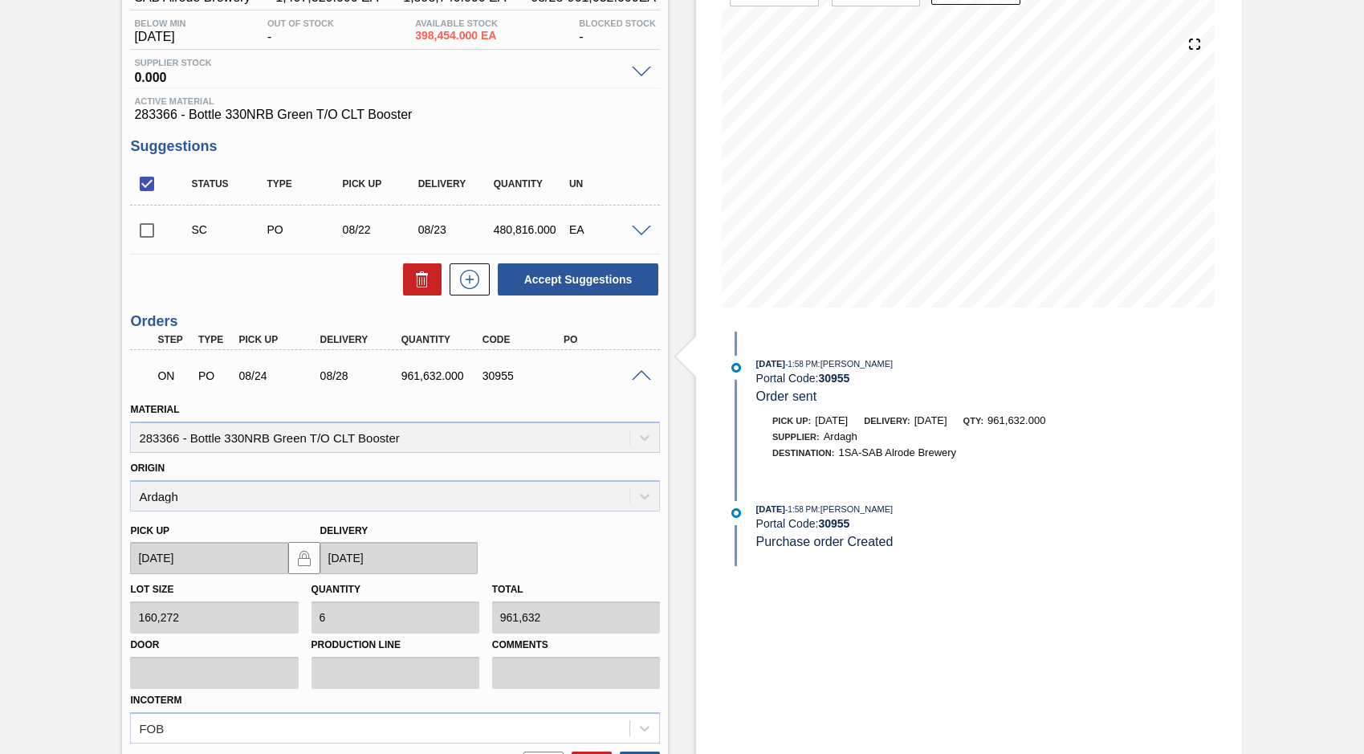
scroll to position [87, 0]
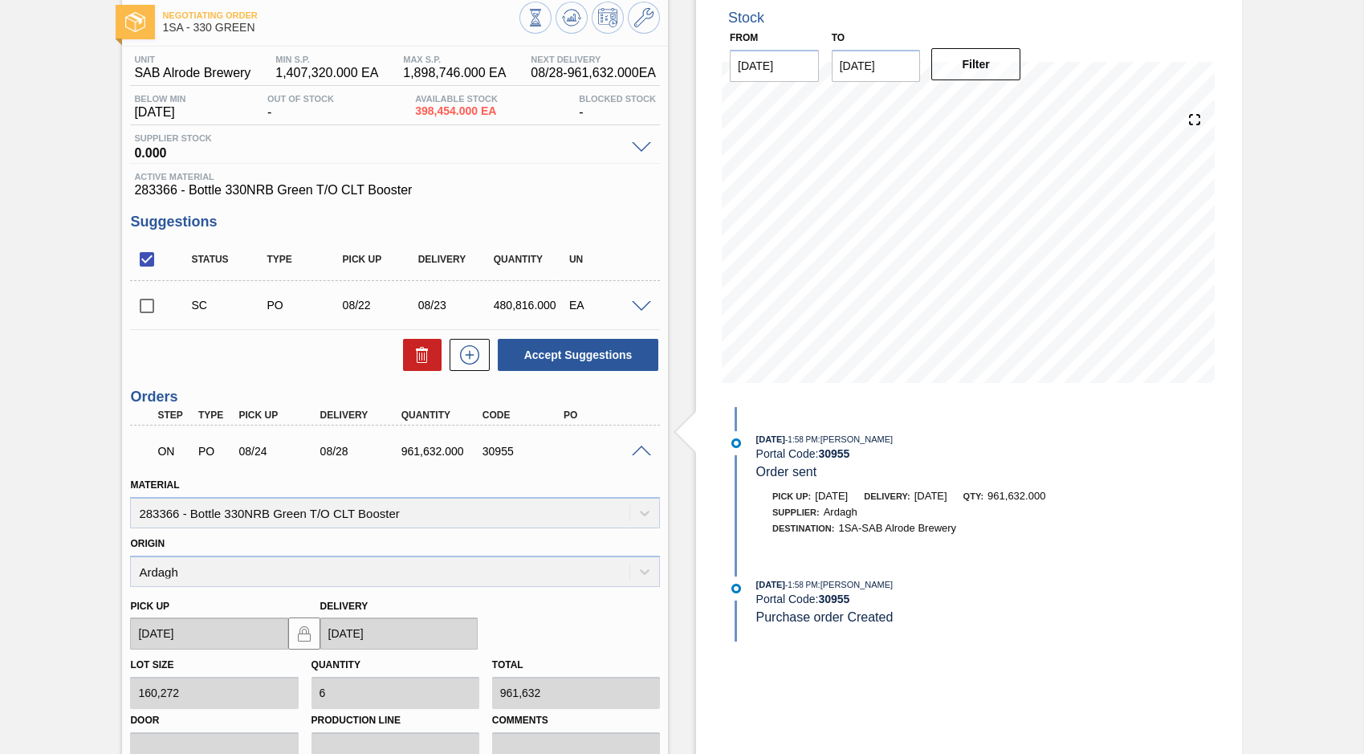
click at [640, 453] on span at bounding box center [641, 452] width 19 height 12
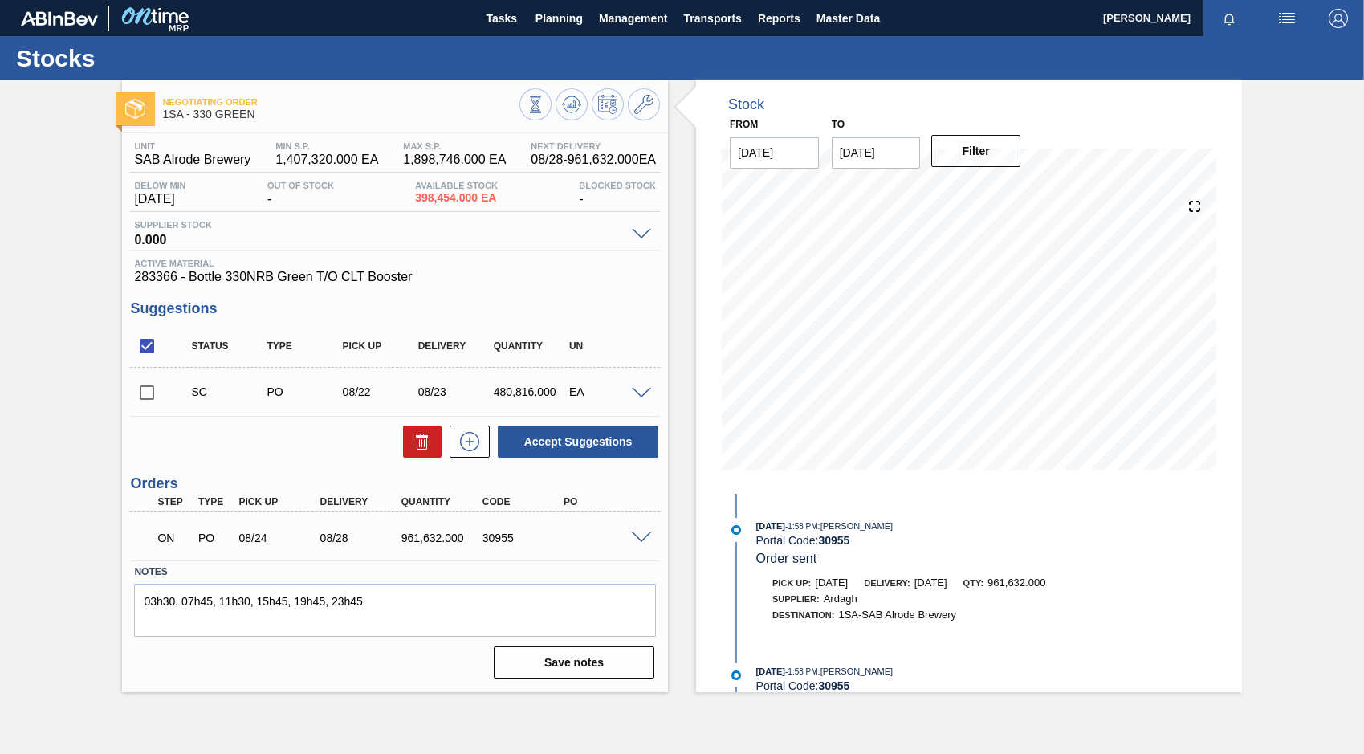
click at [634, 392] on span at bounding box center [641, 394] width 19 height 12
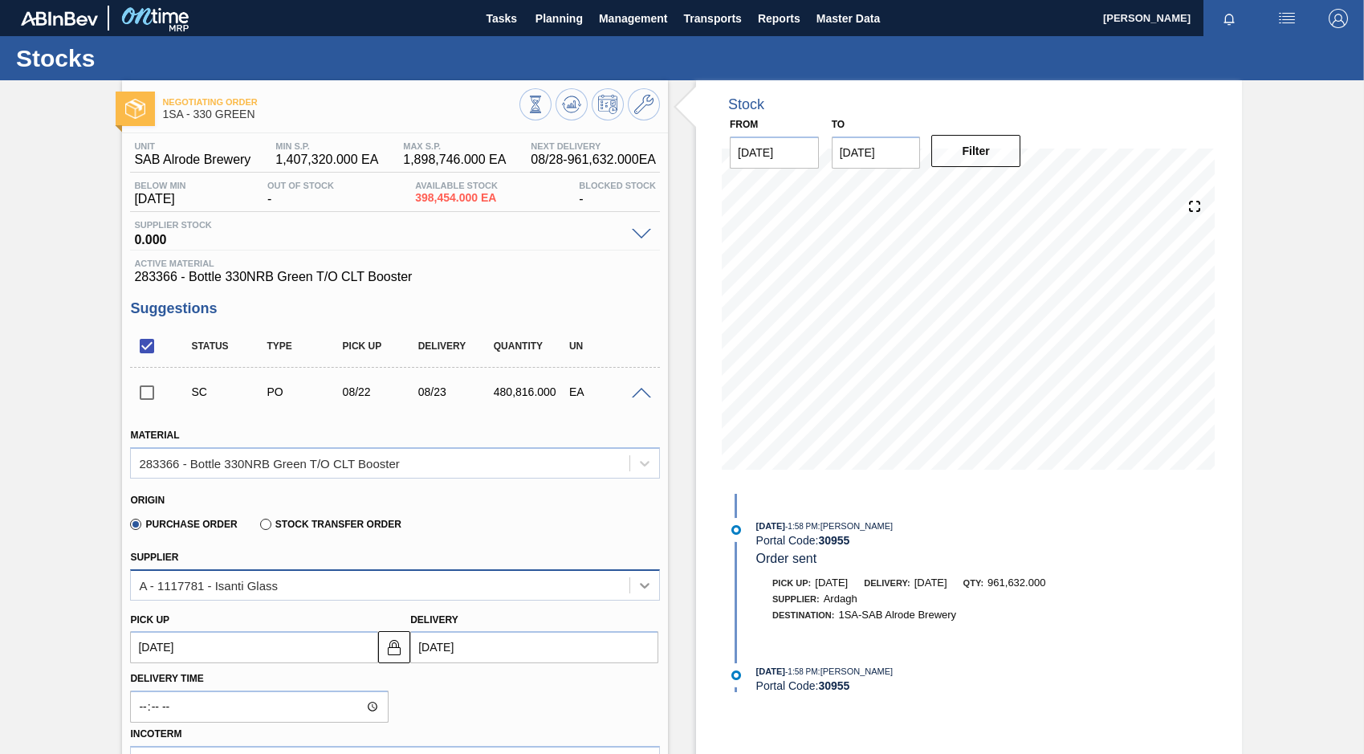
click at [641, 583] on icon at bounding box center [645, 585] width 16 height 16
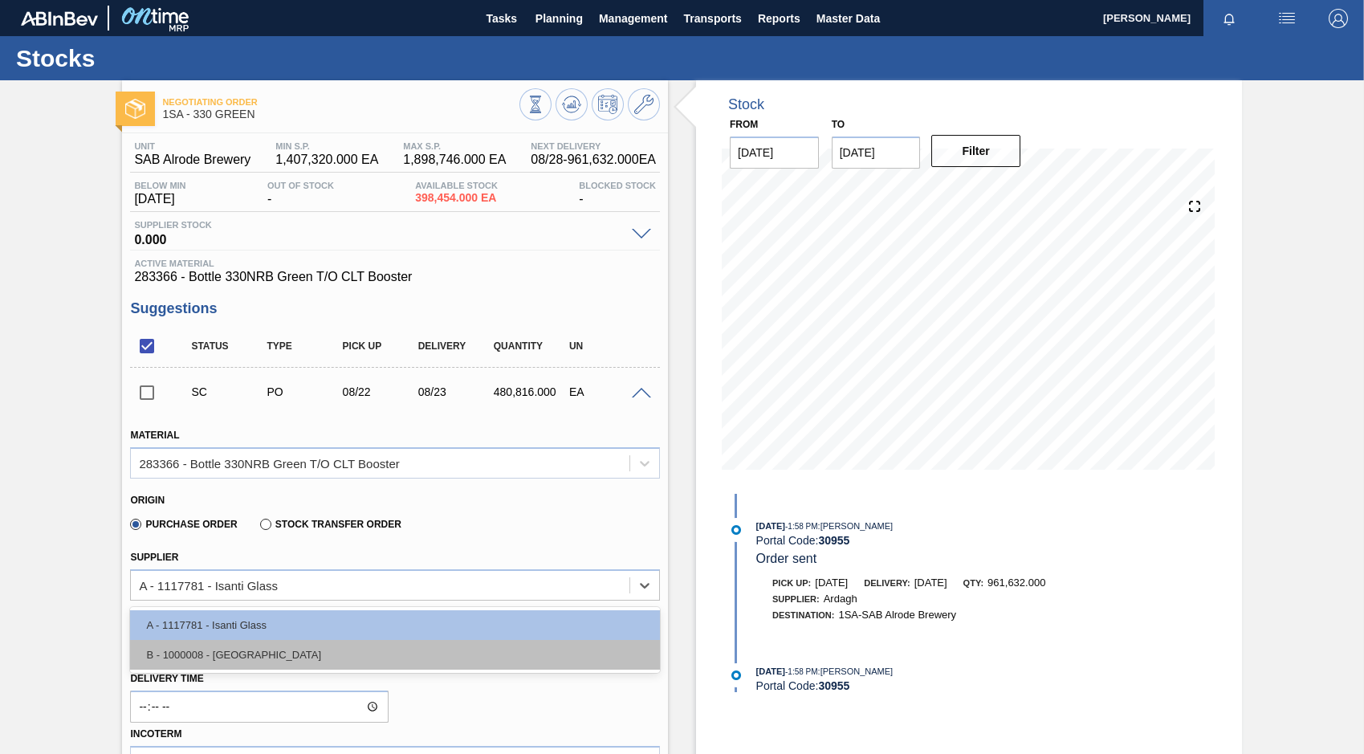
click at [250, 657] on div "B - 1000008 - Ardagh" at bounding box center [395, 655] width 530 height 30
type input "[DATE]"
type input "0.75"
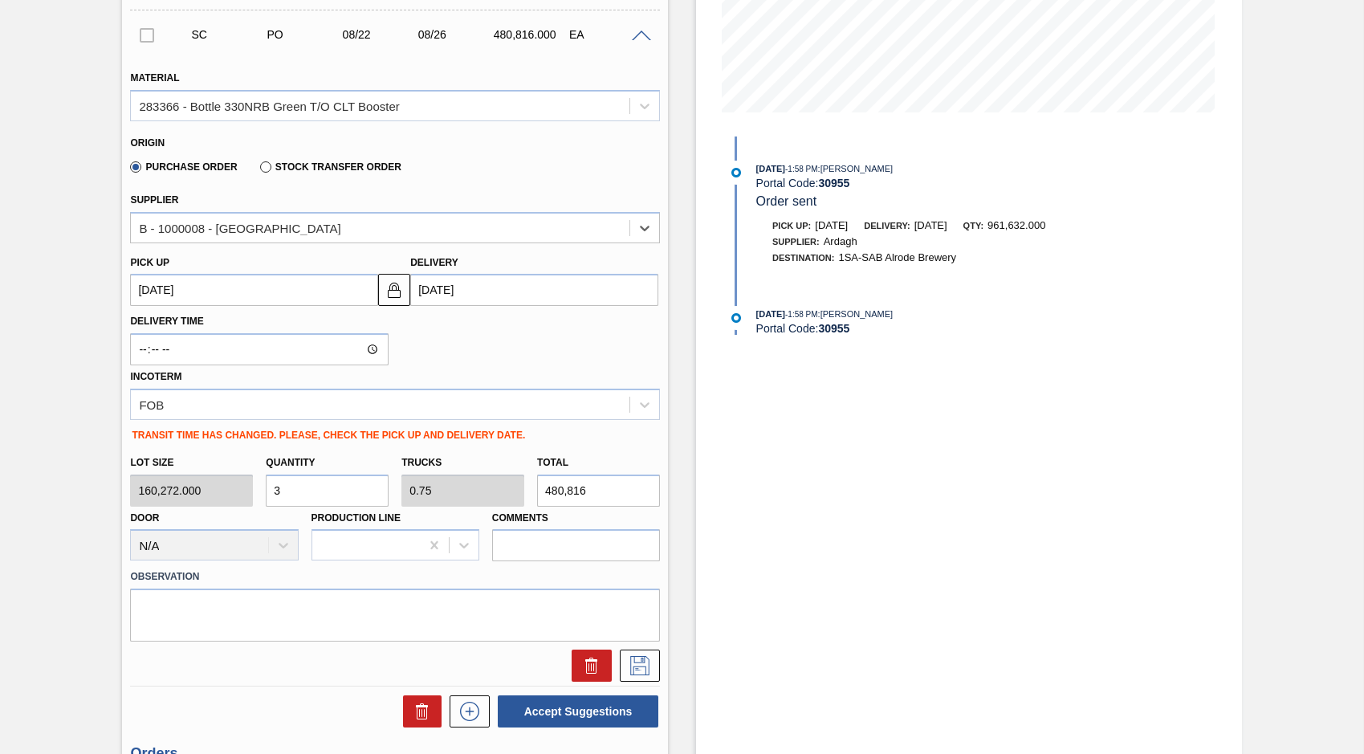
scroll to position [401, 0]
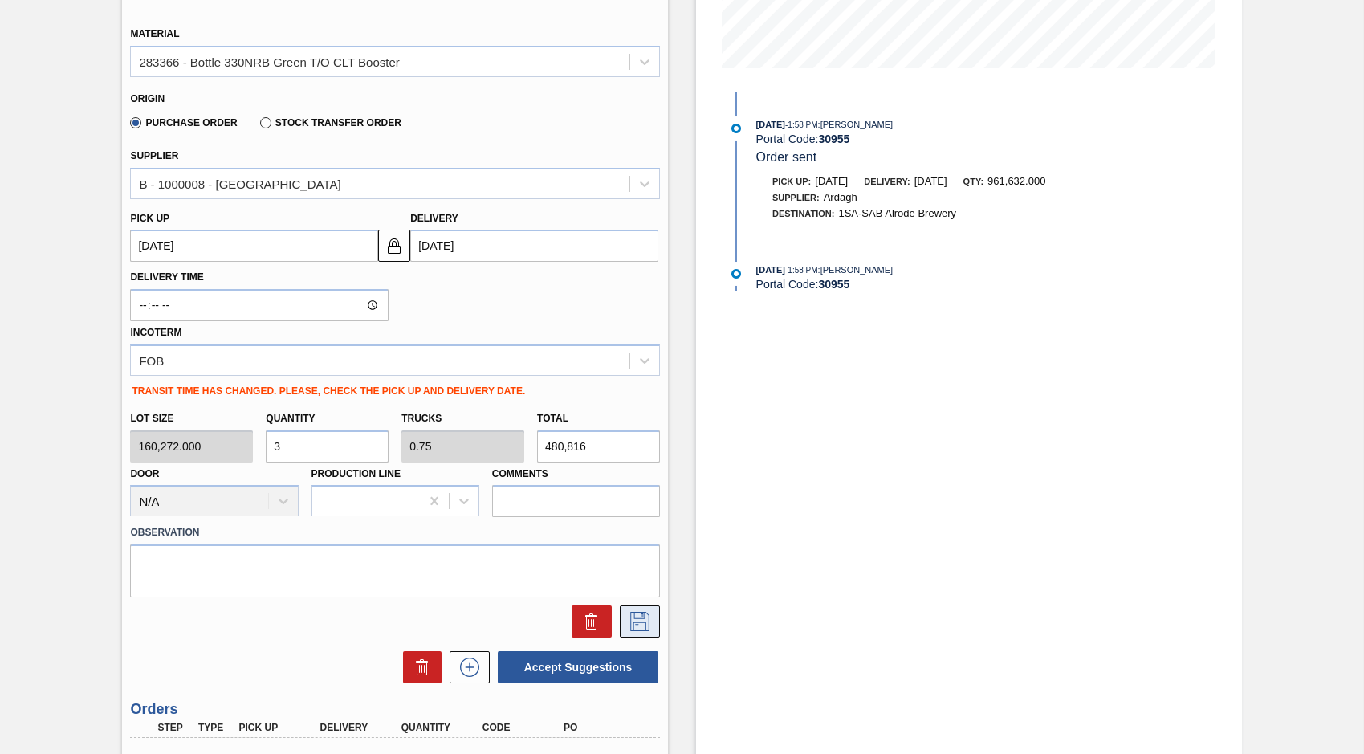
click at [641, 617] on icon at bounding box center [640, 621] width 26 height 19
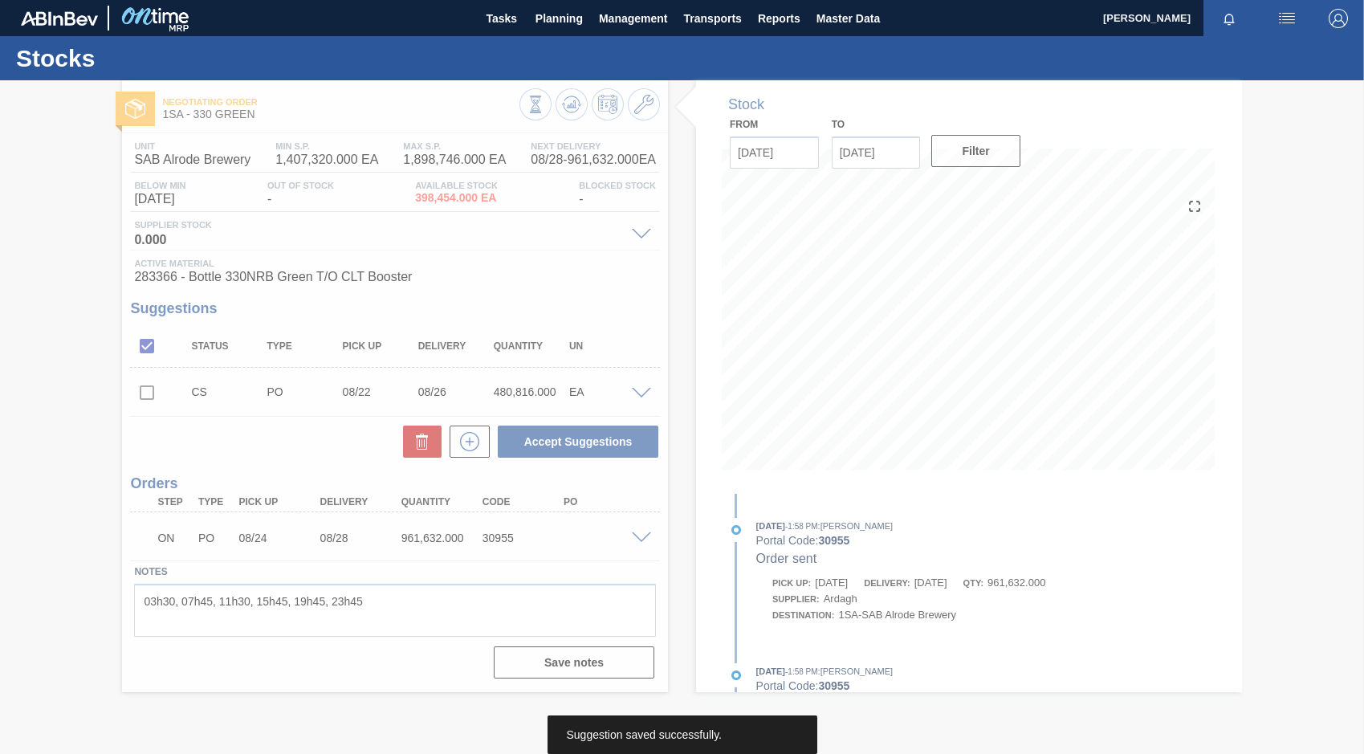
scroll to position [0, 0]
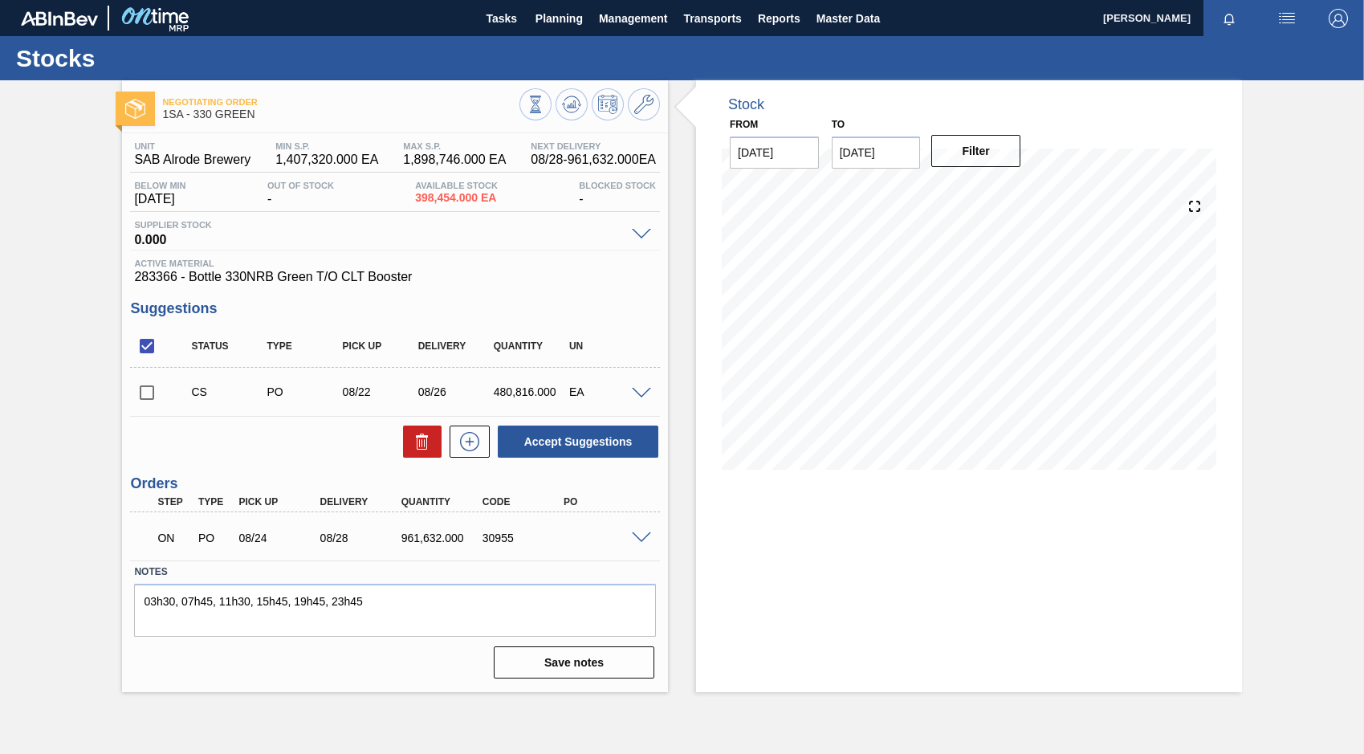
click at [147, 397] on input "checkbox" at bounding box center [147, 393] width 34 height 34
click at [643, 390] on span at bounding box center [641, 394] width 19 height 12
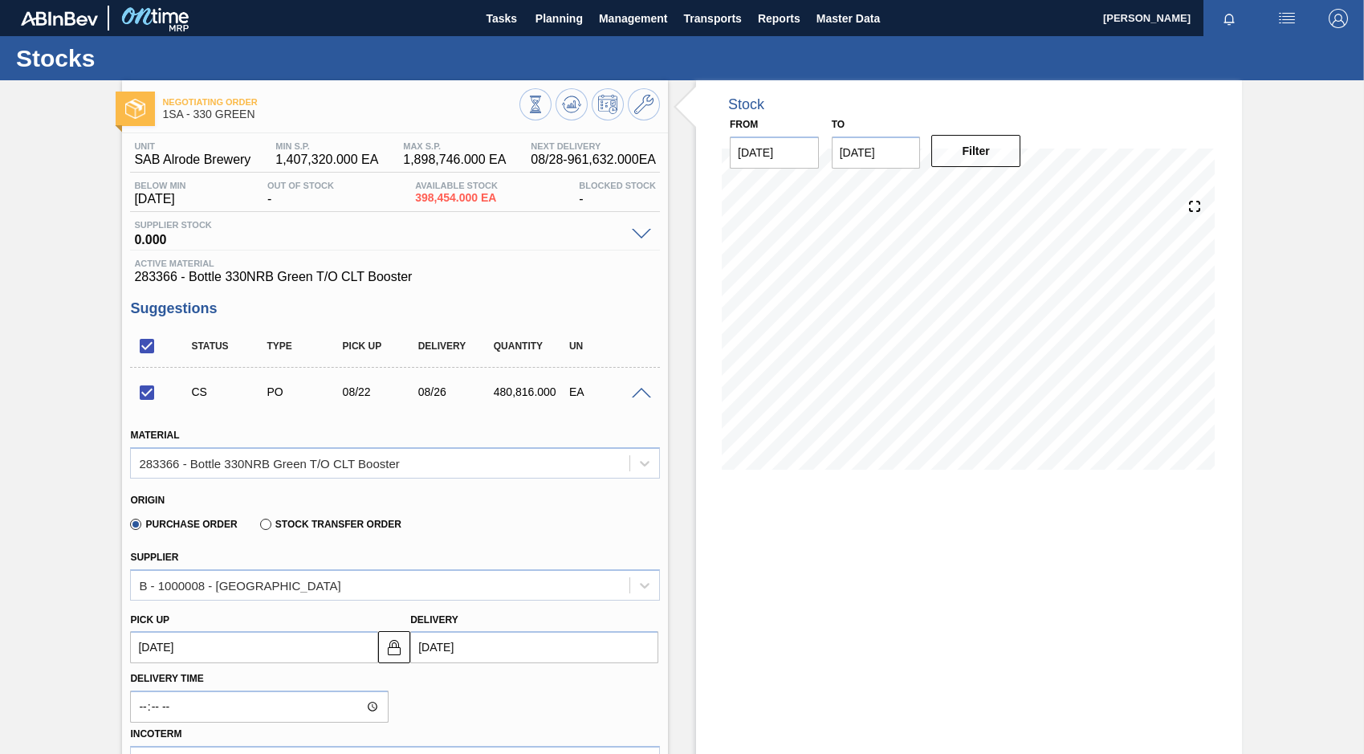
click at [643, 390] on span at bounding box center [641, 394] width 19 height 12
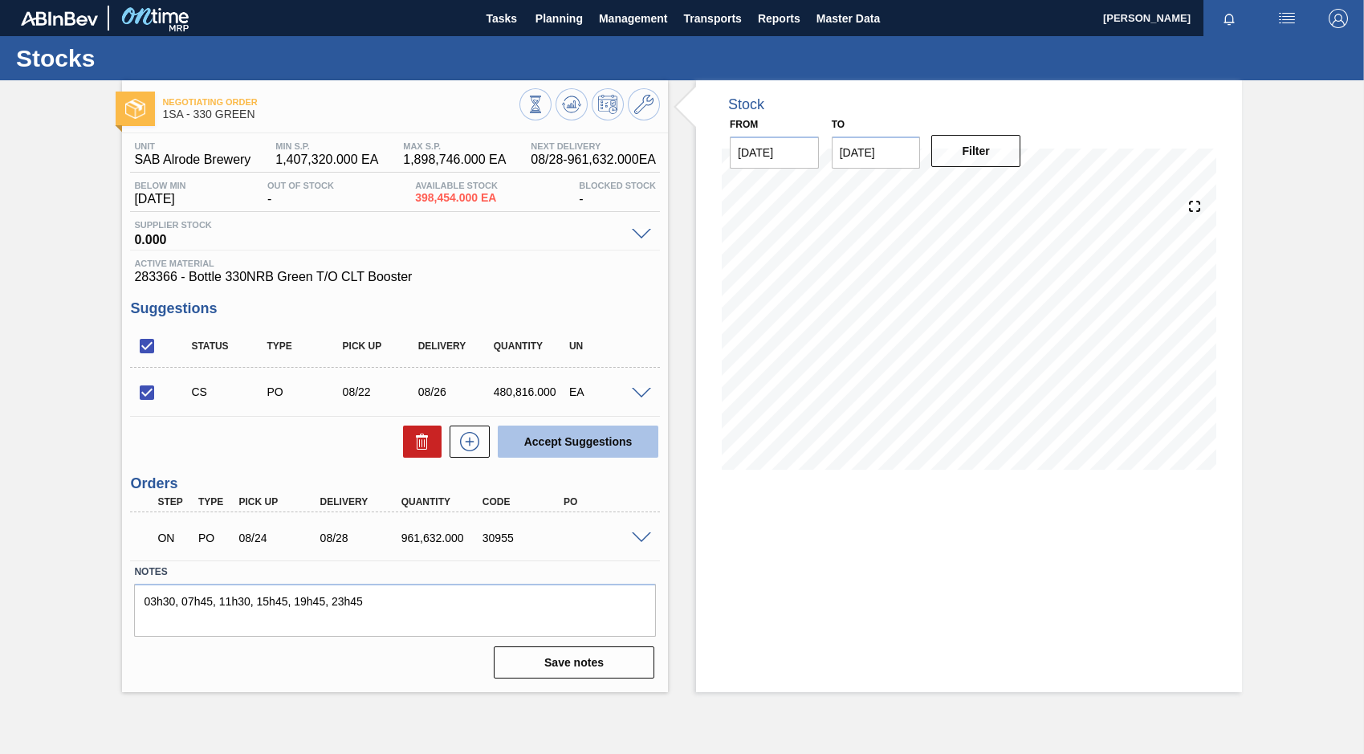
click at [600, 440] on button "Accept Suggestions" at bounding box center [578, 441] width 161 height 32
checkbox input "false"
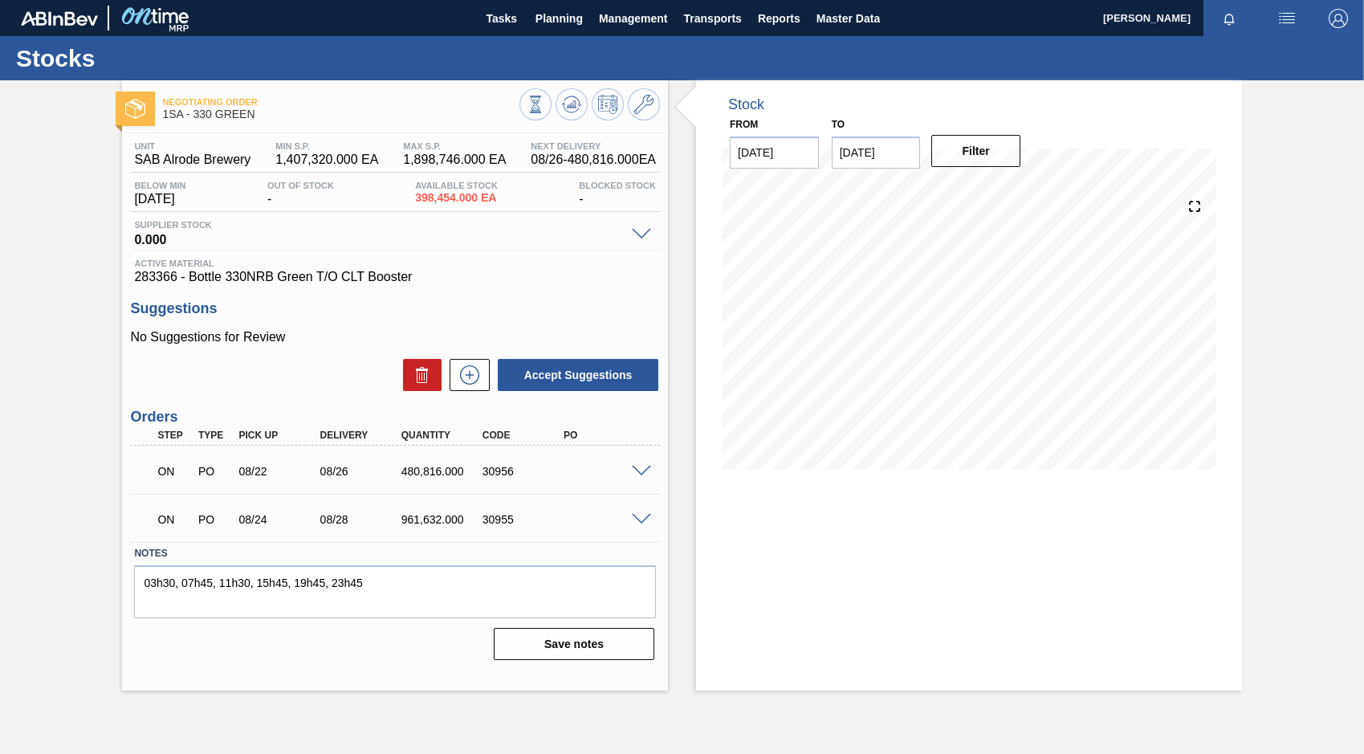
click at [640, 470] on span at bounding box center [641, 472] width 19 height 12
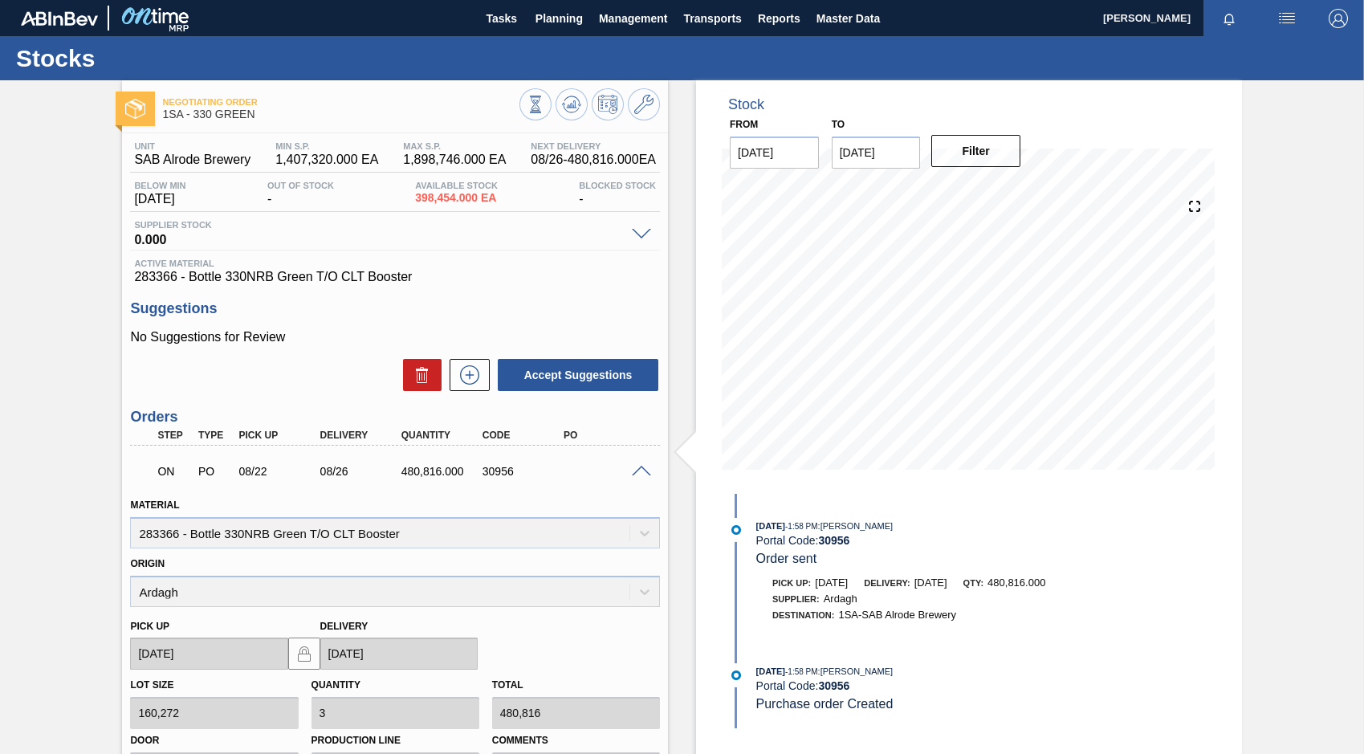
click at [640, 470] on span at bounding box center [641, 472] width 19 height 12
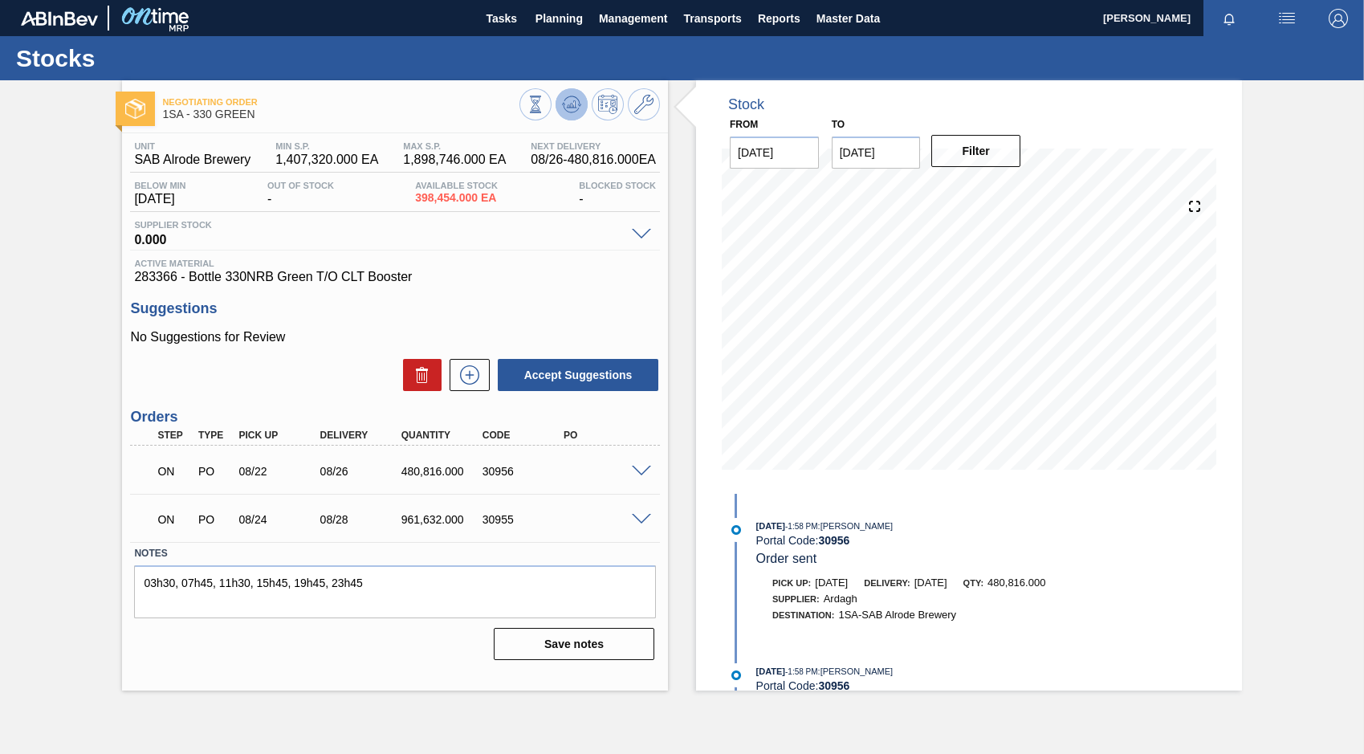
click at [573, 92] on button at bounding box center [572, 104] width 32 height 32
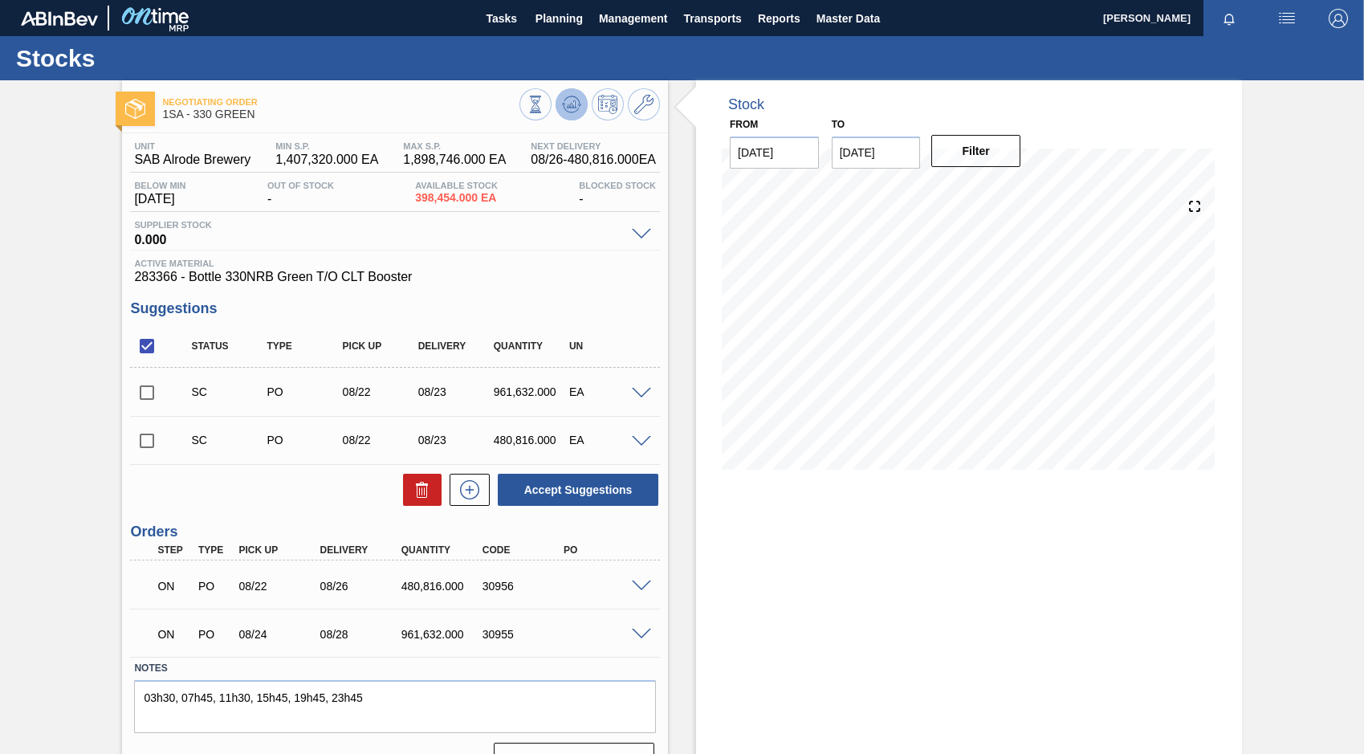
click at [571, 104] on icon at bounding box center [572, 106] width 2 height 4
click at [544, 109] on icon at bounding box center [536, 105] width 18 height 18
click at [637, 582] on span at bounding box center [641, 586] width 19 height 12
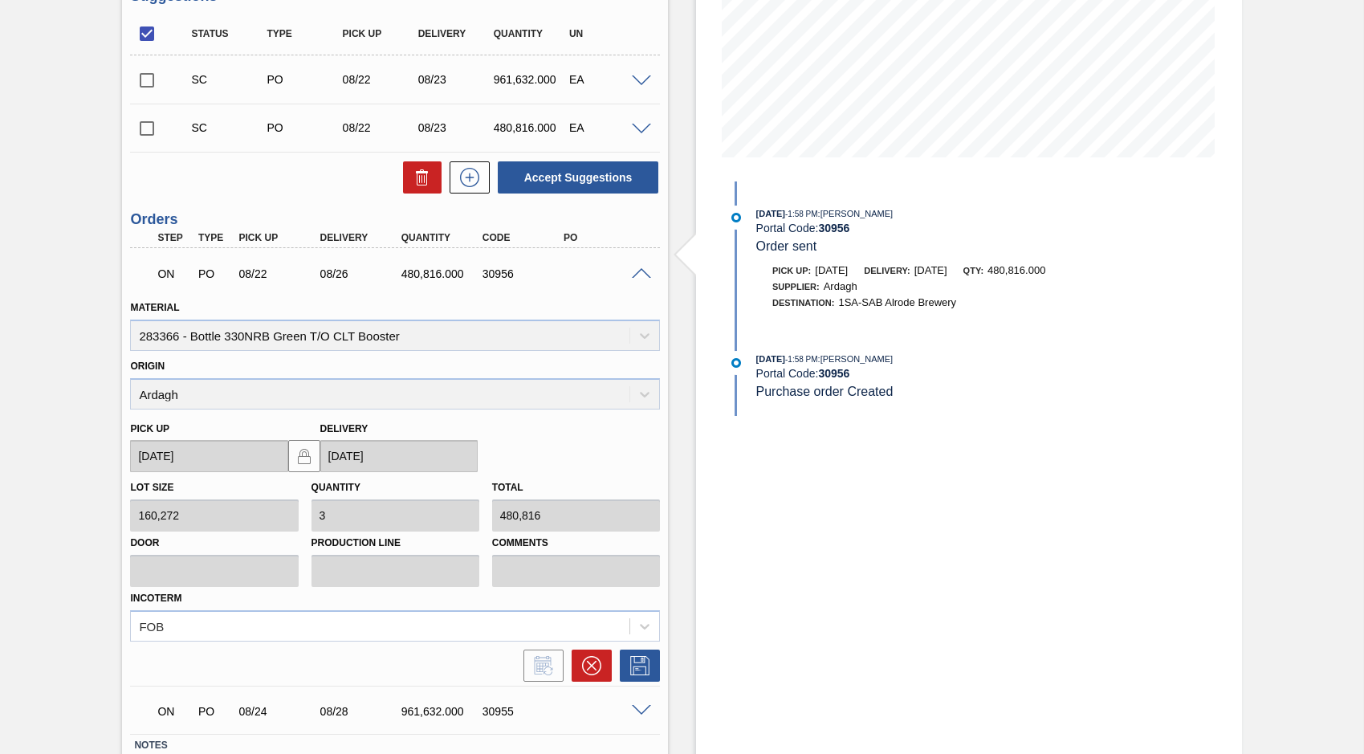
scroll to position [321, 0]
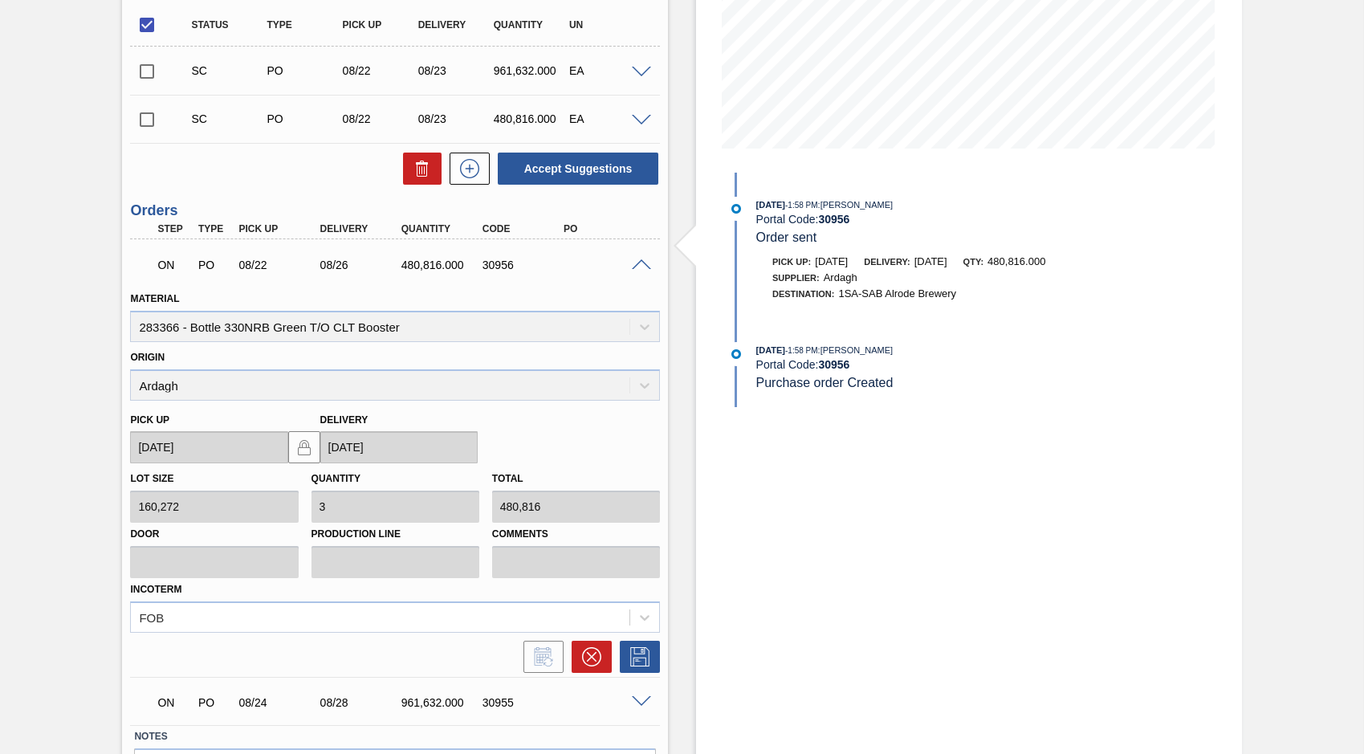
click at [644, 264] on span at bounding box center [641, 265] width 19 height 12
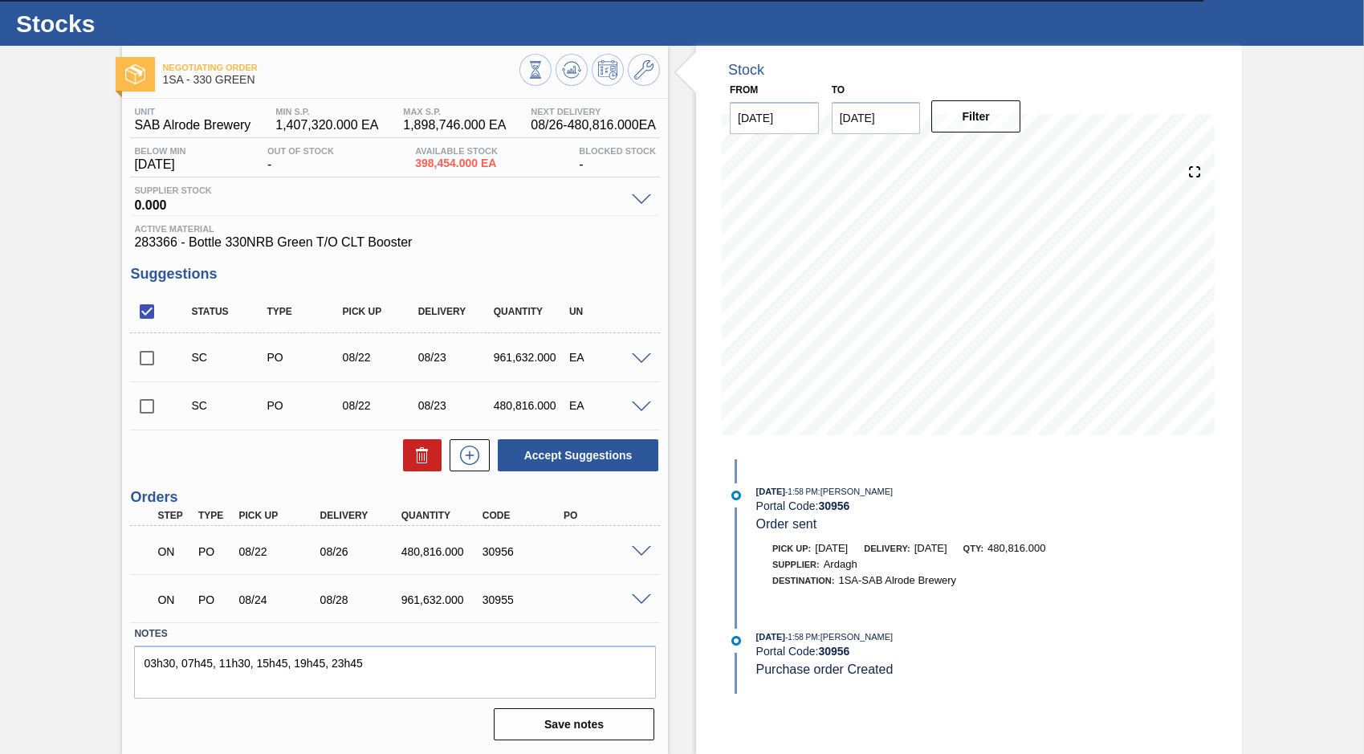
click at [636, 600] on span at bounding box center [641, 600] width 19 height 12
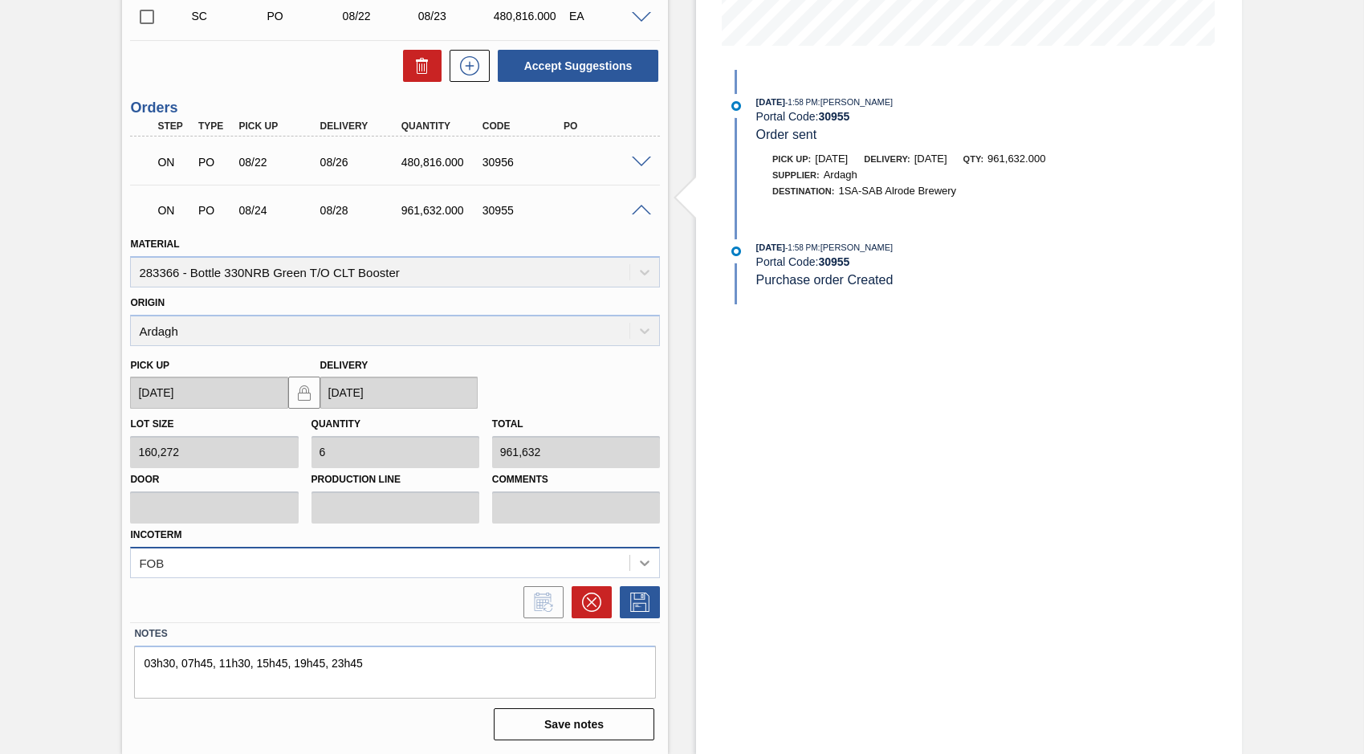
scroll to position [495, 0]
click at [649, 561] on div "FOB" at bounding box center [395, 562] width 530 height 31
click at [645, 491] on div "Lot size 160,272 Quantity 6 Total 961,632 Door Production Line Comments Incoter…" at bounding box center [395, 493] width 543 height 169
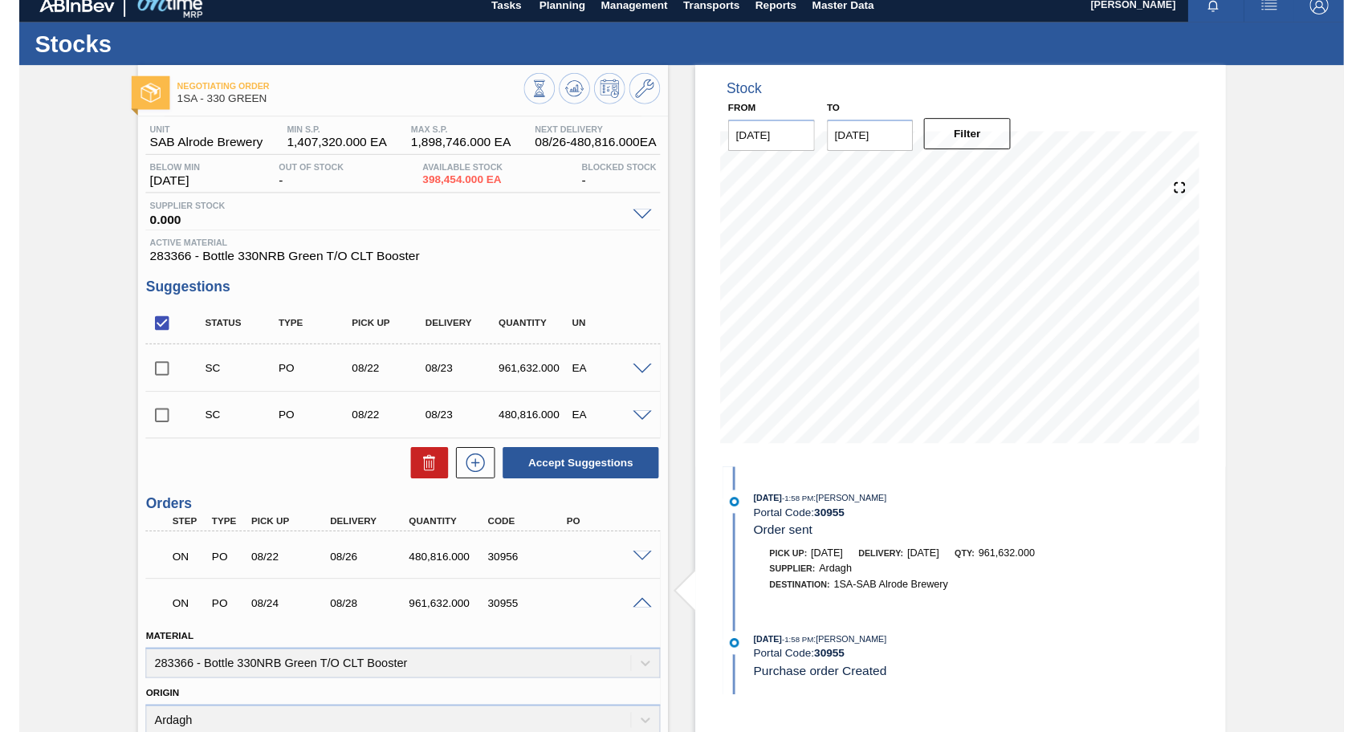
scroll to position [0, 0]
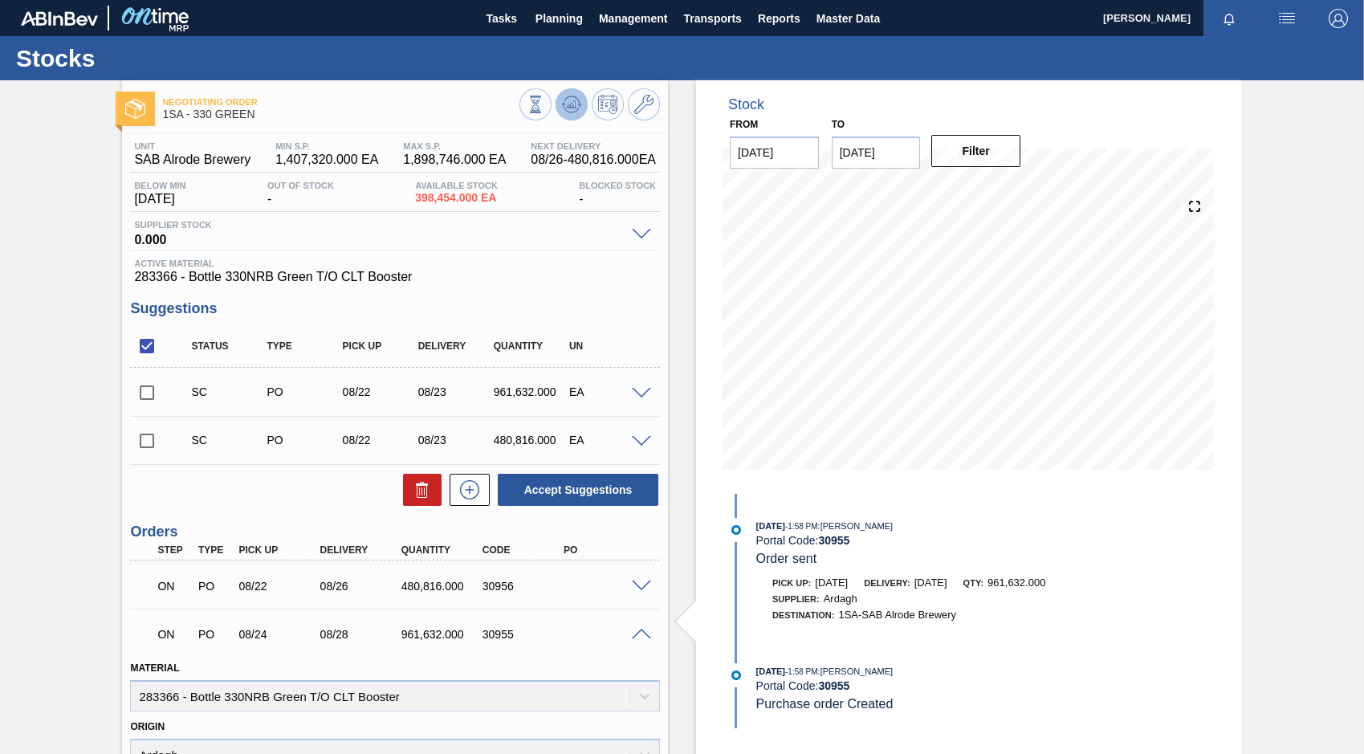
click at [567, 108] on icon at bounding box center [572, 103] width 10 height 7
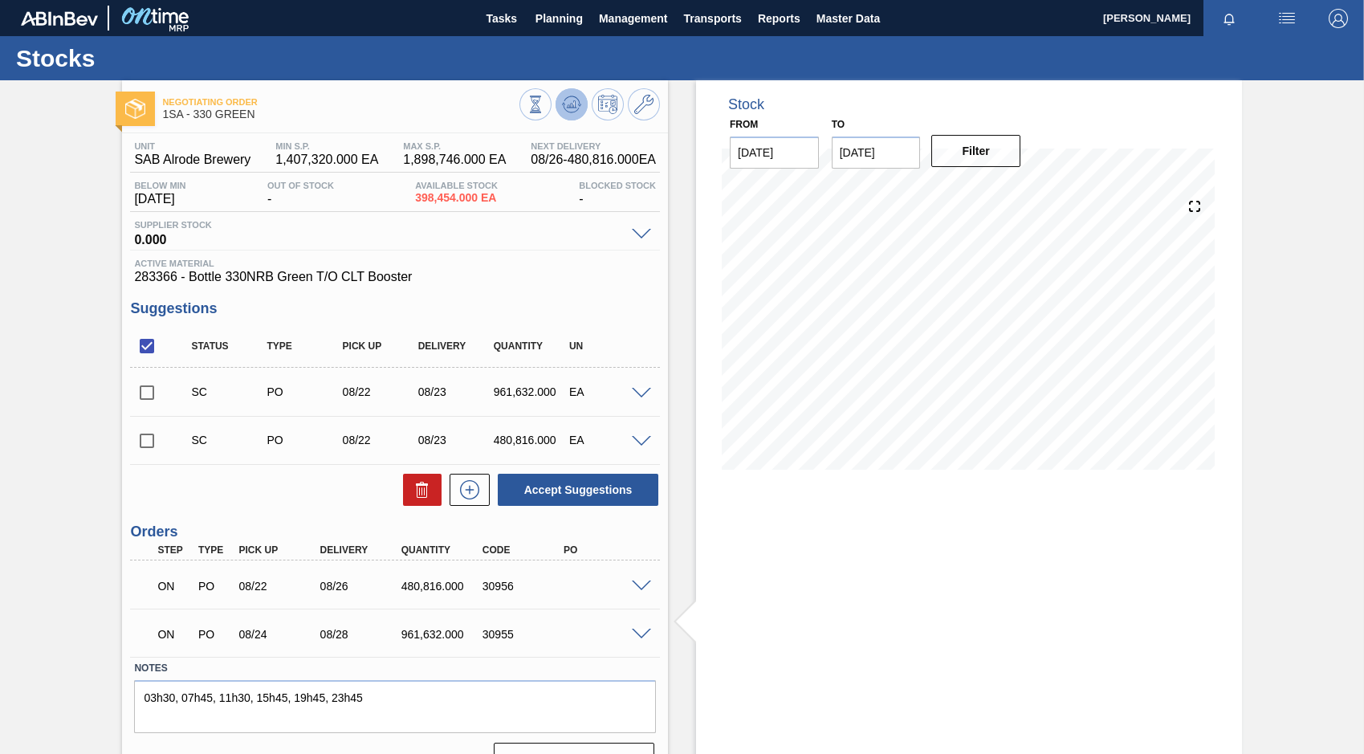
click at [544, 100] on icon at bounding box center [536, 105] width 18 height 18
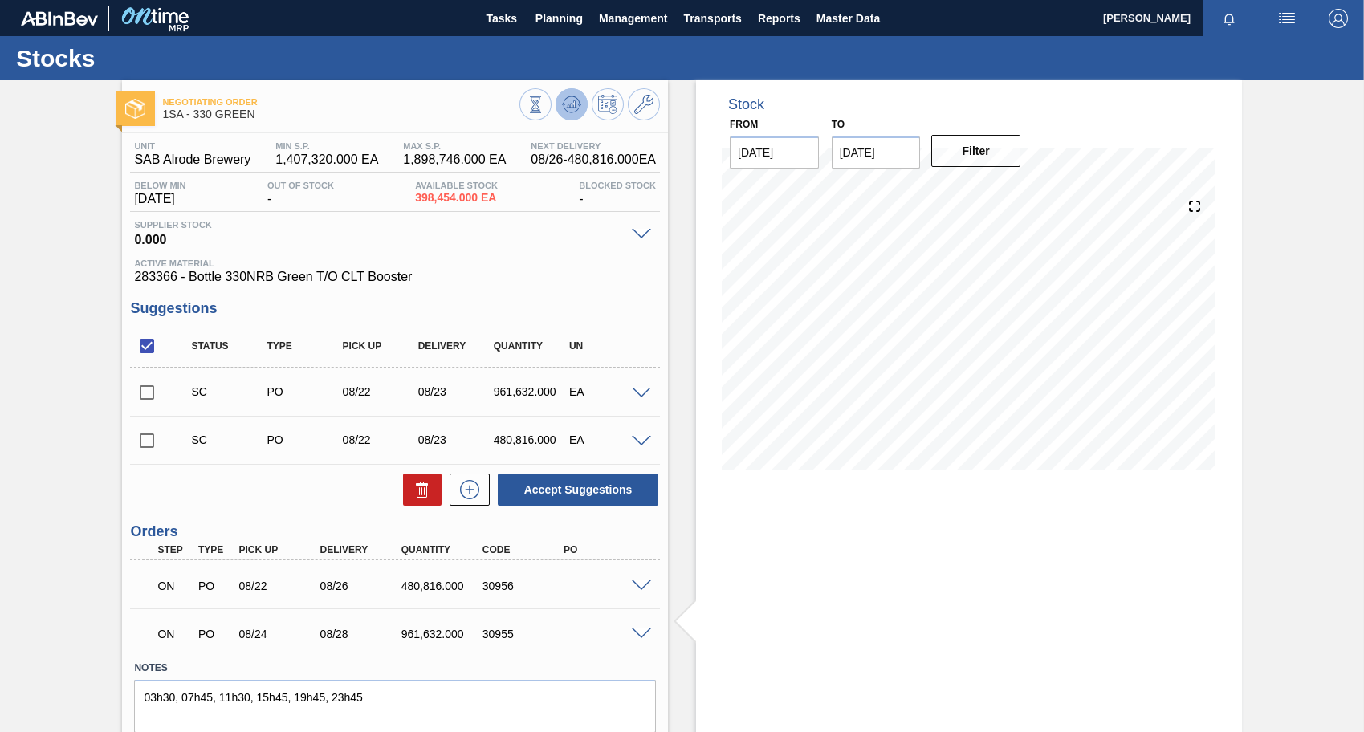
click at [544, 100] on icon at bounding box center [536, 105] width 18 height 18
click at [569, 104] on icon at bounding box center [572, 103] width 10 height 7
